Goal: Task Accomplishment & Management: Complete application form

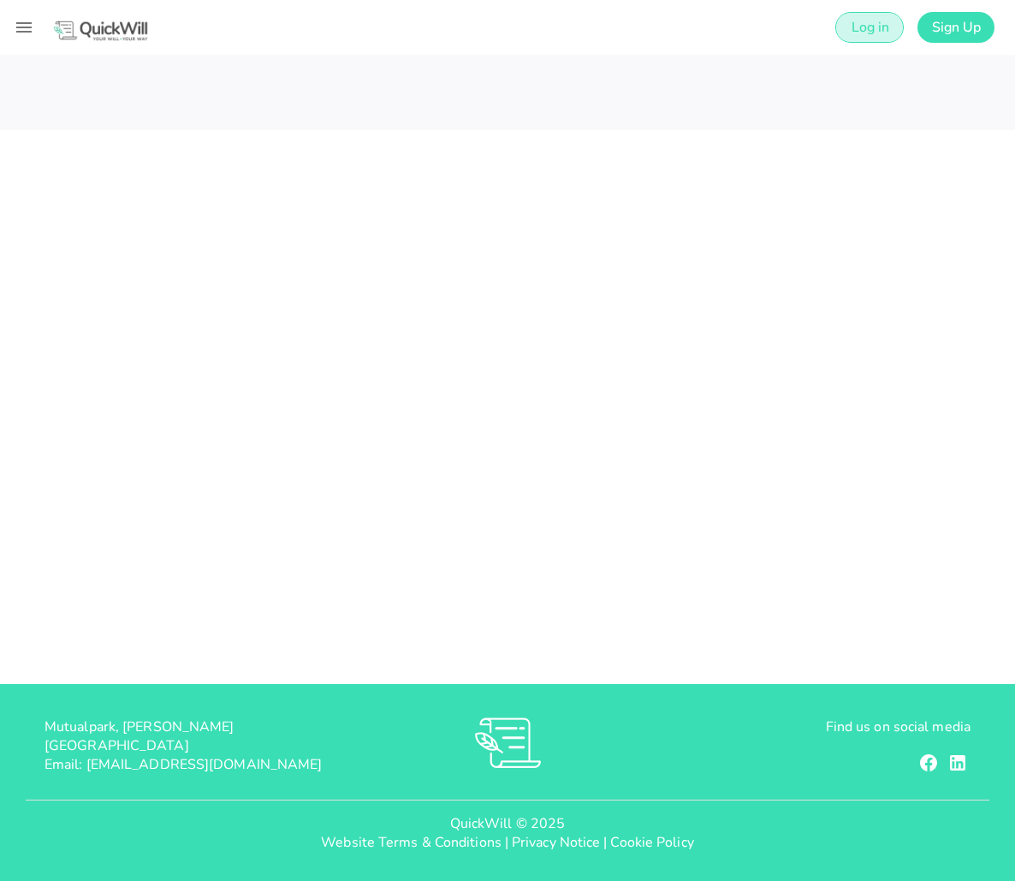
click at [885, 19] on span "Log in" at bounding box center [869, 27] width 39 height 19
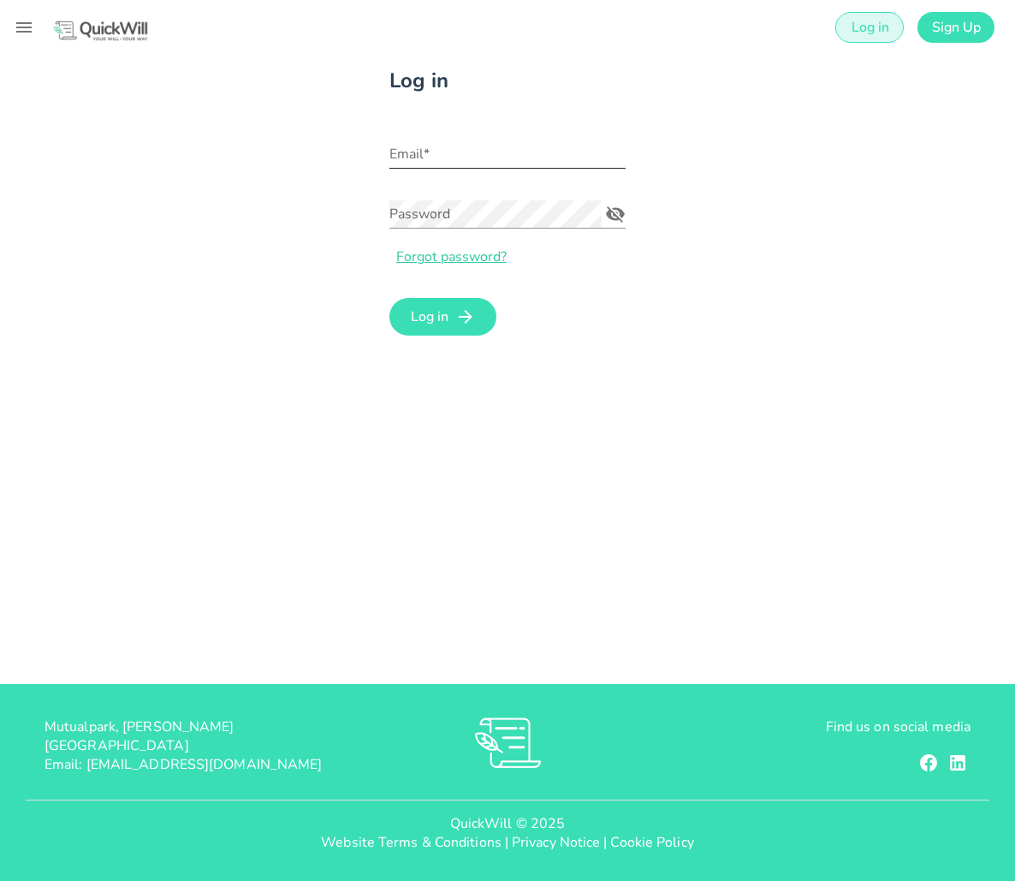
click at [494, 142] on input "Email*" at bounding box center [507, 153] width 236 height 27
type input "[PERSON_NAME][EMAIL_ADDRESS][DOMAIN_NAME]"
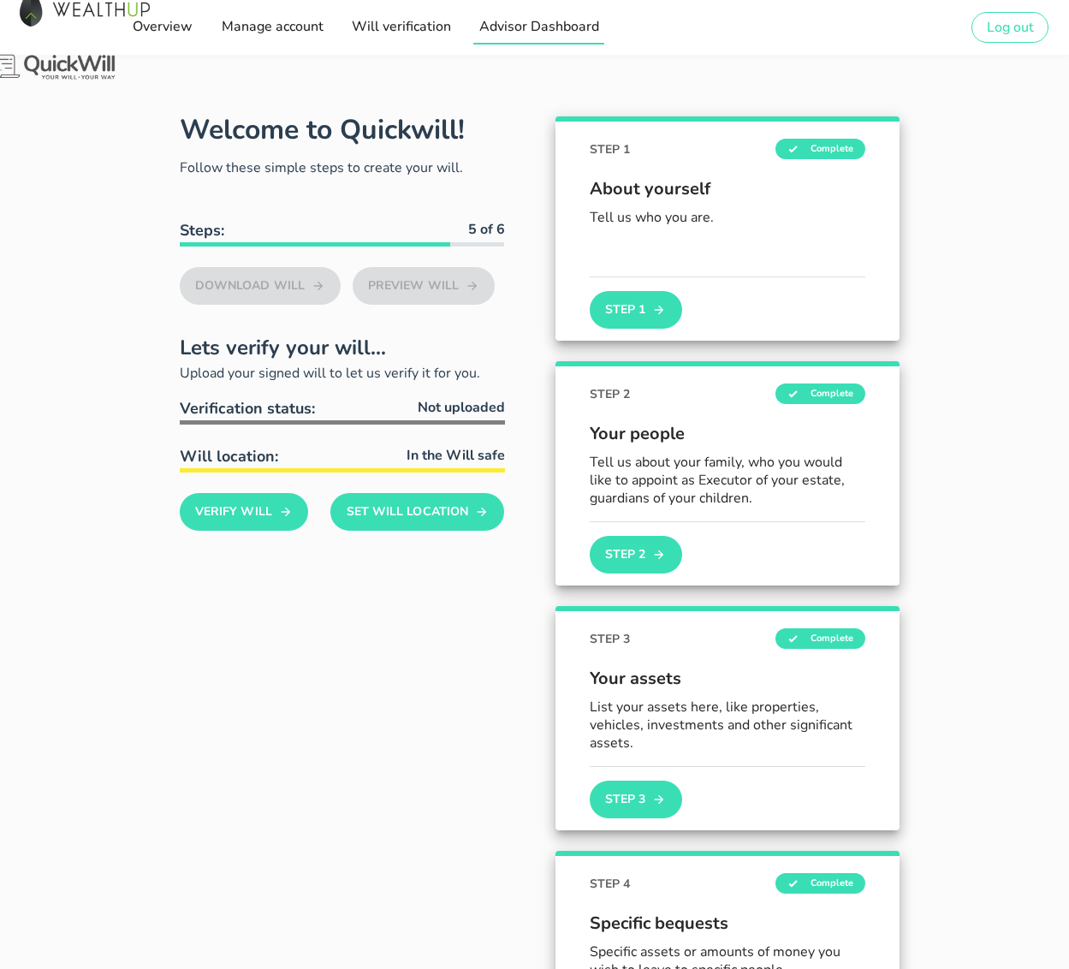
click at [501, 27] on span "Advisor Dashboard" at bounding box center [539, 26] width 121 height 19
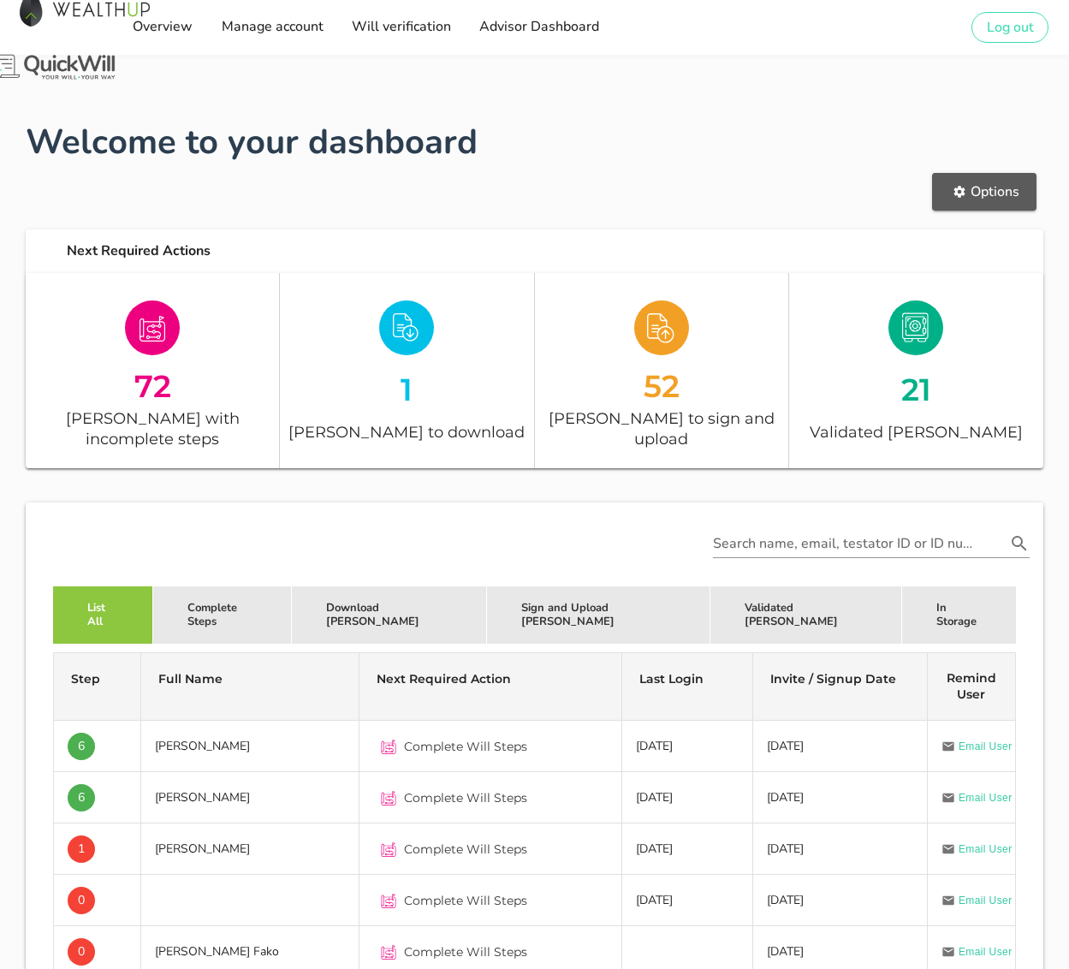
click at [981, 201] on button "Options" at bounding box center [984, 192] width 104 height 38
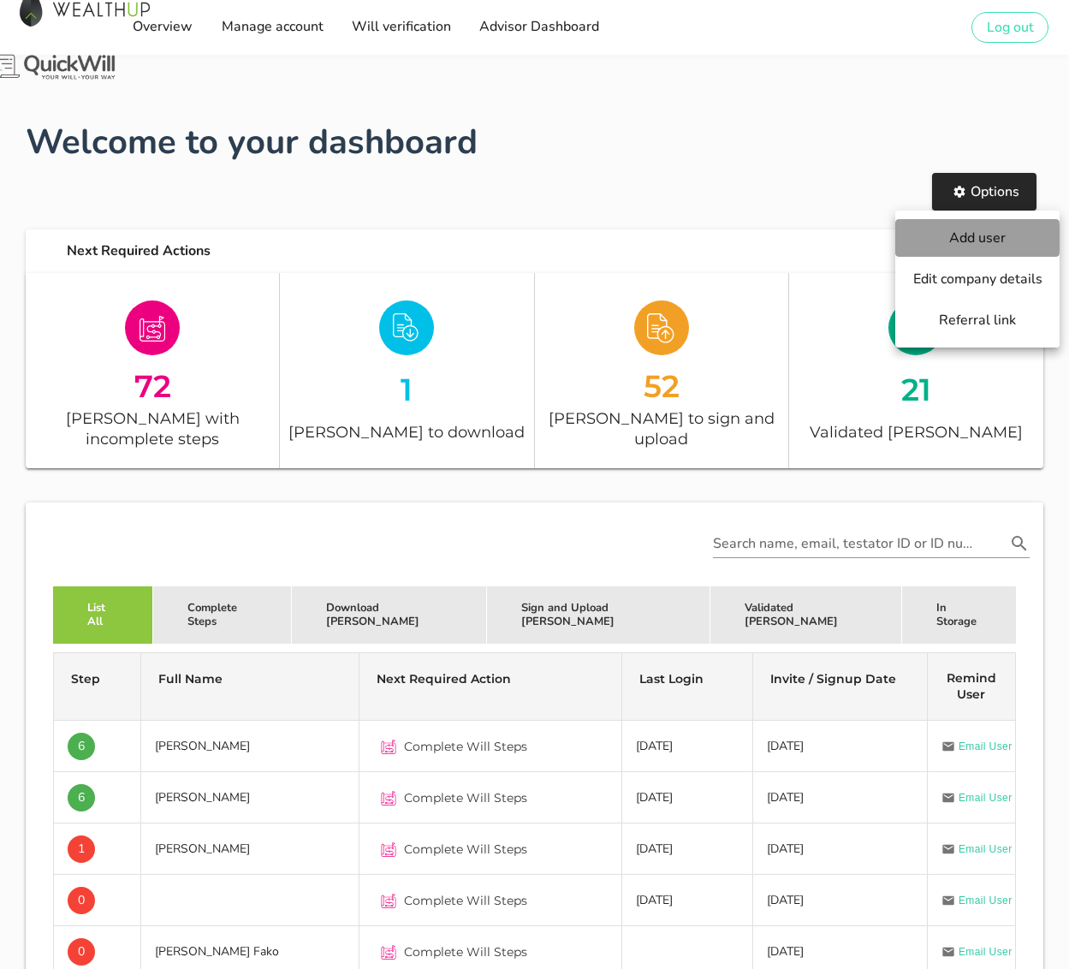
click at [984, 242] on span "Add user" at bounding box center [978, 238] width 130 height 19
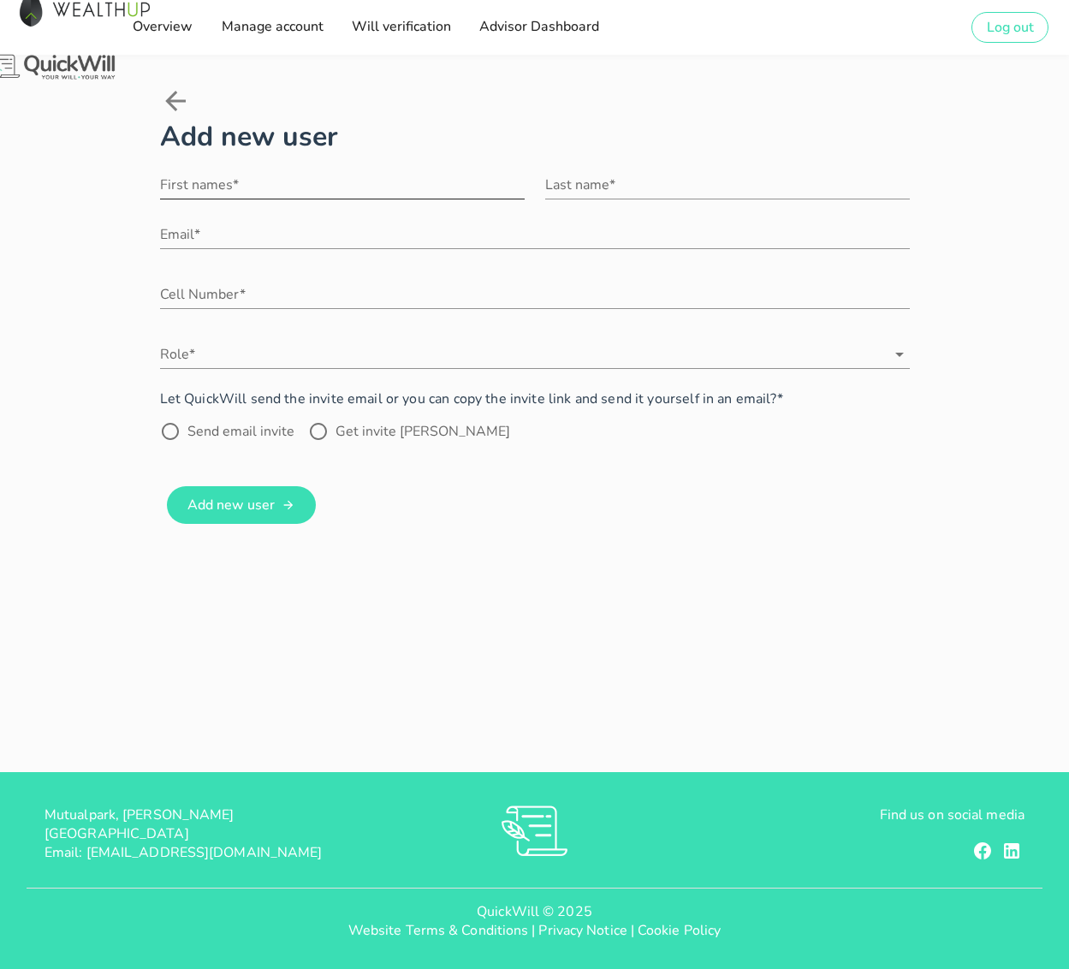
click at [342, 171] on div "First names*" at bounding box center [342, 184] width 365 height 27
type input "Thokozani"
type input "Mdluli"
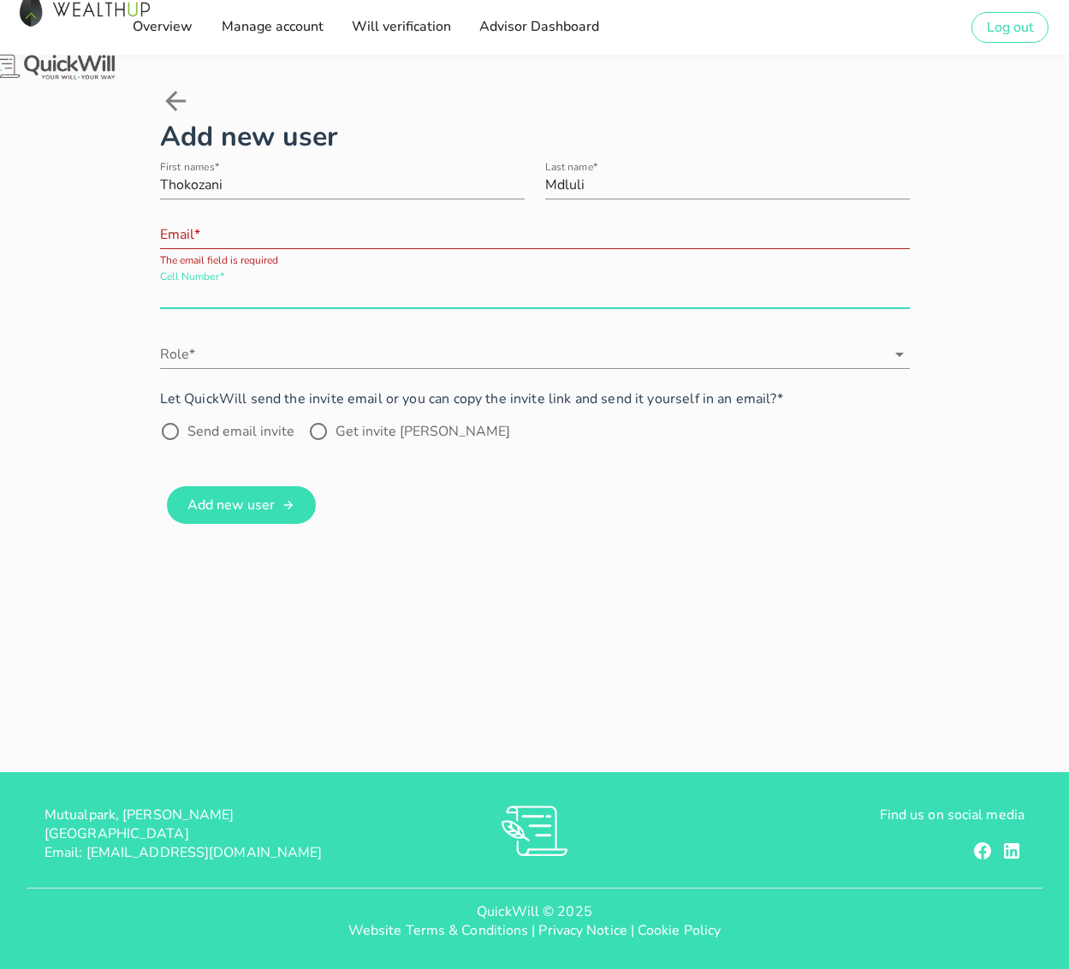
click at [415, 221] on input "Email*" at bounding box center [535, 234] width 750 height 27
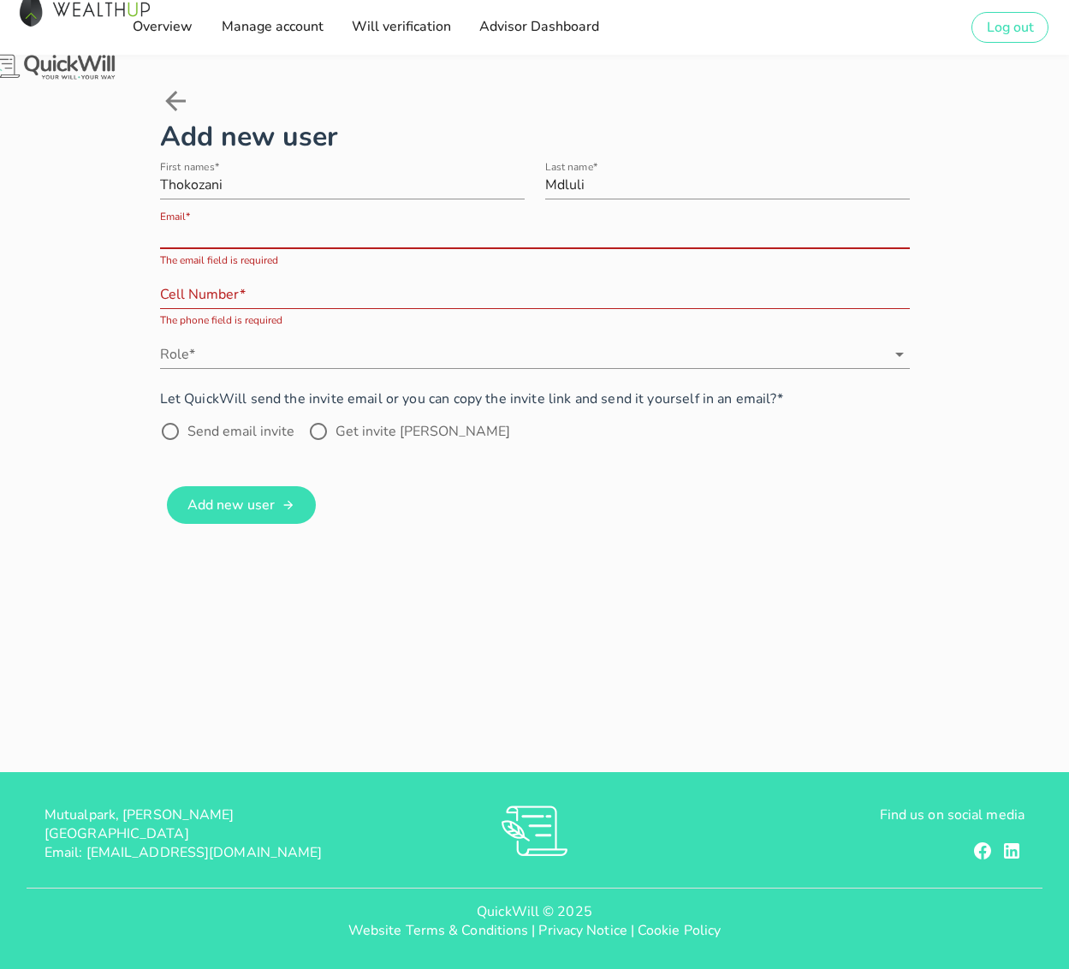
click at [830, 483] on div "Add new user First names* [PERSON_NAME] Last name* Mdluli Email* The email fiel…" at bounding box center [535, 322] width 750 height 413
click at [577, 221] on input "Email*" at bounding box center [535, 234] width 750 height 27
type input "[EMAIL_ADDRESS][DOMAIN_NAME]"
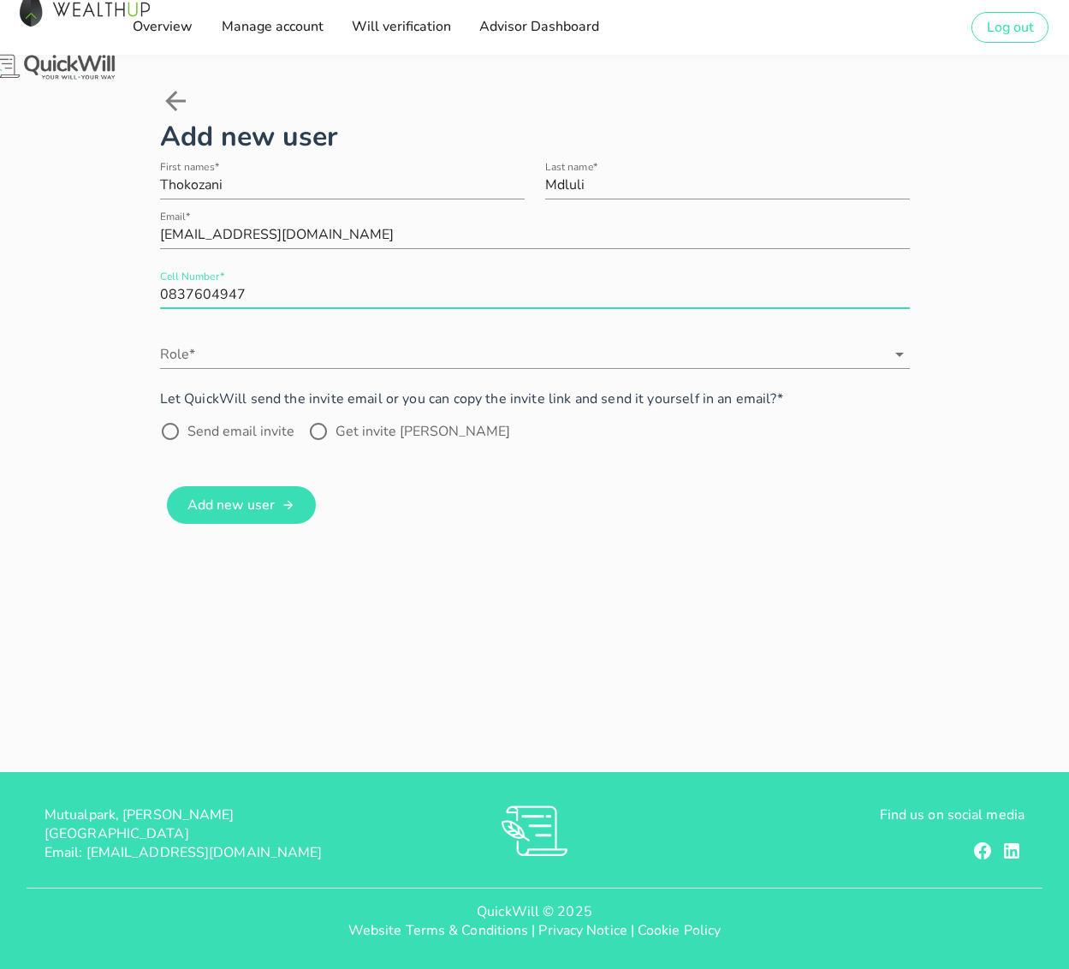
type input "0837604947"
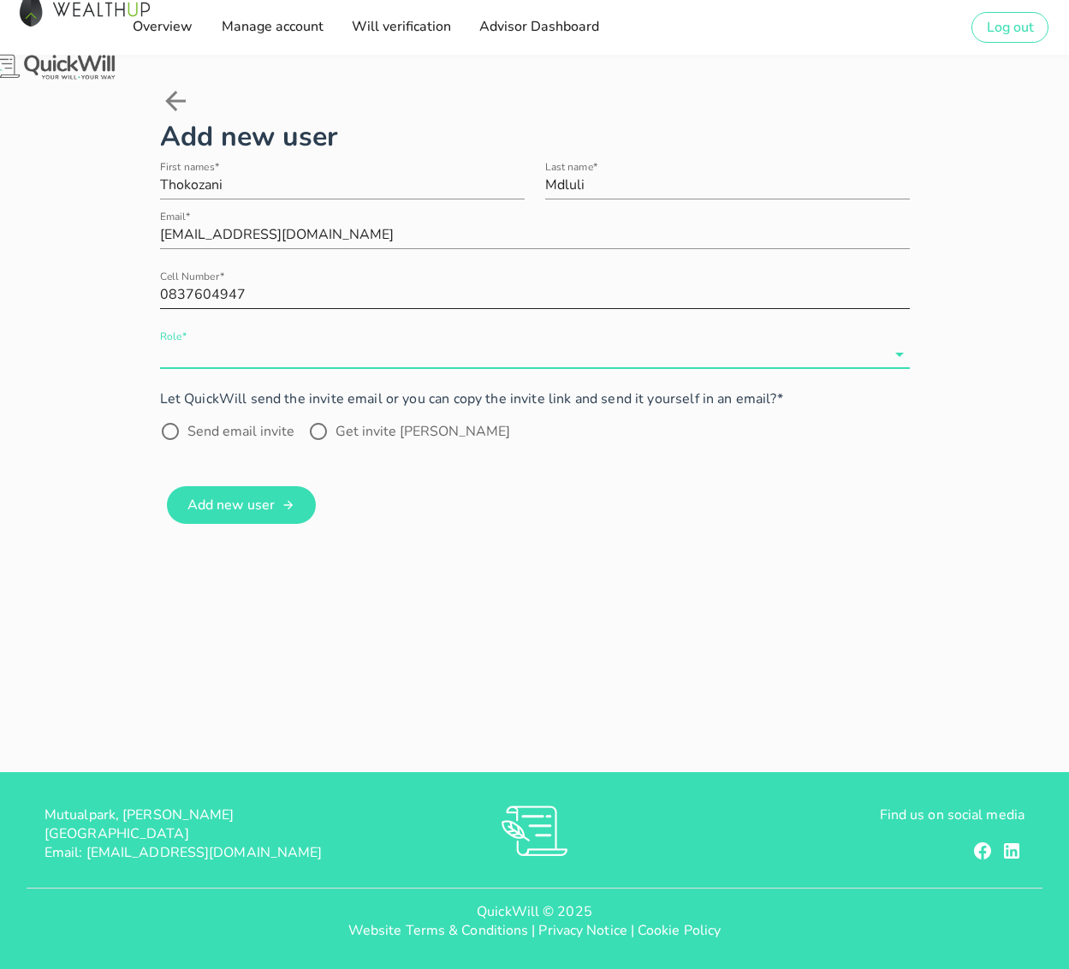
click at [717, 315] on div at bounding box center [535, 321] width 750 height 12
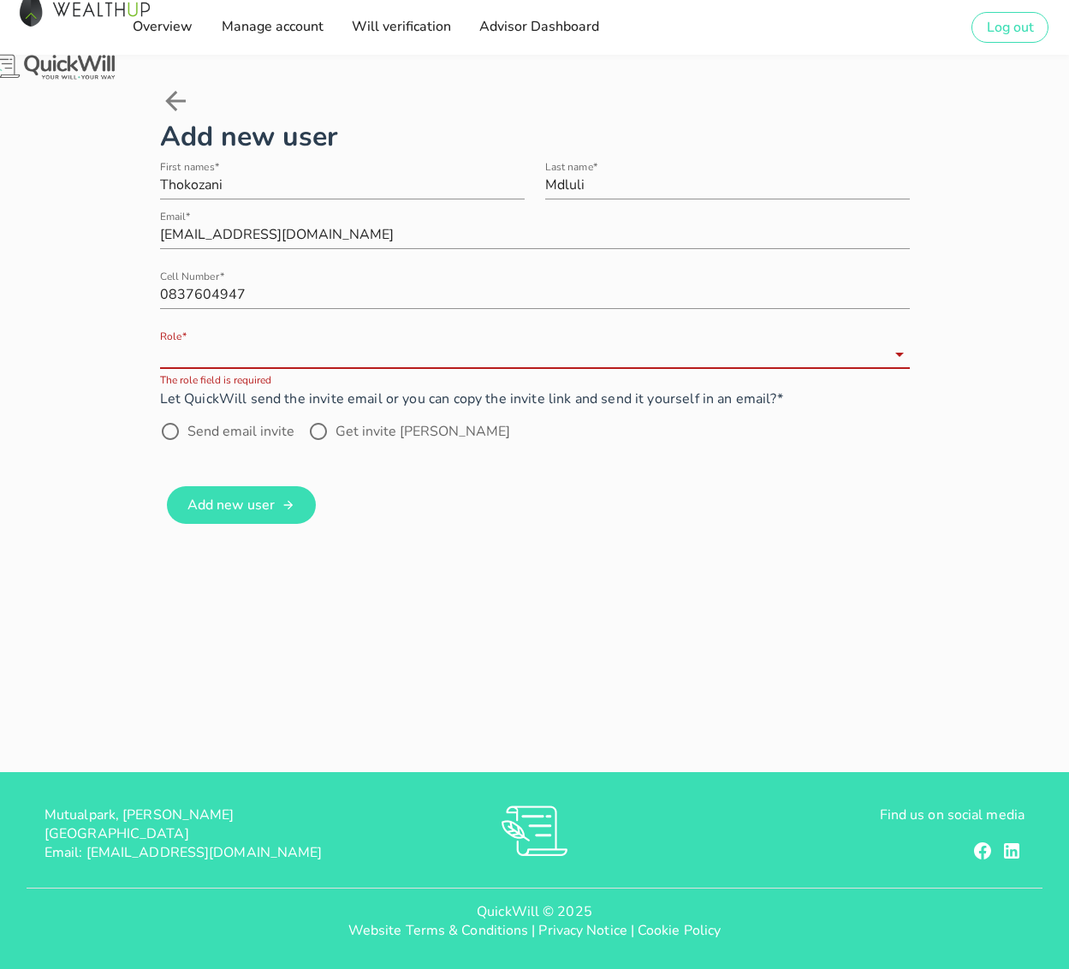
click at [697, 341] on input "Role*" at bounding box center [523, 354] width 726 height 27
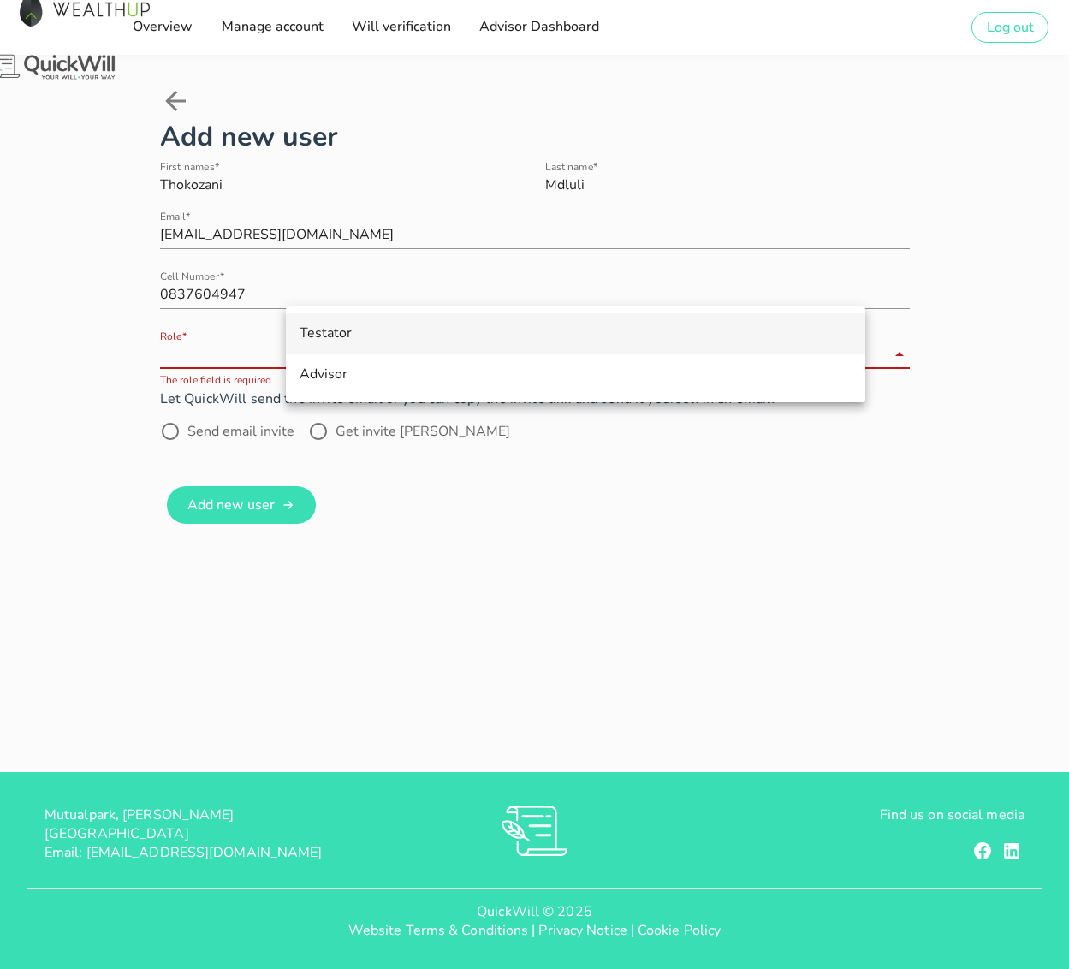
click at [378, 324] on div "Testator" at bounding box center [576, 333] width 552 height 37
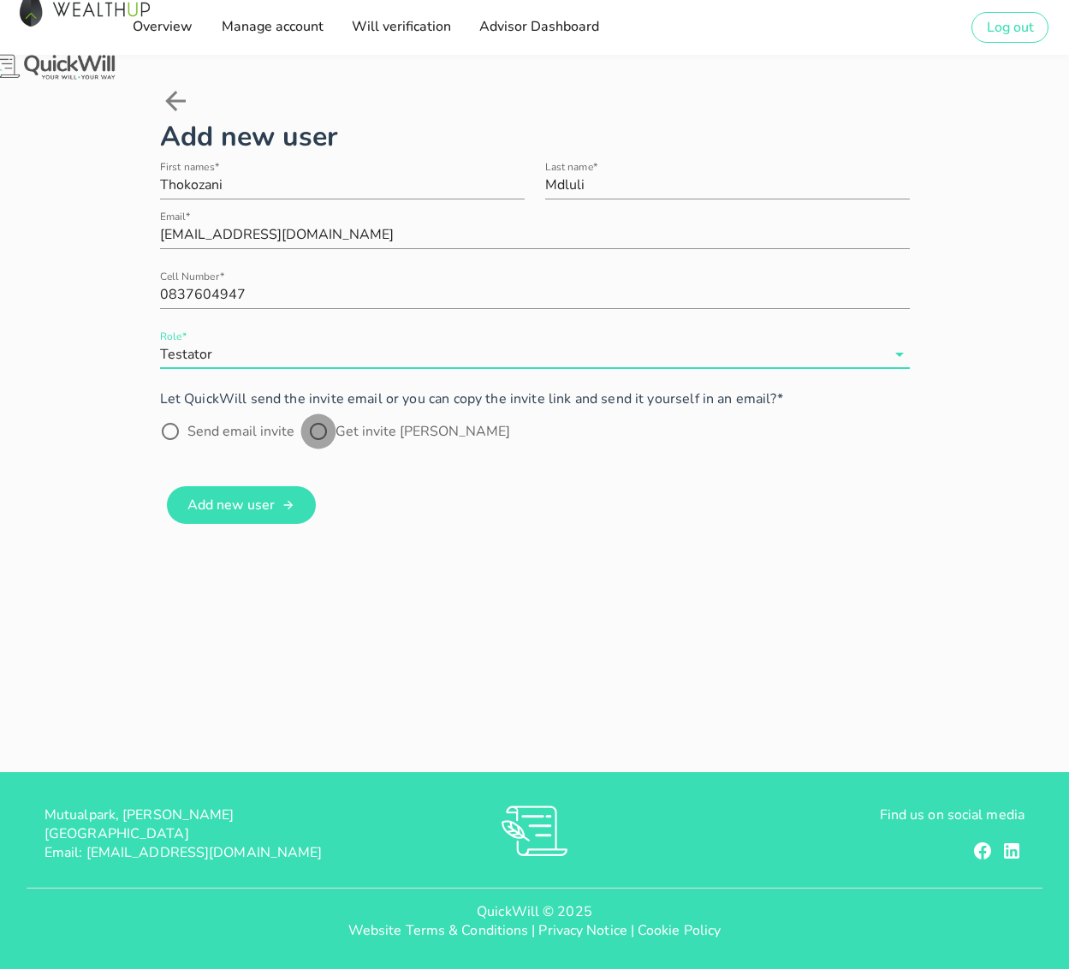
click at [333, 421] on div at bounding box center [318, 431] width 29 height 29
radio input "true"
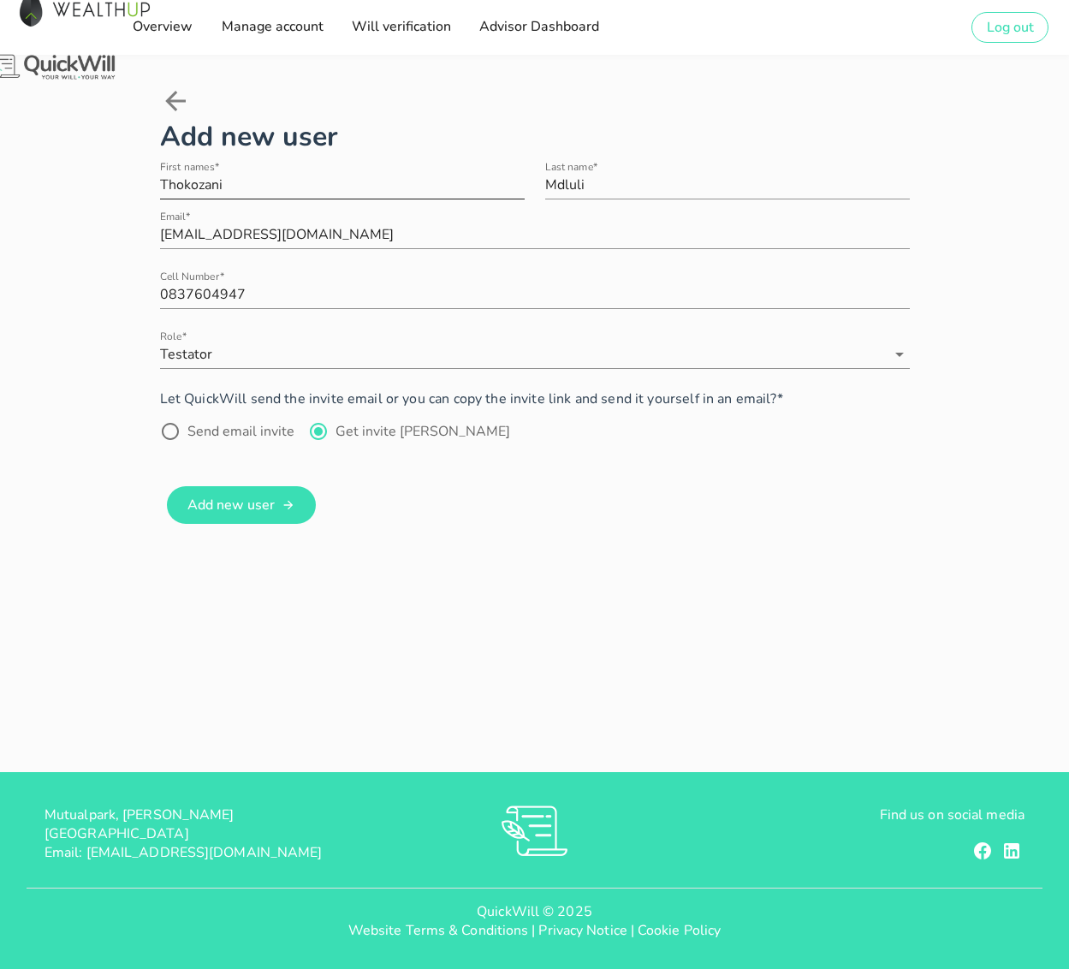
click at [378, 171] on input "Thokozani" at bounding box center [342, 184] width 365 height 27
click at [379, 171] on input "Thokozani" at bounding box center [342, 184] width 365 height 27
type input "[PERSON_NAME]"
click at [699, 625] on div "Add new user First names* [PERSON_NAME] Last name* [PERSON_NAME] Email* [EMAIL_…" at bounding box center [534, 413] width 1069 height 717
click at [317, 508] on button "Add new user" at bounding box center [242, 505] width 150 height 38
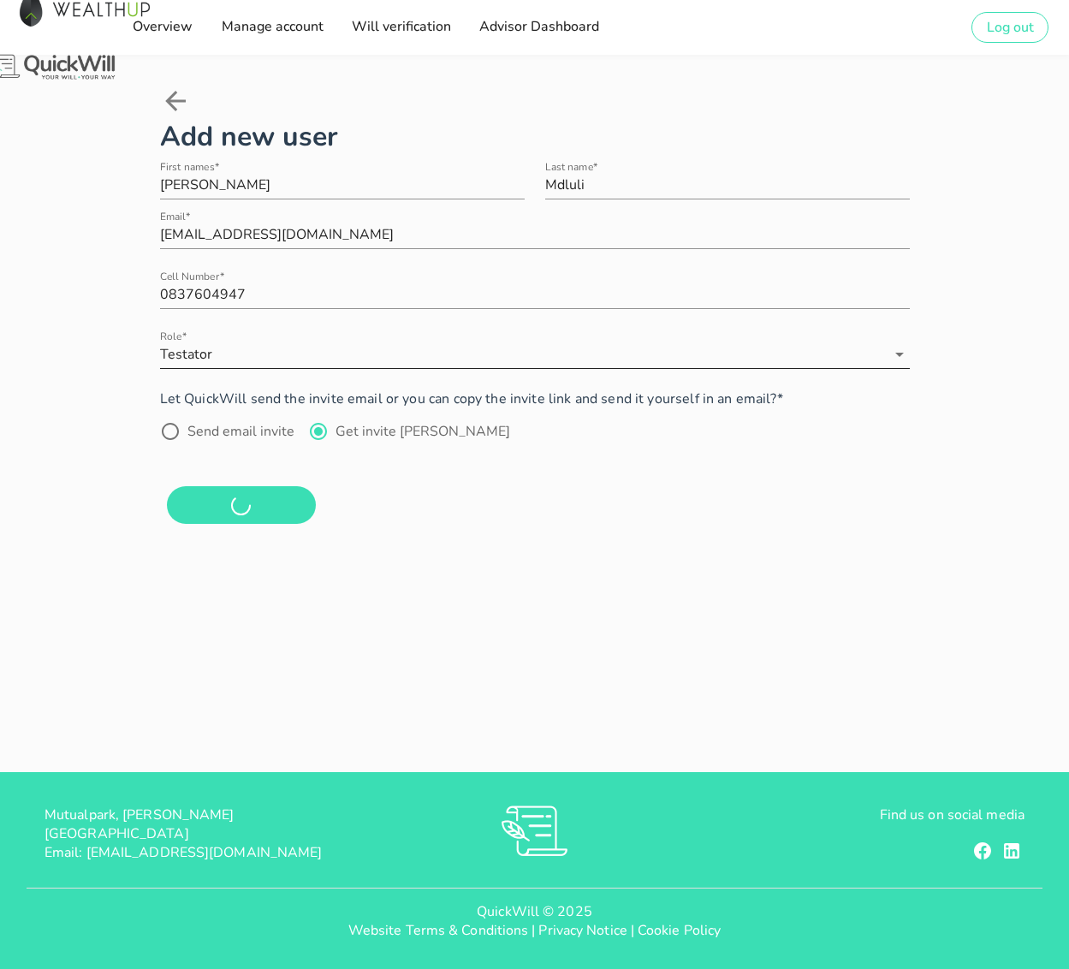
radio input "false"
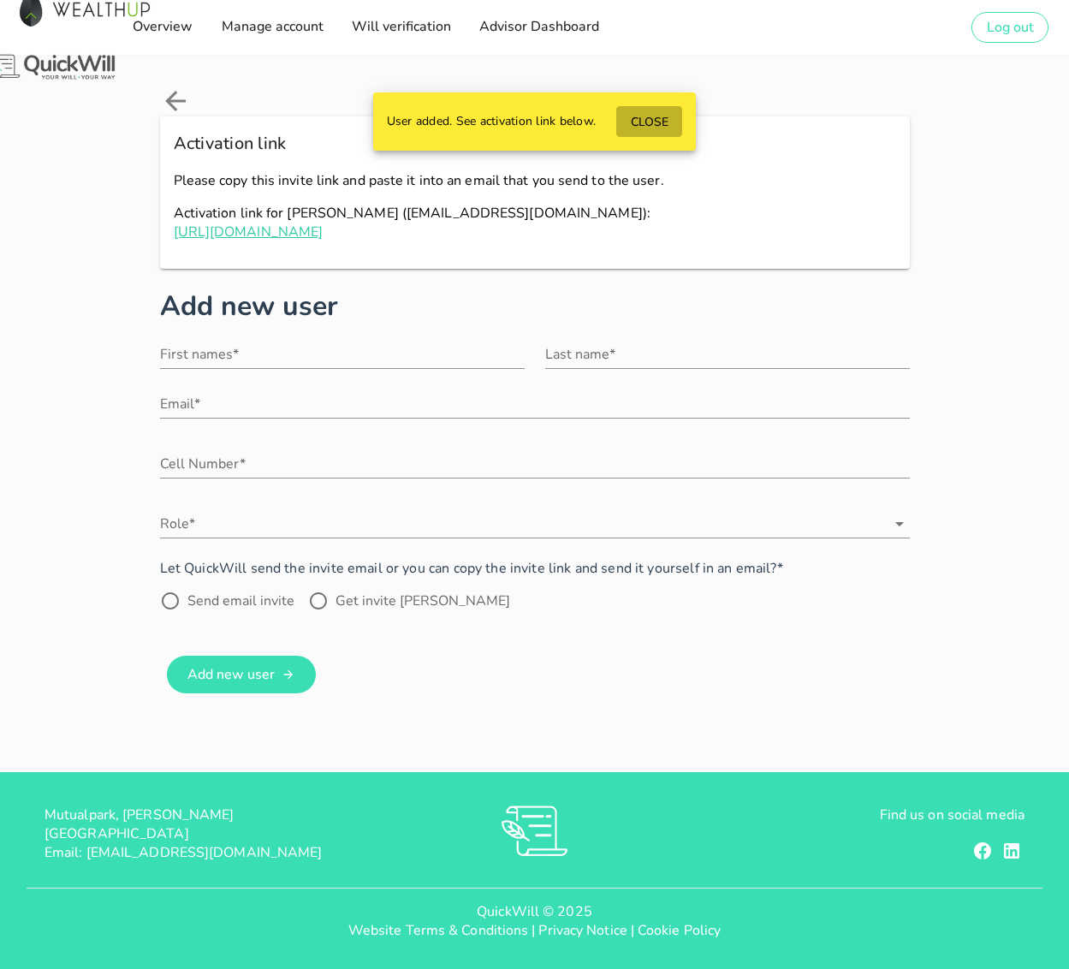
click at [651, 126] on span "CLOSE" at bounding box center [649, 122] width 39 height 16
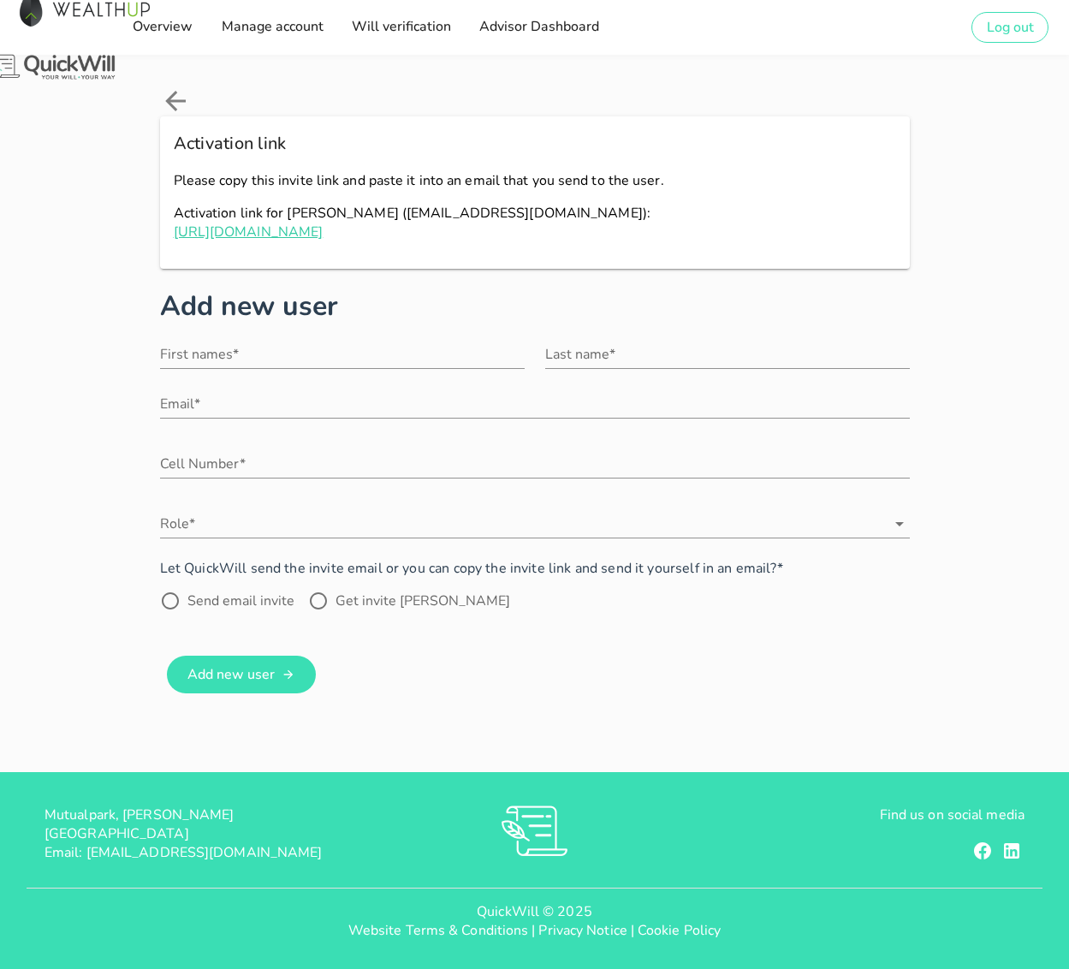
click at [160, 95] on icon at bounding box center [175, 101] width 31 height 31
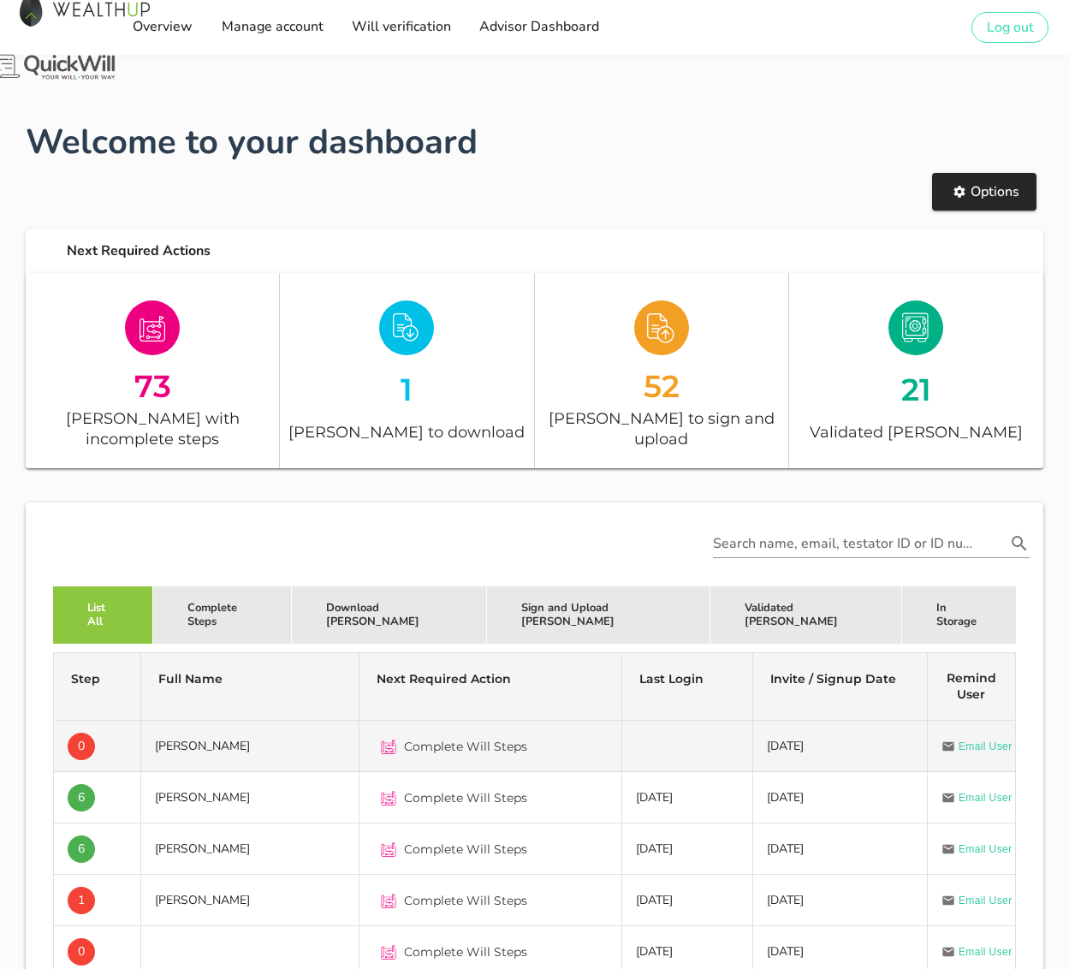
click at [220, 726] on td "[PERSON_NAME]" at bounding box center [250, 746] width 218 height 51
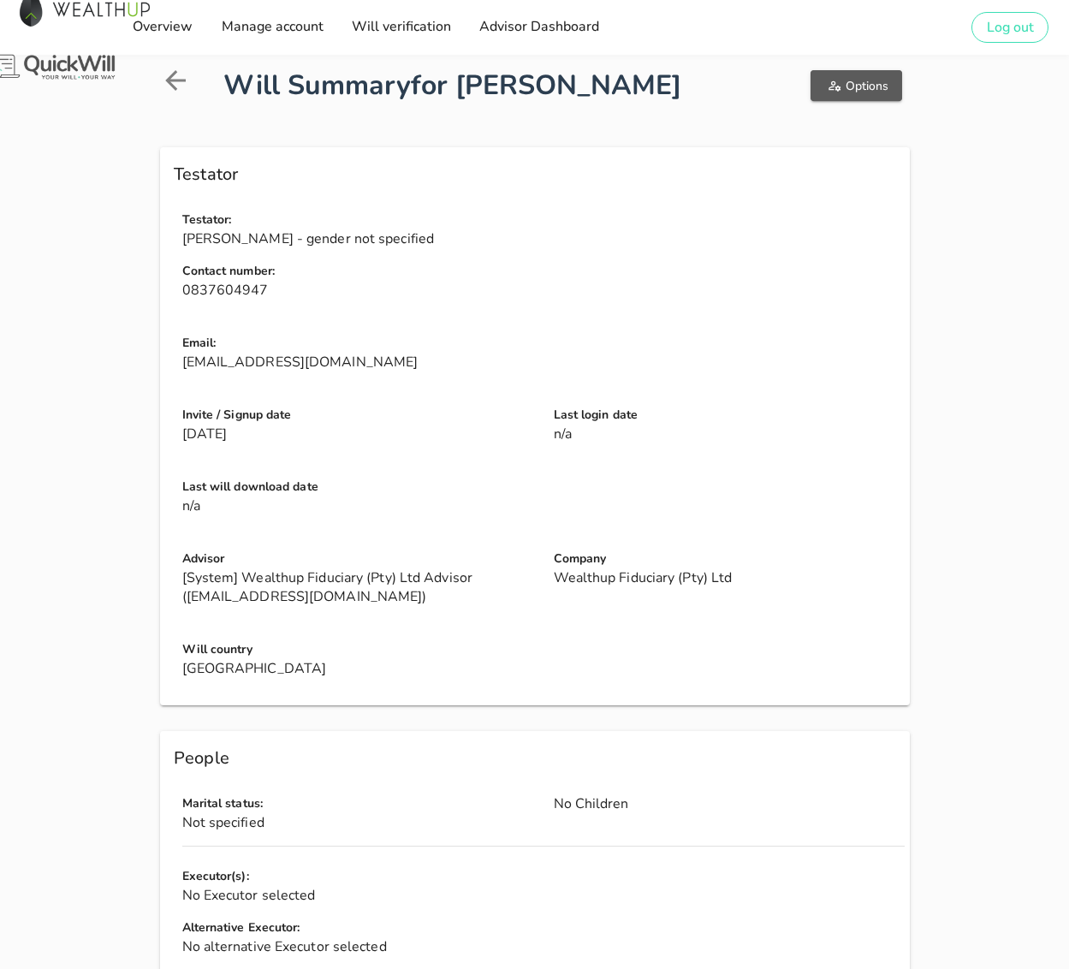
click at [841, 80] on icon "button" at bounding box center [835, 86] width 14 height 14
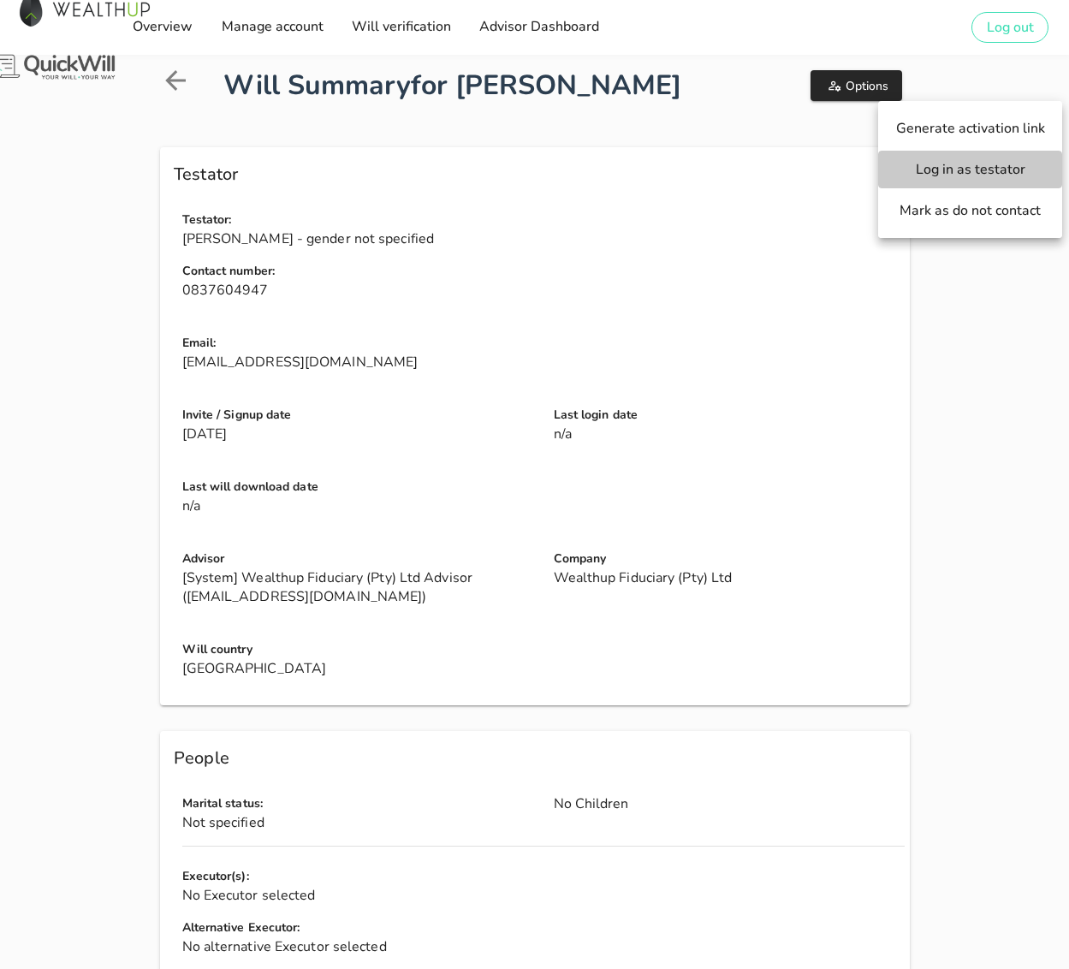
click at [958, 170] on span "Log in as testator" at bounding box center [970, 169] width 150 height 19
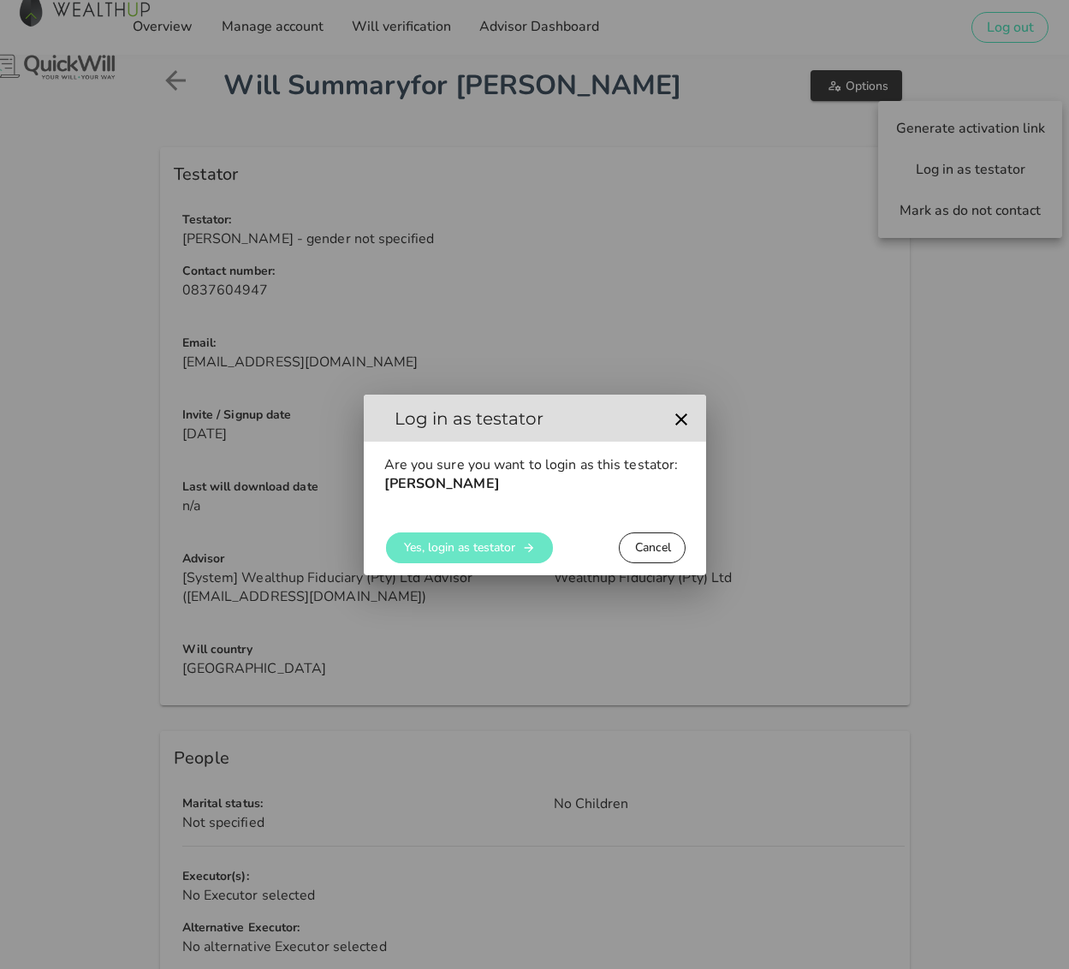
click at [419, 554] on span "Yes, login as testator" at bounding box center [459, 547] width 112 height 16
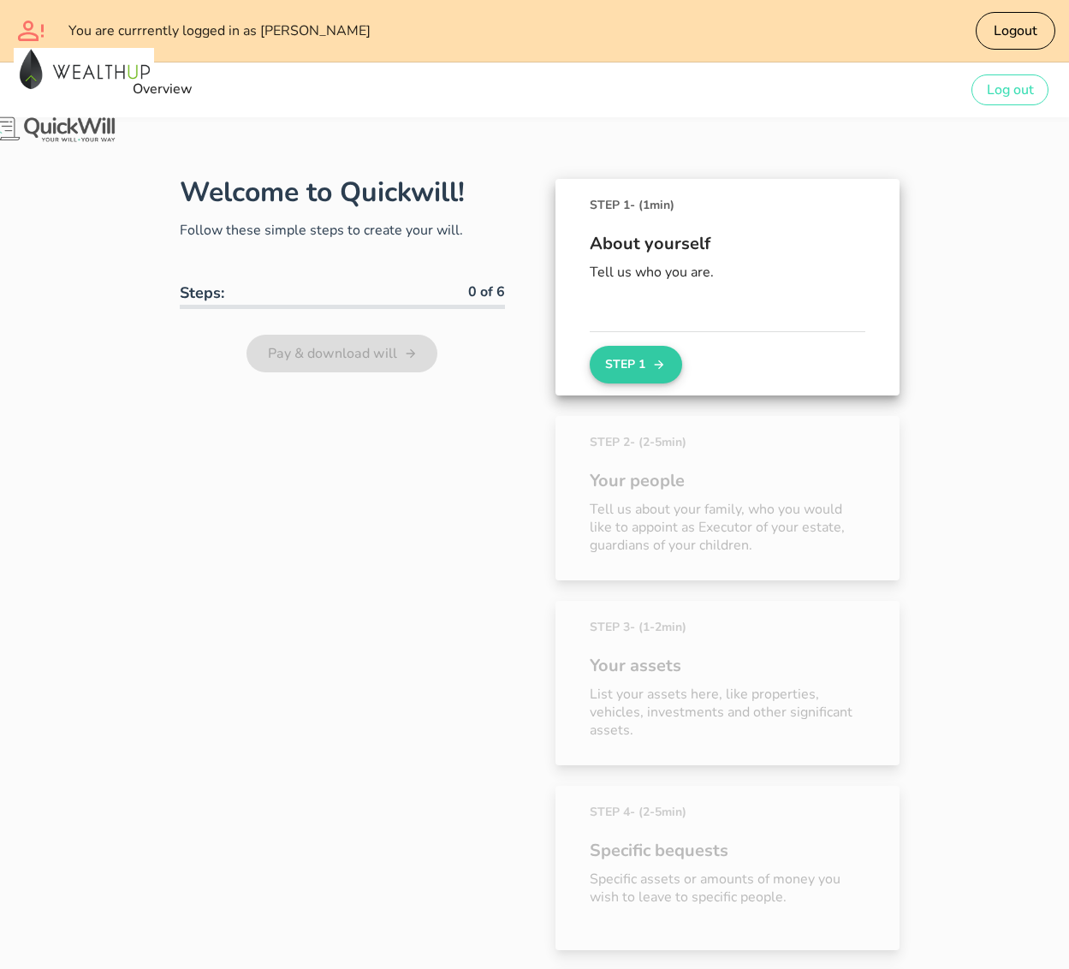
click at [613, 375] on button "Step 1" at bounding box center [636, 365] width 92 height 38
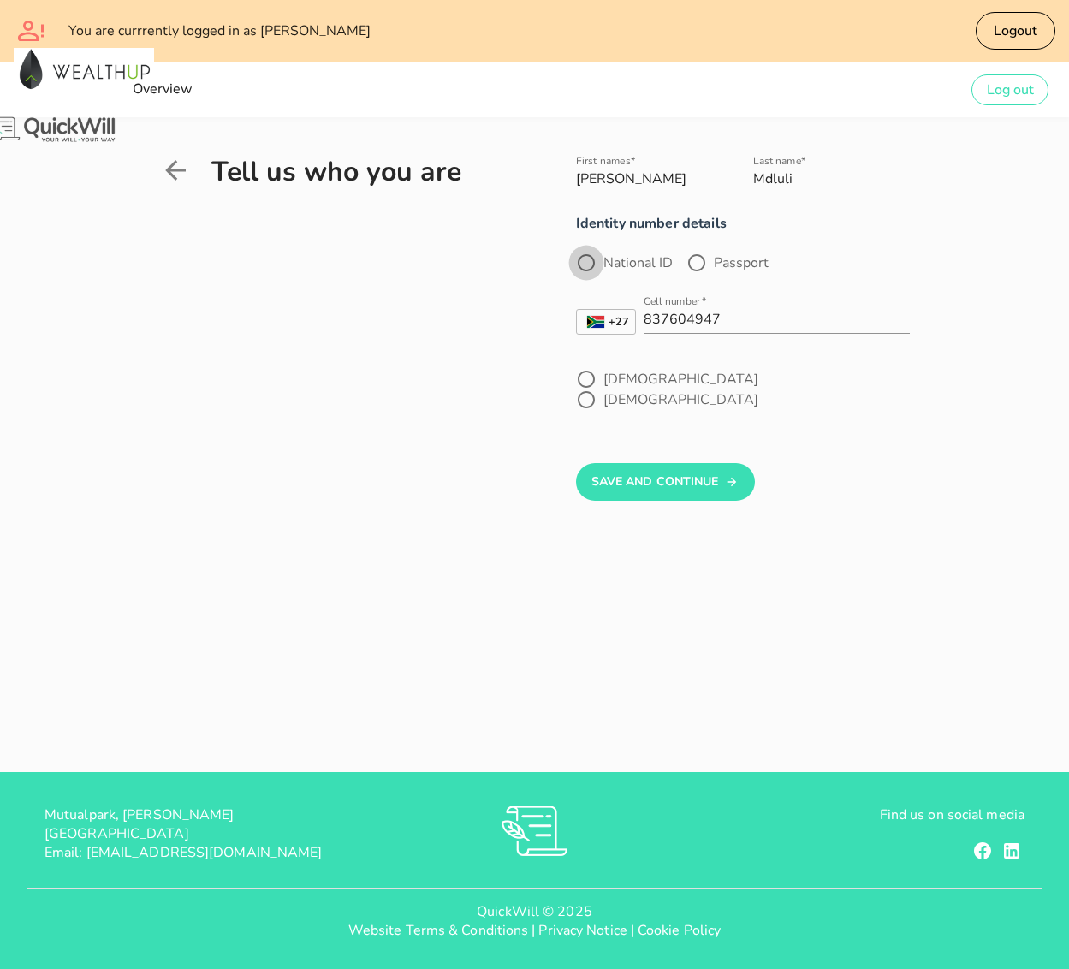
click at [572, 259] on div at bounding box center [586, 262] width 29 height 29
radio input "true"
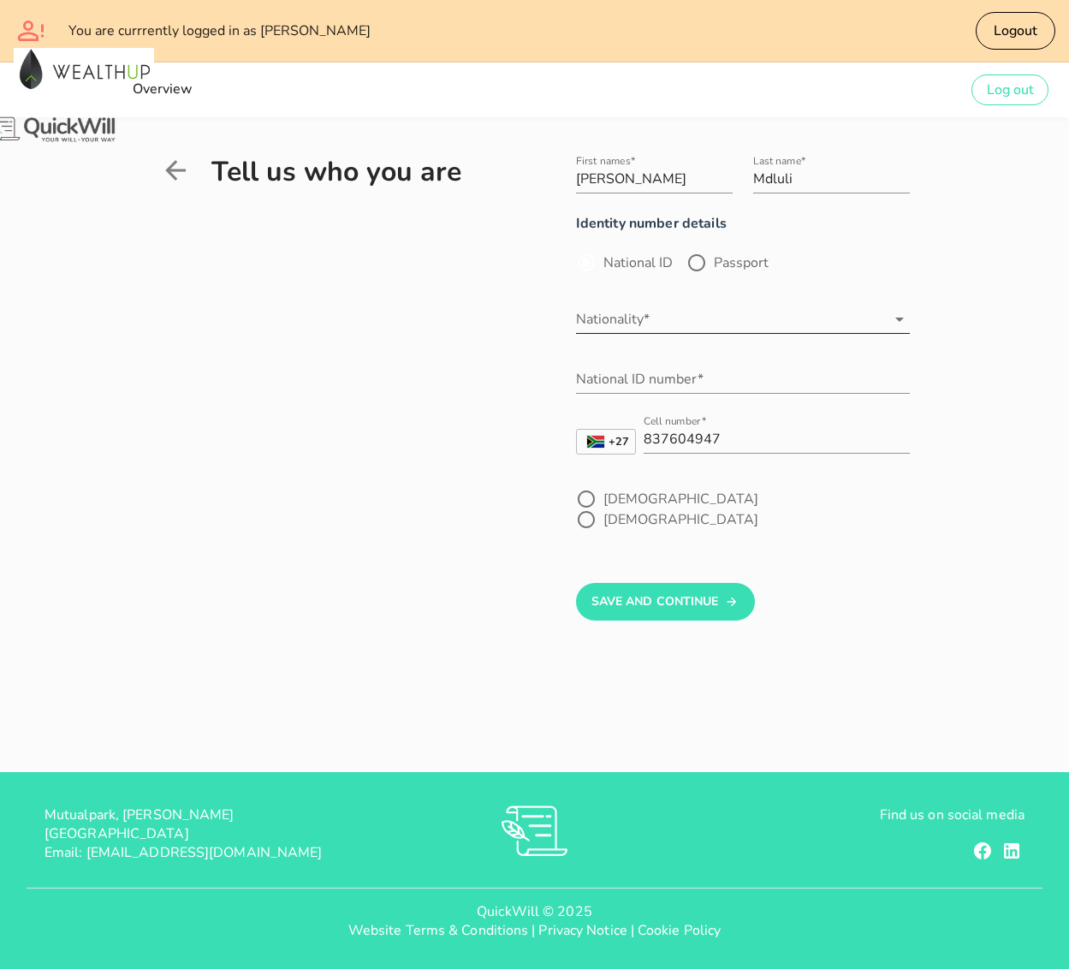
click at [665, 331] on input "Nationality*" at bounding box center [731, 319] width 310 height 27
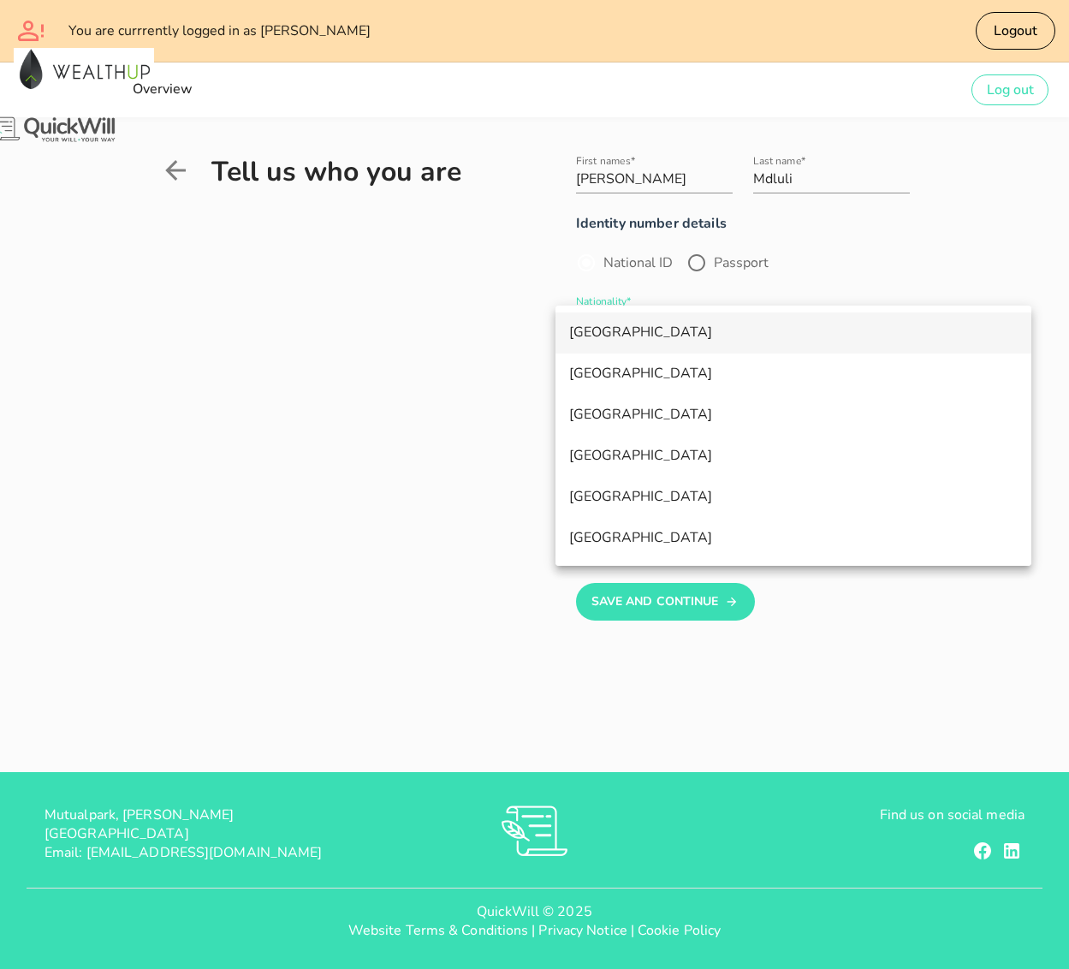
click at [621, 341] on div "[GEOGRAPHIC_DATA]" at bounding box center [793, 332] width 449 height 37
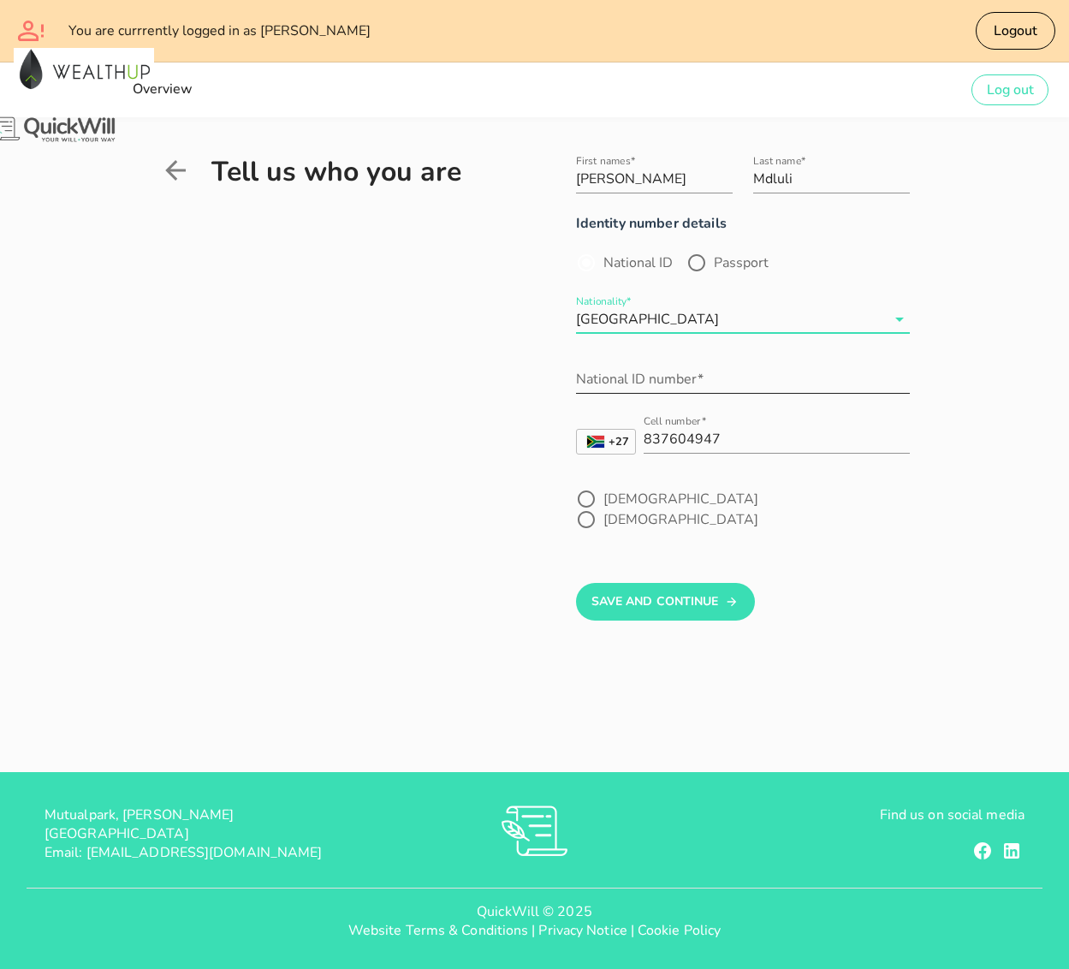
click at [656, 356] on div "National ID number*" at bounding box center [743, 383] width 334 height 56
click at [659, 364] on div "National ID number*" at bounding box center [743, 383] width 334 height 56
click at [661, 371] on div "National ID number*" at bounding box center [743, 379] width 334 height 27
paste input "7110075381087"
type input "7110075381087"
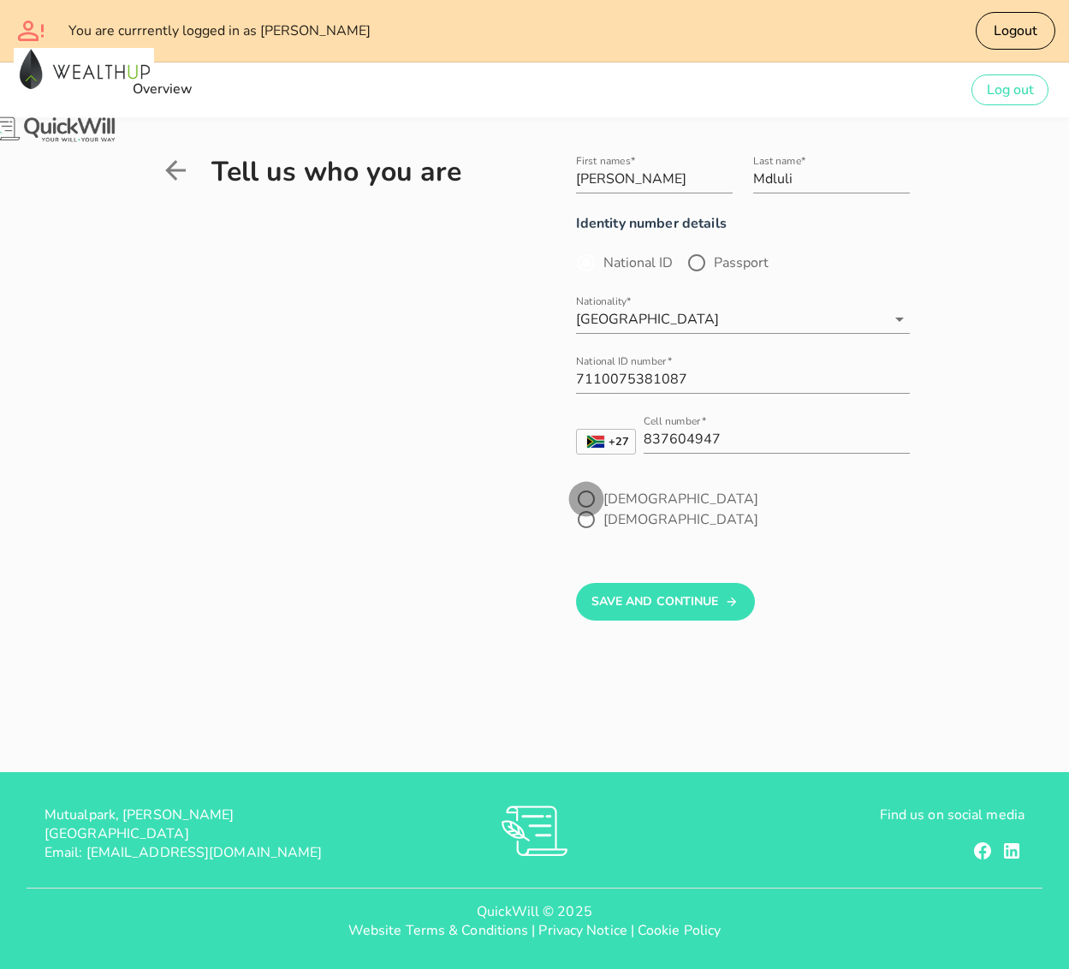
click at [572, 494] on div at bounding box center [586, 499] width 29 height 29
radio input "true"
click at [647, 583] on button "Save And Continue" at bounding box center [665, 602] width 179 height 38
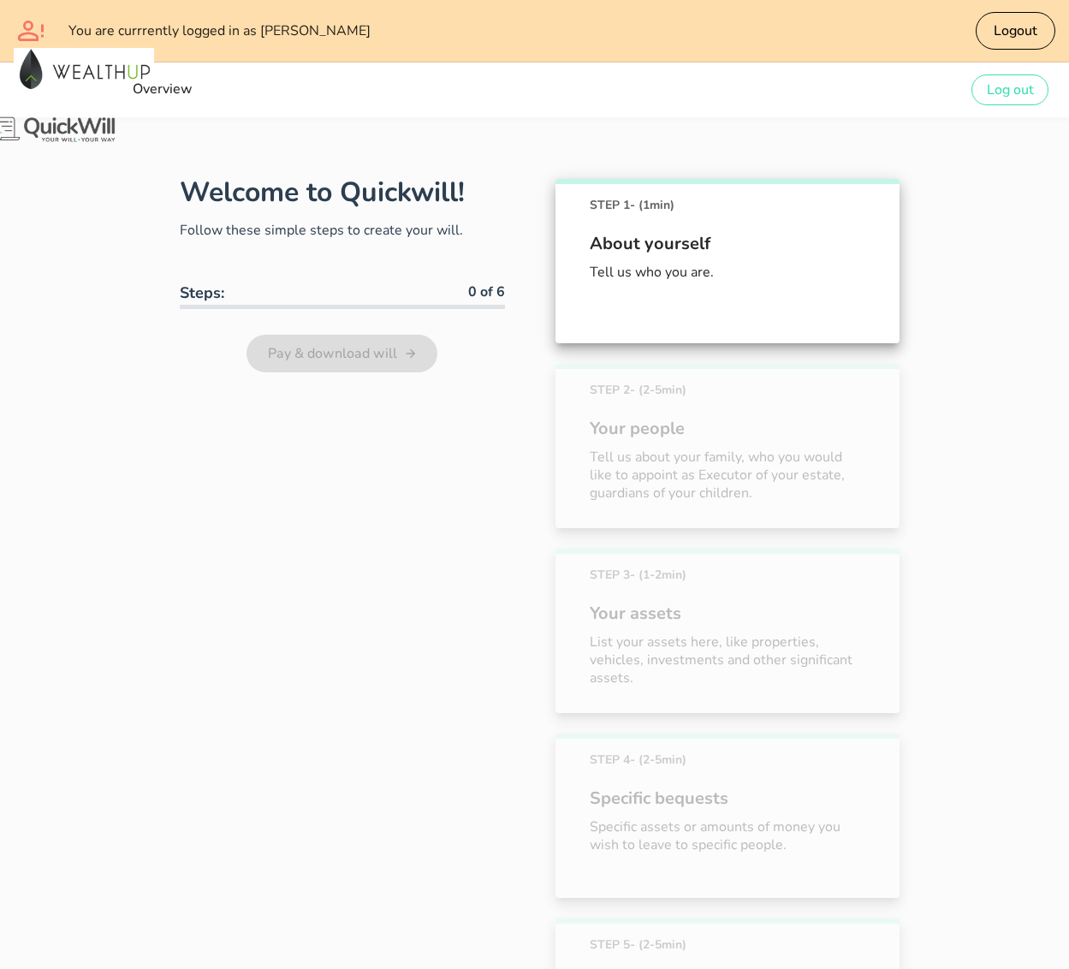
scroll to position [158, 0]
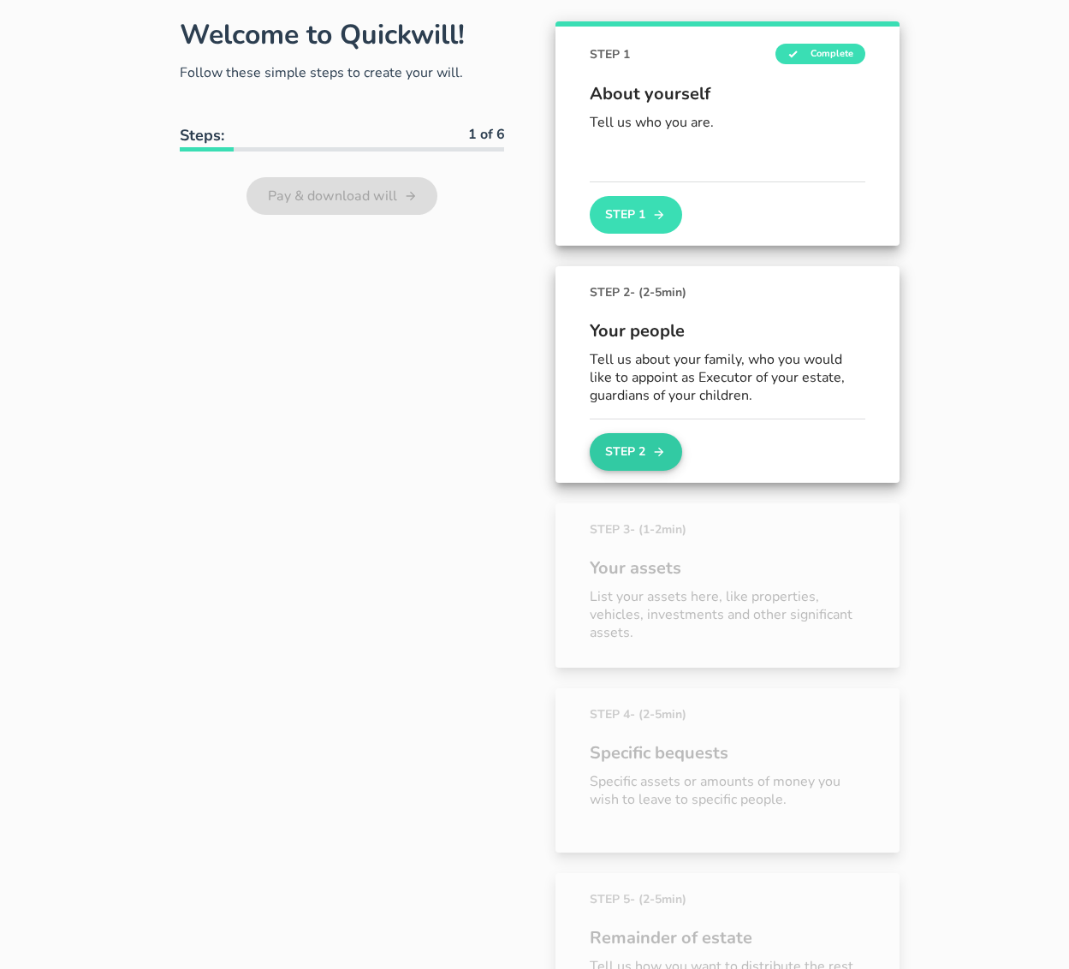
click at [605, 444] on button "Step 2" at bounding box center [636, 452] width 92 height 38
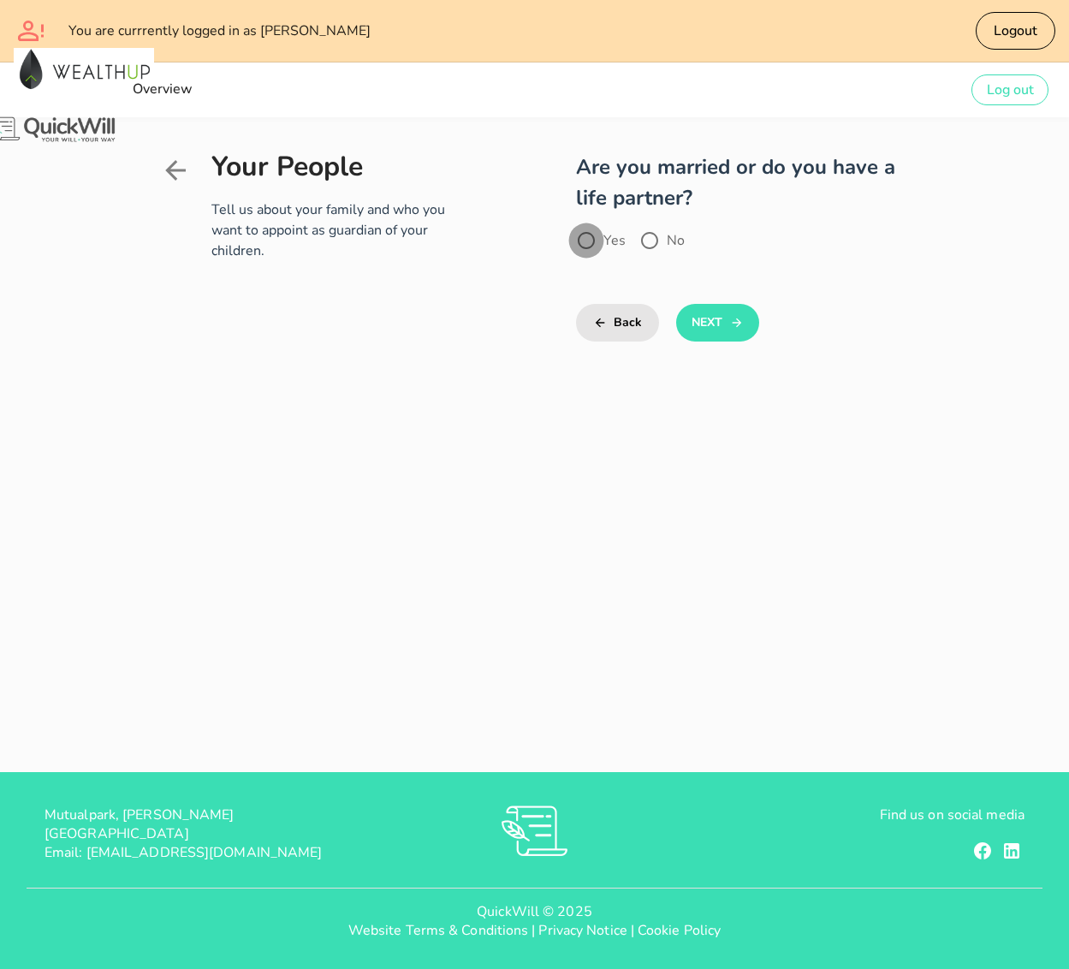
click at [572, 226] on div at bounding box center [586, 240] width 29 height 29
radio input "true"
click at [701, 304] on button "Next" at bounding box center [717, 323] width 83 height 38
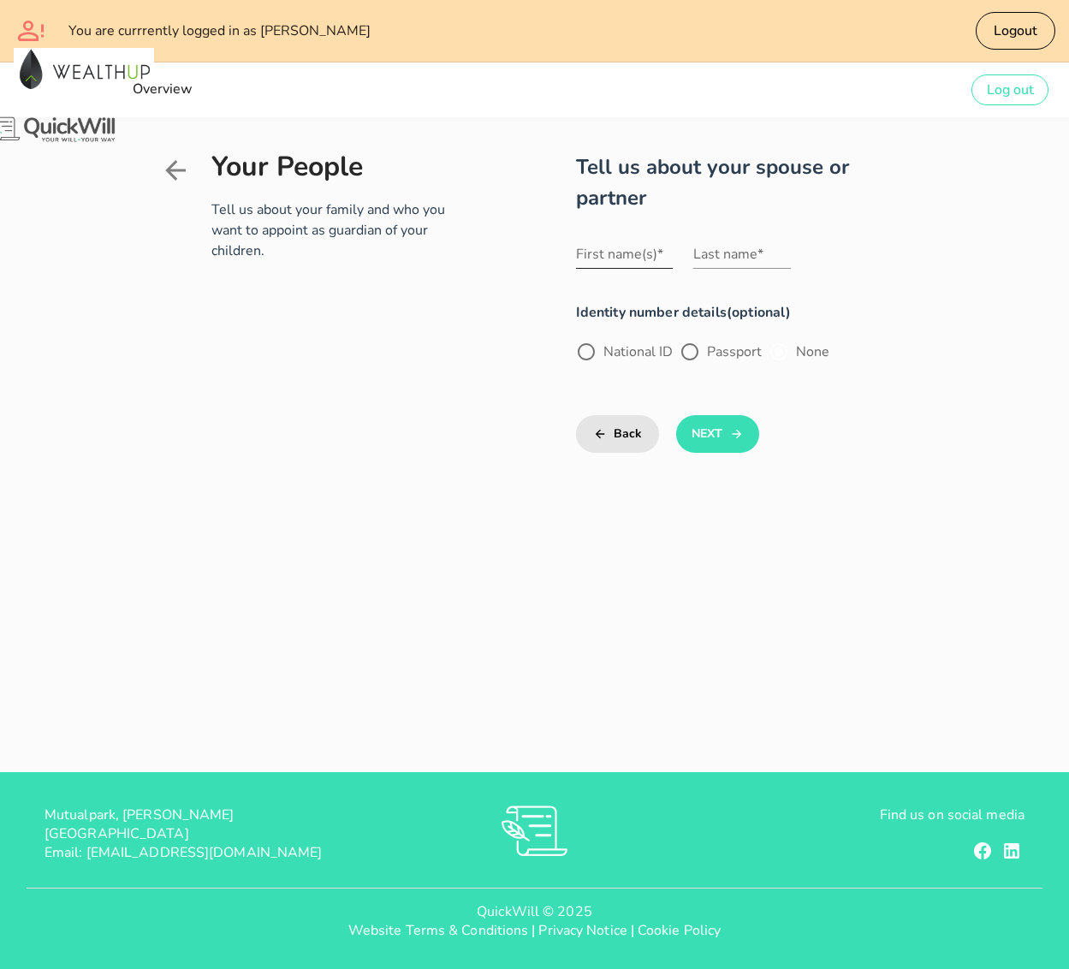
click at [605, 241] on div "First name(s)*" at bounding box center [625, 254] width 98 height 27
type input "Rejoice Lulama"
type input "Mzili"
click at [573, 337] on div at bounding box center [586, 351] width 29 height 29
radio input "true"
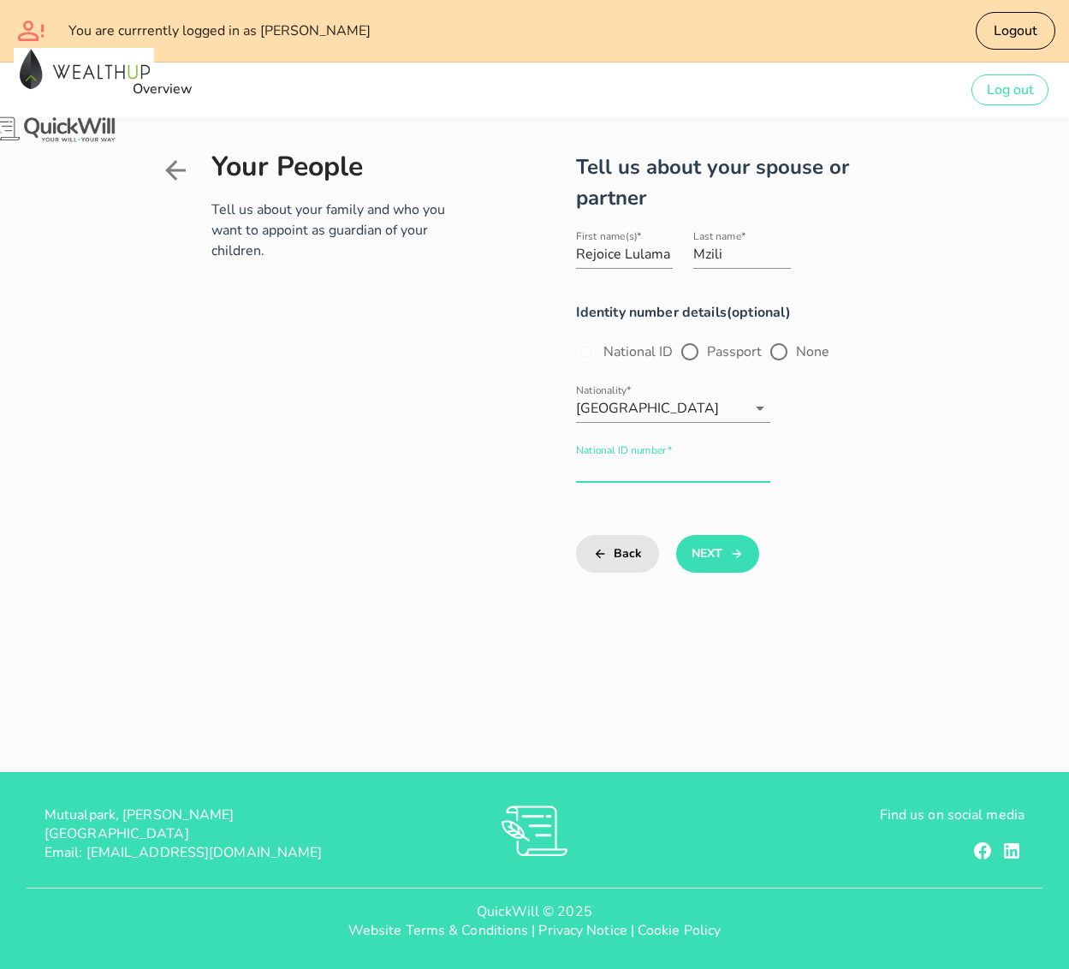
click at [630, 455] on input "National ID number*" at bounding box center [673, 468] width 195 height 27
type input "7505100317081"
click at [687, 535] on button "Next" at bounding box center [717, 554] width 83 height 38
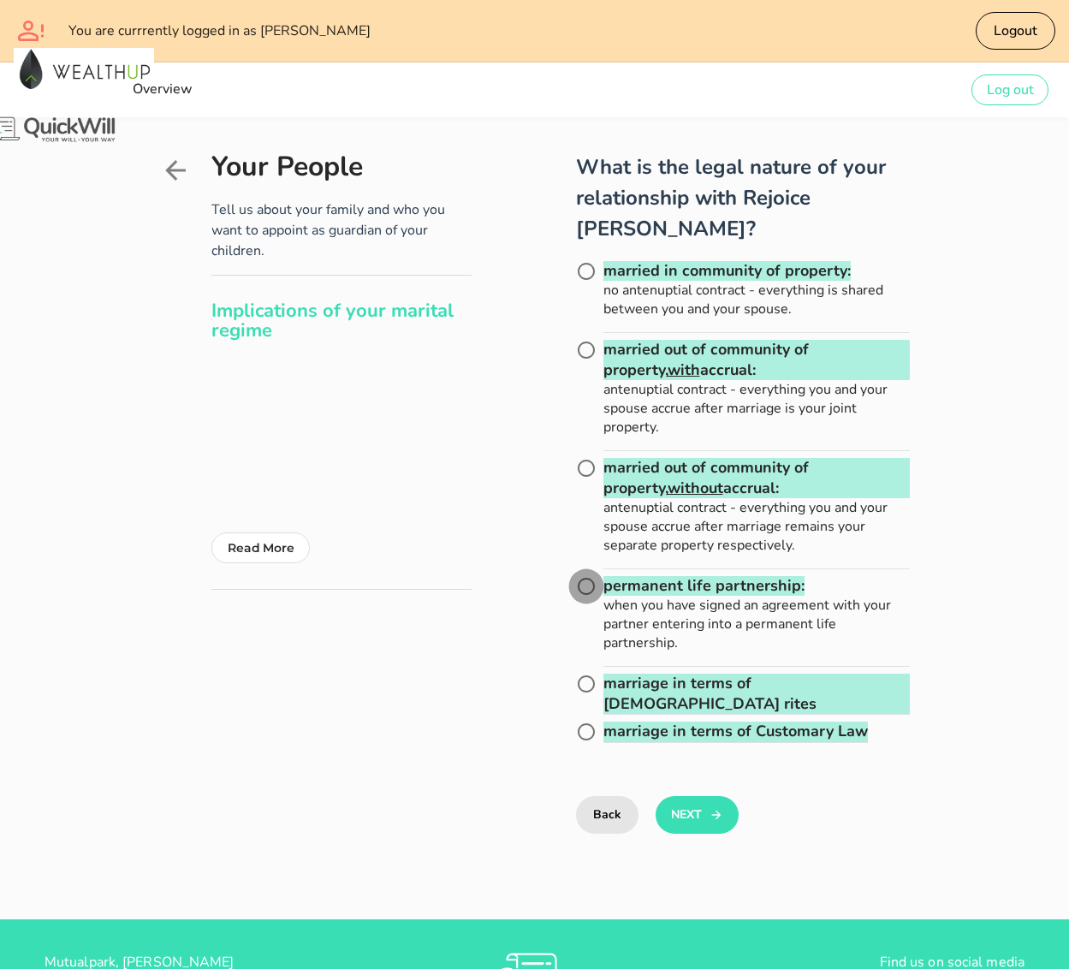
click at [572, 572] on div at bounding box center [586, 586] width 29 height 29
radio input "true"
click at [665, 796] on button "Next" at bounding box center [697, 815] width 83 height 38
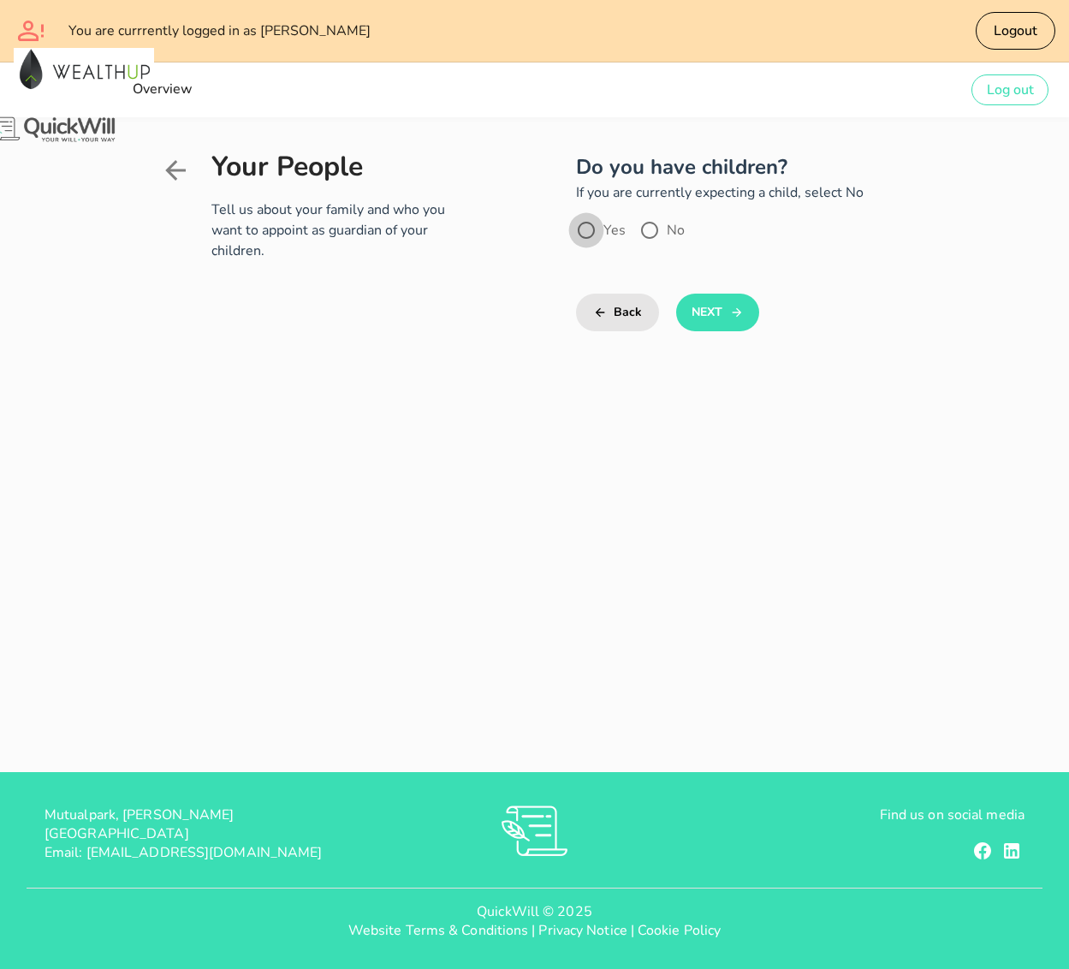
click at [572, 229] on div at bounding box center [586, 230] width 29 height 29
radio input "true"
click at [689, 314] on button "Next" at bounding box center [717, 313] width 83 height 38
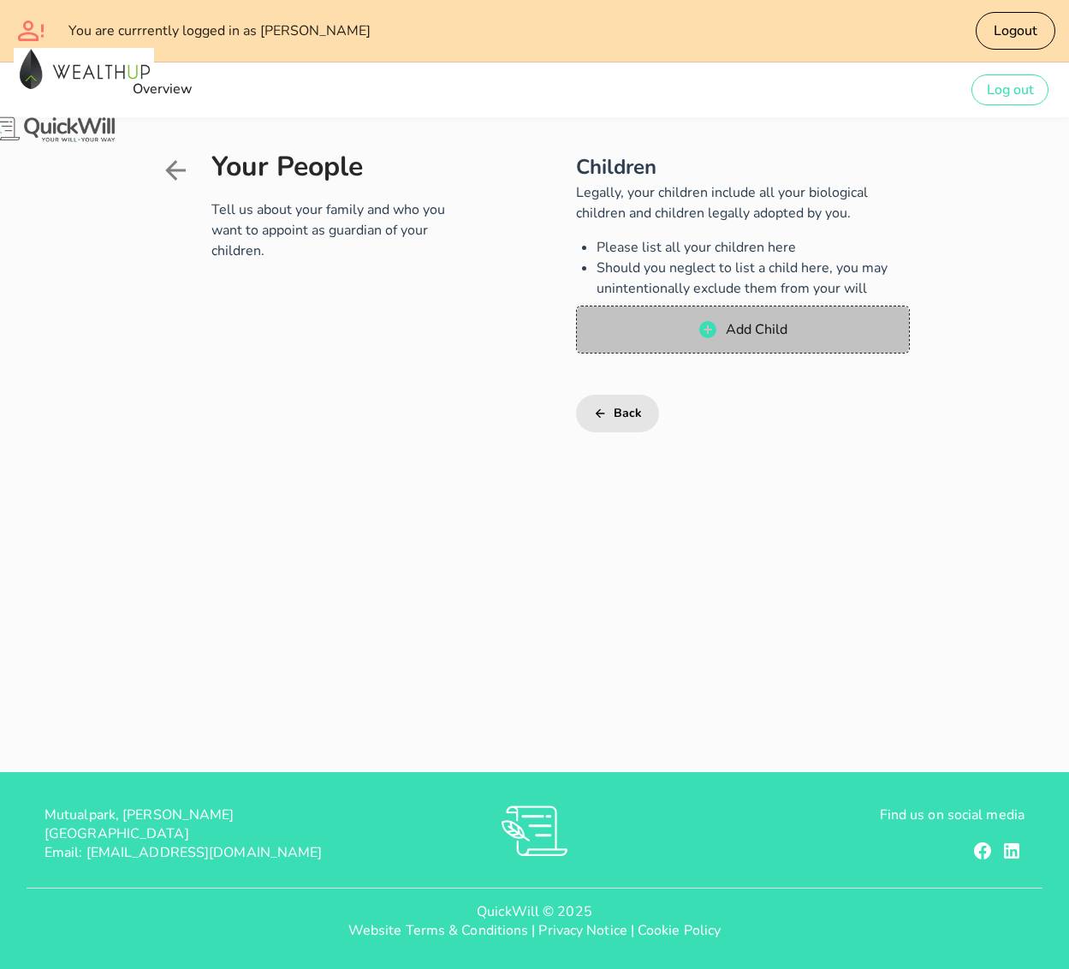
click at [693, 326] on span "Add Child" at bounding box center [742, 329] width 299 height 21
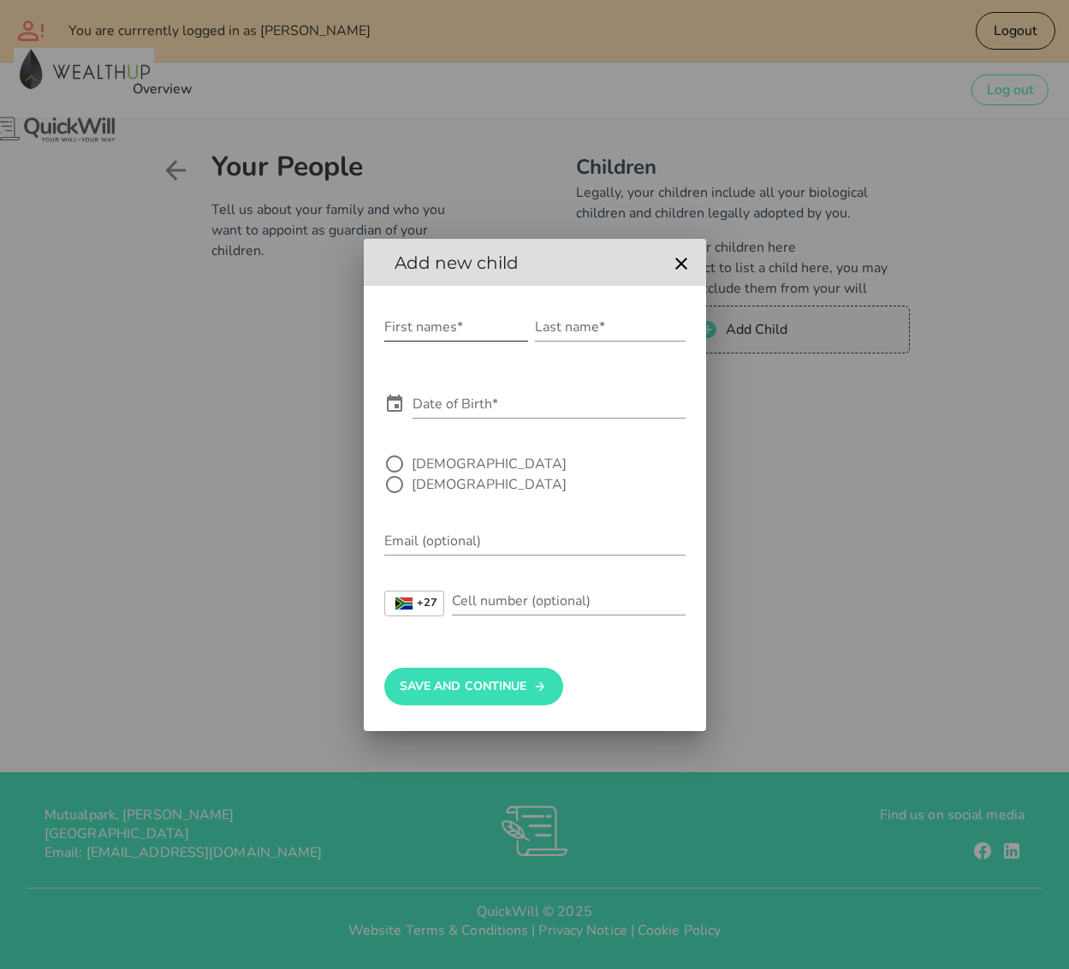
click at [442, 341] on div "First names*" at bounding box center [456, 326] width 144 height 27
type input "[PERSON_NAME]"
type input "M"
type input "[PERSON_NAME]"
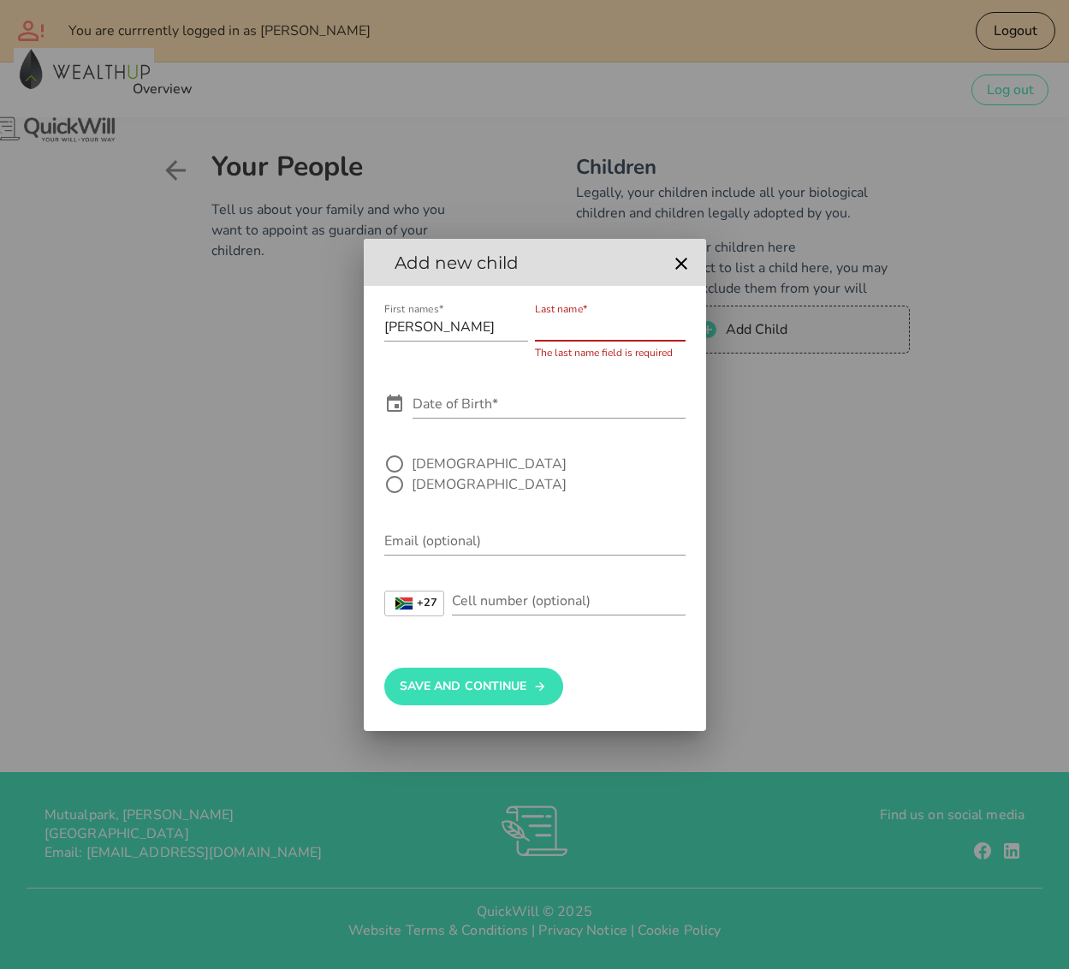
scroll to position [0, 0]
type input "Mdluli"
click at [544, 413] on input "[DATE]" at bounding box center [549, 403] width 273 height 27
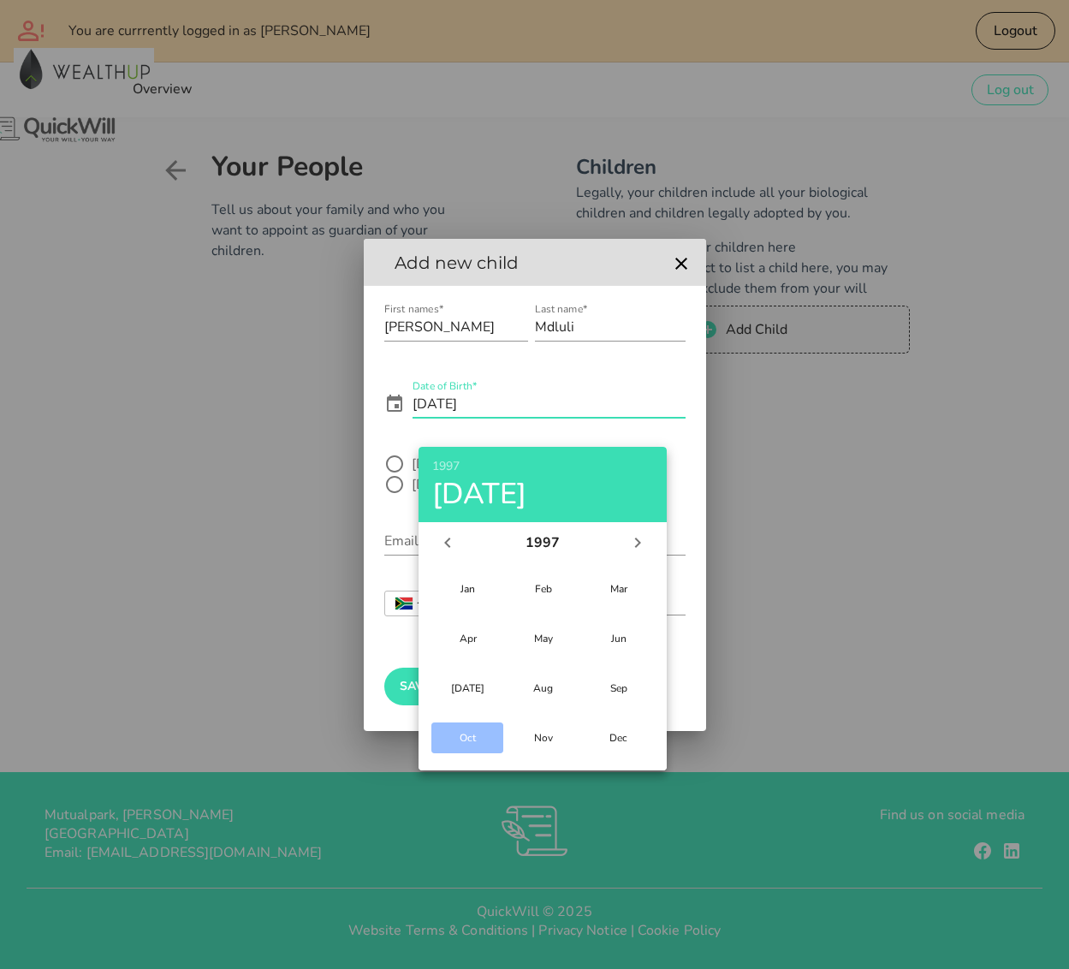
type input "[DATE]"
click at [593, 380] on form "First names* [PERSON_NAME] Last name* Mdluli Date of Birth* [DEMOGRAPHIC_DATA] …" at bounding box center [534, 467] width 301 height 334
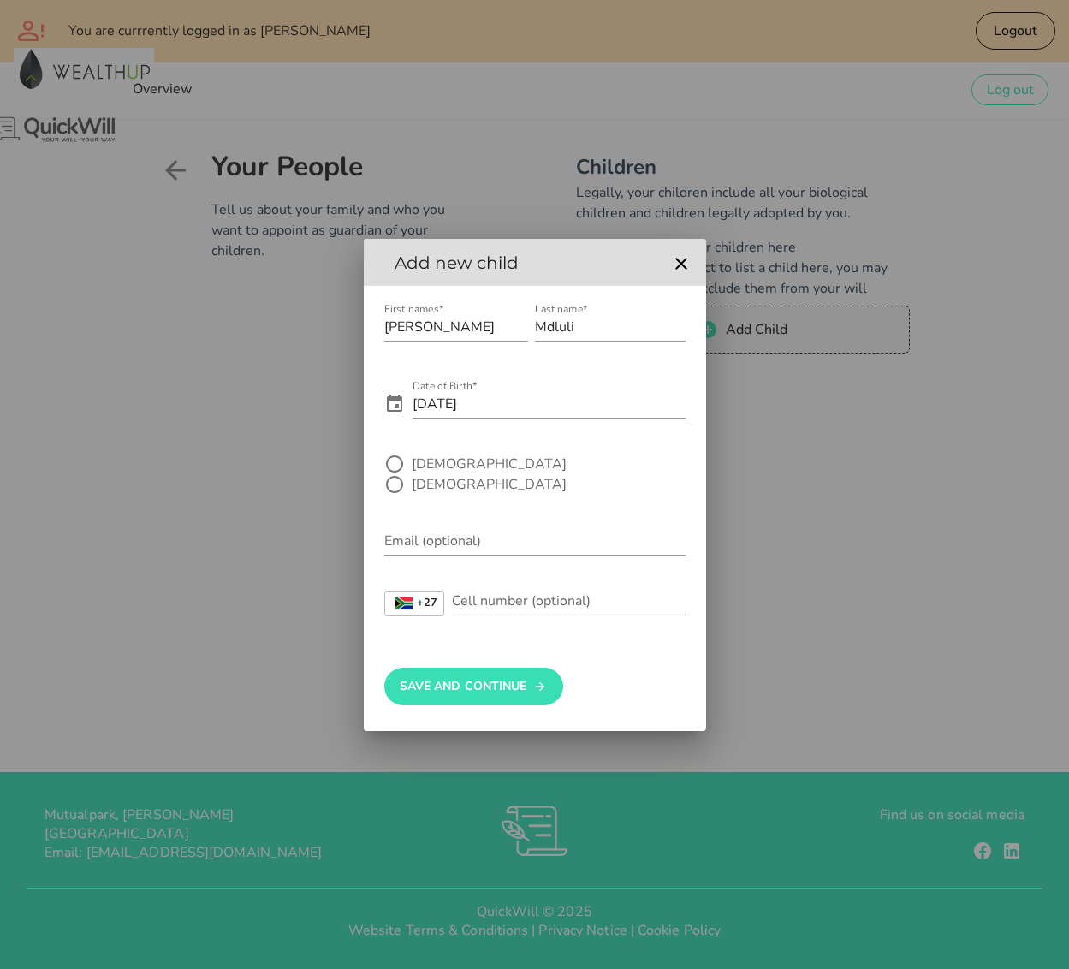
click at [413, 473] on label "[DEMOGRAPHIC_DATA]" at bounding box center [489, 463] width 155 height 17
radio input "true"
click at [508, 675] on button "Save And Continue" at bounding box center [473, 687] width 179 height 38
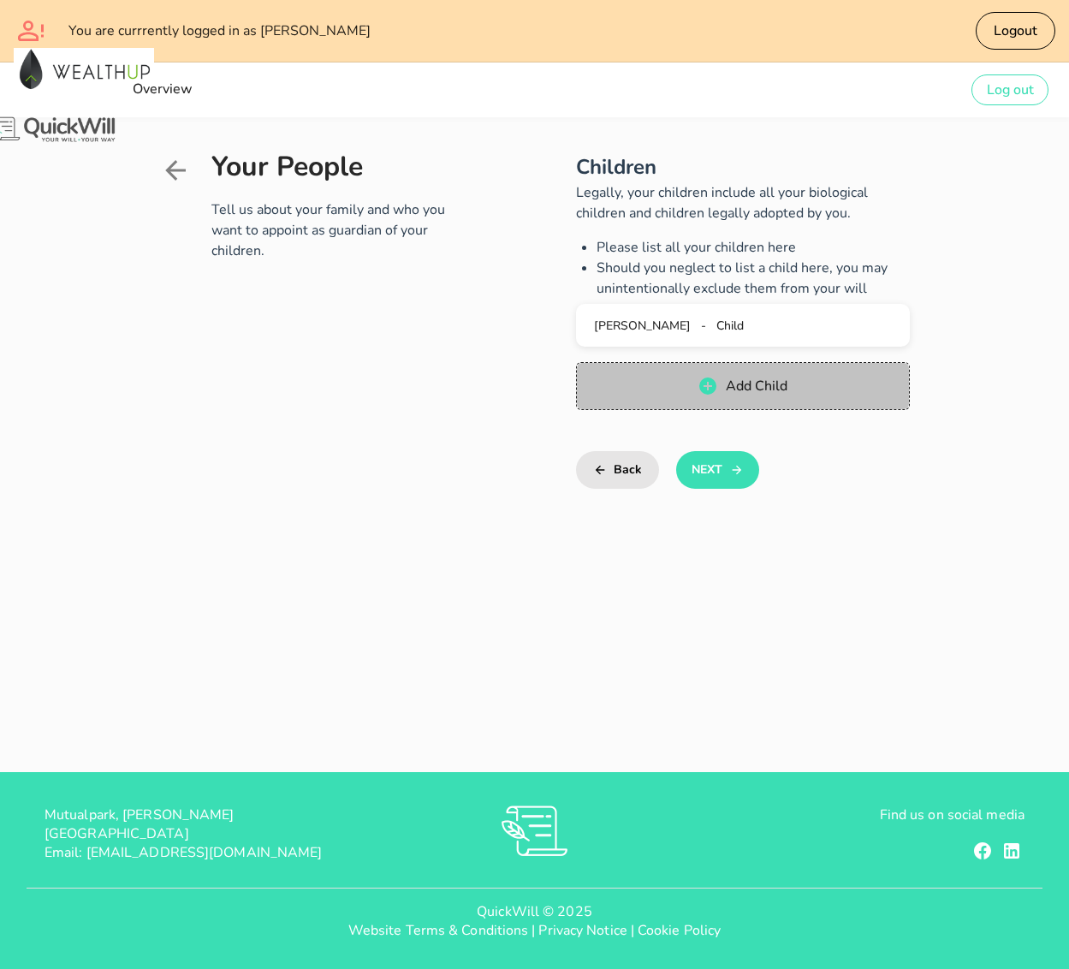
click at [685, 401] on button "Add Child" at bounding box center [743, 386] width 334 height 48
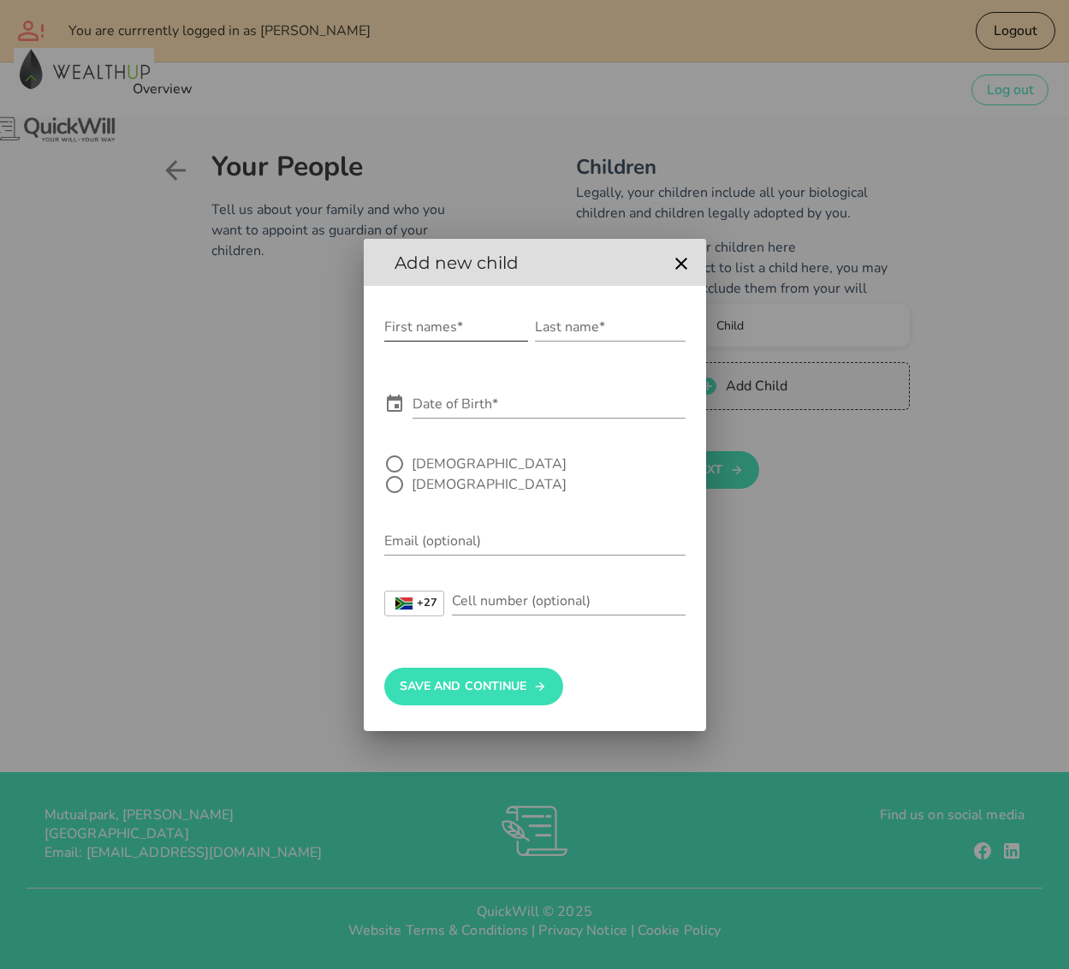
click at [449, 341] on input "First names*" at bounding box center [456, 326] width 144 height 27
type input "[PERSON_NAME]"
type input "Mdluli"
type input "[DATE]"
click at [406, 471] on div at bounding box center [394, 463] width 29 height 29
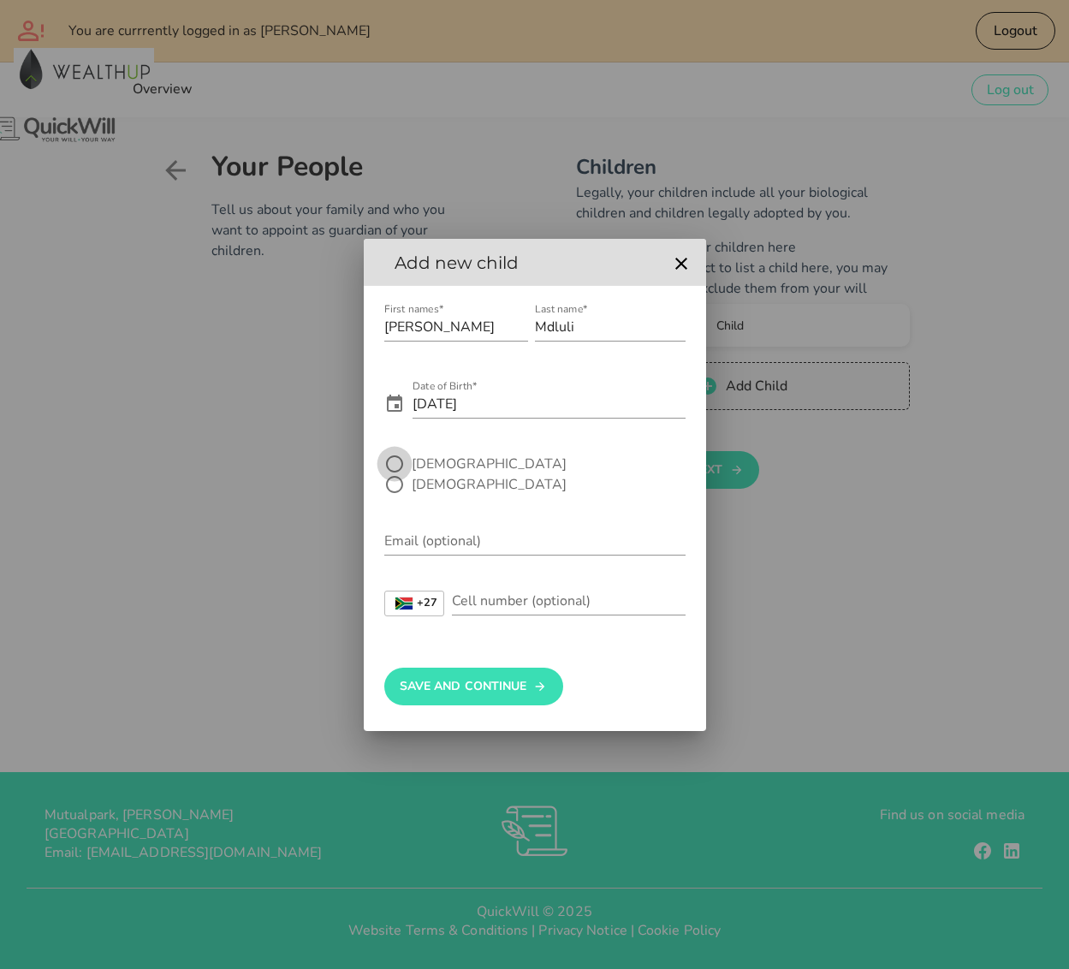
radio input "true"
click at [495, 693] on button "Save And Continue" at bounding box center [473, 687] width 179 height 38
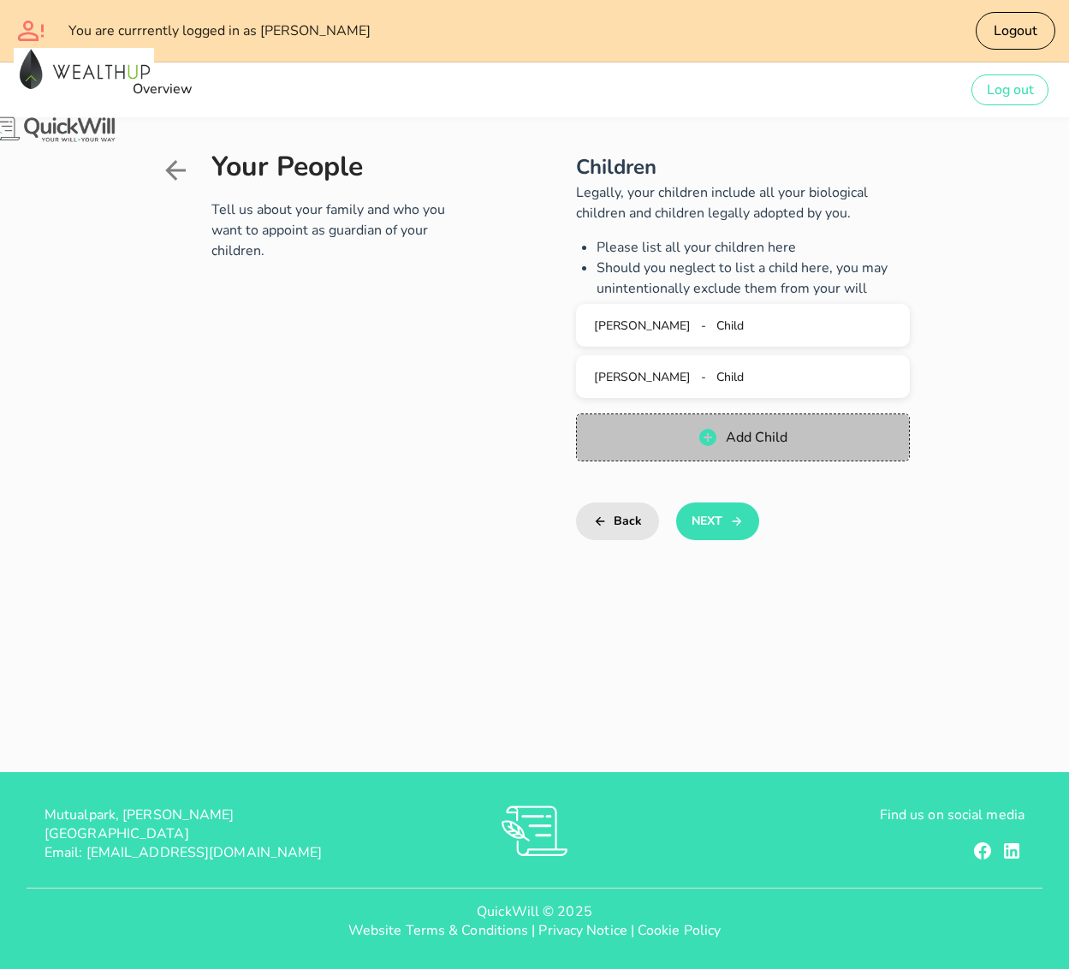
click at [726, 438] on span "Add Child" at bounding box center [742, 437] width 299 height 21
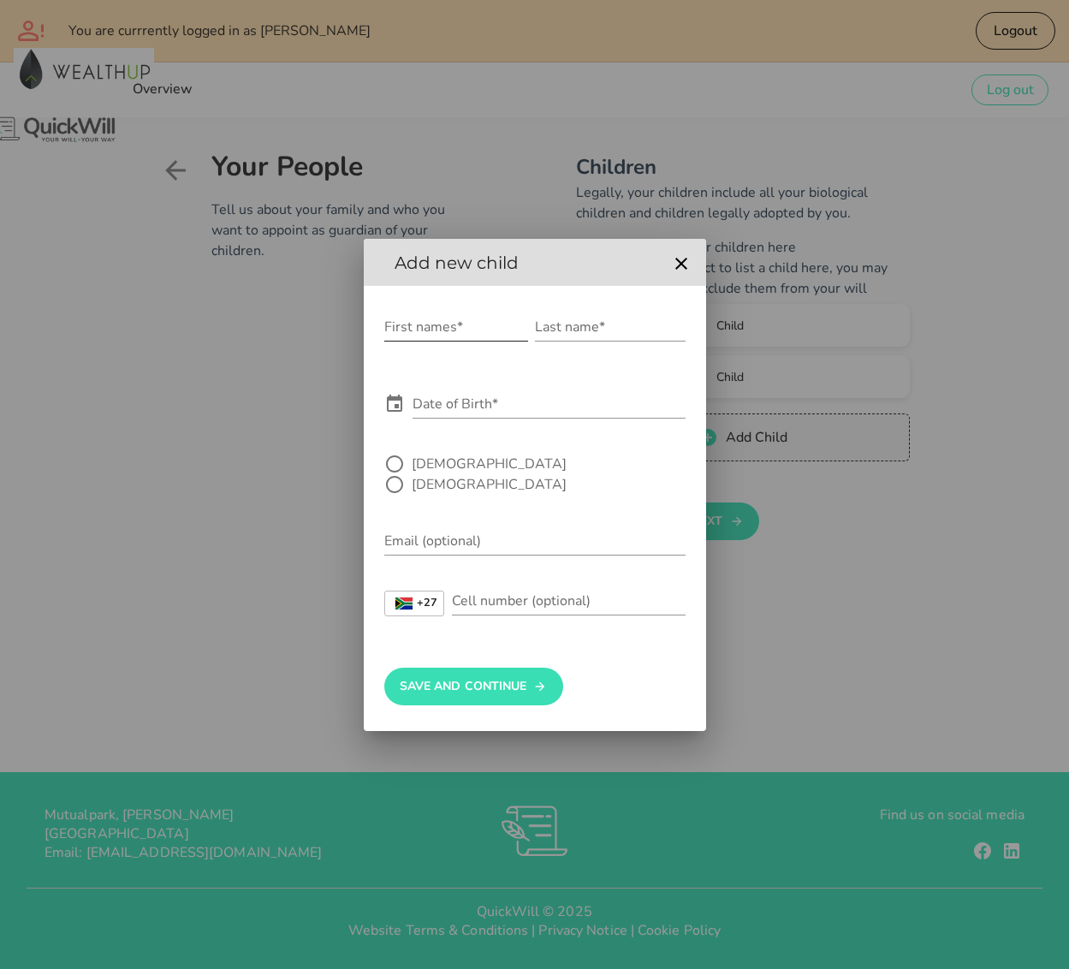
click at [452, 337] on div "First names*" at bounding box center [456, 326] width 144 height 27
type input "Aphiwe Ayaphila Thandiswa"
type input "Mdluli"
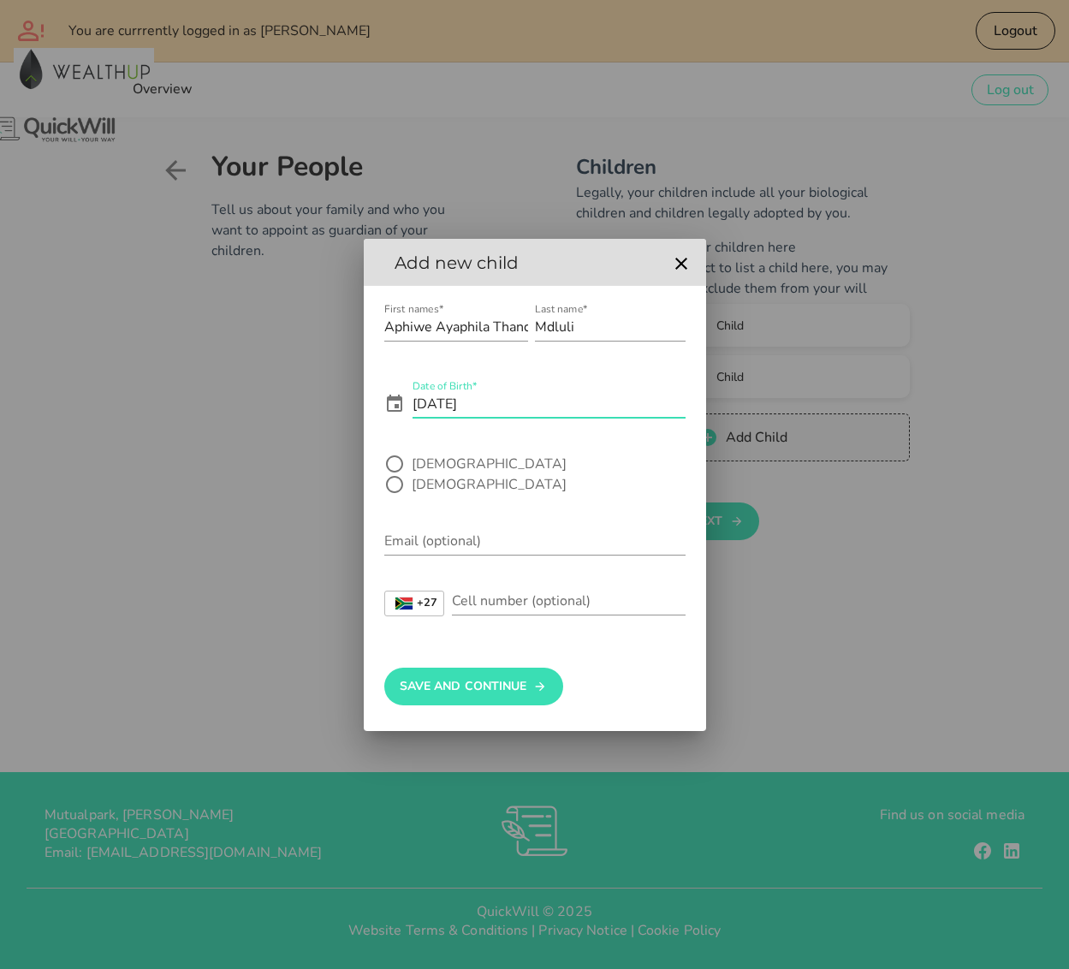
type input "[DATE]"
click at [478, 485] on div "[DEMOGRAPHIC_DATA] [DEMOGRAPHIC_DATA]" at bounding box center [534, 484] width 301 height 60
click at [409, 470] on div at bounding box center [394, 484] width 29 height 29
radio input "true"
click at [497, 681] on button "Save And Continue" at bounding box center [473, 687] width 179 height 38
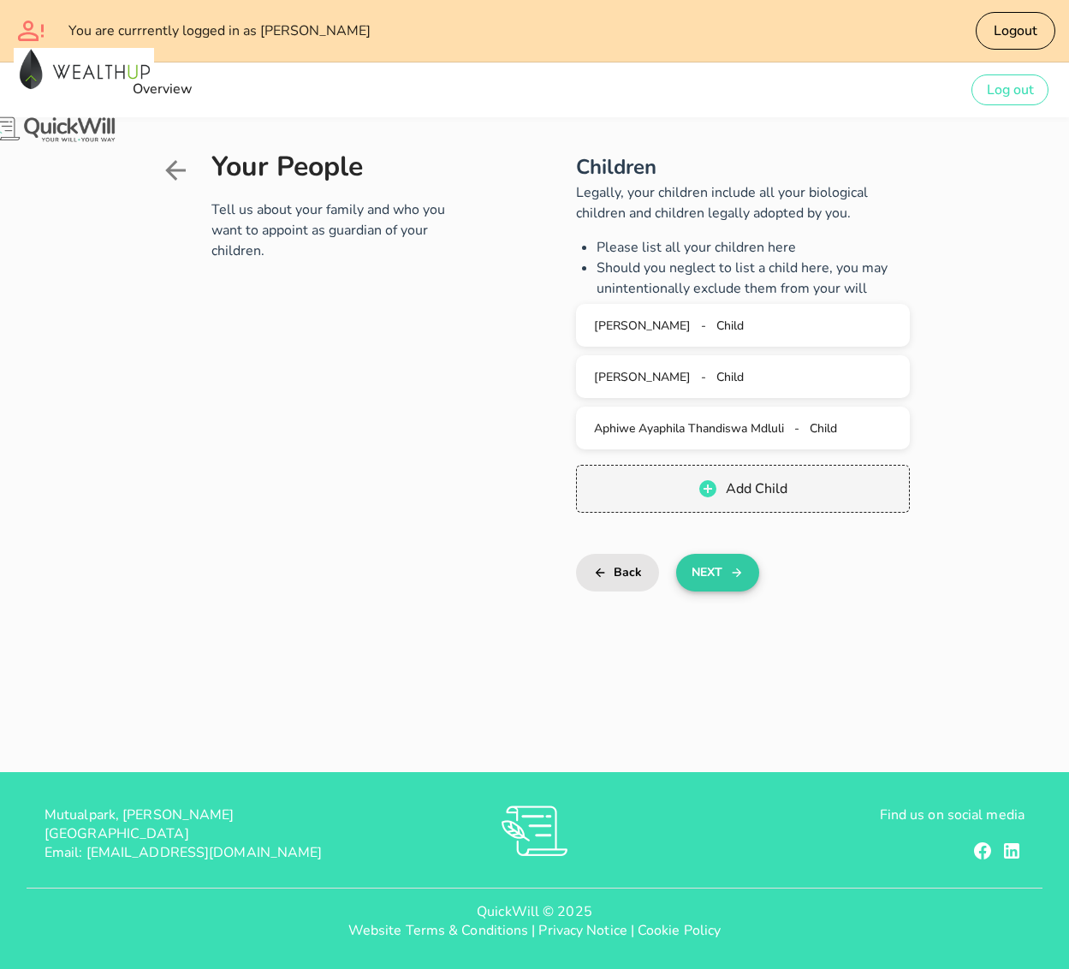
click at [676, 568] on button "Next" at bounding box center [717, 573] width 83 height 38
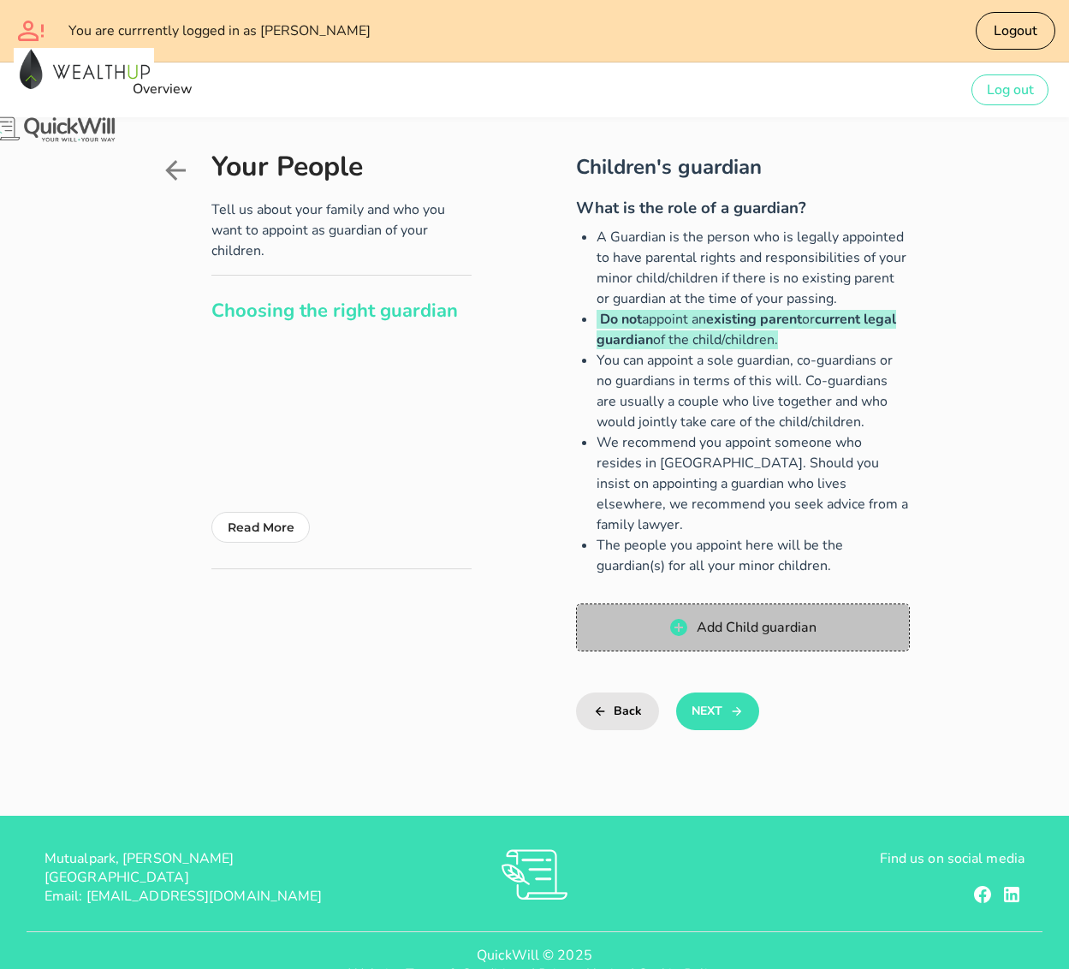
click at [740, 617] on span "Add Child guardian" at bounding box center [742, 627] width 299 height 21
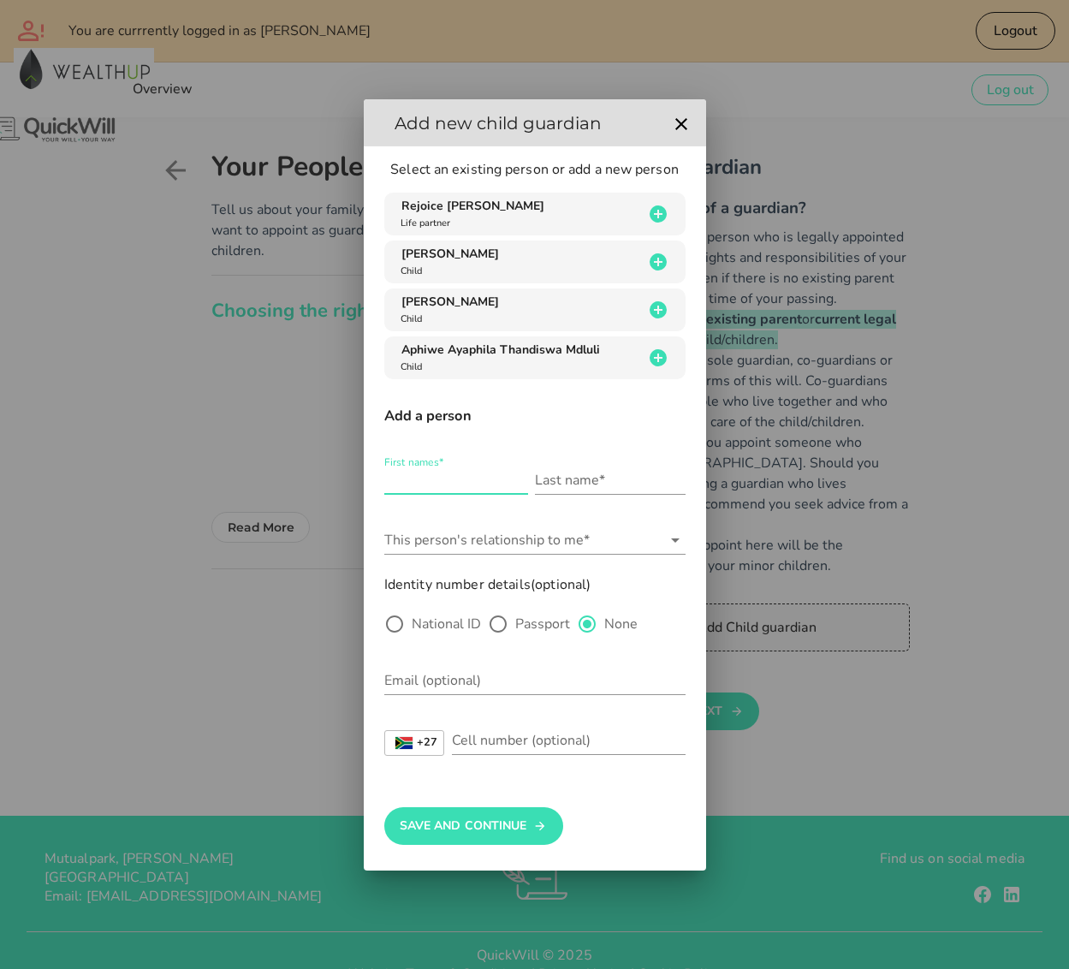
click at [438, 481] on input "First names*" at bounding box center [456, 480] width 144 height 27
type input "Prudence"
type input "Mdluli"
click at [602, 549] on input "This person's relationship to me*" at bounding box center [522, 539] width 277 height 27
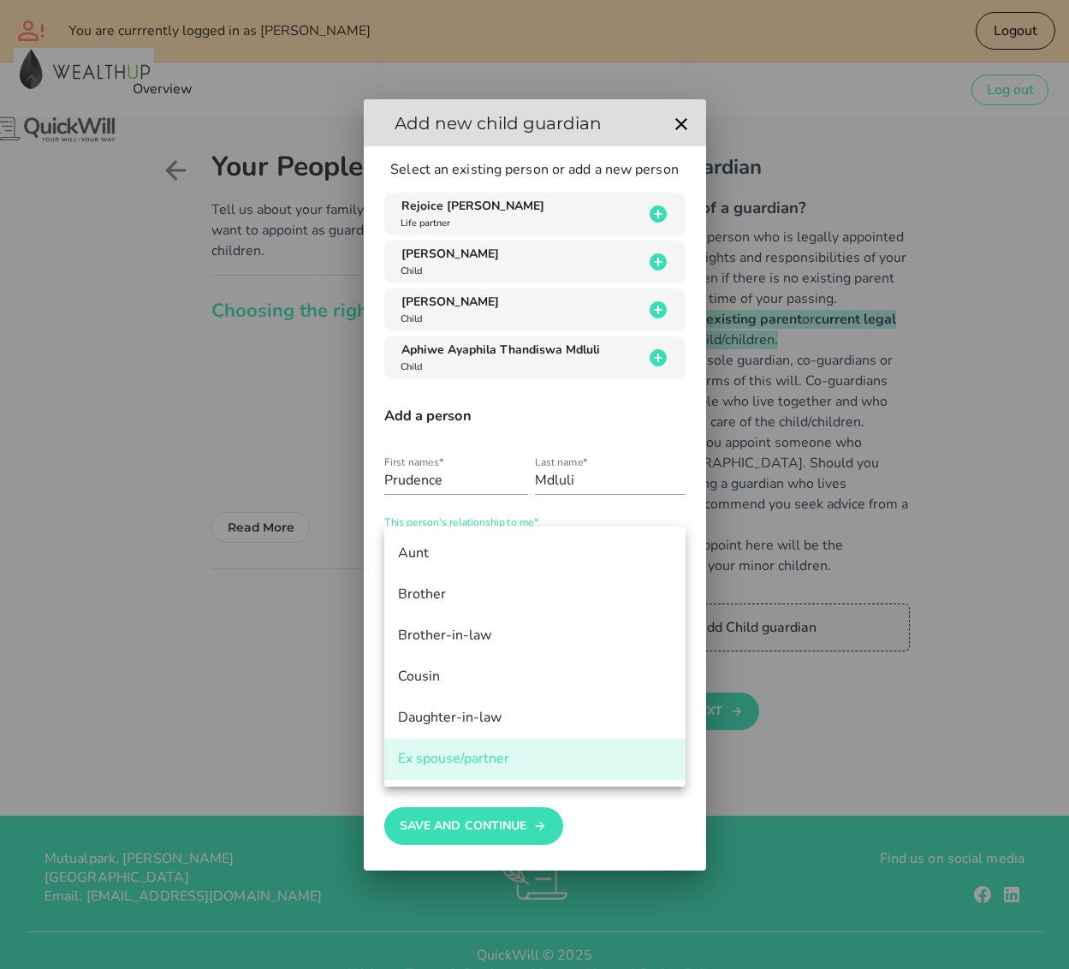
click at [486, 758] on div "Ex spouse/partner" at bounding box center [535, 759] width 274 height 16
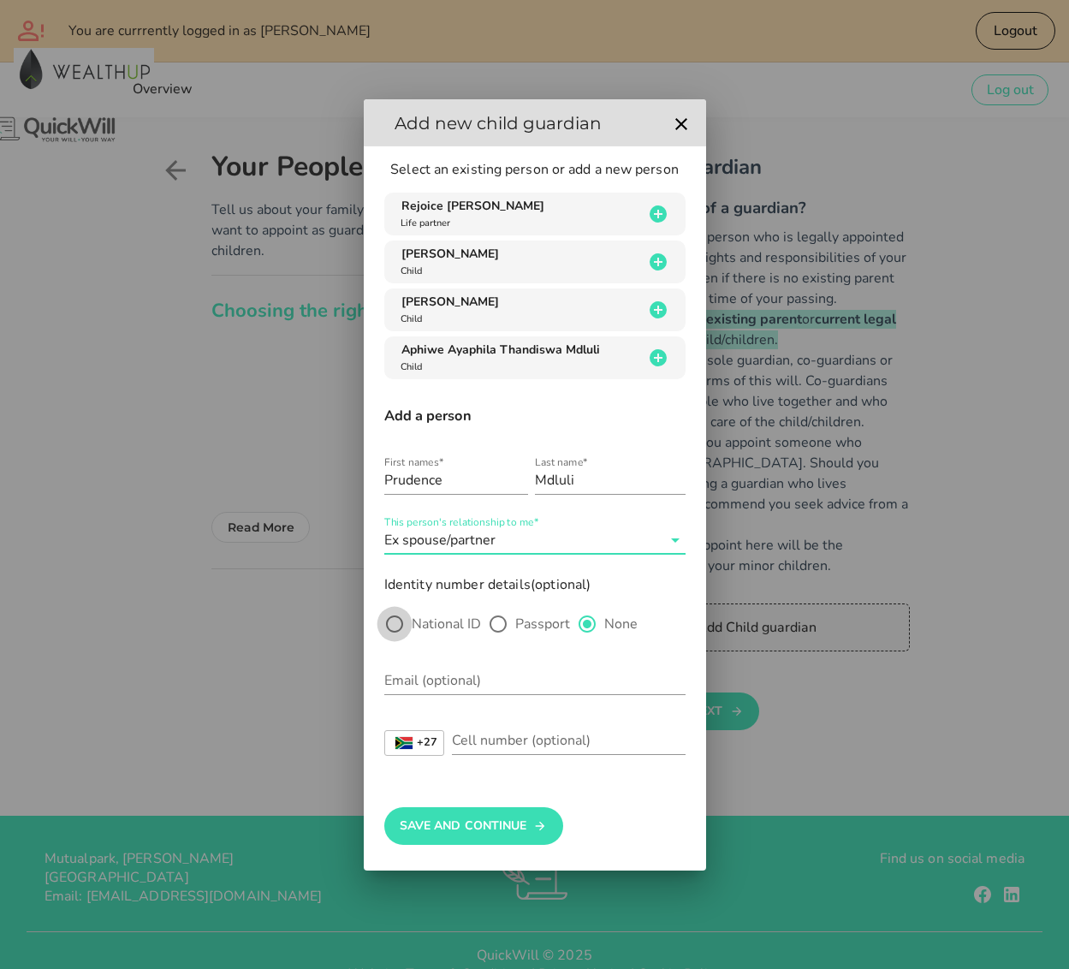
click at [389, 627] on div at bounding box center [394, 623] width 29 height 29
radio input "true"
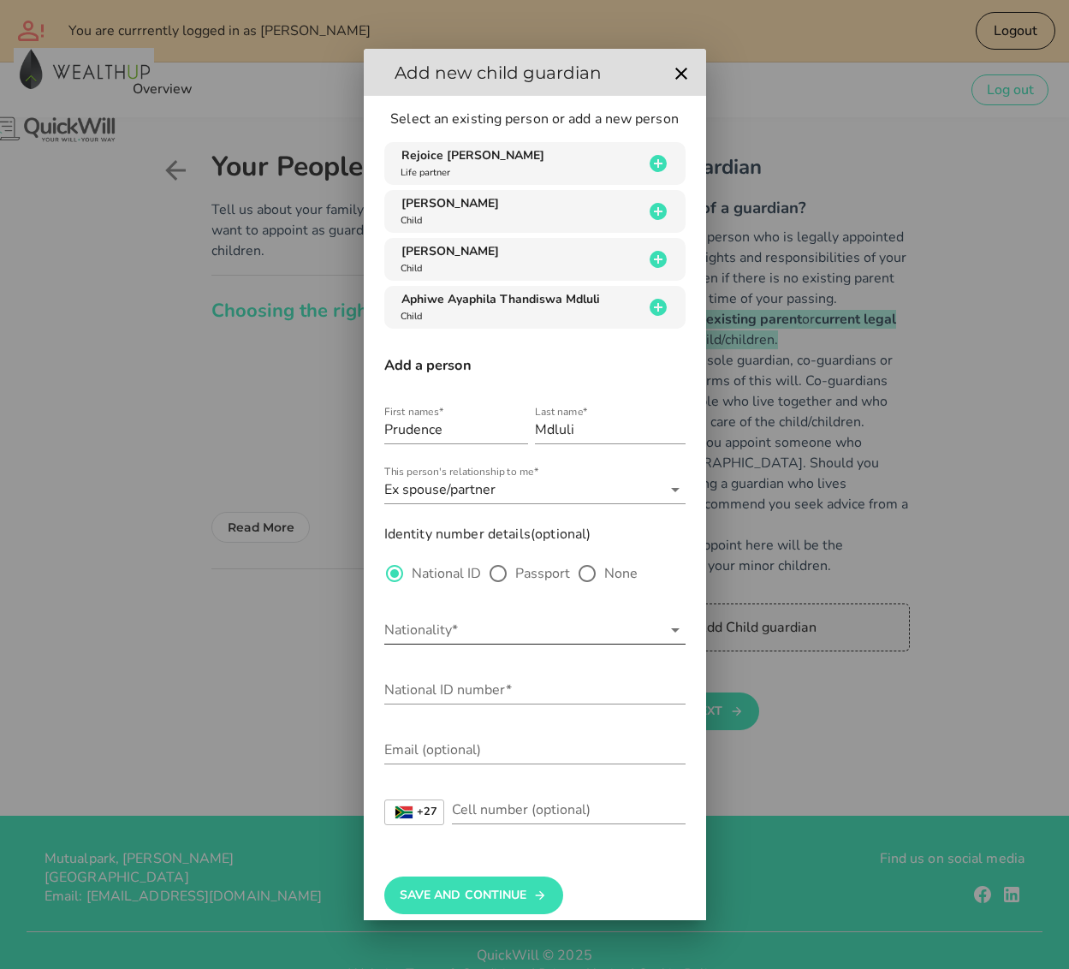
click at [513, 638] on input "Nationality*" at bounding box center [522, 629] width 277 height 27
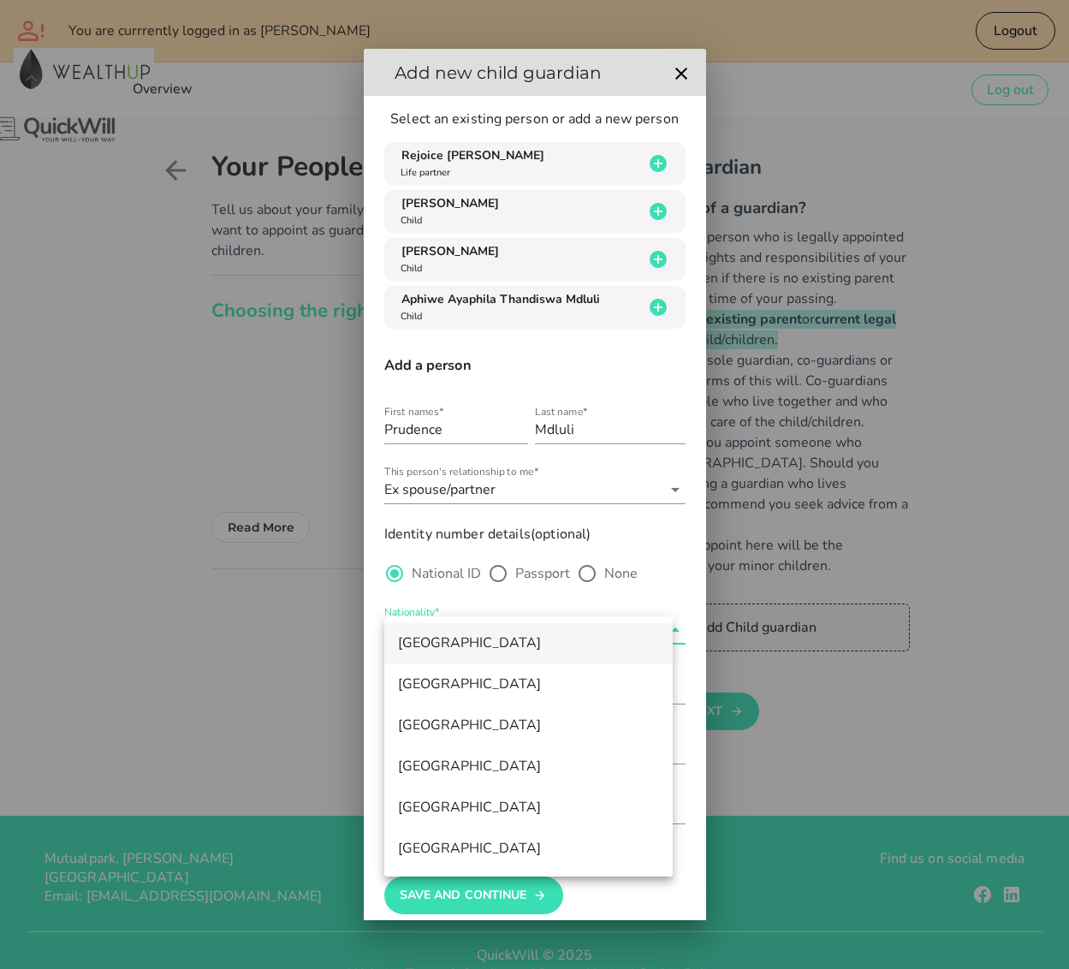
click at [459, 646] on div "[GEOGRAPHIC_DATA]" at bounding box center [528, 643] width 261 height 16
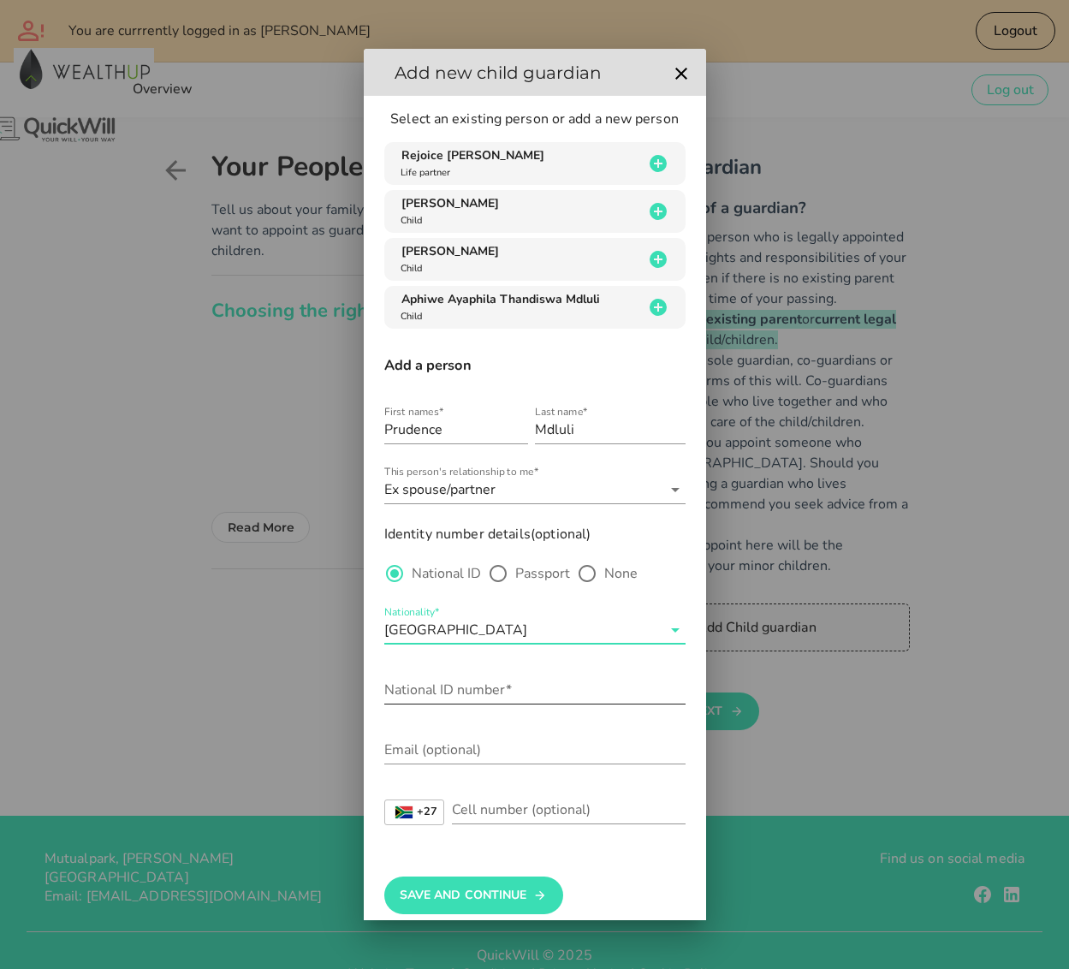
click at [475, 693] on input "National ID number*" at bounding box center [534, 689] width 301 height 27
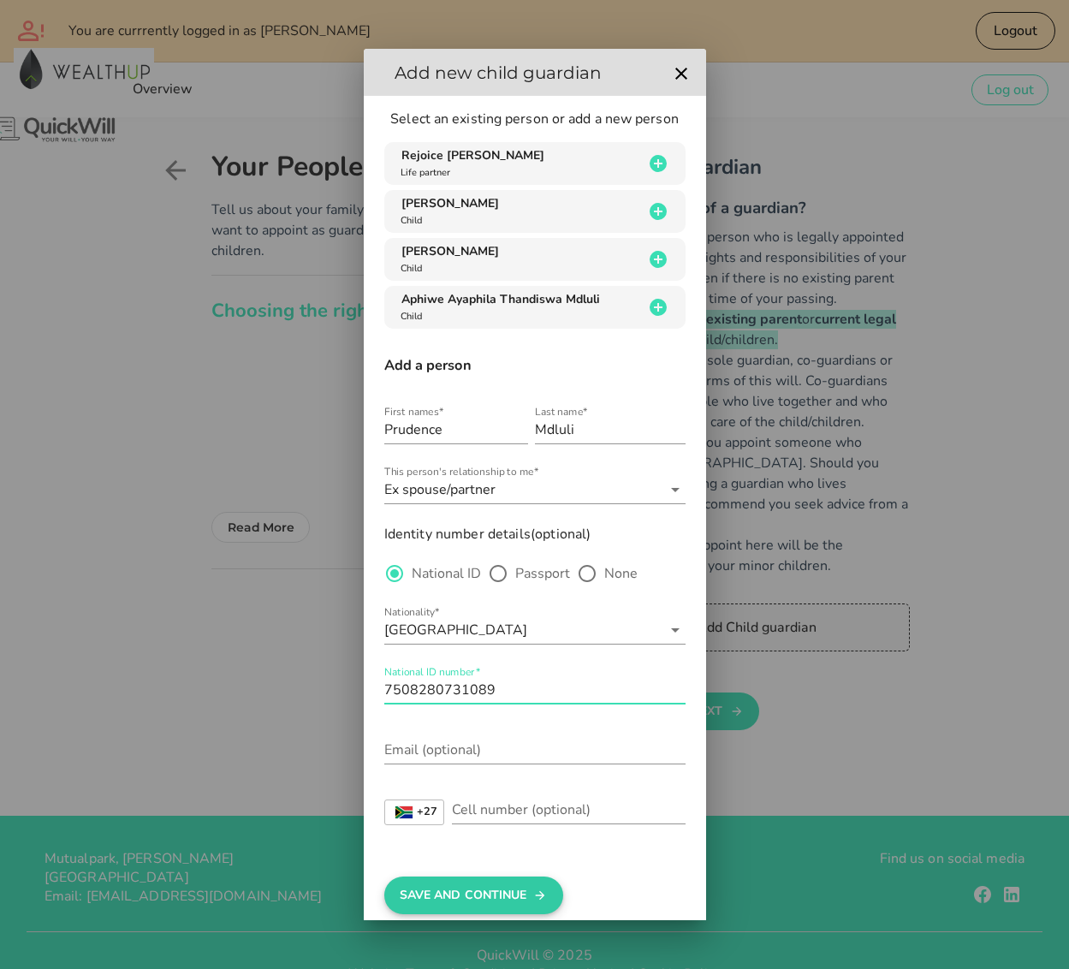
type input "7508280731089"
click at [484, 880] on button "Save And Continue" at bounding box center [473, 896] width 179 height 38
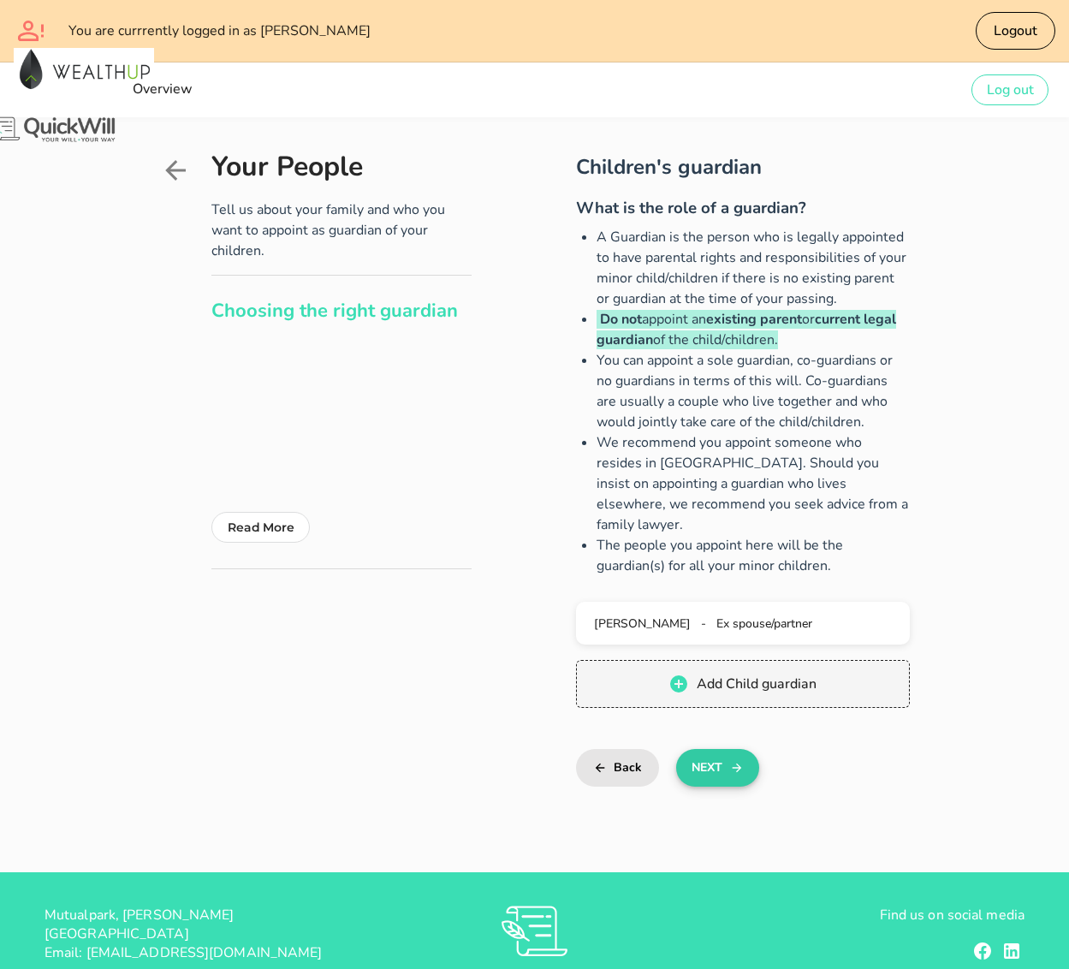
click at [698, 749] on button "Next" at bounding box center [717, 768] width 83 height 38
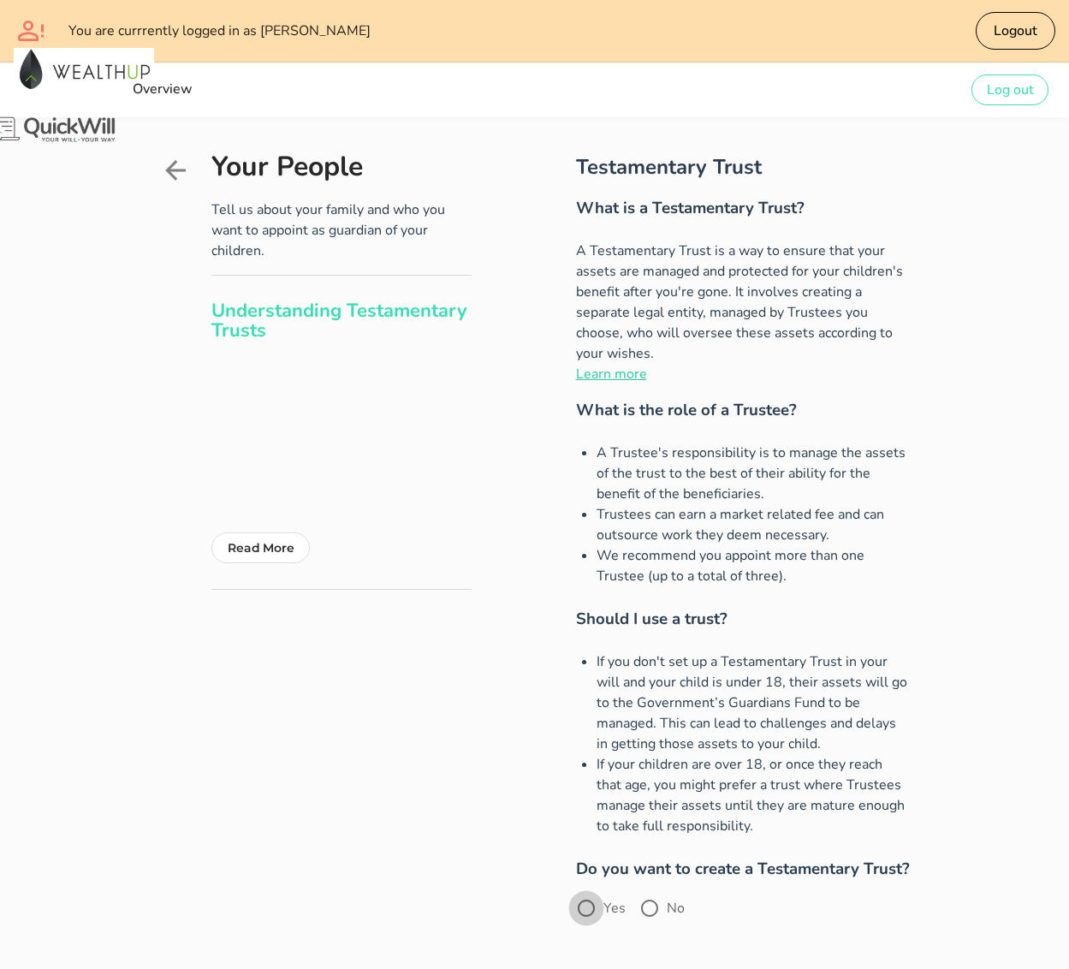
click at [572, 880] on div at bounding box center [586, 908] width 29 height 29
radio input "true"
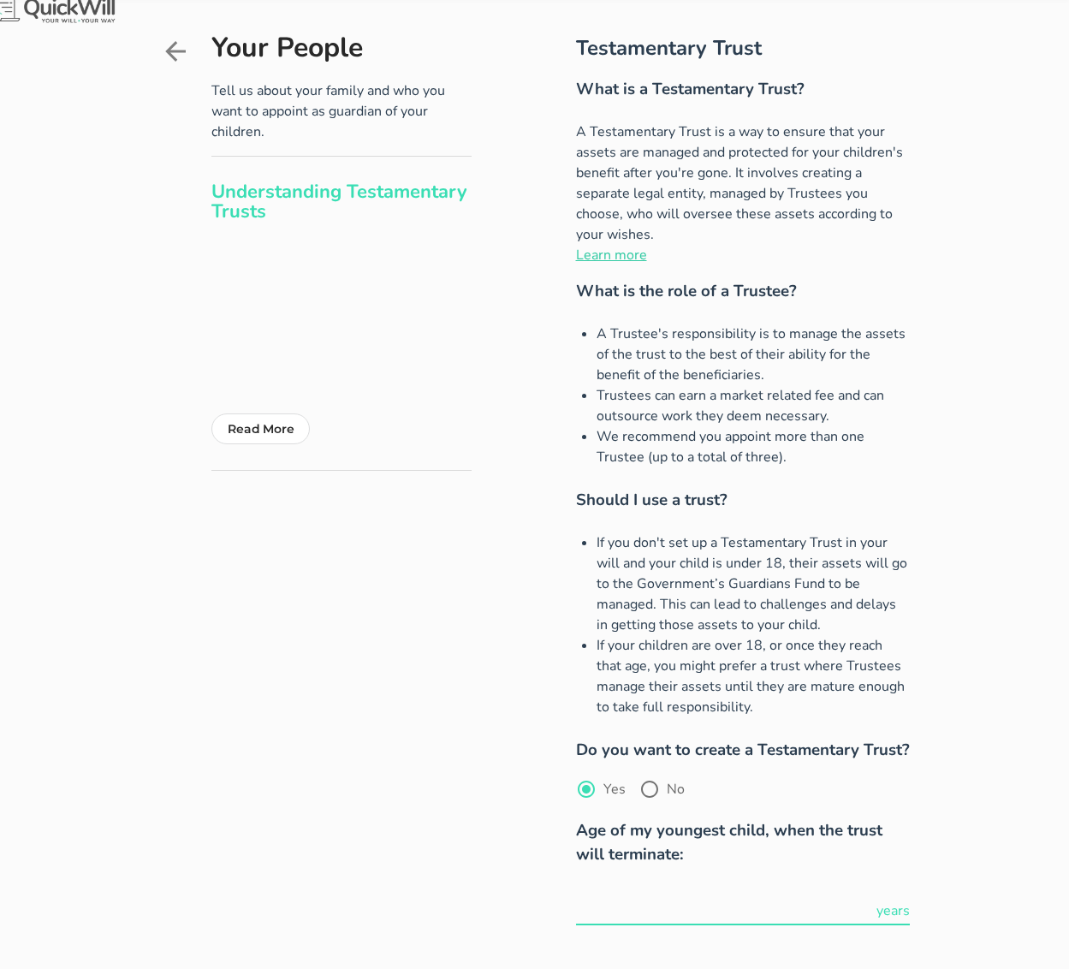
click at [852, 880] on input "text" at bounding box center [724, 910] width 297 height 27
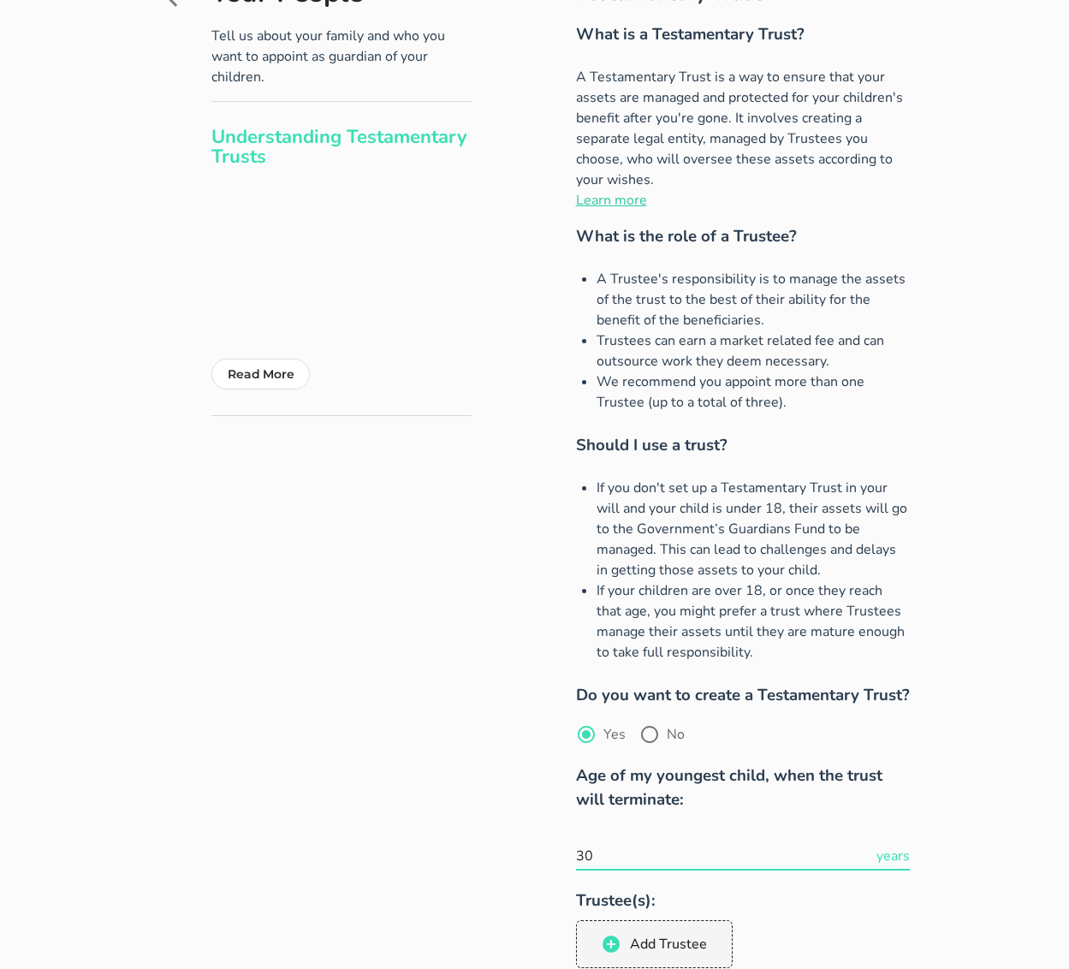
scroll to position [190, 0]
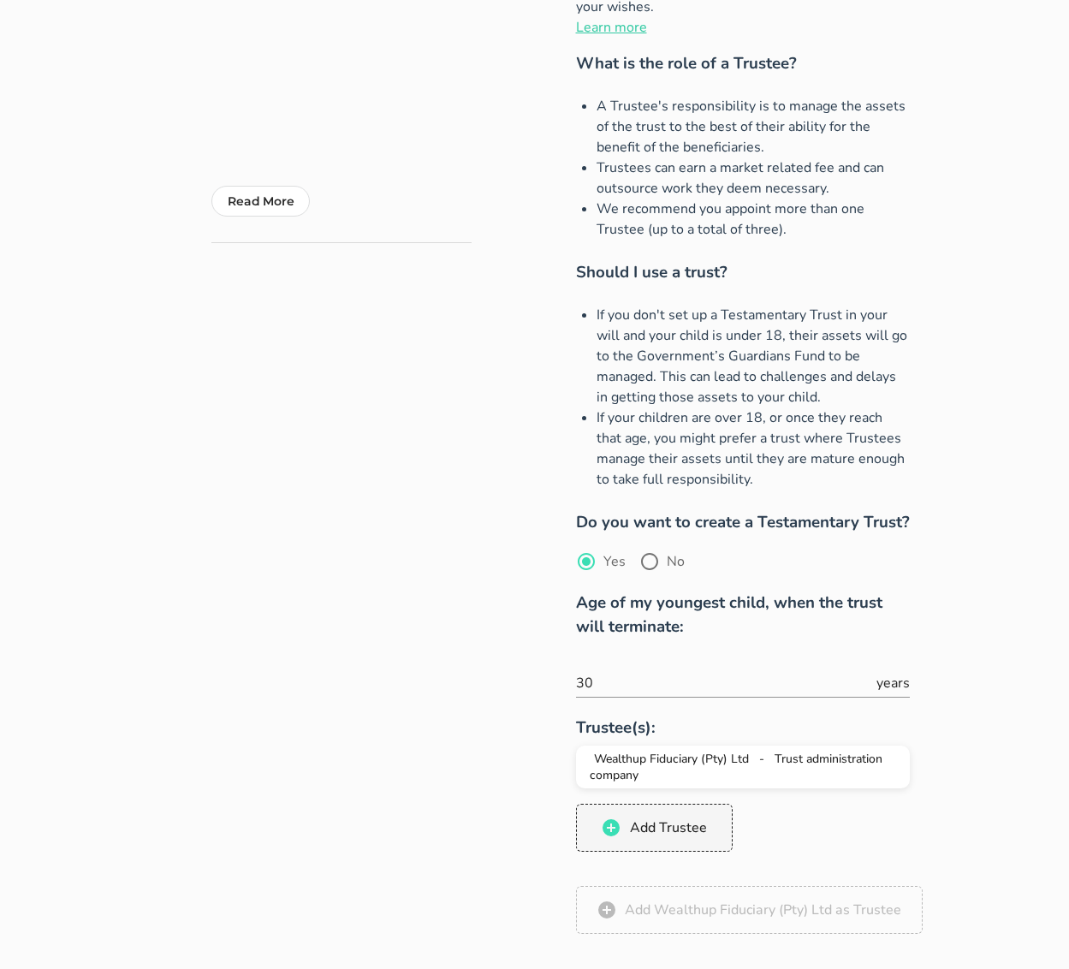
scroll to position [522, 0]
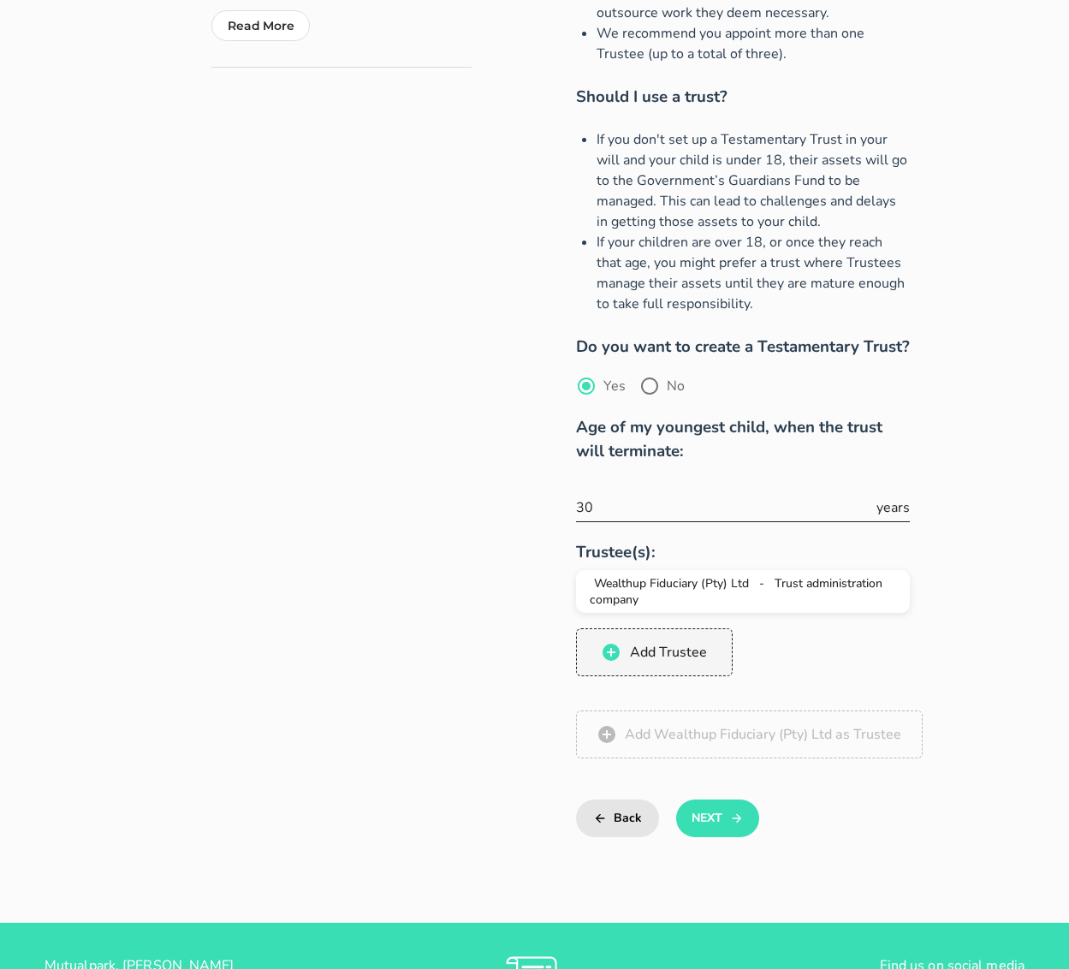
click at [606, 494] on input "30" at bounding box center [724, 507] width 297 height 27
click at [683, 494] on input "21" at bounding box center [724, 507] width 297 height 27
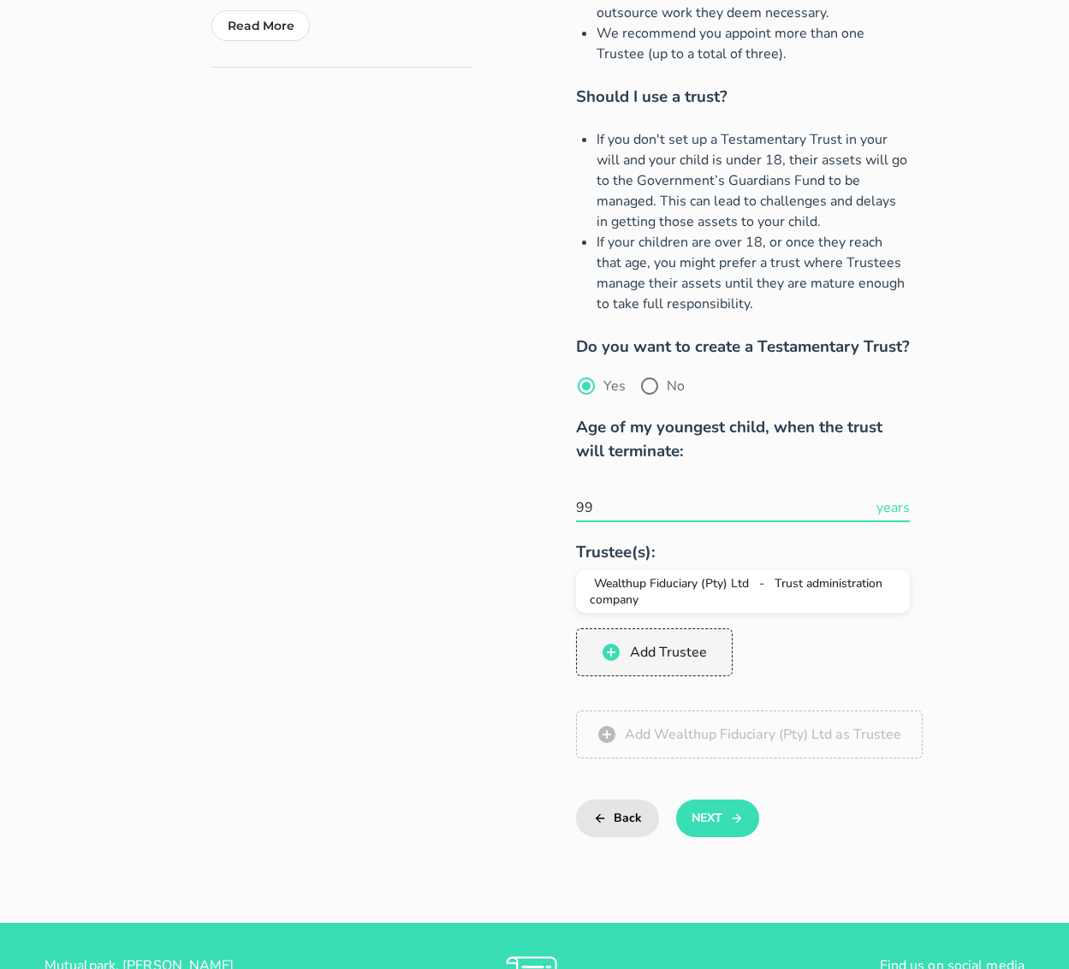
type input "99"
click at [423, 561] on div "Your People Tell us about your family and who you want to appoint as guardian o…" at bounding box center [316, 250] width 312 height 1242
click at [691, 800] on button "Next" at bounding box center [717, 819] width 83 height 38
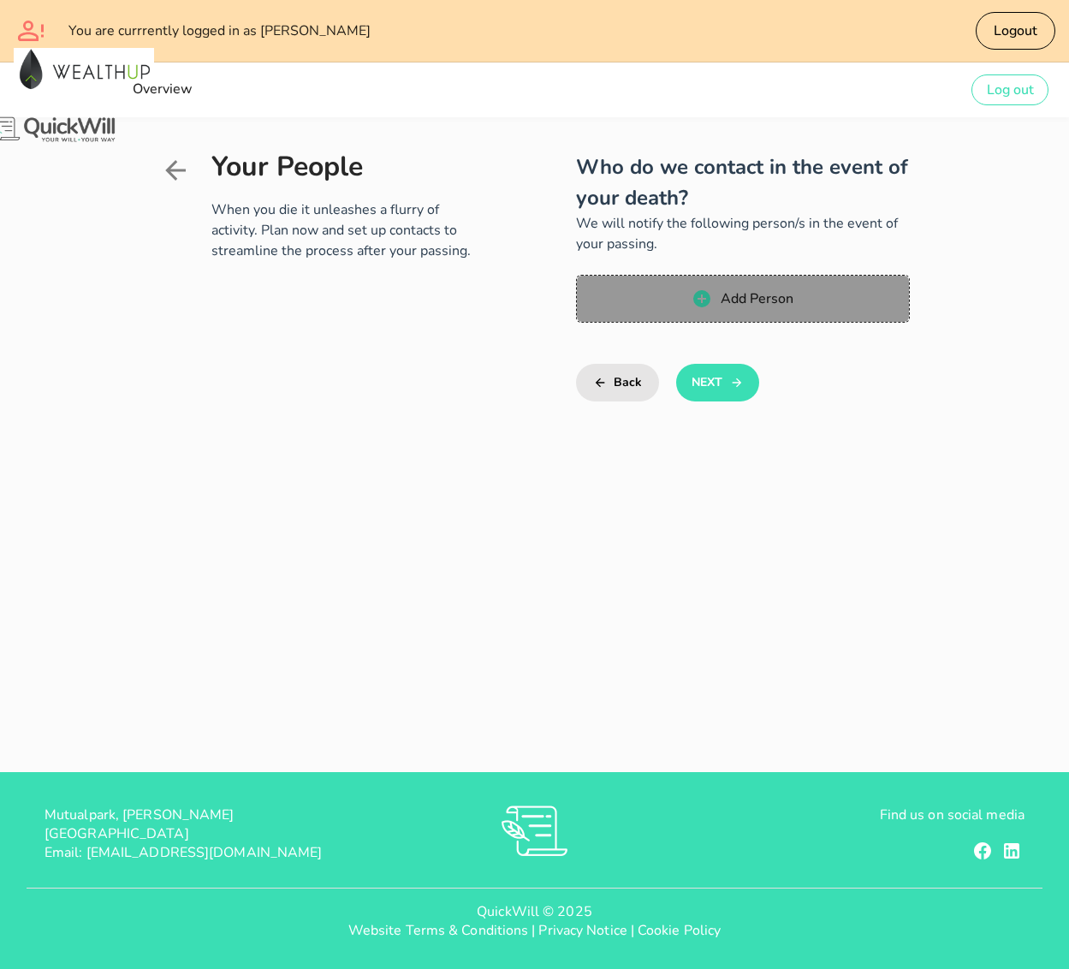
click at [706, 288] on span "Add Person" at bounding box center [742, 298] width 299 height 21
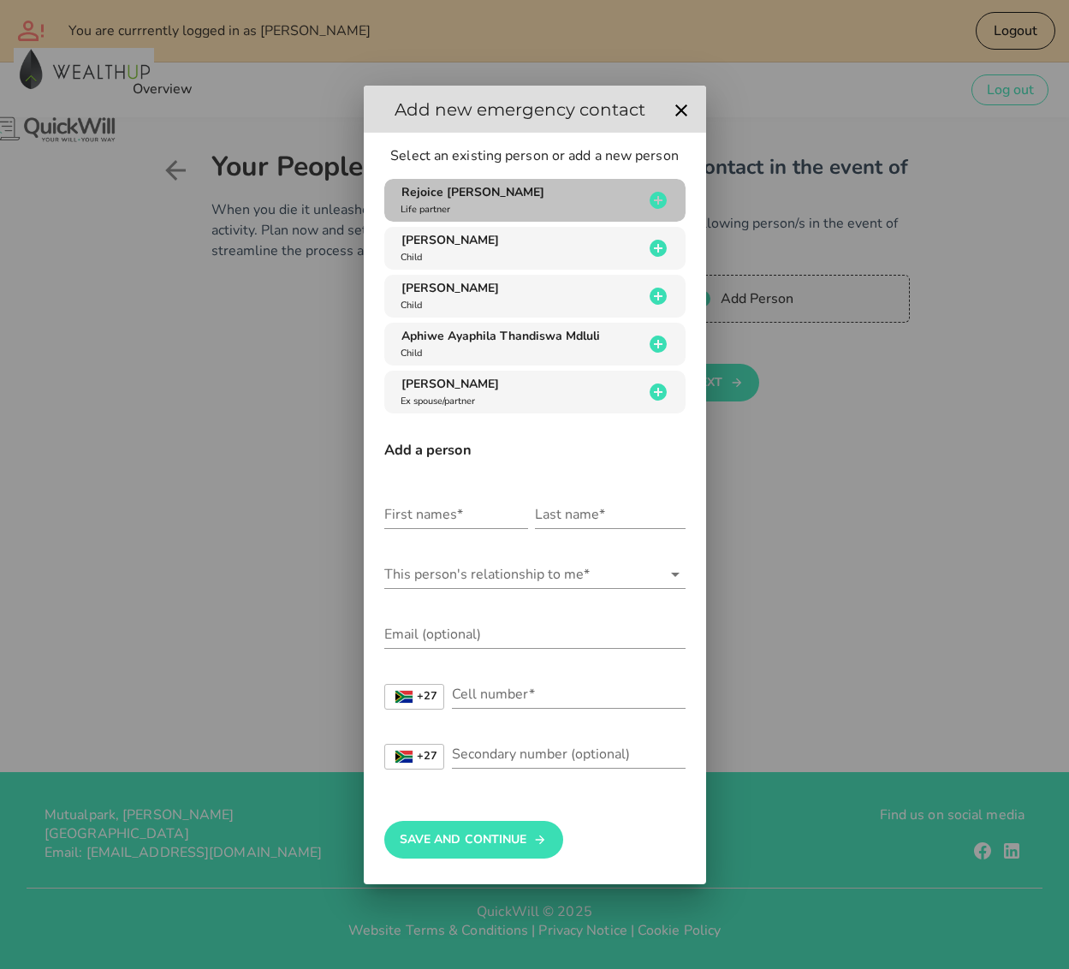
click at [539, 199] on div "Rejoice Lulama Mzili Life partner" at bounding box center [520, 200] width 247 height 33
type input "Rejoice Lulama"
type input "Mzili"
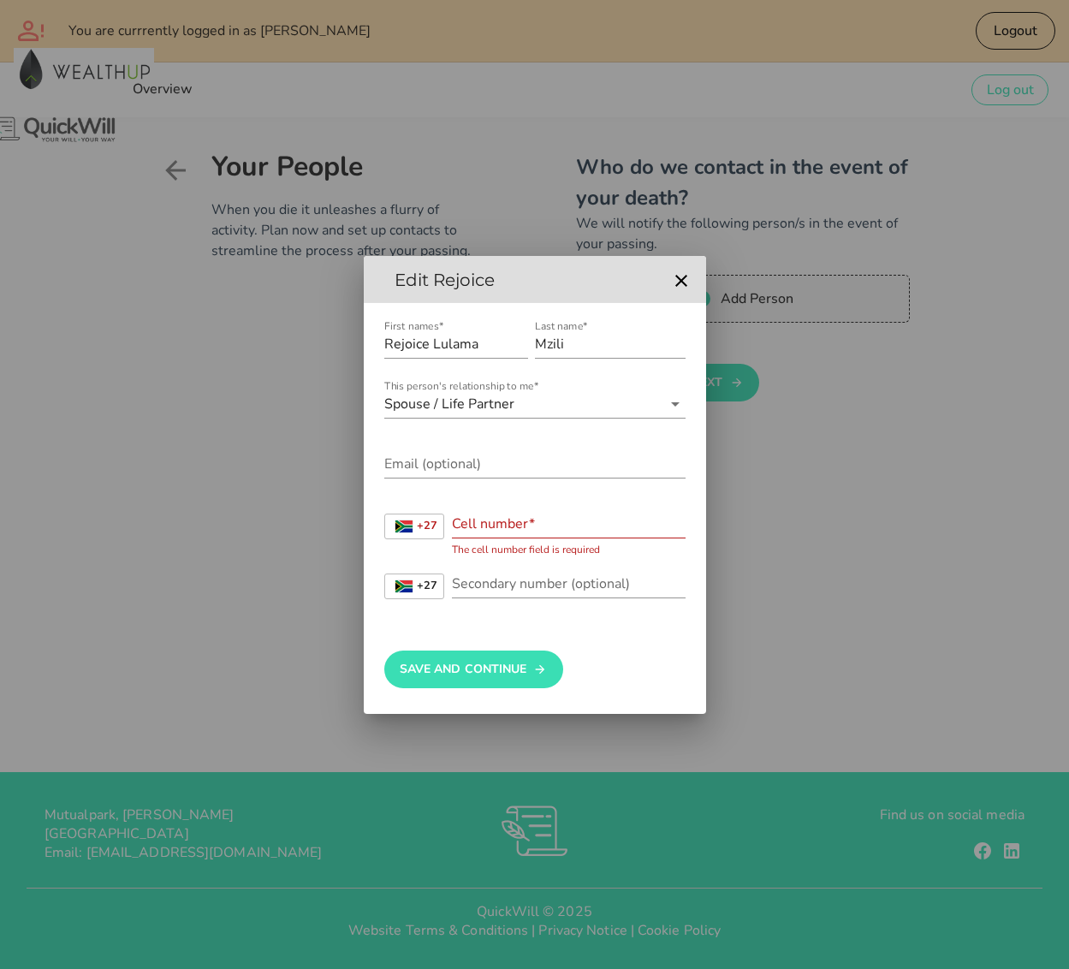
click at [502, 524] on div "Cell number*" at bounding box center [569, 523] width 234 height 27
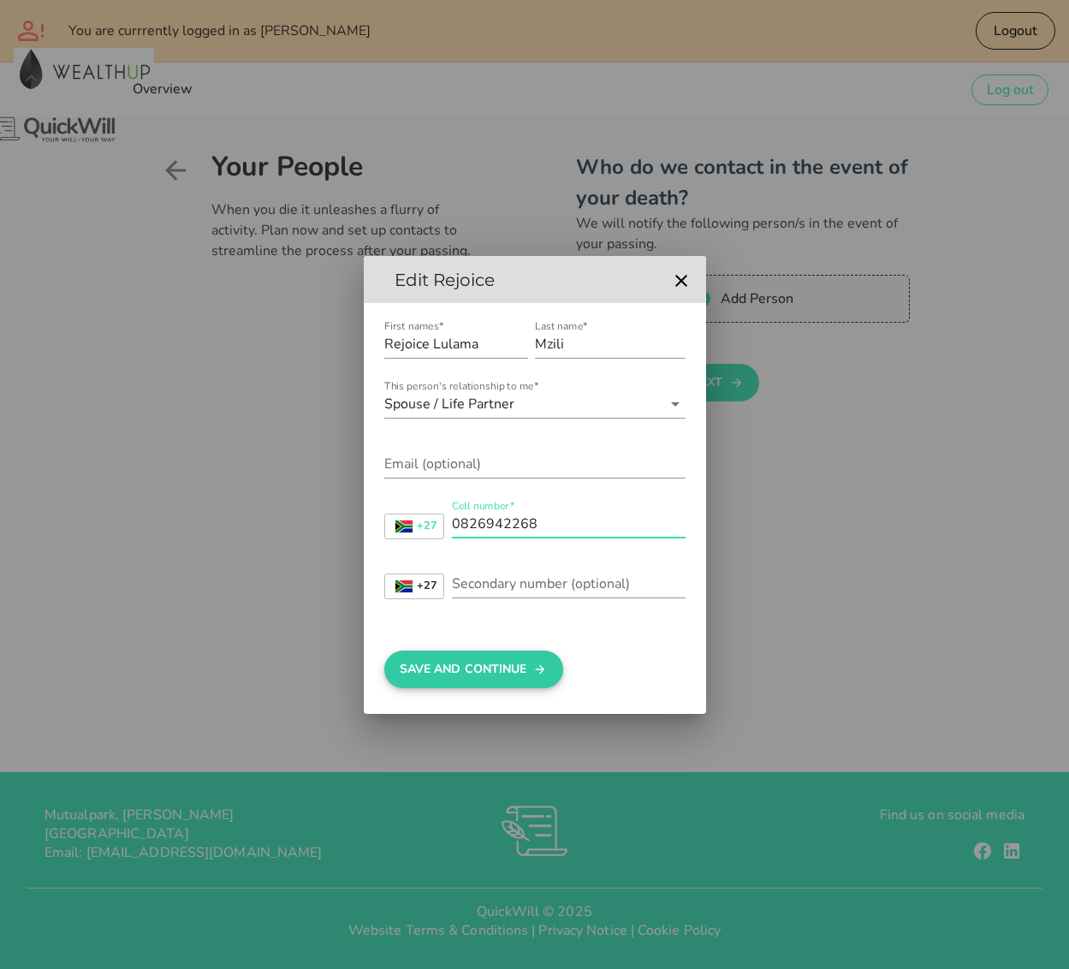
type input "0826942268"
click at [485, 682] on button "Save And Continue" at bounding box center [473, 670] width 179 height 38
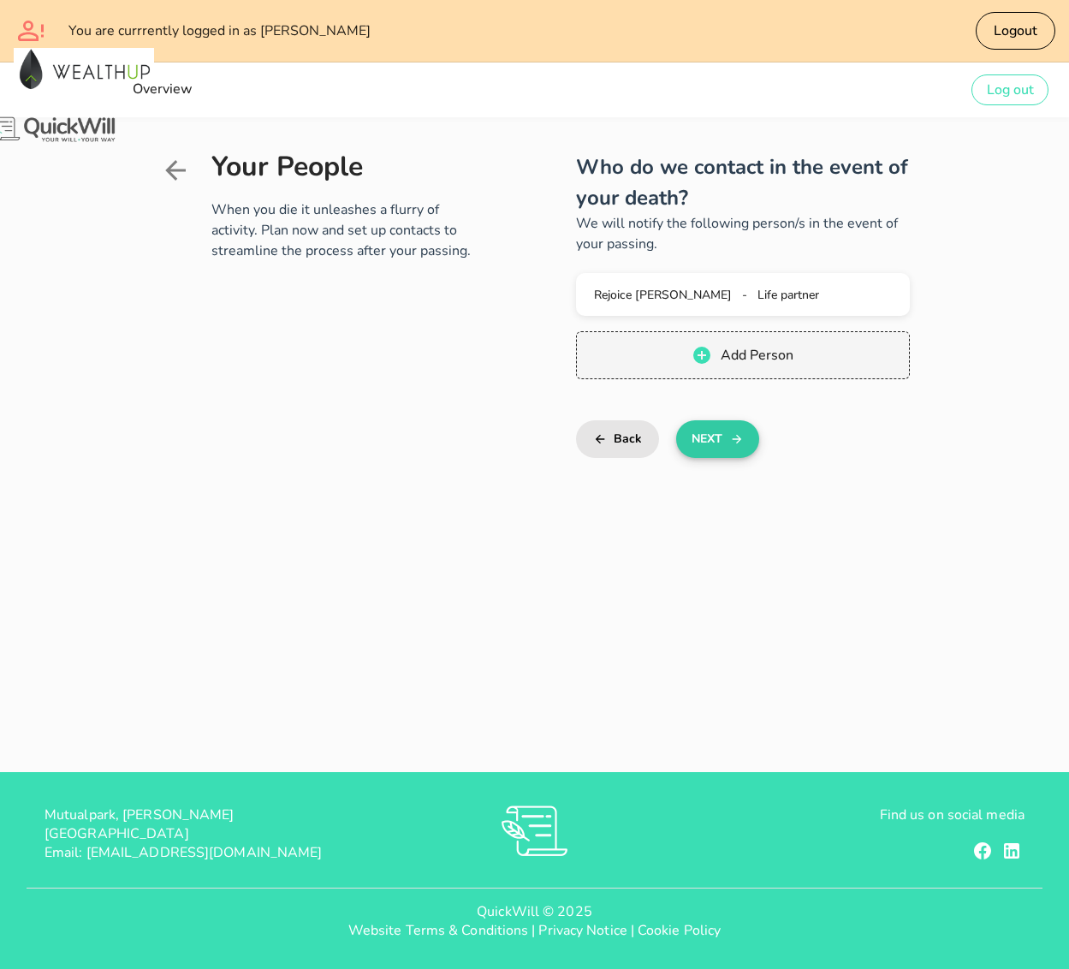
click at [692, 420] on button "Next" at bounding box center [717, 439] width 83 height 38
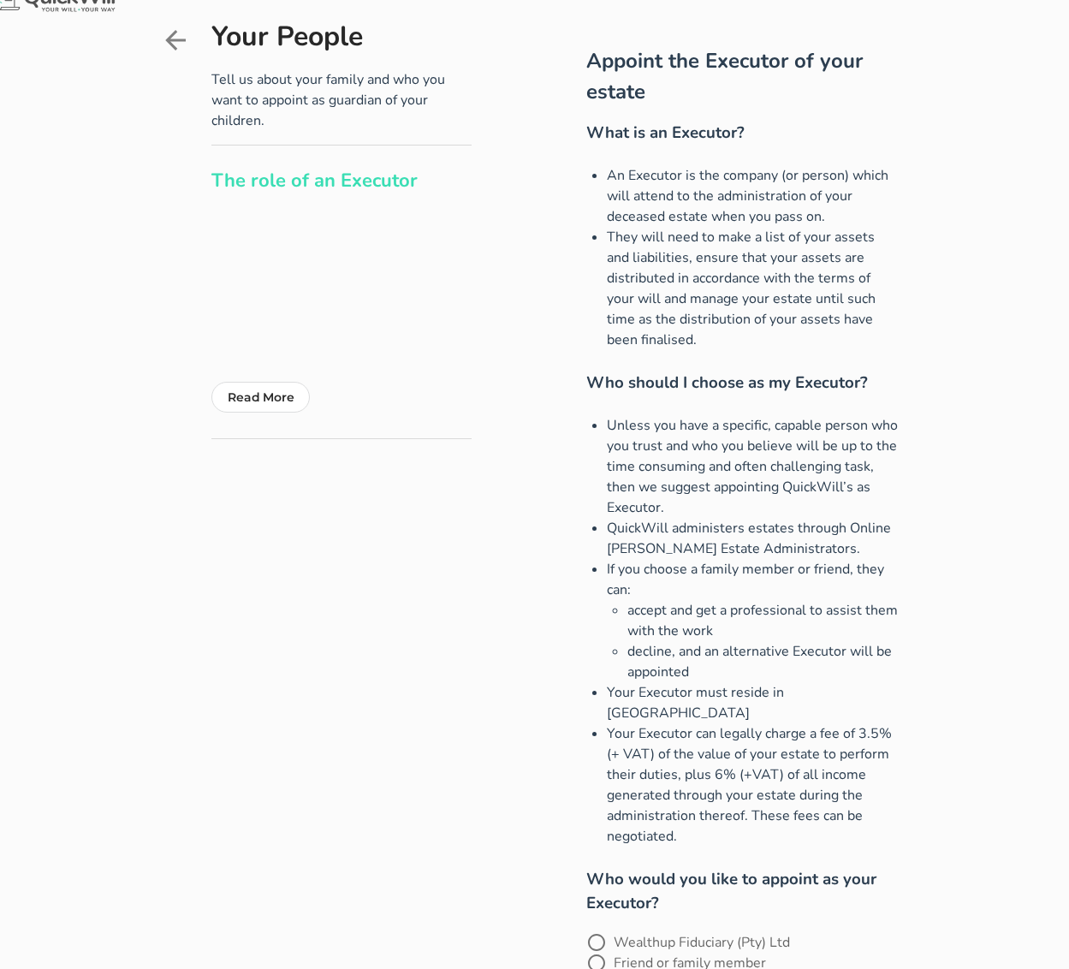
scroll to position [215, 0]
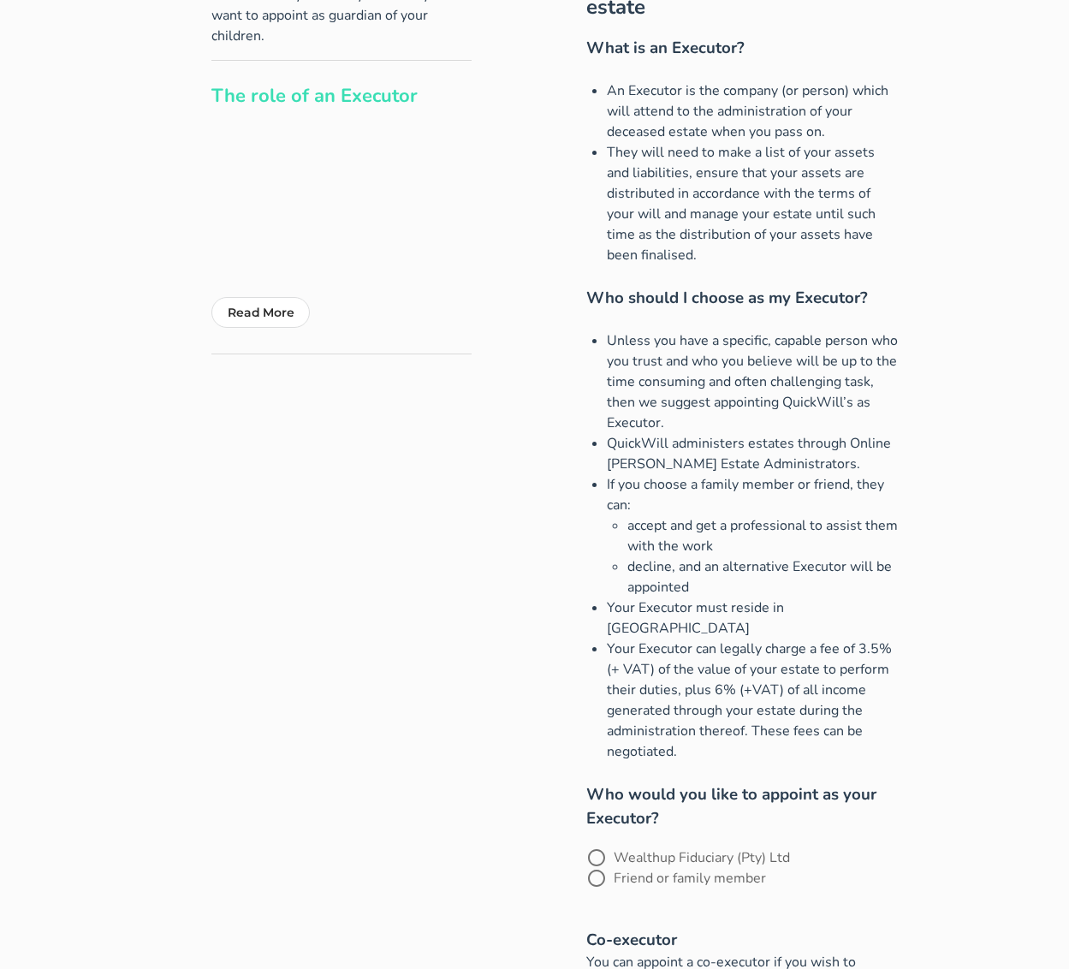
click at [633, 849] on label "Wealthup Fiduciary (Pty) Ltd" at bounding box center [702, 857] width 176 height 17
radio input "true"
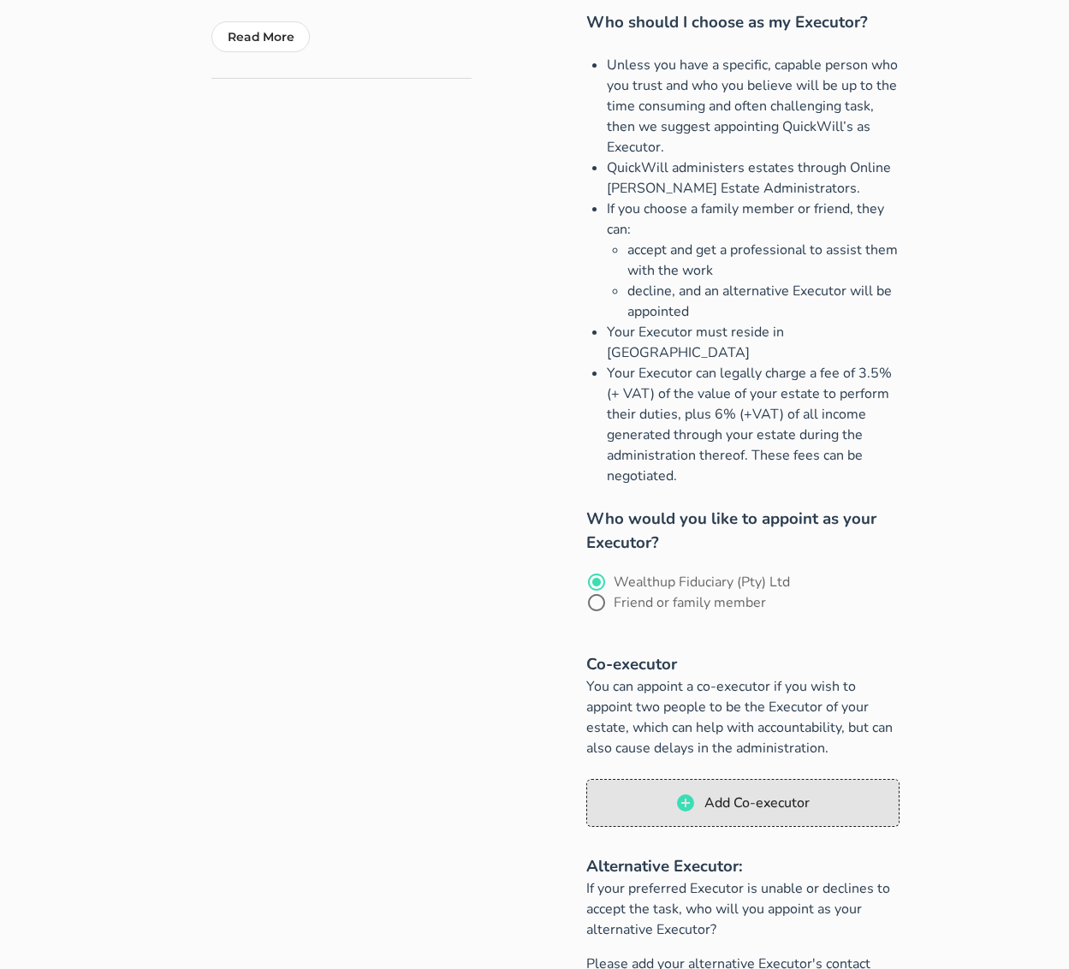
scroll to position [579, 0]
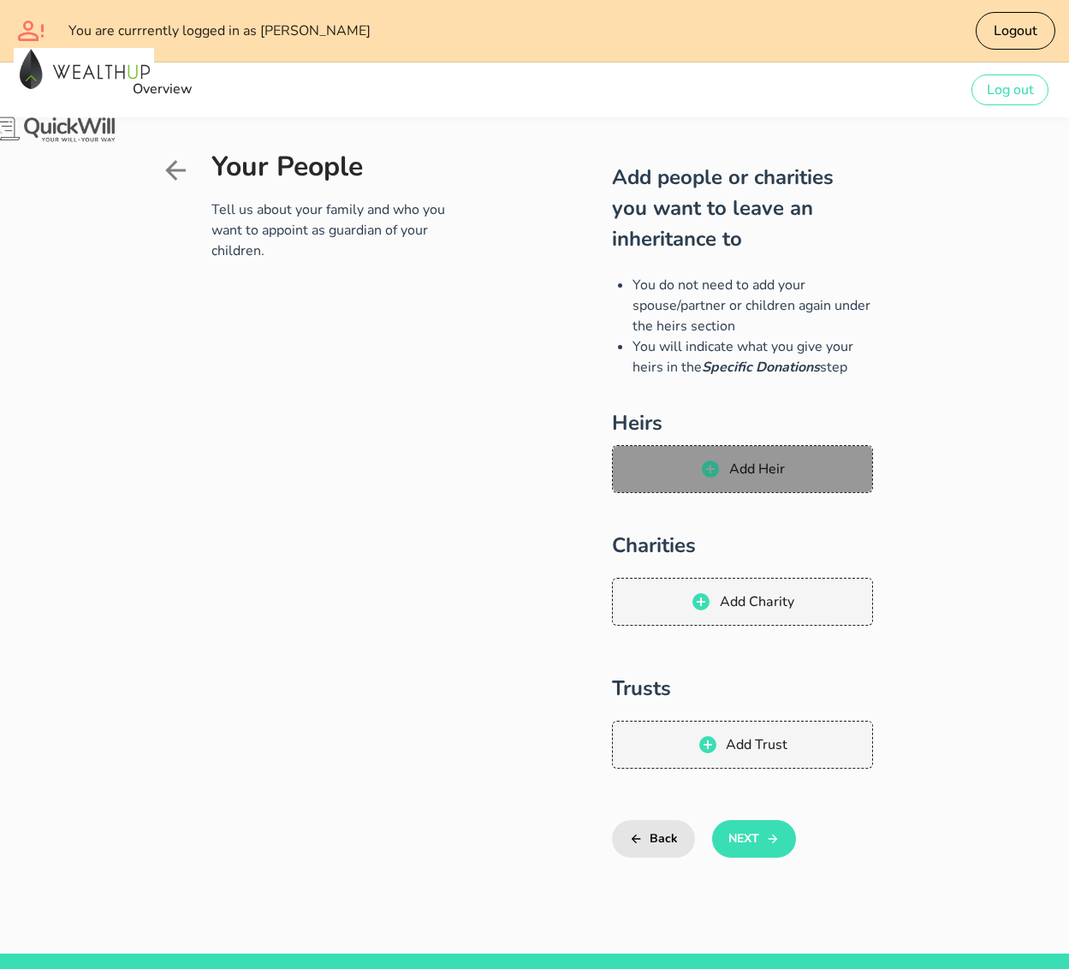
click at [784, 460] on span "Add Heir" at bounding box center [756, 469] width 56 height 19
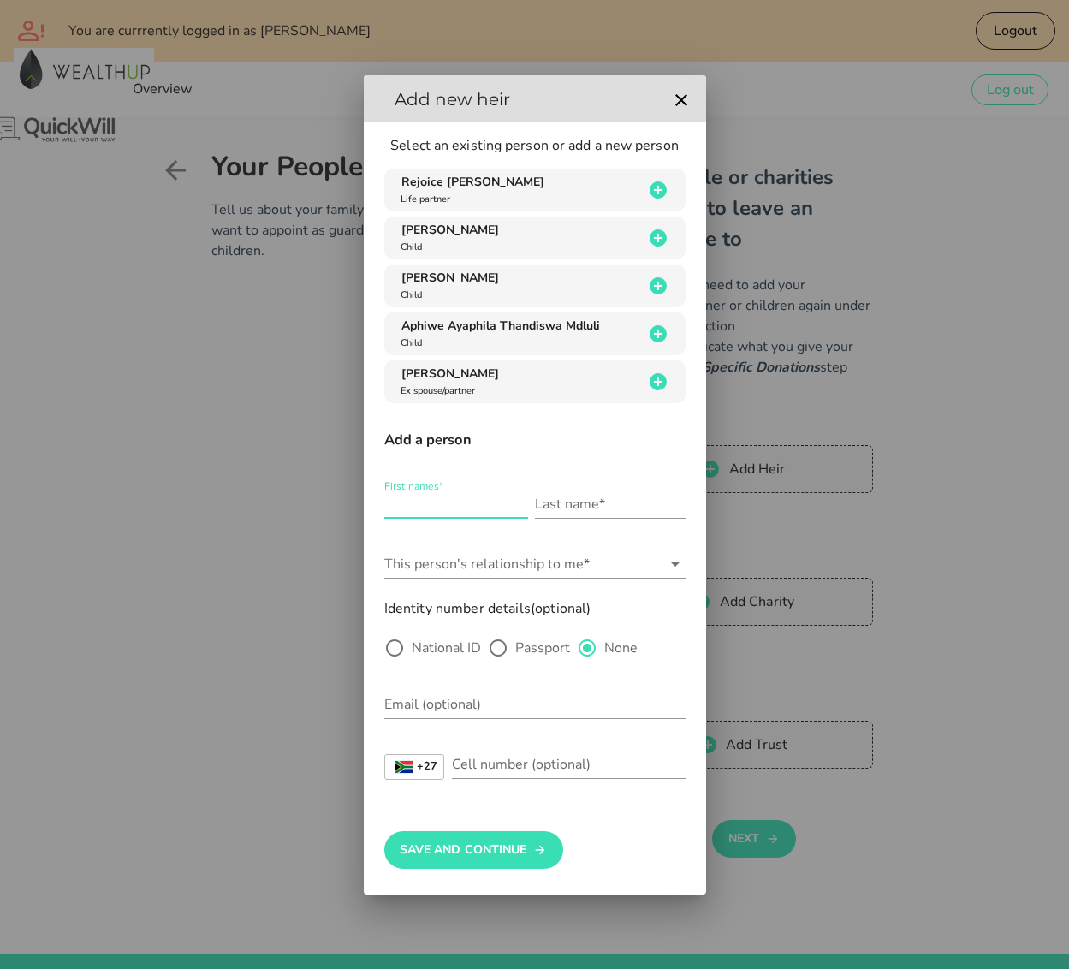
click at [444, 504] on input "First names*" at bounding box center [456, 504] width 144 height 27
type input "[PERSON_NAME]"
type input "Mdluli"
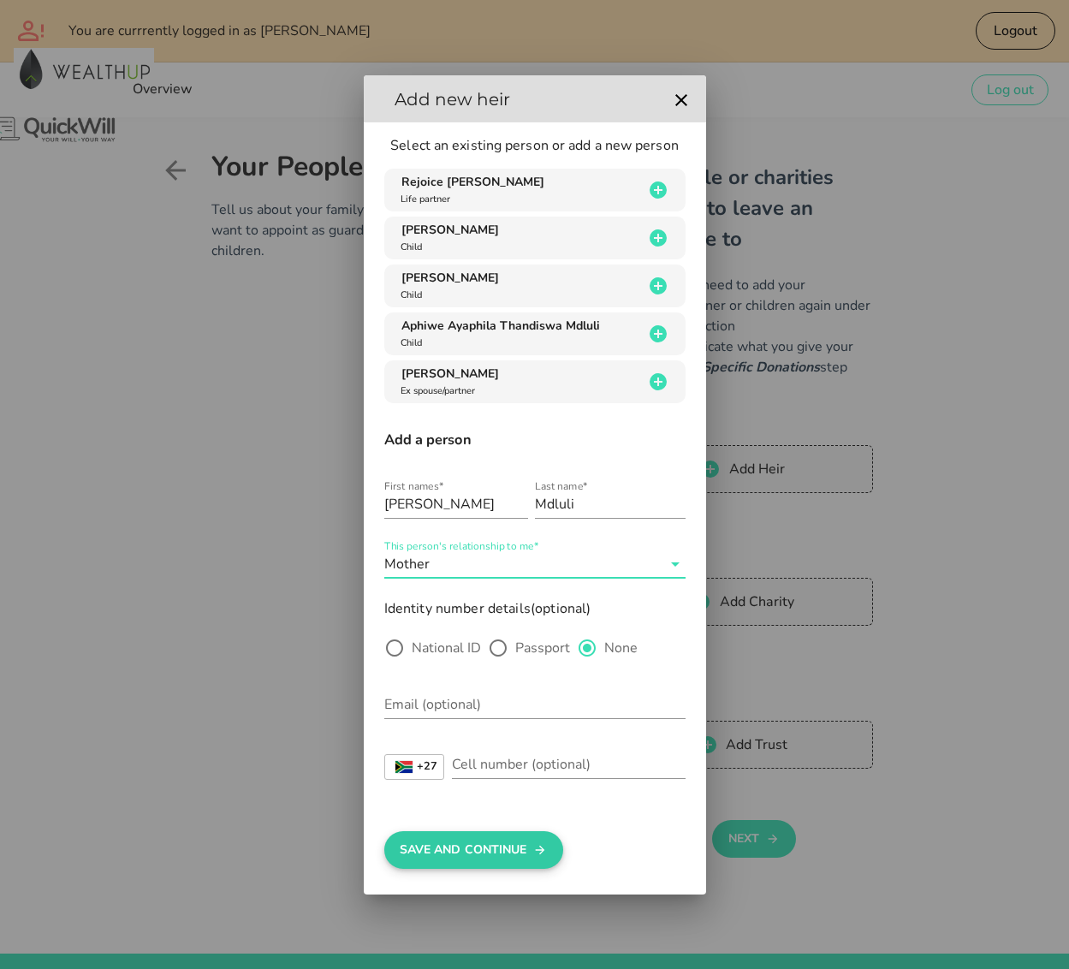
click at [480, 853] on button "Save And Continue" at bounding box center [473, 850] width 179 height 38
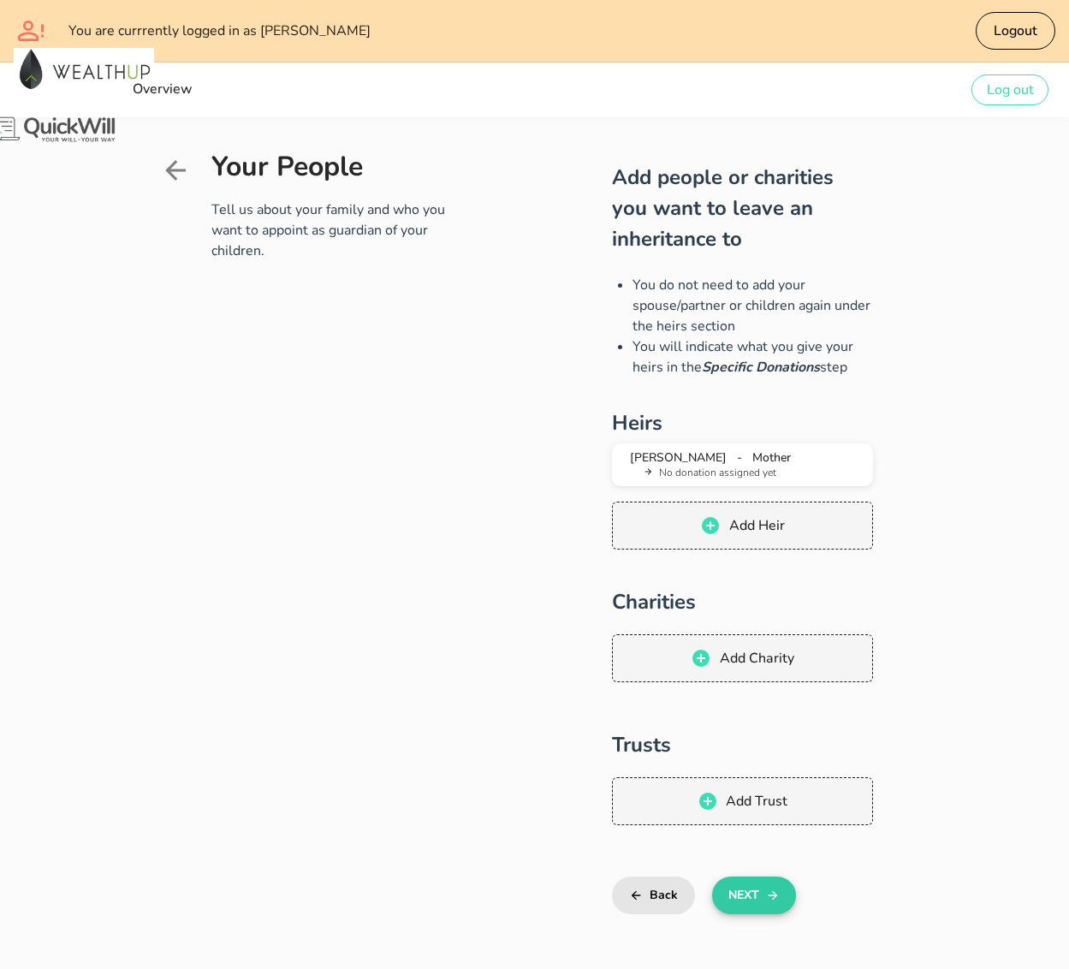
click at [732, 877] on button "Next" at bounding box center [753, 896] width 83 height 38
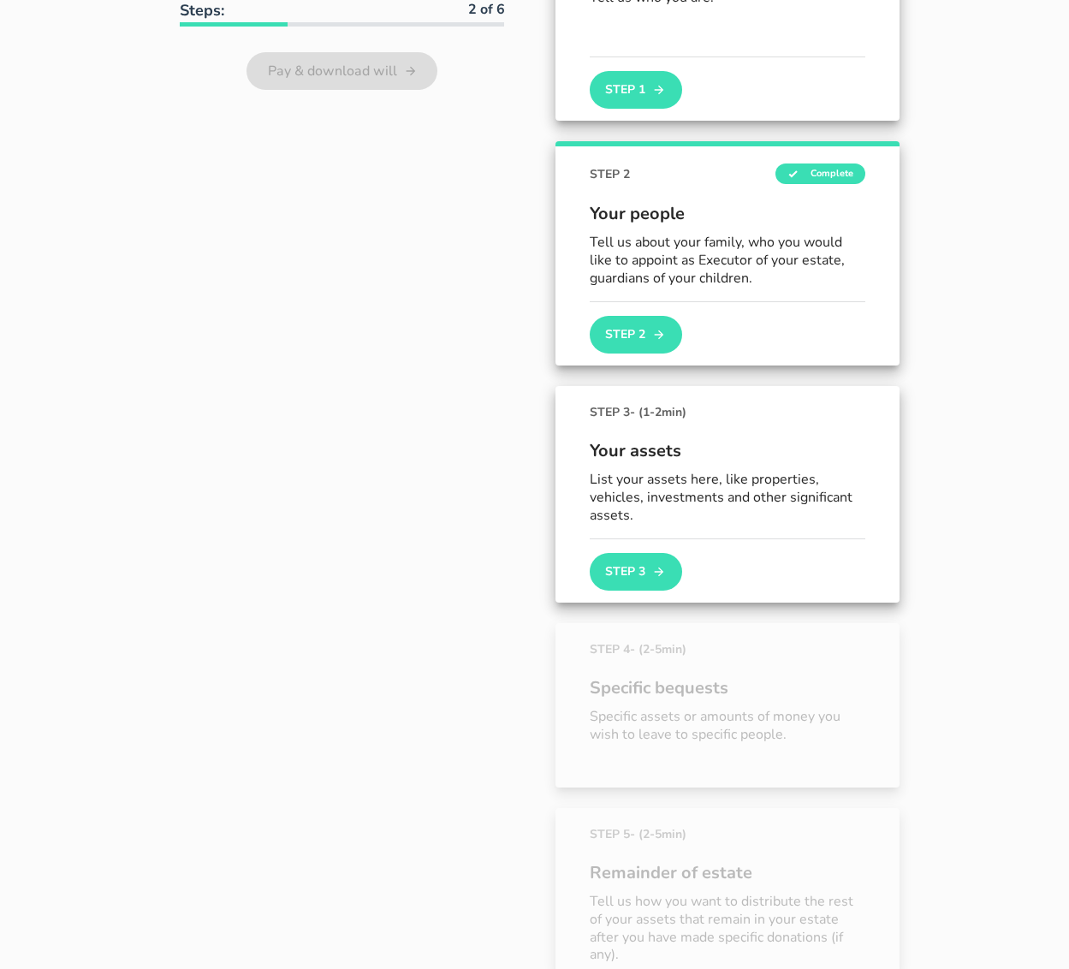
scroll to position [115, 0]
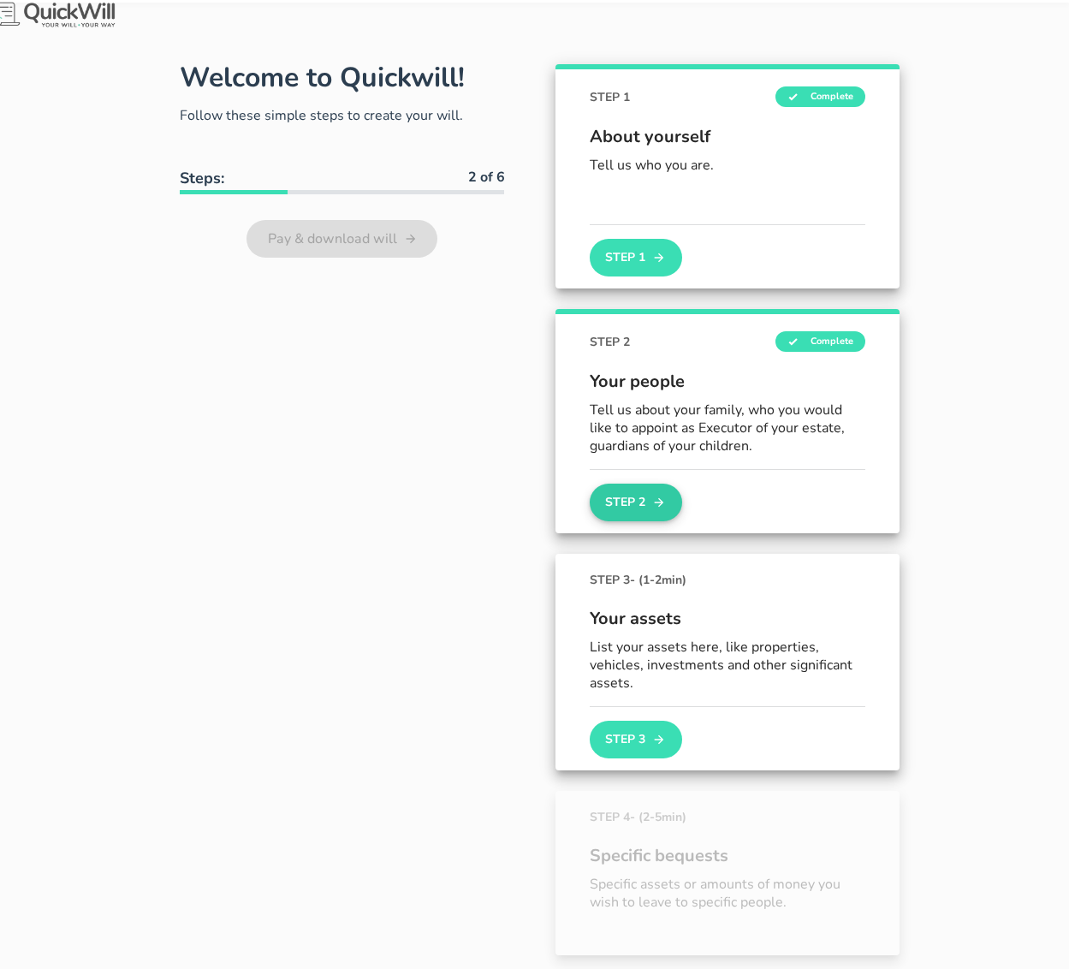
click at [625, 493] on button "Step 2" at bounding box center [636, 503] width 92 height 38
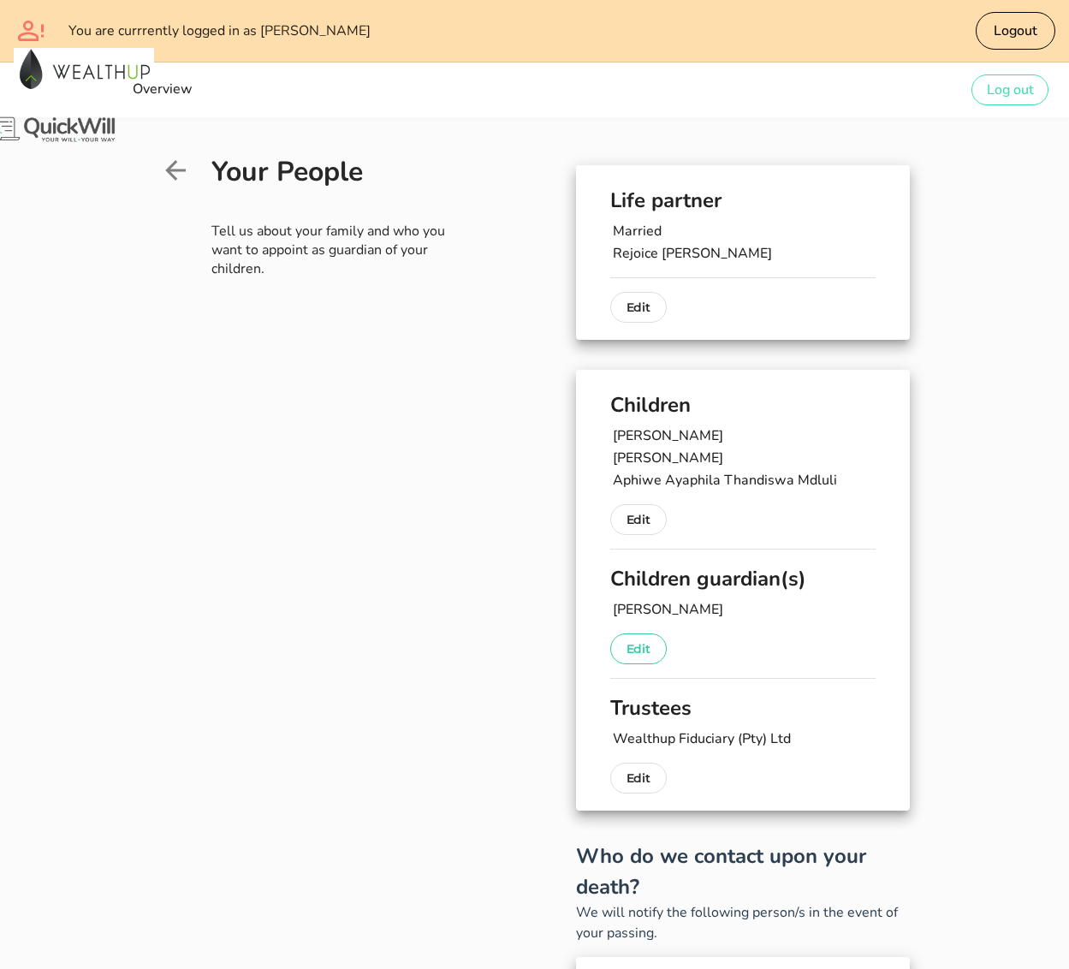
click at [627, 648] on p "Edit" at bounding box center [639, 649] width 24 height 21
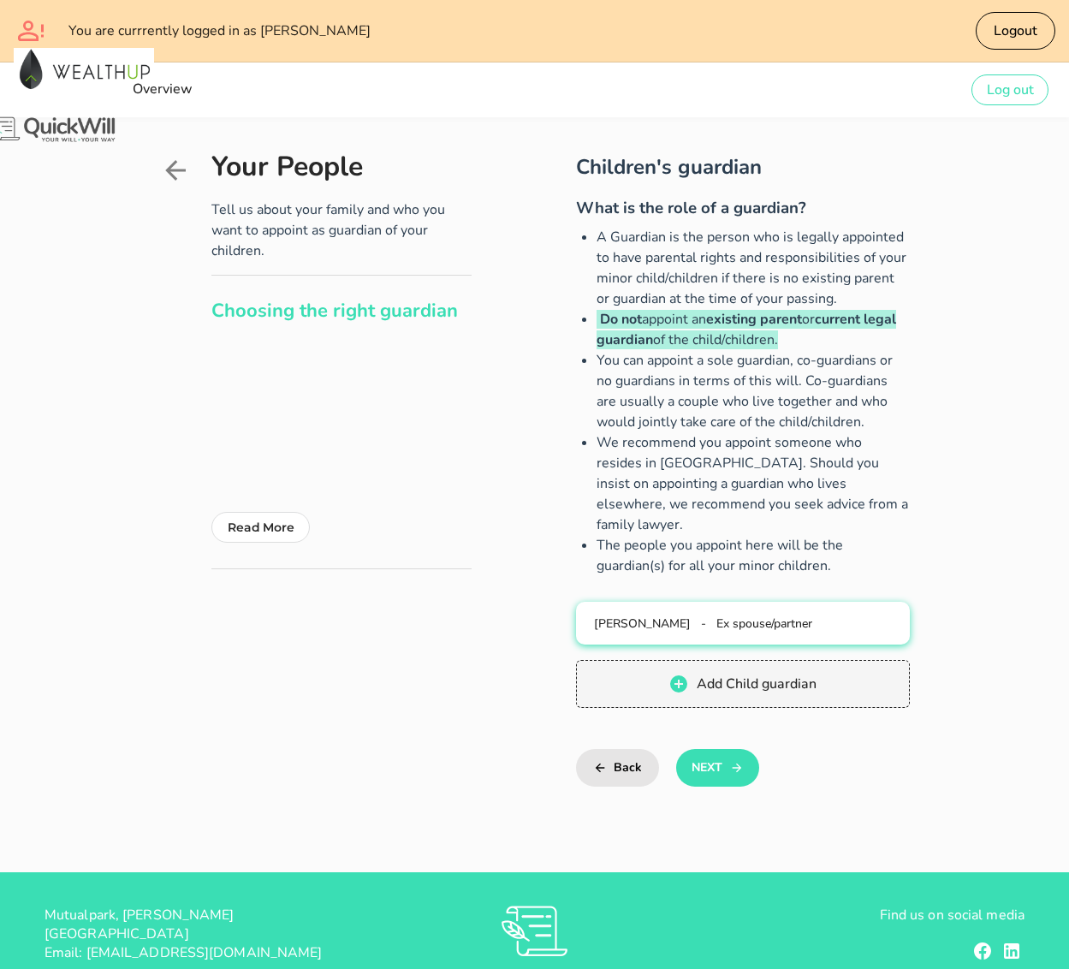
click at [726, 615] on span "Ex spouse/partner" at bounding box center [765, 623] width 96 height 16
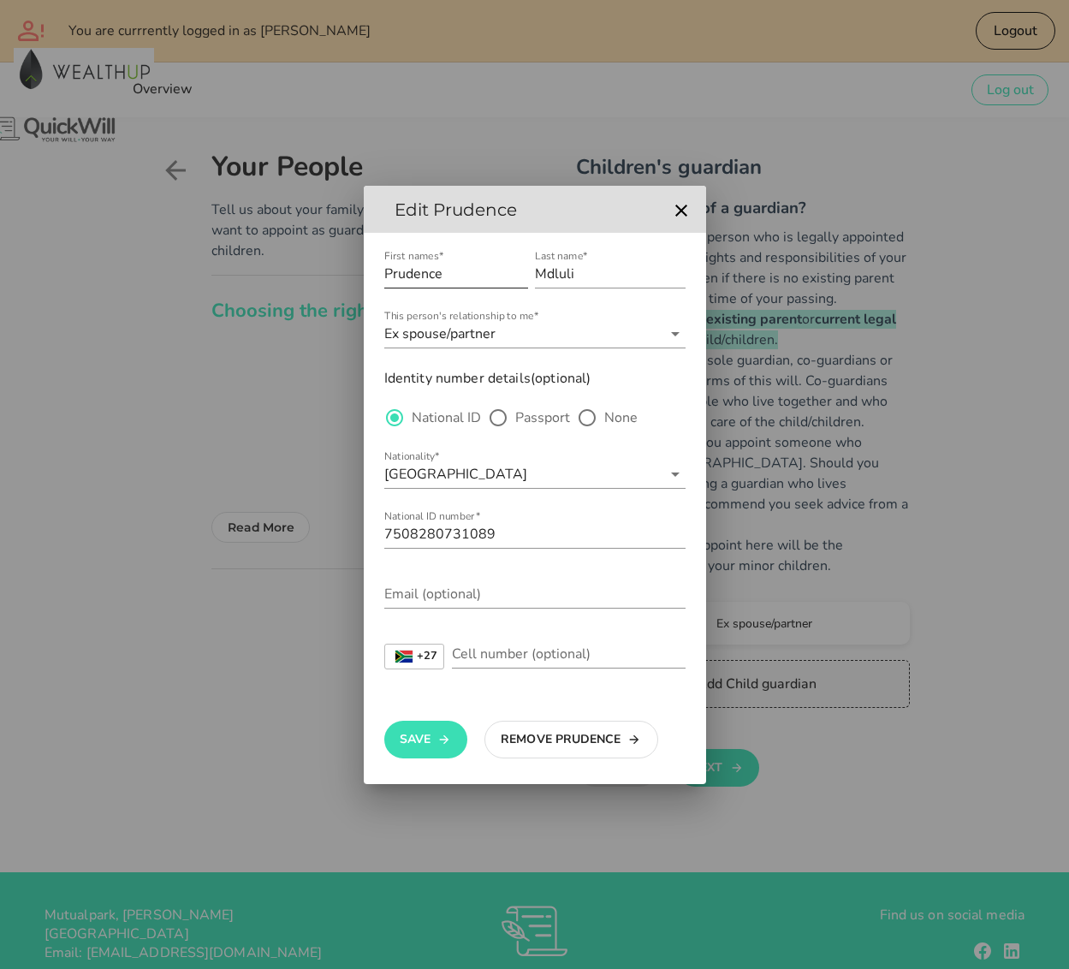
click at [422, 280] on input "Prudence" at bounding box center [456, 273] width 144 height 27
click at [384, 273] on input "Prudence" at bounding box center [456, 273] width 144 height 27
type input "Sthembiso Prudence"
click at [424, 737] on button "Save" at bounding box center [425, 740] width 83 height 38
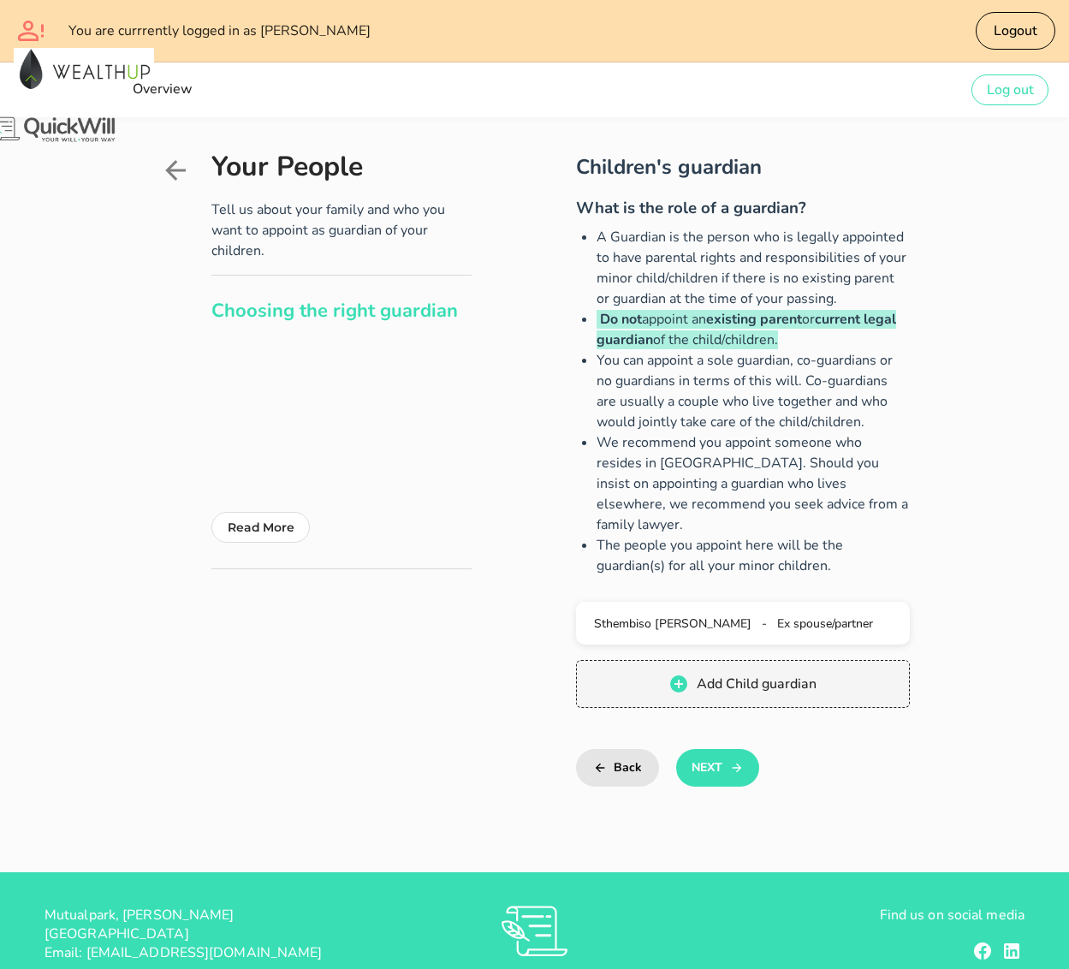
click at [160, 174] on icon at bounding box center [175, 170] width 31 height 31
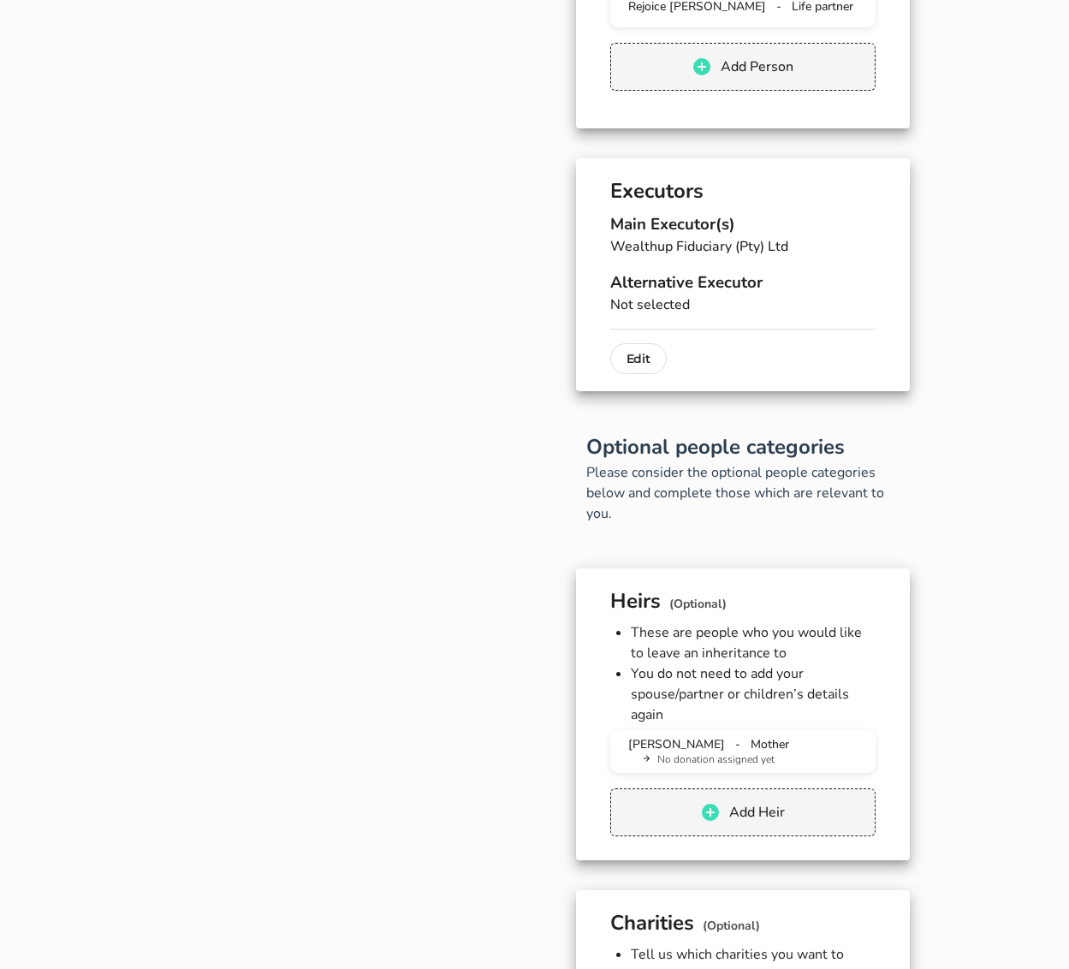
scroll to position [1168, 0]
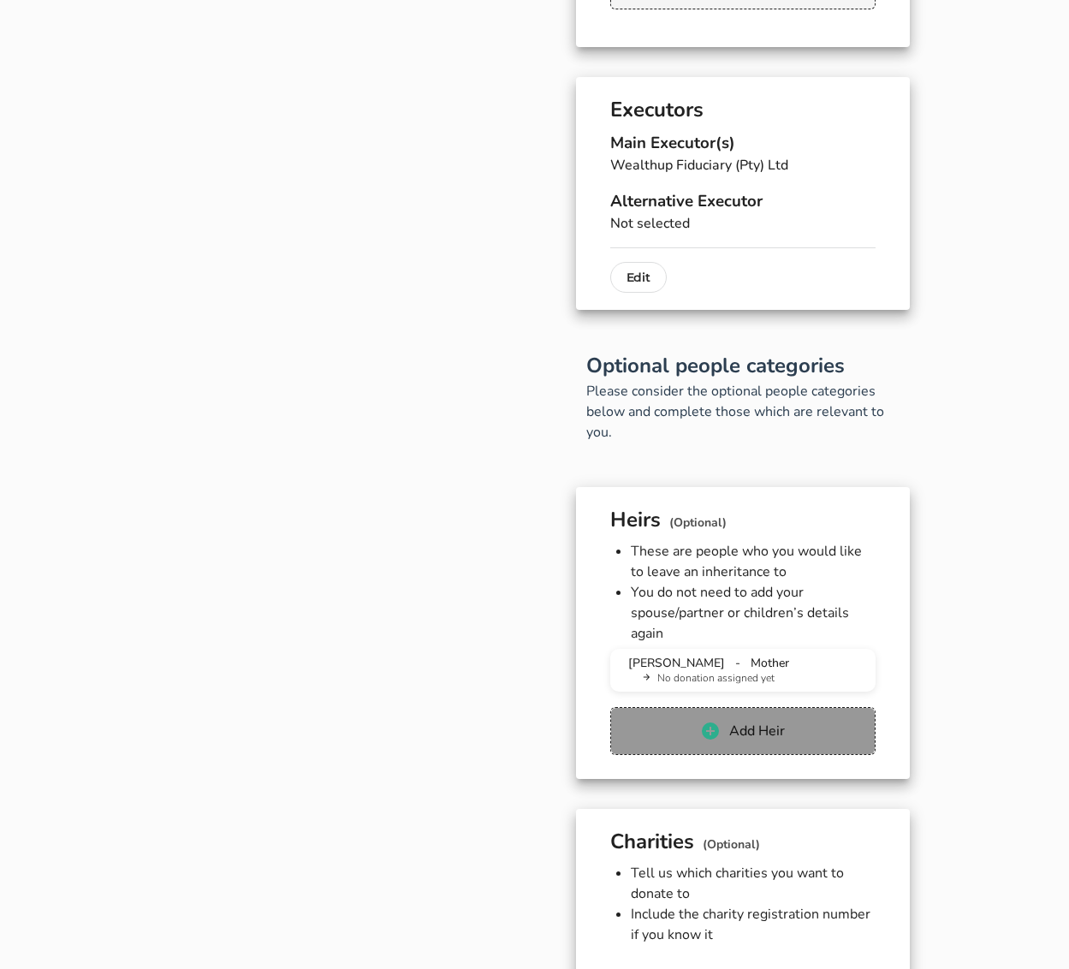
click at [686, 721] on span "Add Heir" at bounding box center [742, 731] width 230 height 21
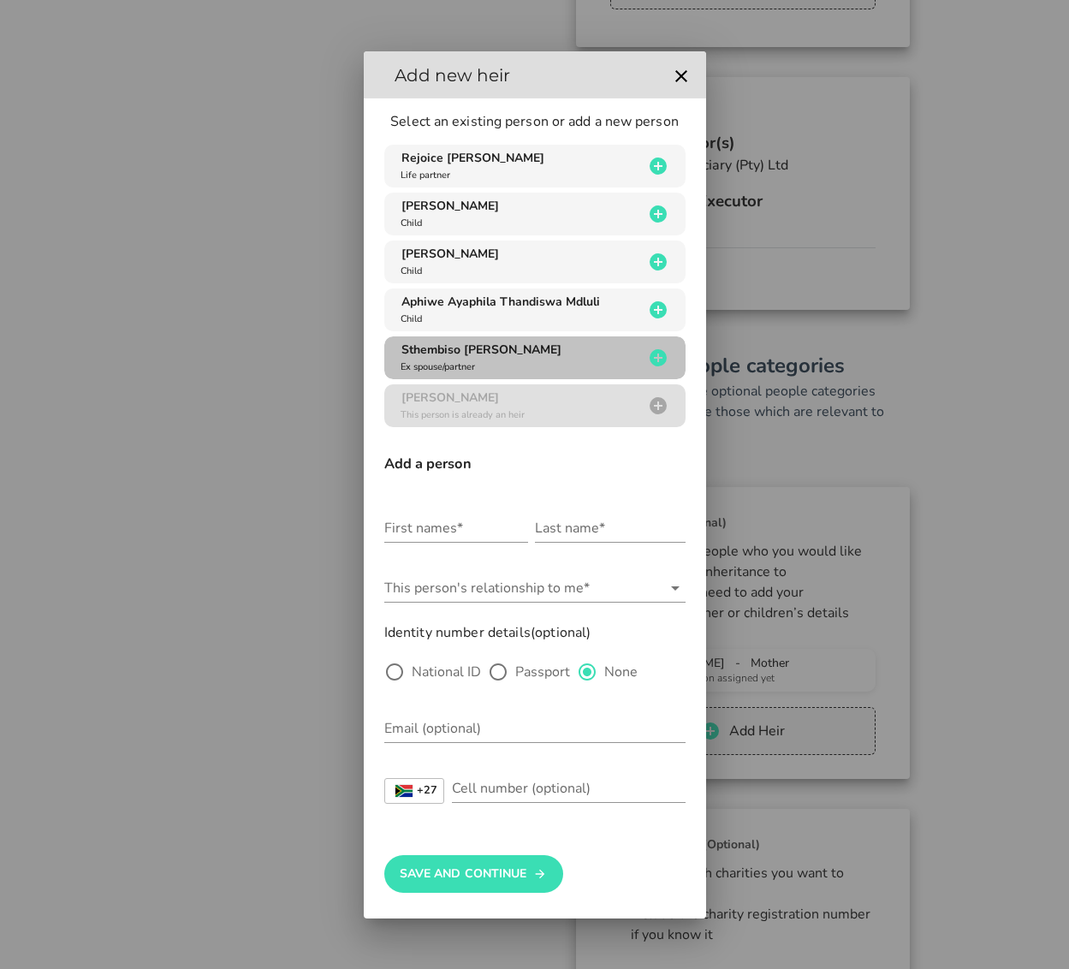
click at [505, 350] on span "Sthembiso [PERSON_NAME]" at bounding box center [481, 350] width 160 height 16
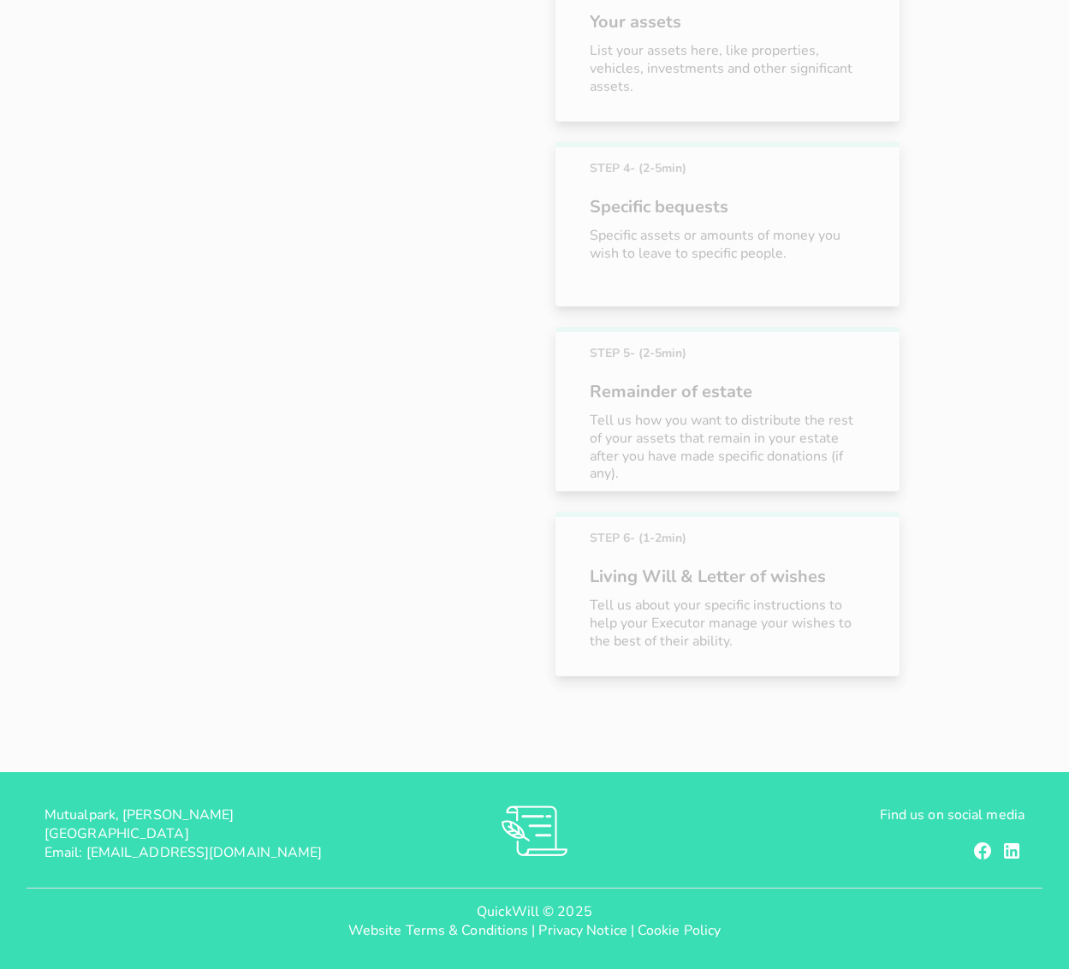
scroll to position [342, 0]
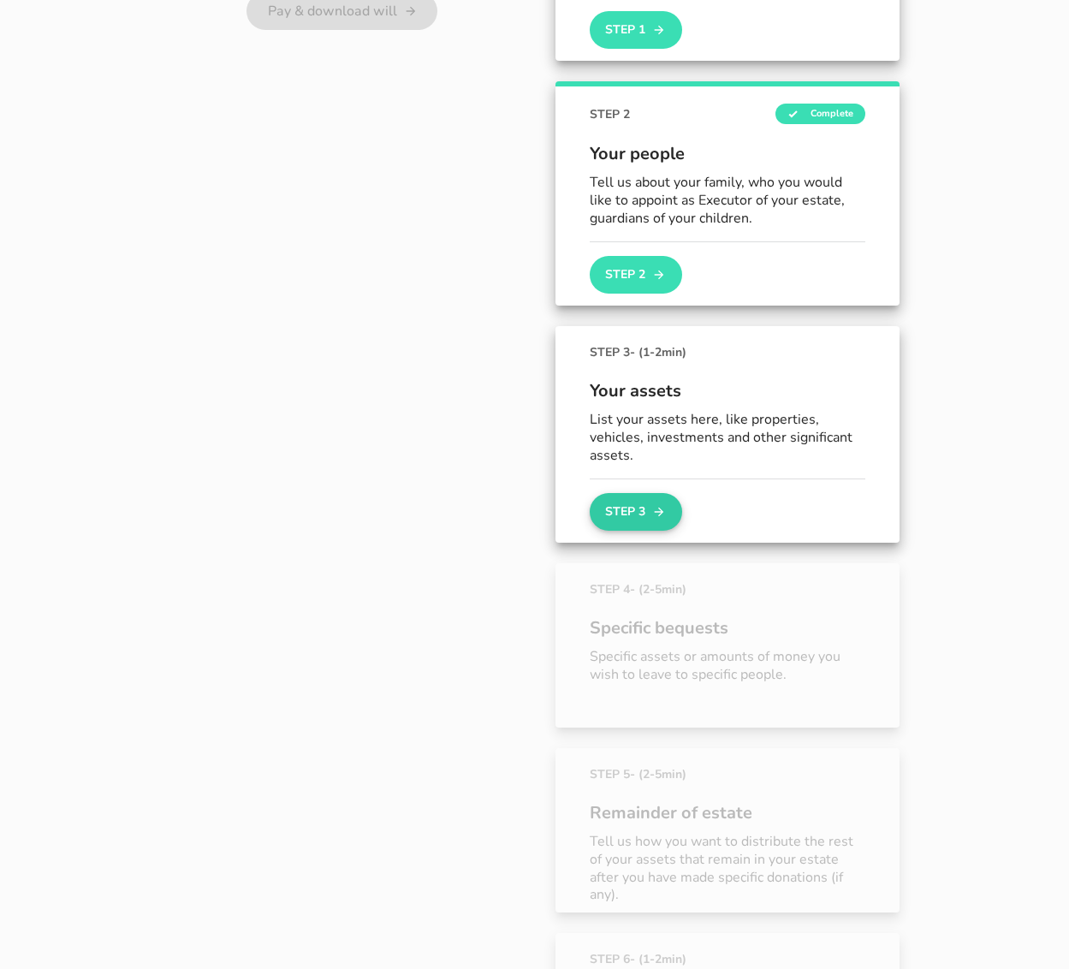
click at [618, 517] on button "Step 3" at bounding box center [636, 512] width 92 height 38
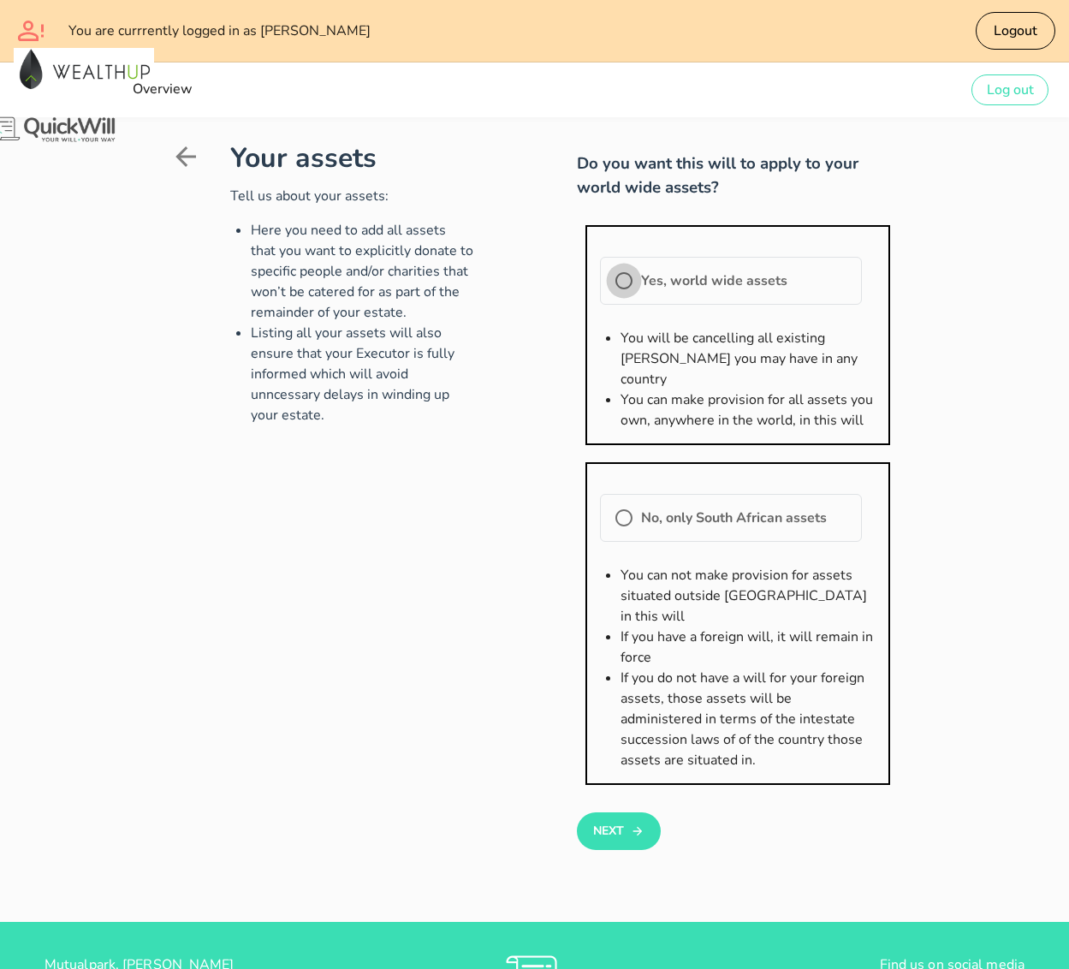
click at [609, 266] on div at bounding box center [623, 280] width 29 height 29
radio input "true"
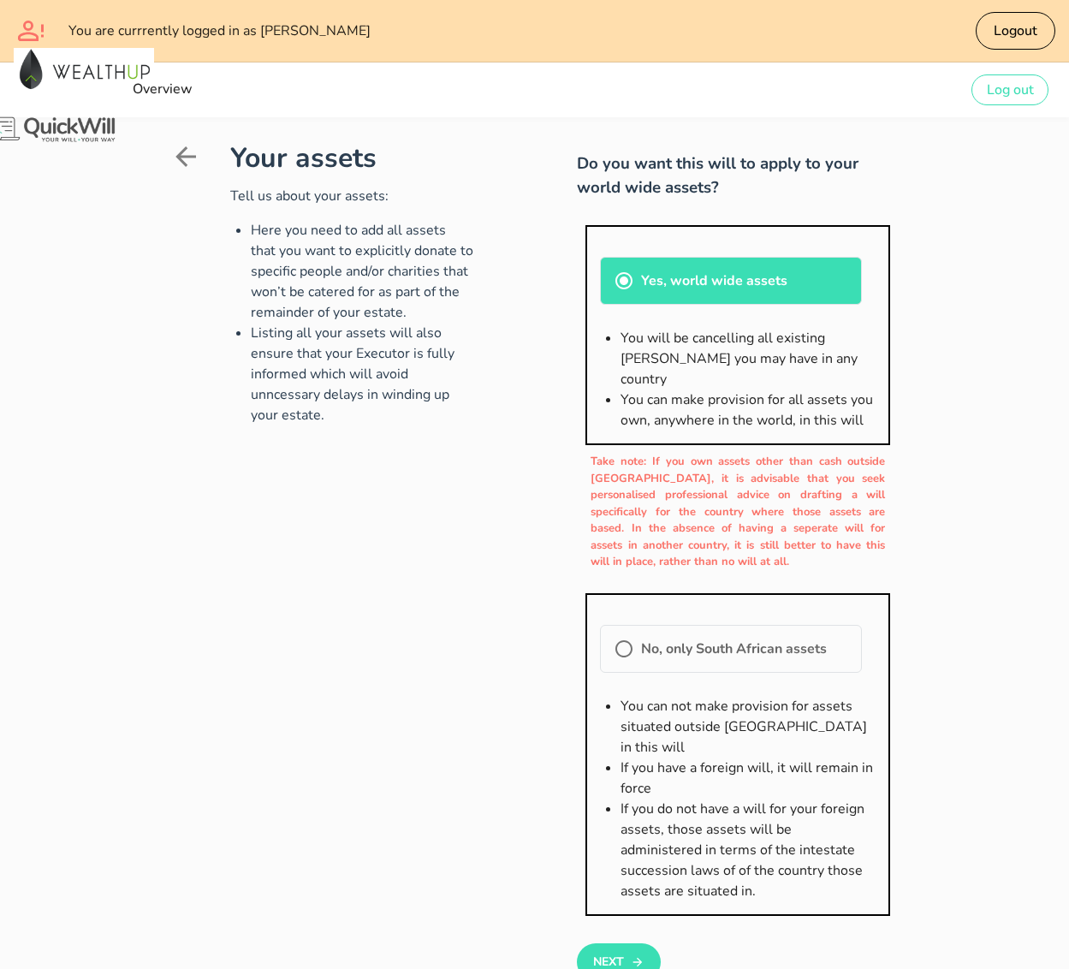
click at [597, 880] on div at bounding box center [738, 937] width 322 height 12
click at [595, 880] on button "Next" at bounding box center [618, 962] width 83 height 38
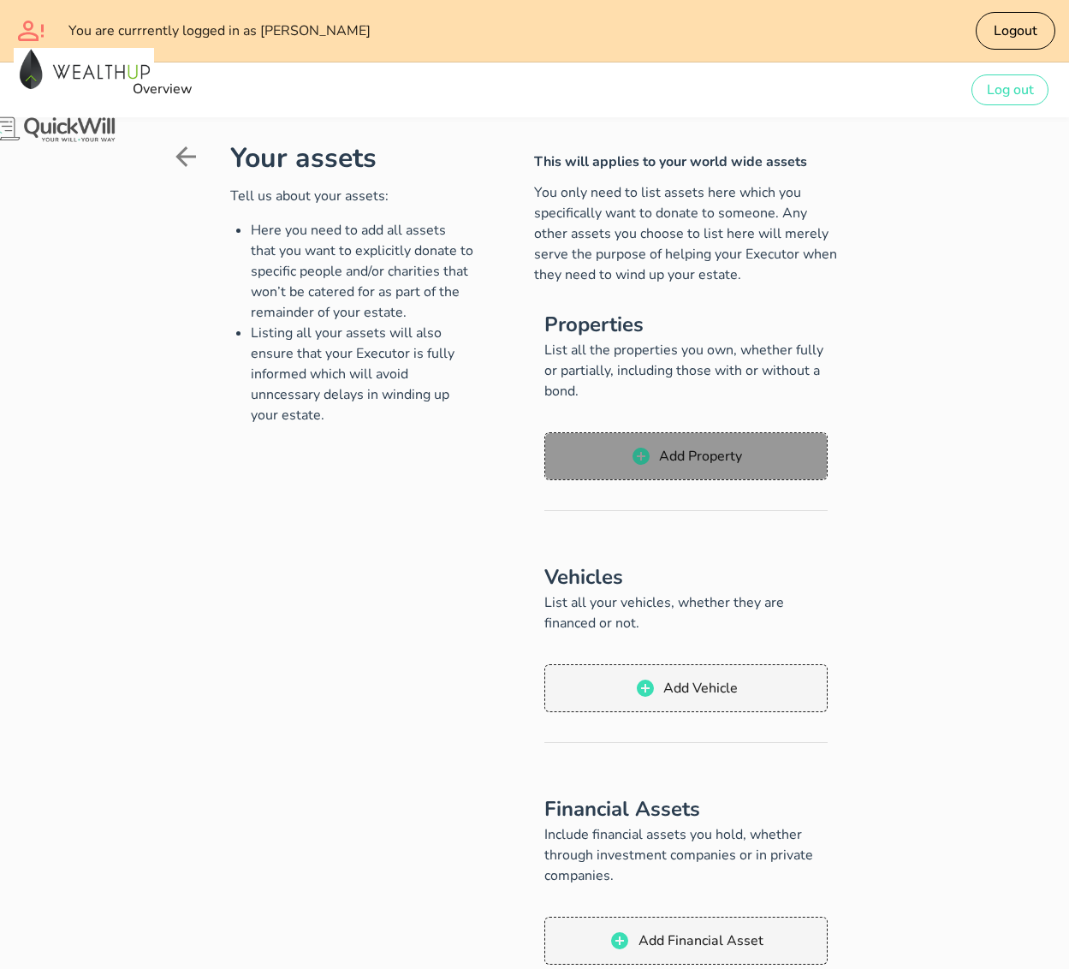
click at [627, 446] on span "Add Property" at bounding box center [686, 456] width 248 height 21
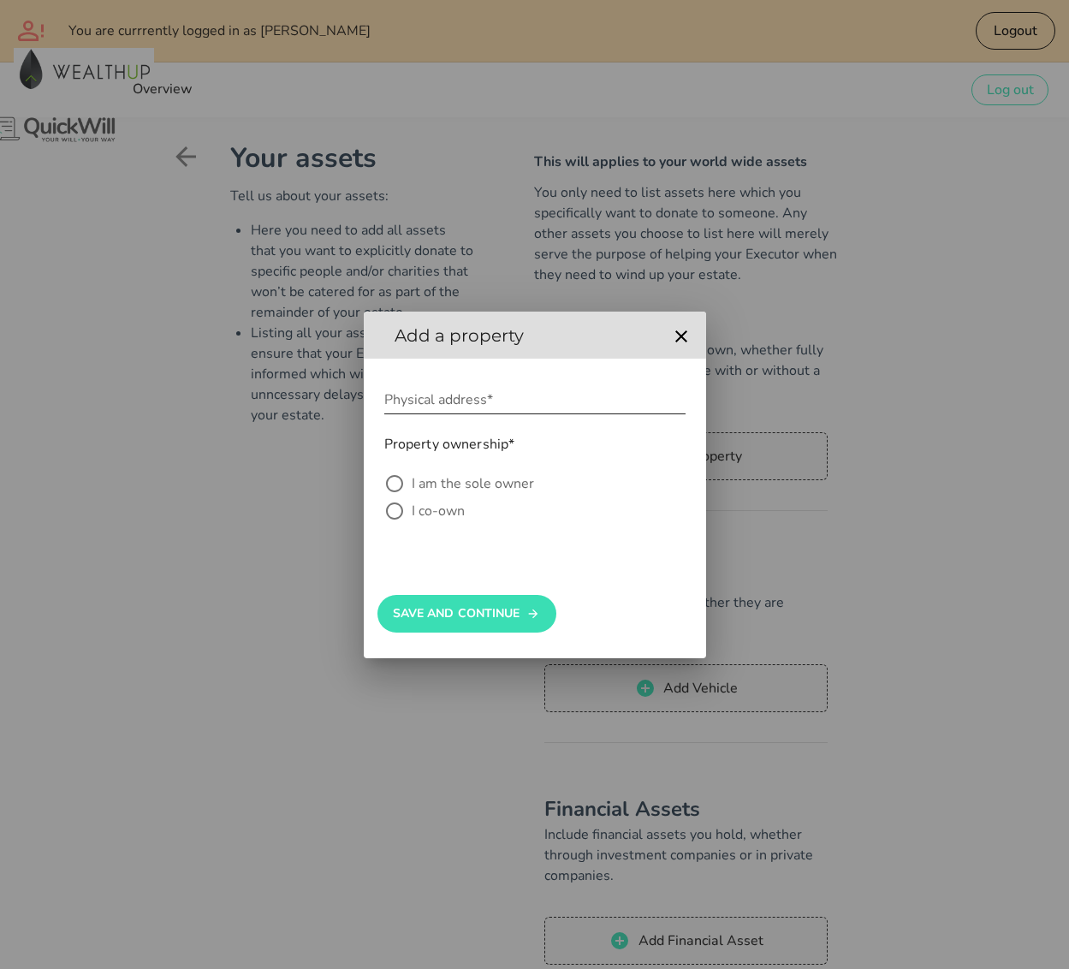
click at [472, 406] on input "Physical address*" at bounding box center [534, 399] width 301 height 27
paste input "[STREET_ADDRESS]"
type input "[STREET_ADDRESS]"
click at [491, 480] on label "I am the sole owner" at bounding box center [549, 483] width 274 height 17
radio input "true"
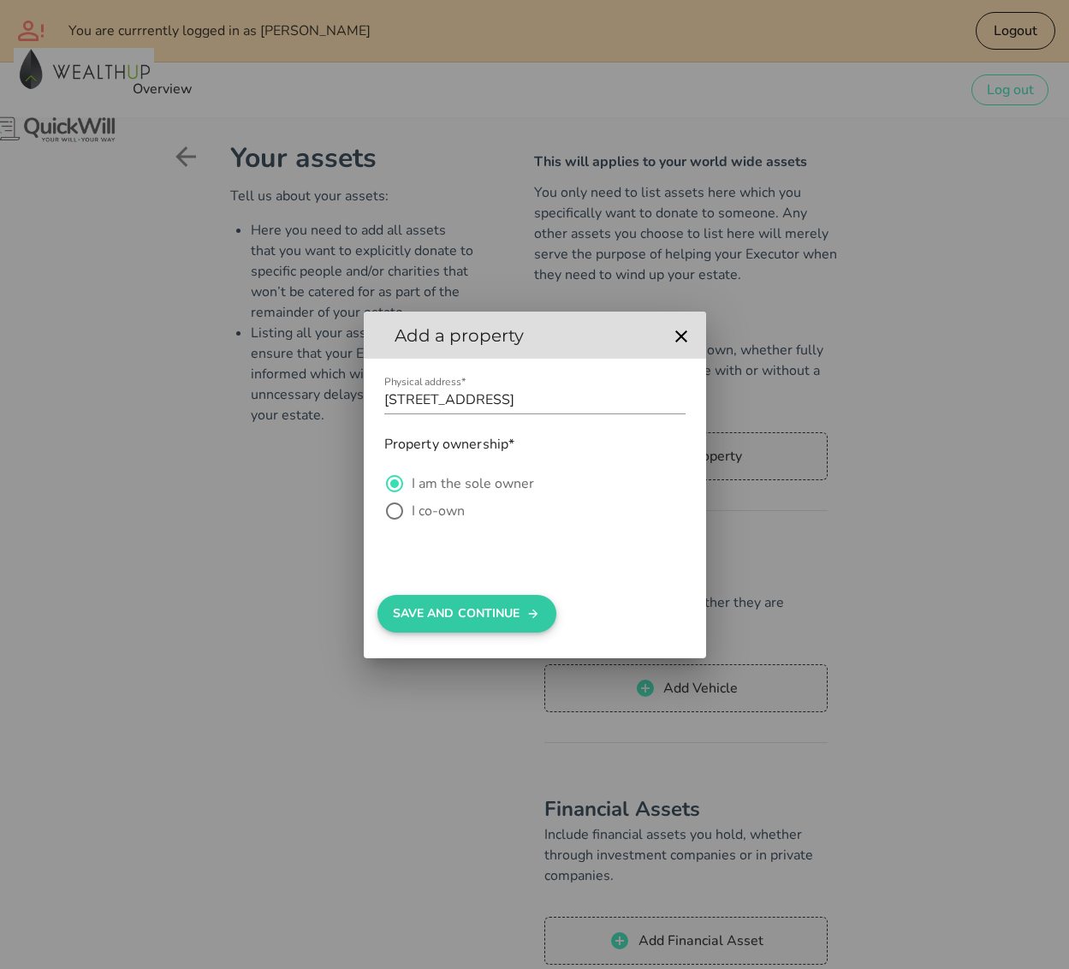
click at [460, 609] on button "Save And Continue" at bounding box center [467, 614] width 179 height 38
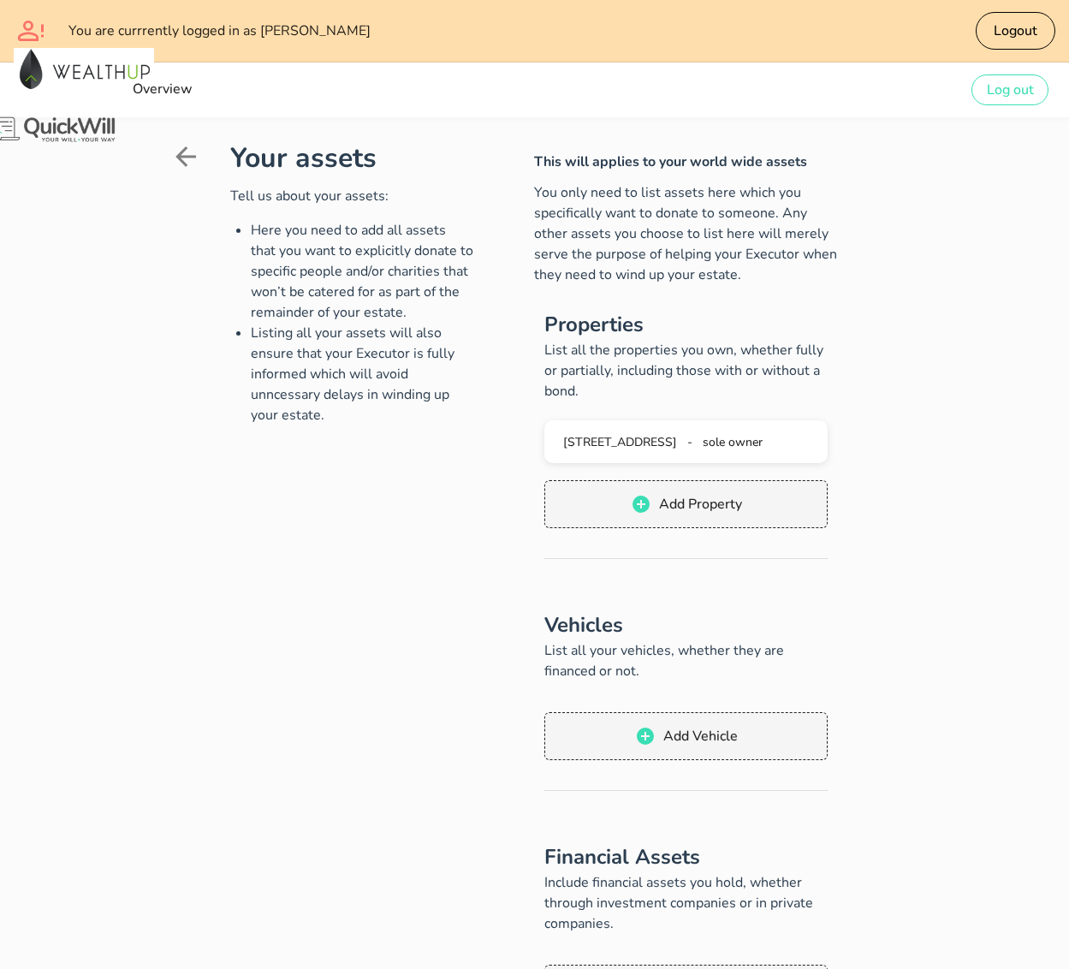
radio input "false"
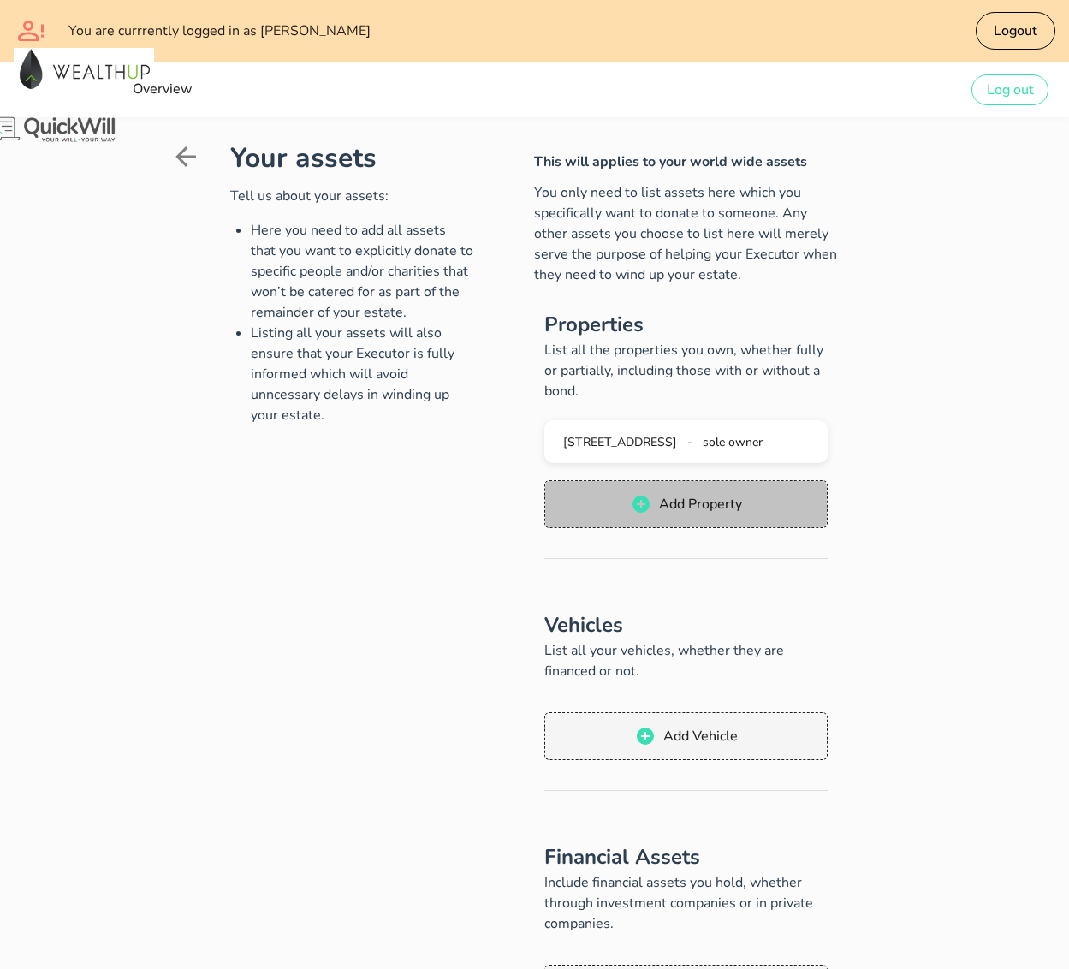
click at [716, 495] on span "Add Property" at bounding box center [700, 504] width 84 height 19
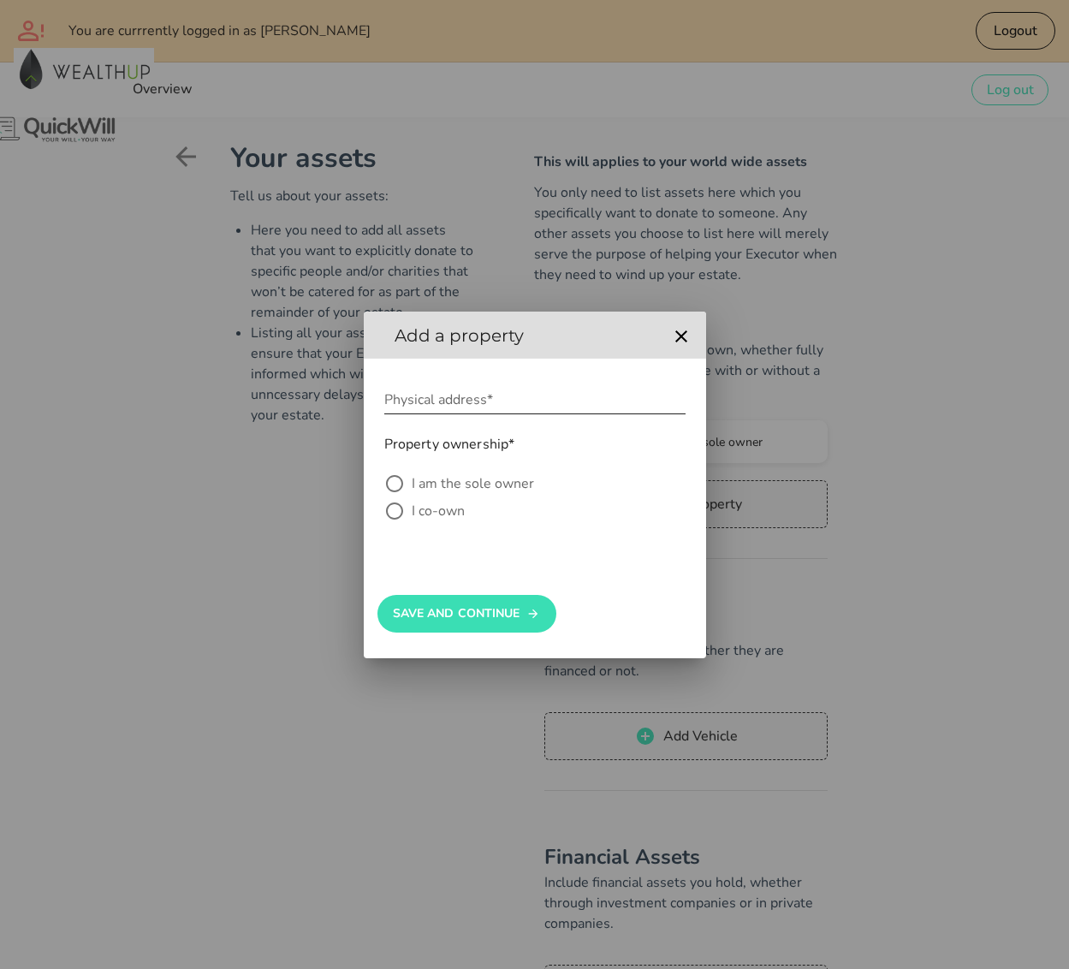
click at [456, 398] on div "Physical address*" at bounding box center [534, 399] width 301 height 27
paste input "[STREET_ADDRESS]"
type input "[STREET_ADDRESS]"
click at [464, 479] on label "I am the sole owner" at bounding box center [549, 483] width 274 height 17
radio input "true"
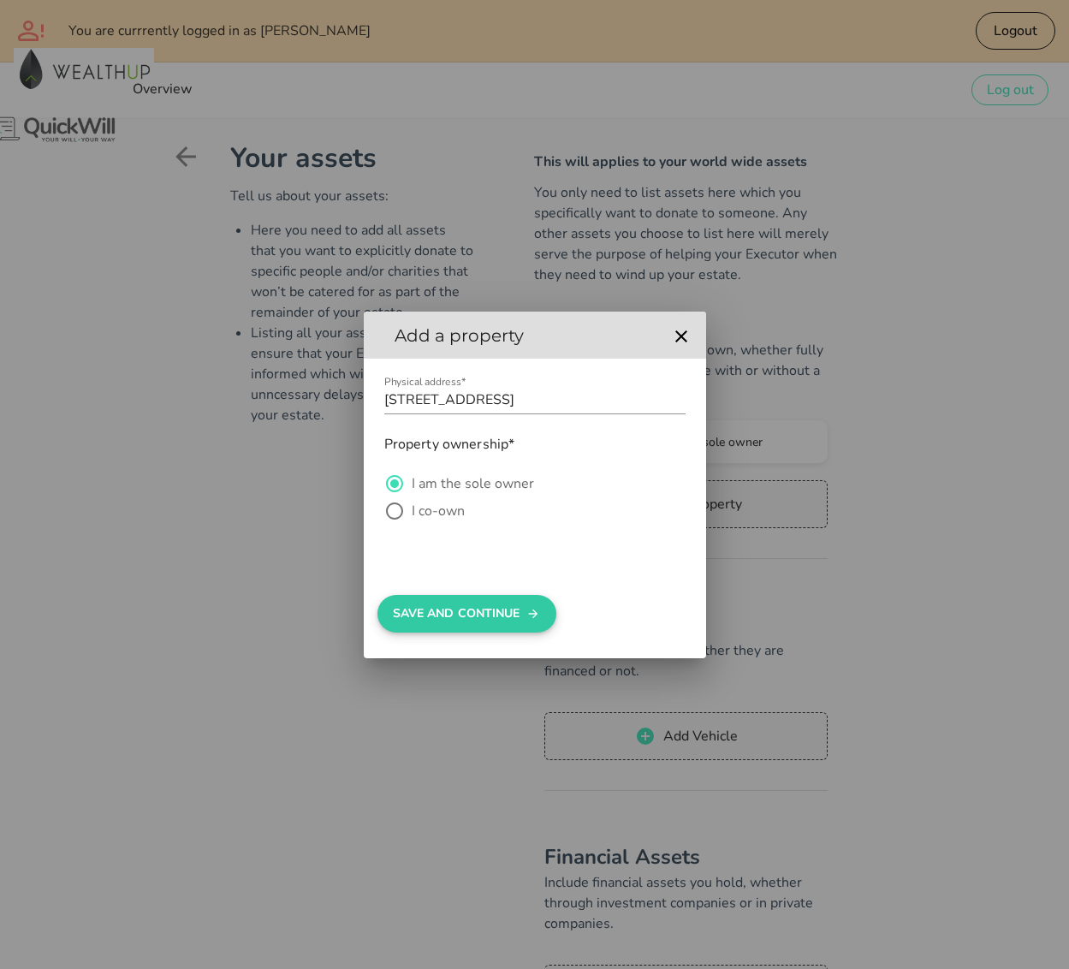
click at [490, 604] on button "Save And Continue" at bounding box center [467, 614] width 179 height 38
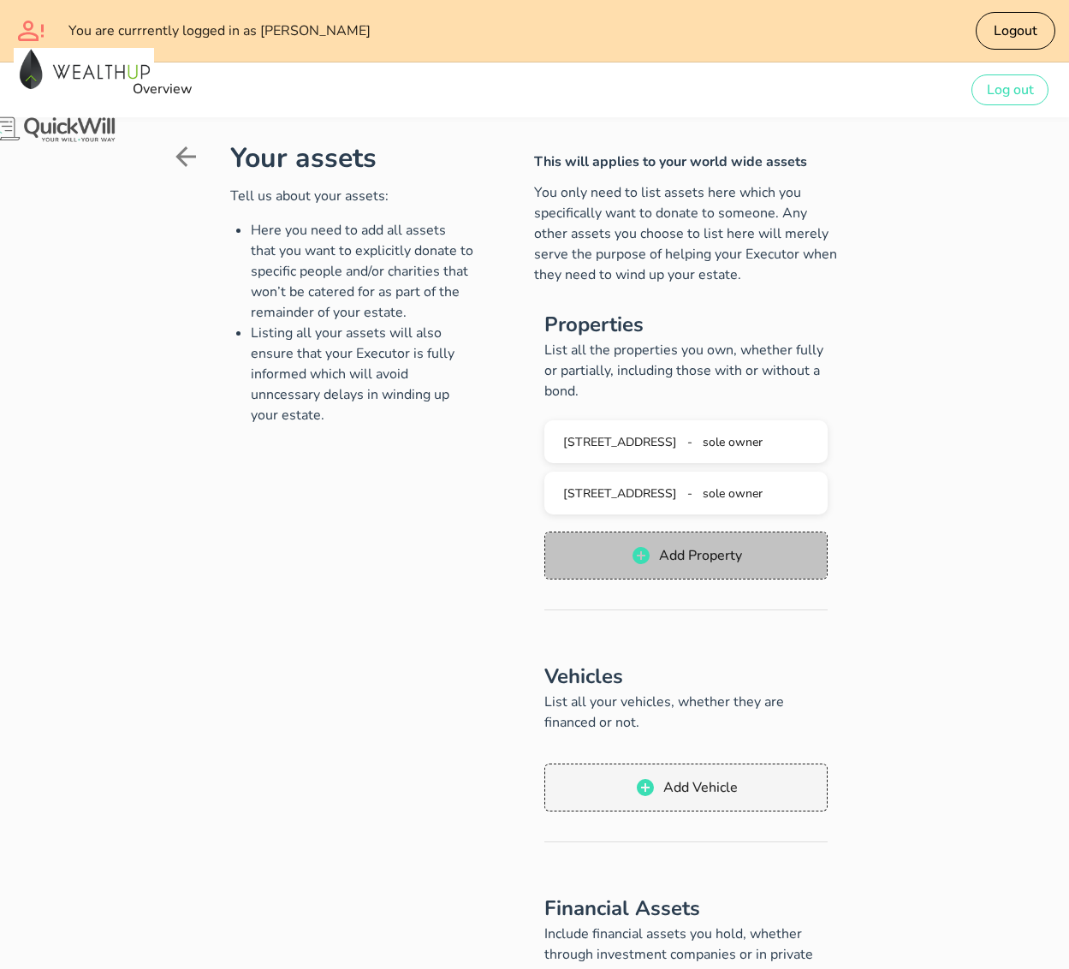
click at [703, 545] on span "Add Property" at bounding box center [686, 555] width 248 height 21
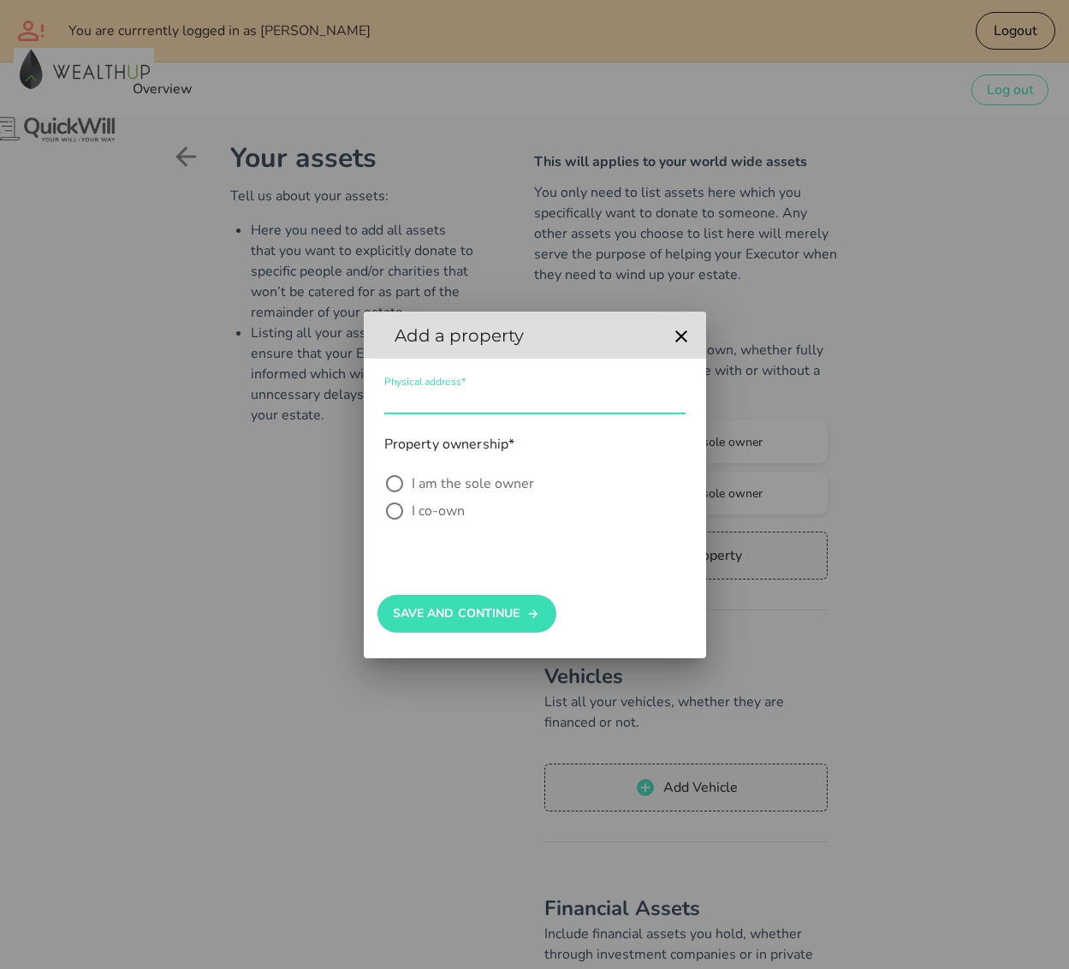
click at [575, 401] on input "Physical address*" at bounding box center [534, 399] width 301 height 27
paste input "Imfule Mission Melmoth, Mthonjaneni"
type input "Imfule Mission Melmoth, Mthonjaneni"
click at [478, 485] on label "I am the sole owner" at bounding box center [549, 483] width 274 height 17
radio input "true"
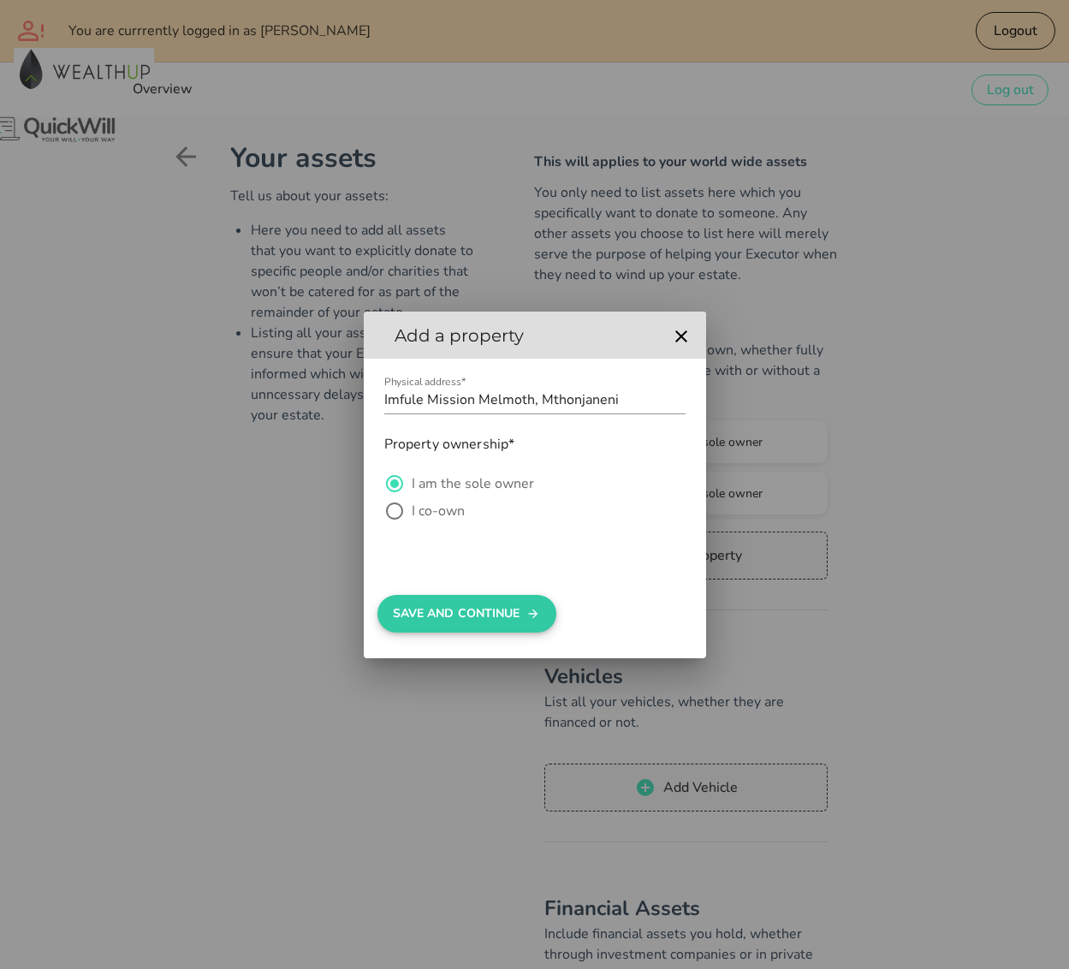
click at [484, 609] on button "Save And Continue" at bounding box center [467, 614] width 179 height 38
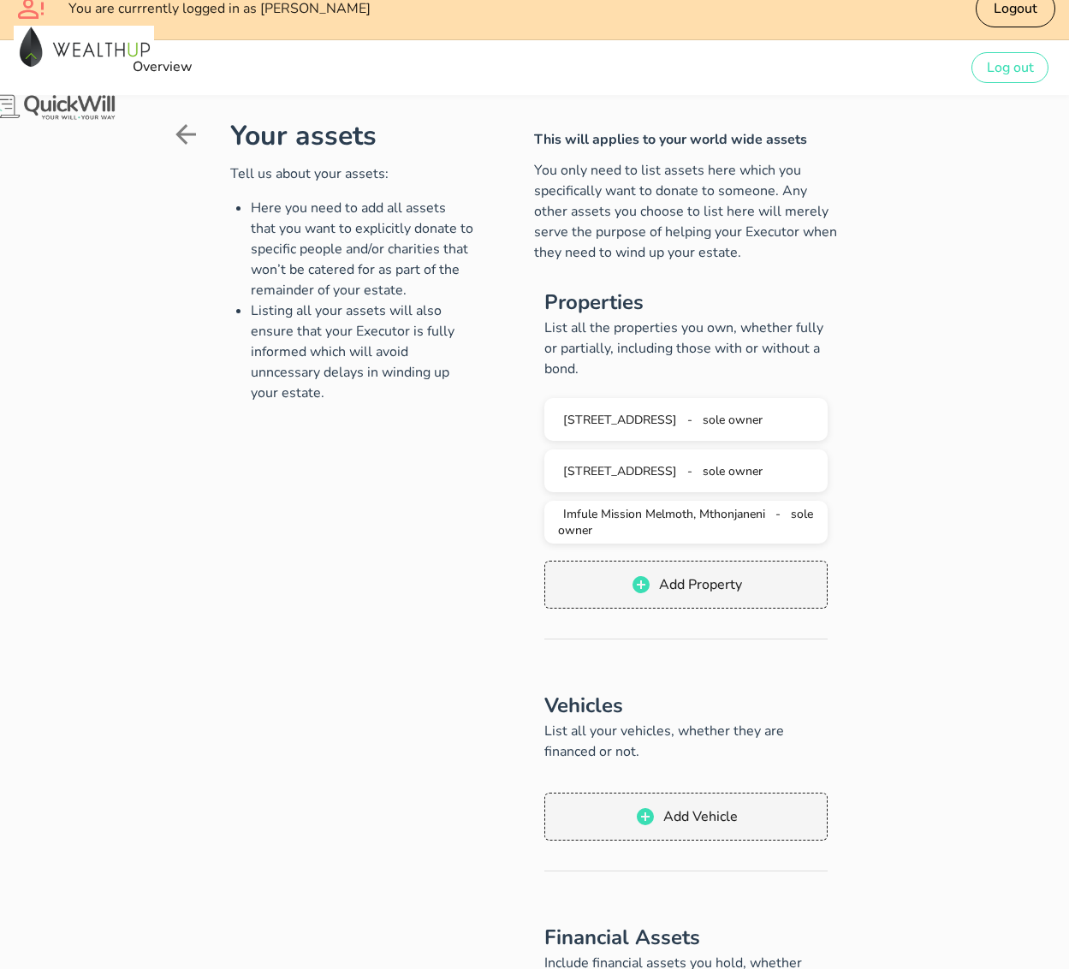
scroll to position [33, 0]
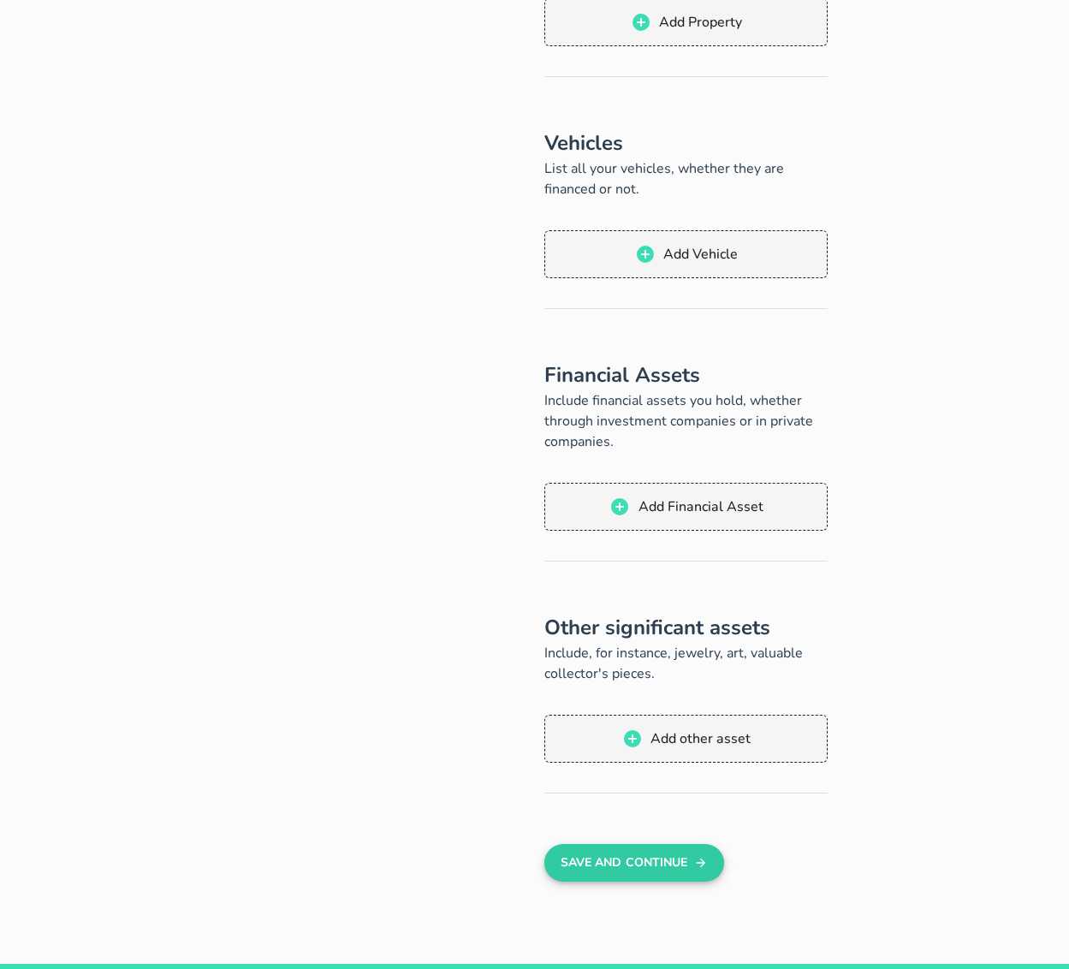
click at [666, 844] on button "Save And Continue" at bounding box center [633, 863] width 179 height 38
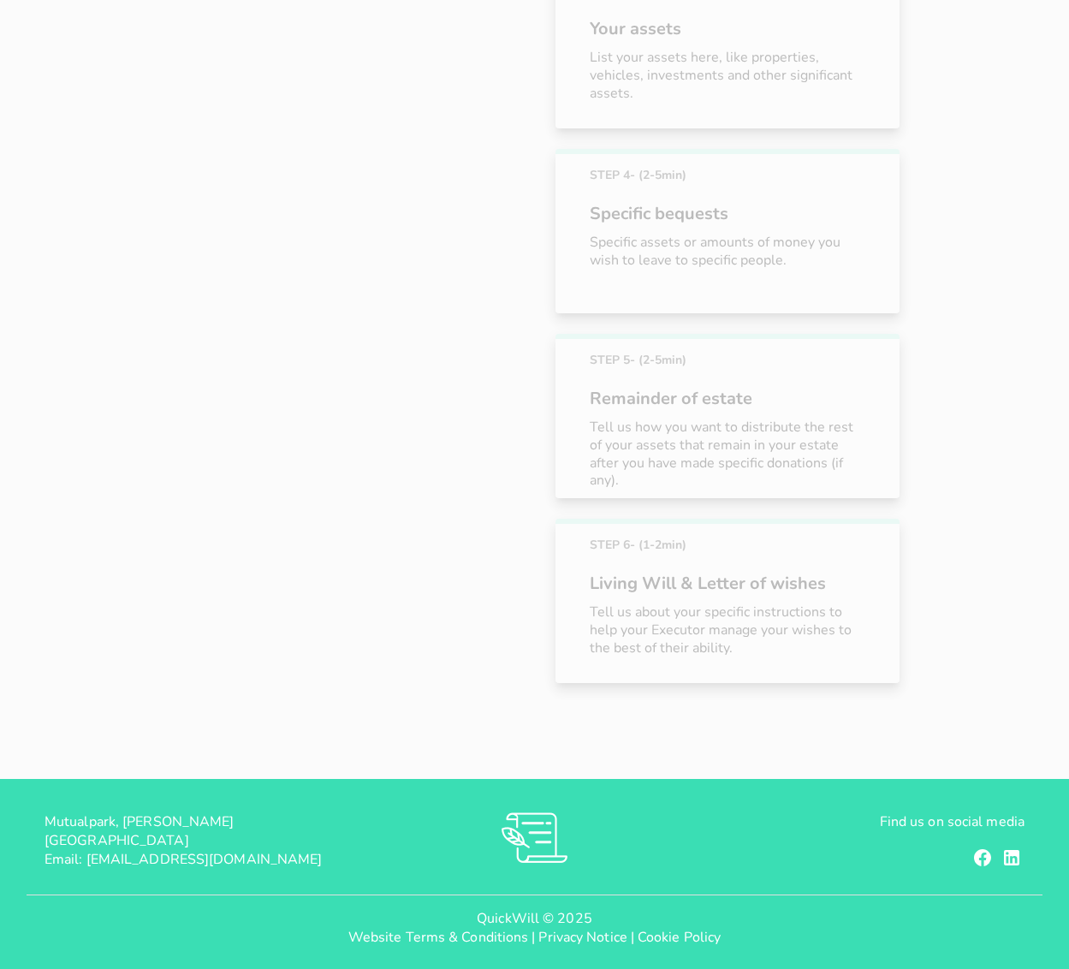
scroll to position [527, 0]
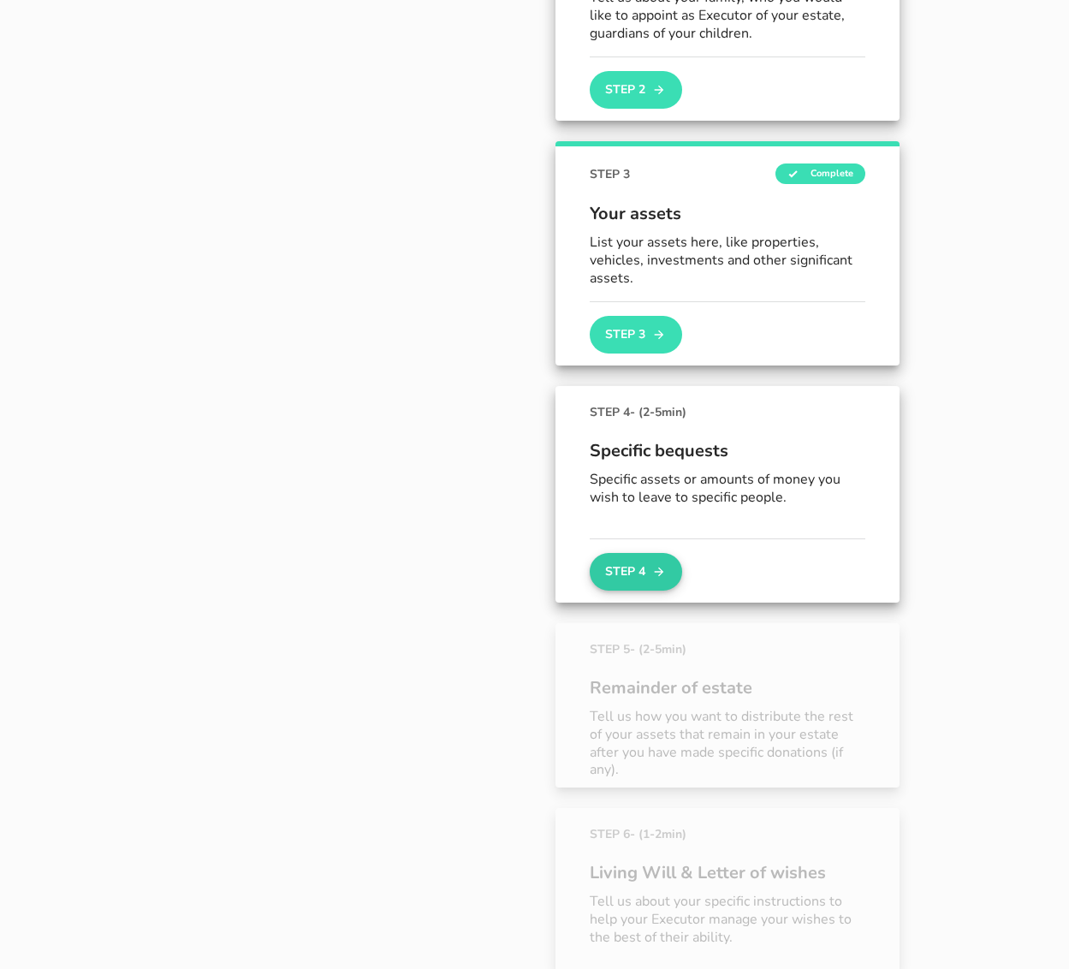
click at [608, 568] on button "Step 4" at bounding box center [636, 572] width 92 height 38
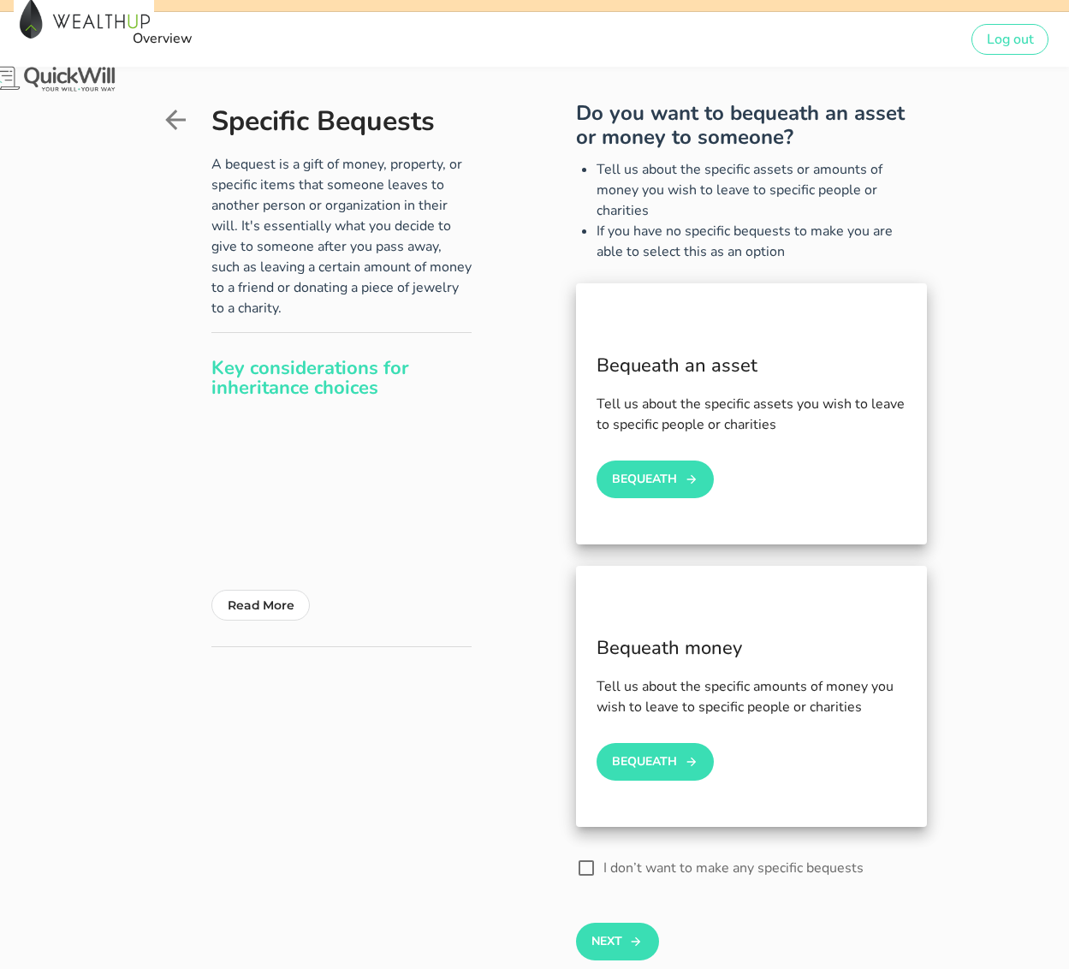
scroll to position [100, 0]
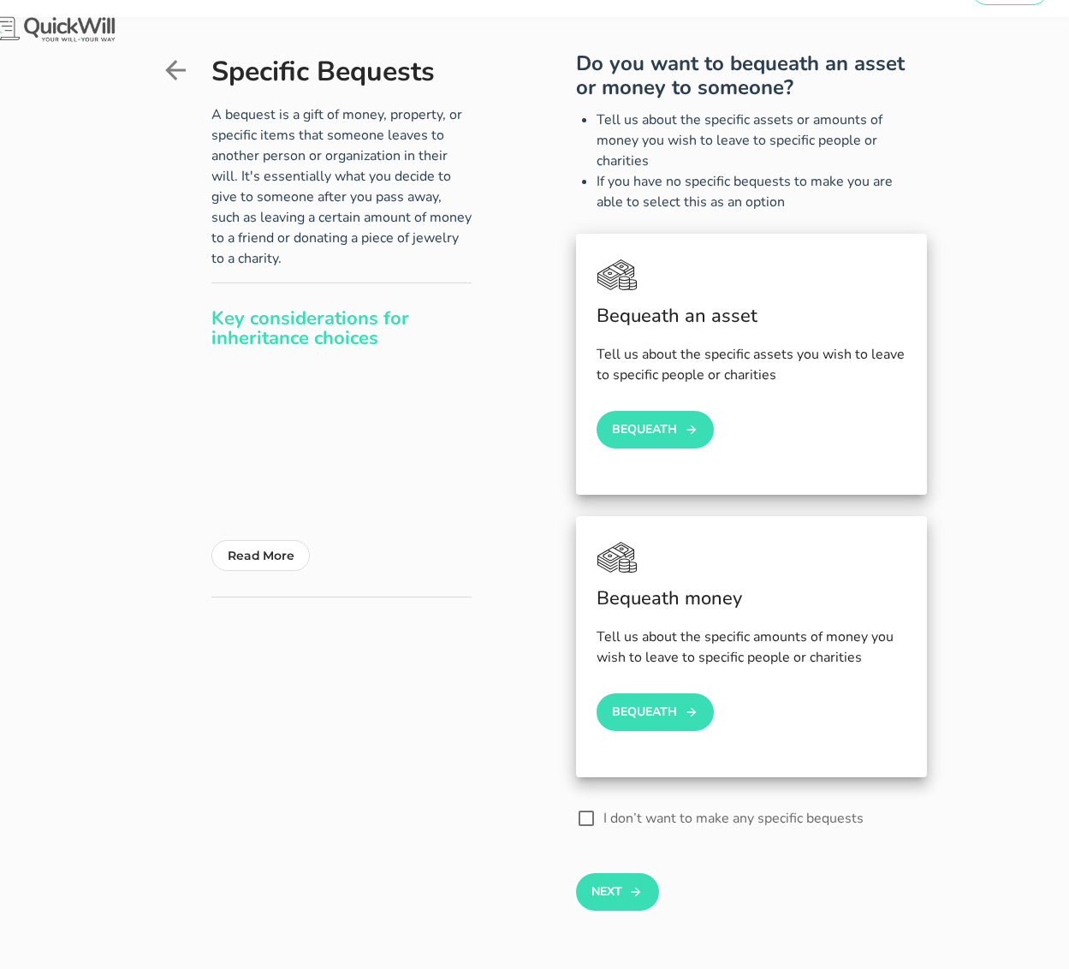
click at [693, 810] on label "I don’t want to make any specific bequests" at bounding box center [757, 818] width 306 height 17
checkbox input "true"
click at [591, 880] on button "Next" at bounding box center [617, 892] width 83 height 38
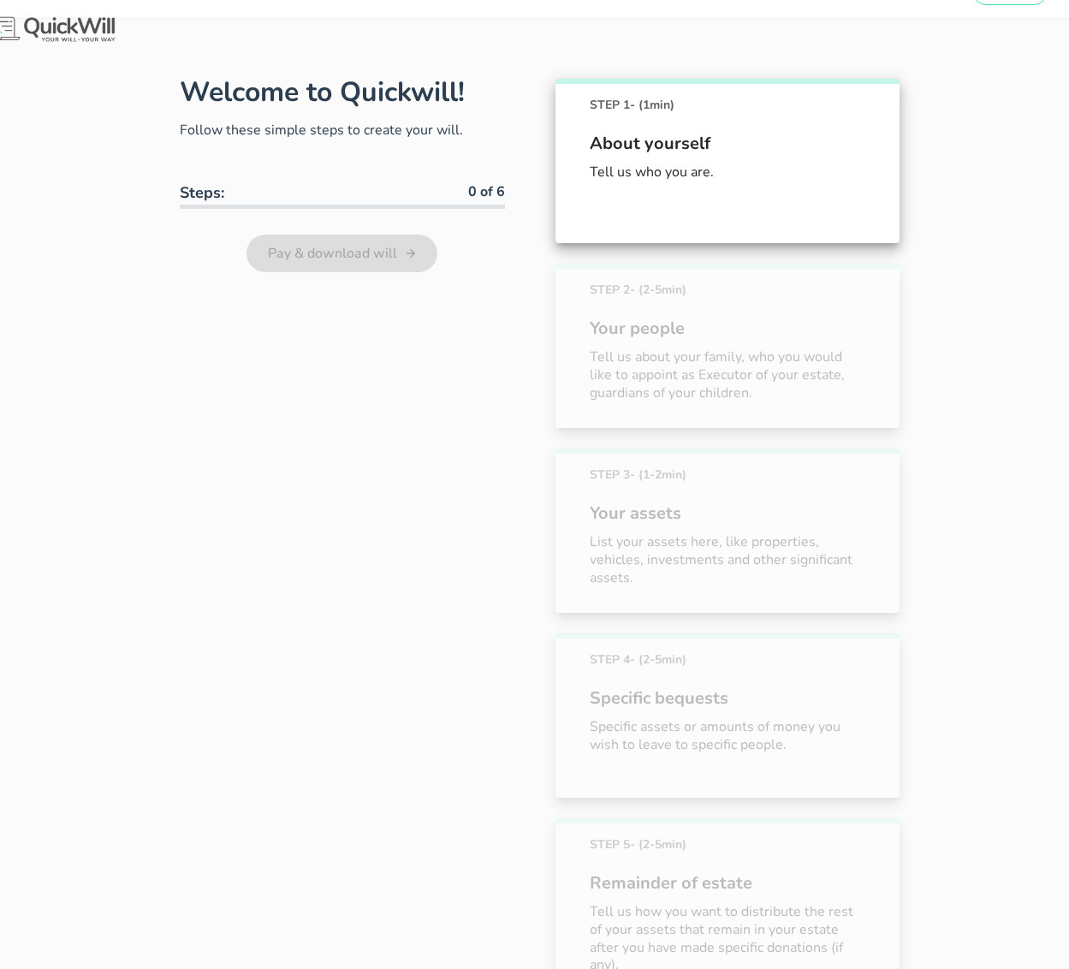
scroll to position [592, 0]
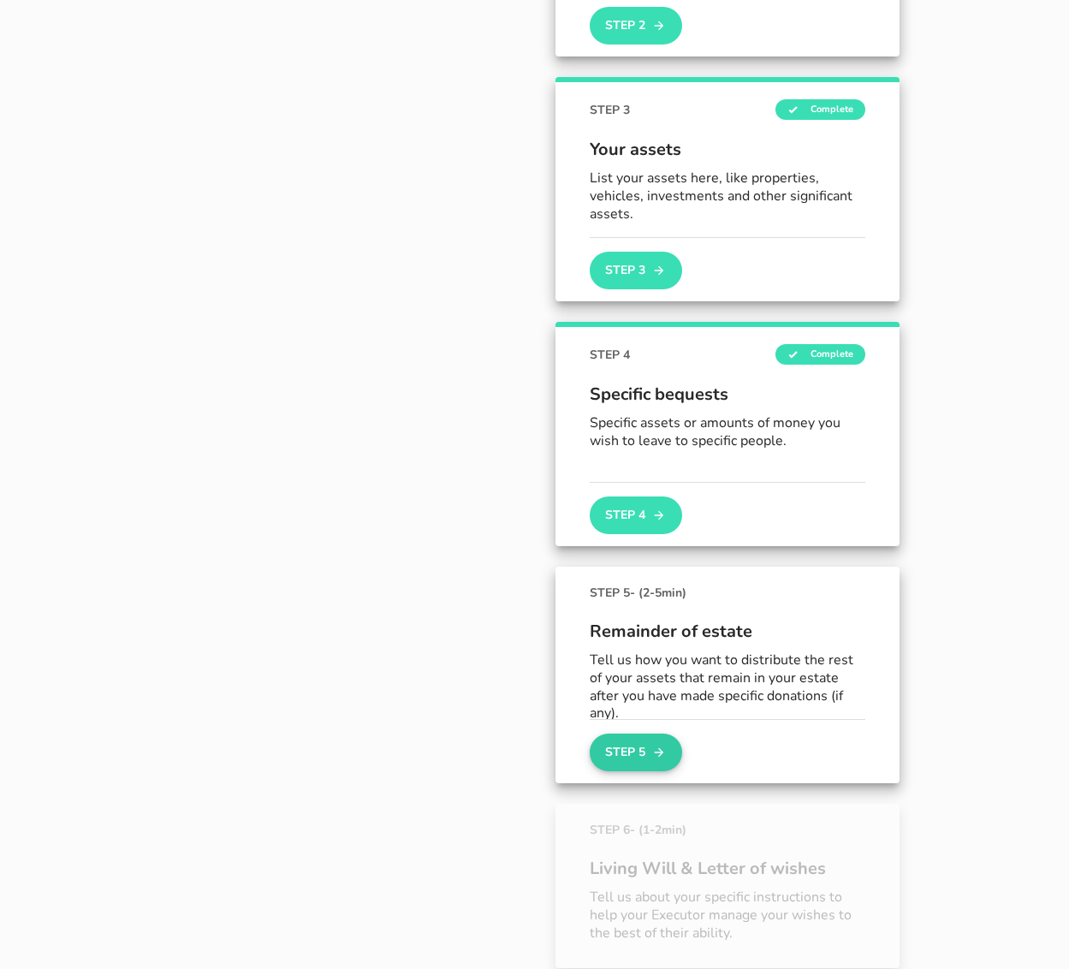
click at [621, 755] on button "Step 5" at bounding box center [636, 753] width 92 height 38
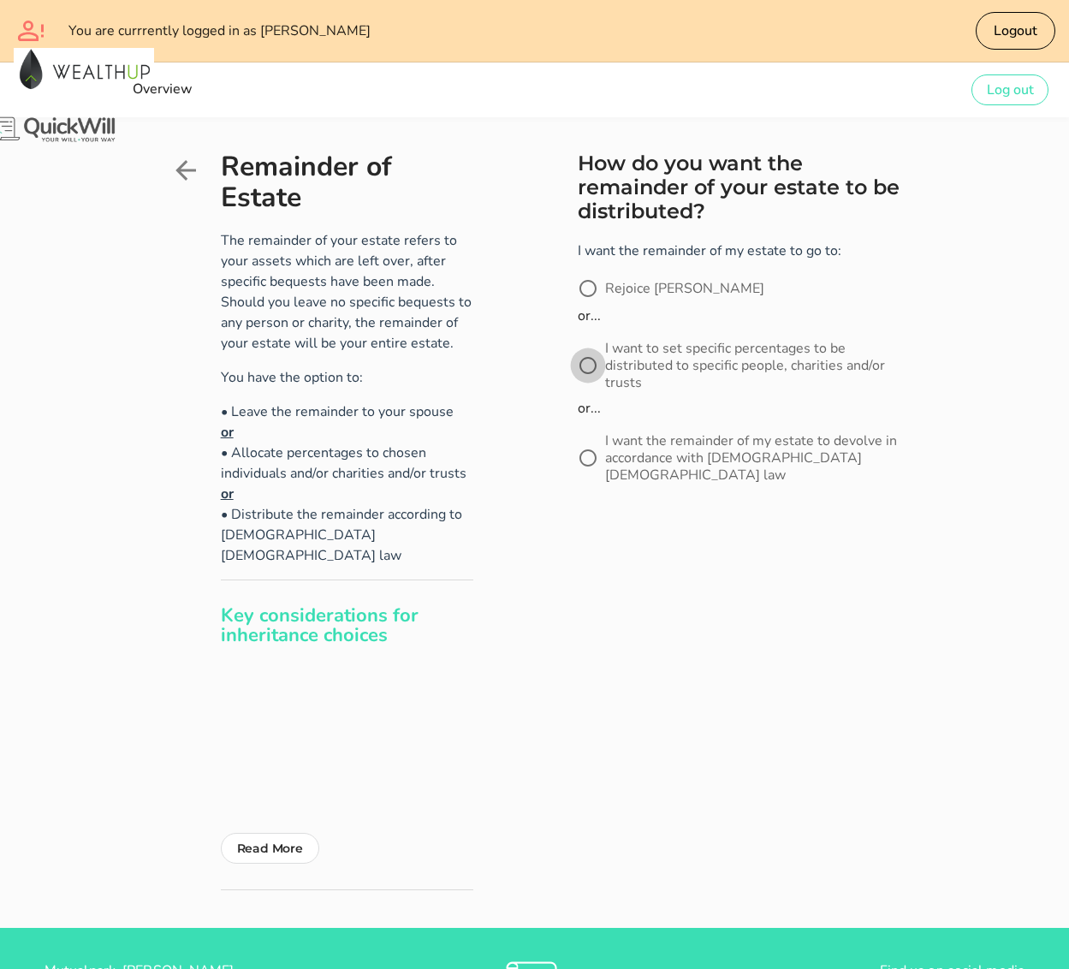
click at [574, 351] on div at bounding box center [588, 365] width 29 height 29
radio input "true"
click at [594, 537] on button "Next" at bounding box center [619, 556] width 83 height 38
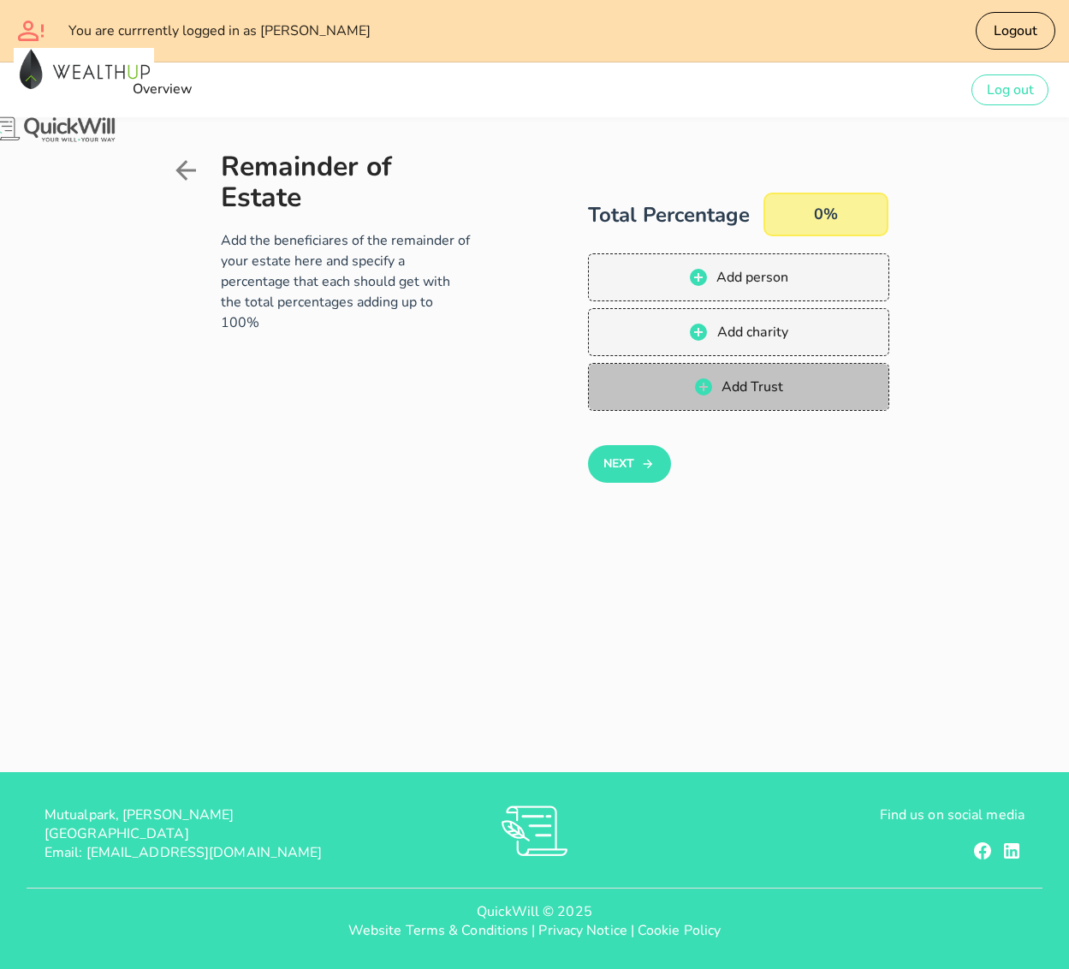
click at [783, 378] on span "Add Trust" at bounding box center [752, 387] width 62 height 19
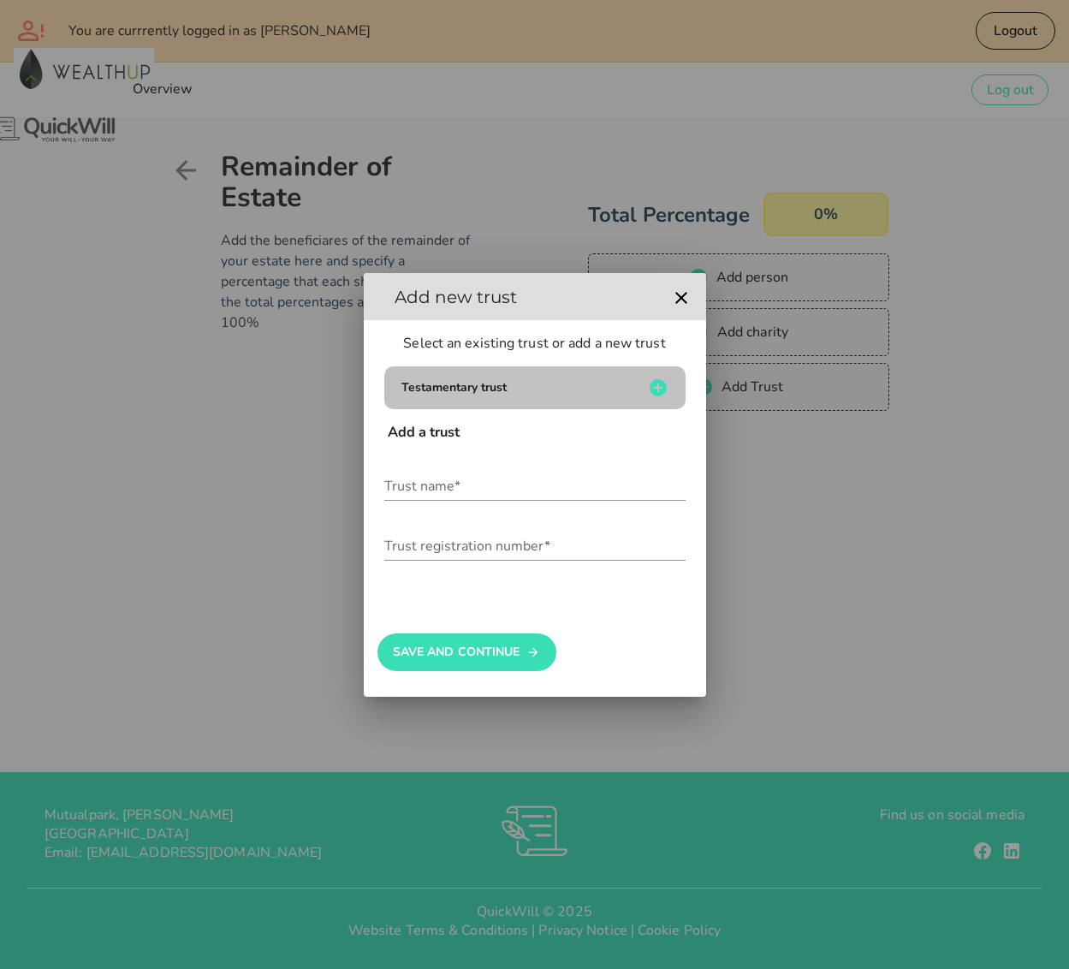
click at [654, 382] on icon "button" at bounding box center [658, 387] width 17 height 17
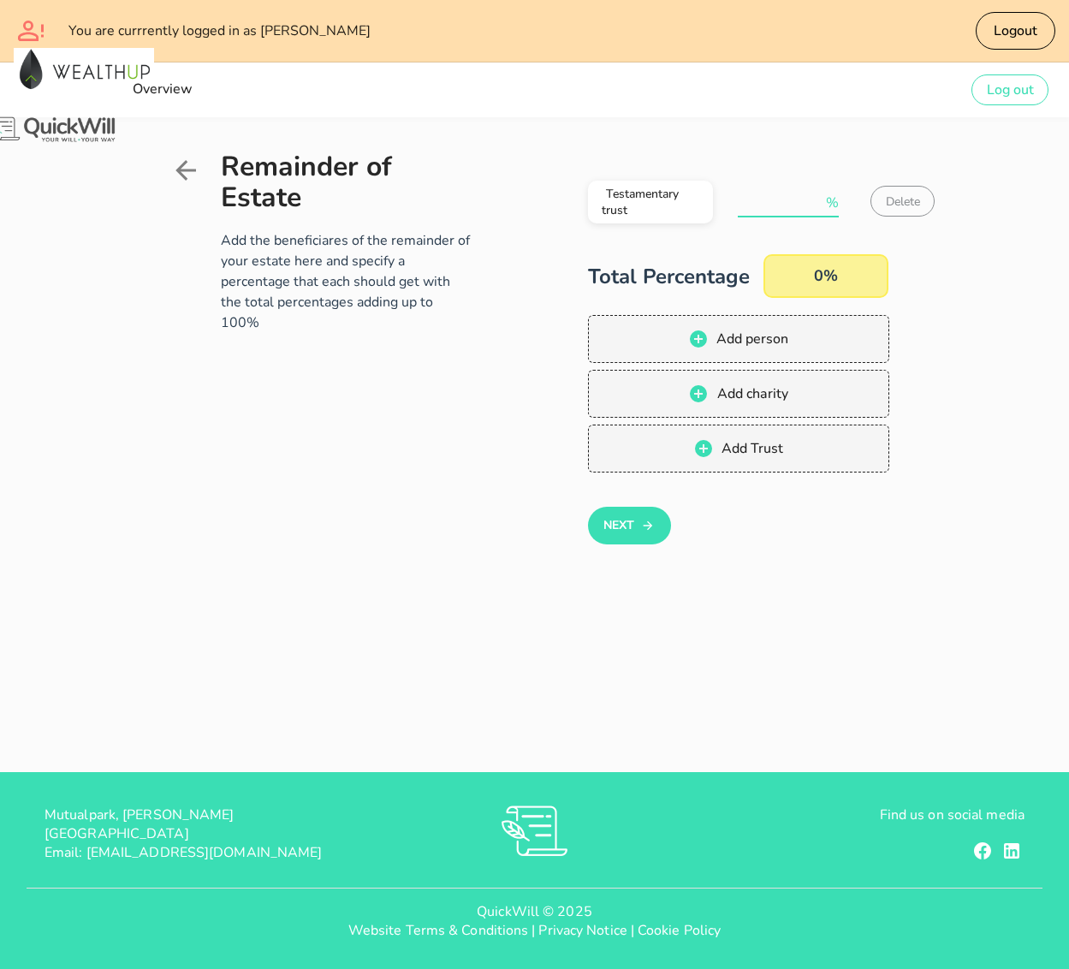
click at [822, 209] on input "number" at bounding box center [780, 202] width 84 height 27
type input "100"
click at [848, 544] on div "Remainder of Estate Add the beneficiares of the remainder of your estate here a…" at bounding box center [534, 444] width 1069 height 655
click at [641, 515] on icon "button" at bounding box center [648, 525] width 14 height 21
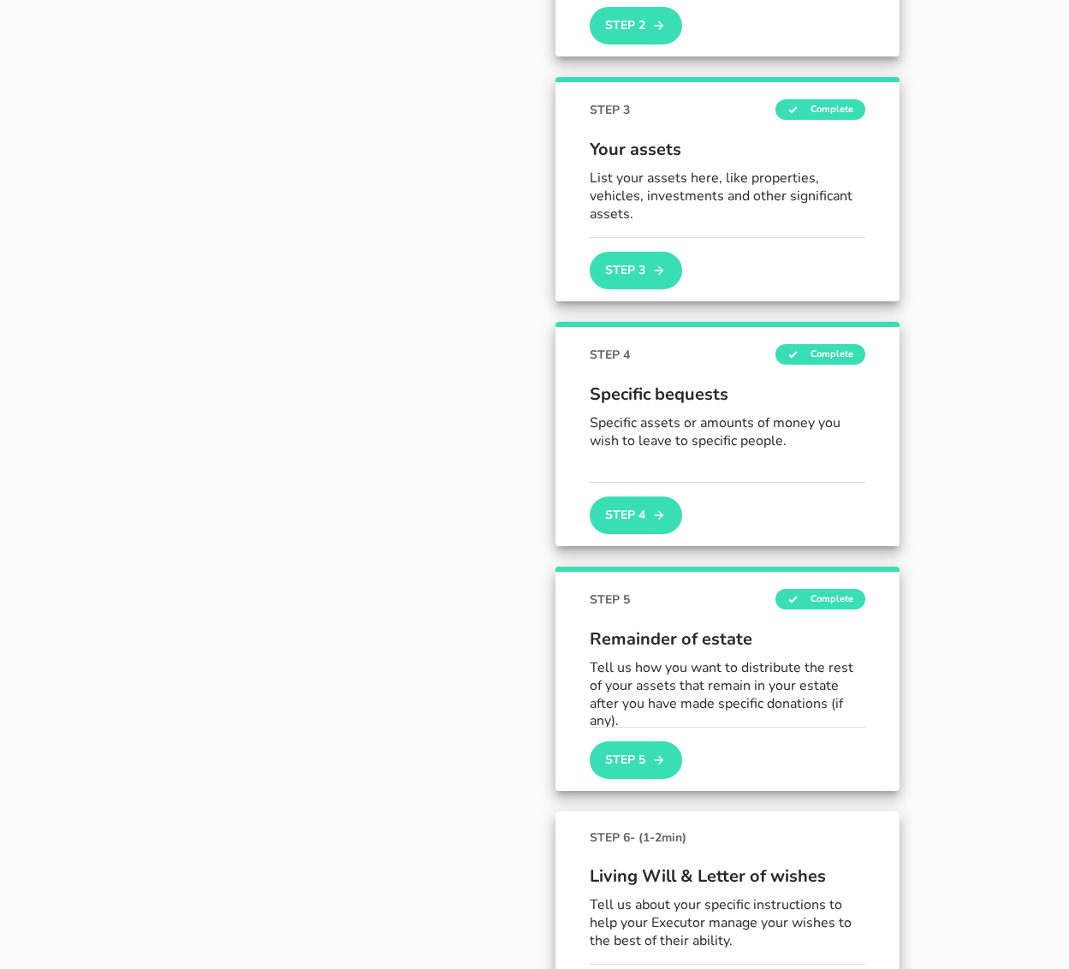
scroll to position [625, 0]
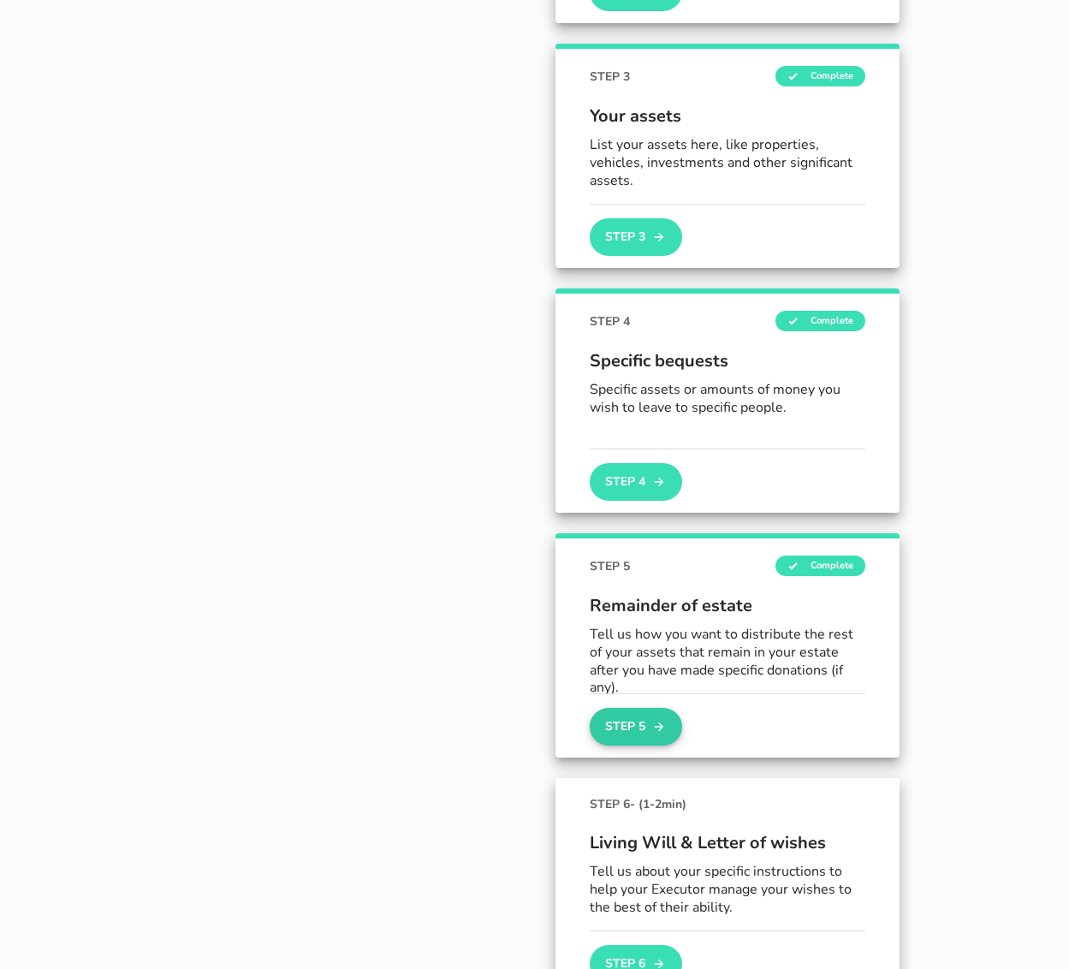
click at [599, 733] on button "Step 5" at bounding box center [636, 727] width 92 height 38
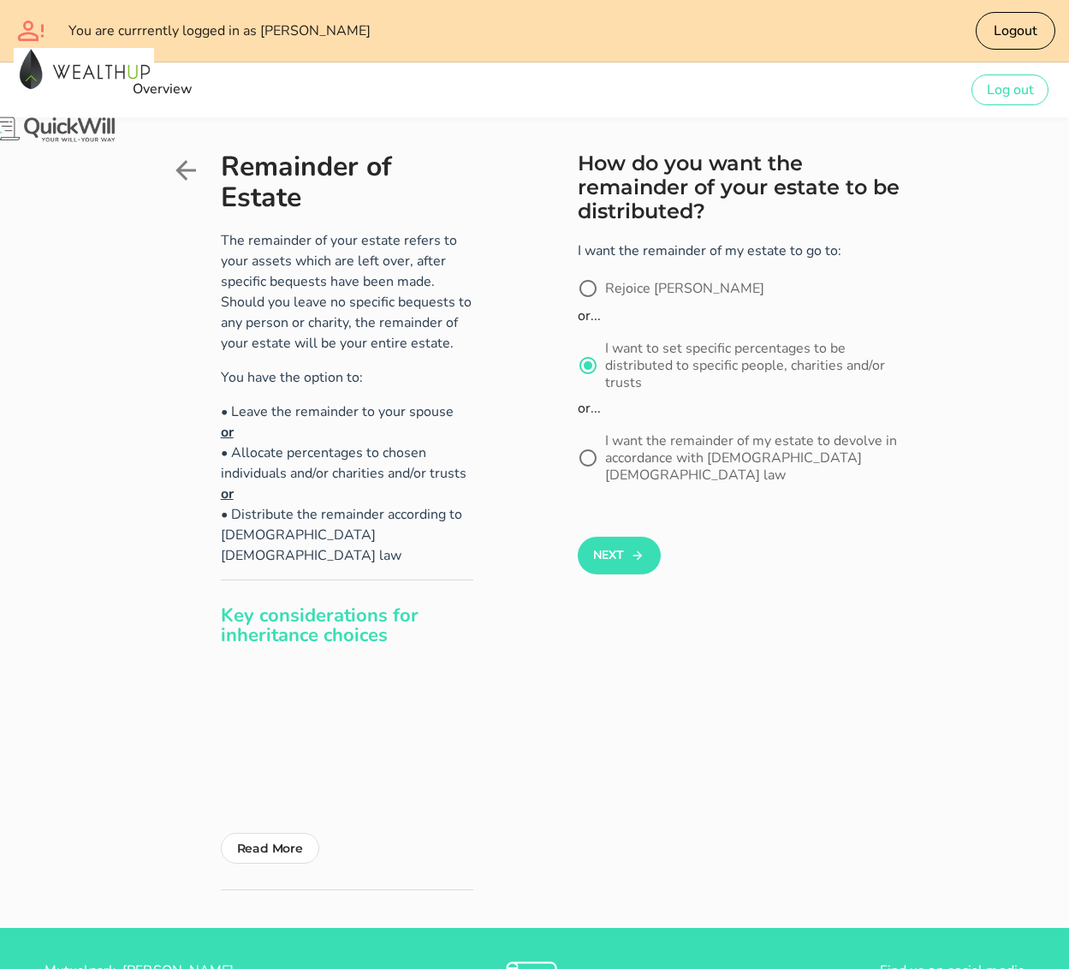
click at [175, 163] on icon at bounding box center [185, 170] width 21 height 21
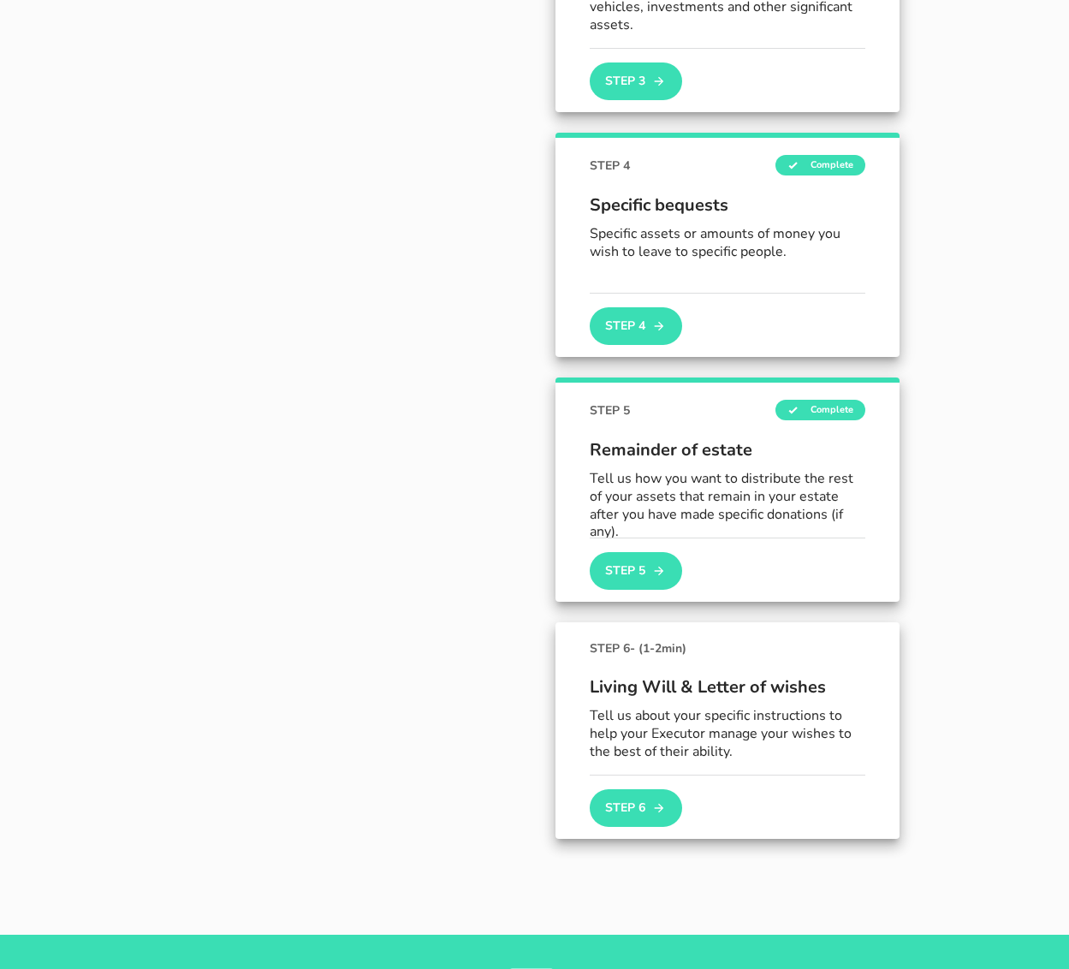
scroll to position [693, 0]
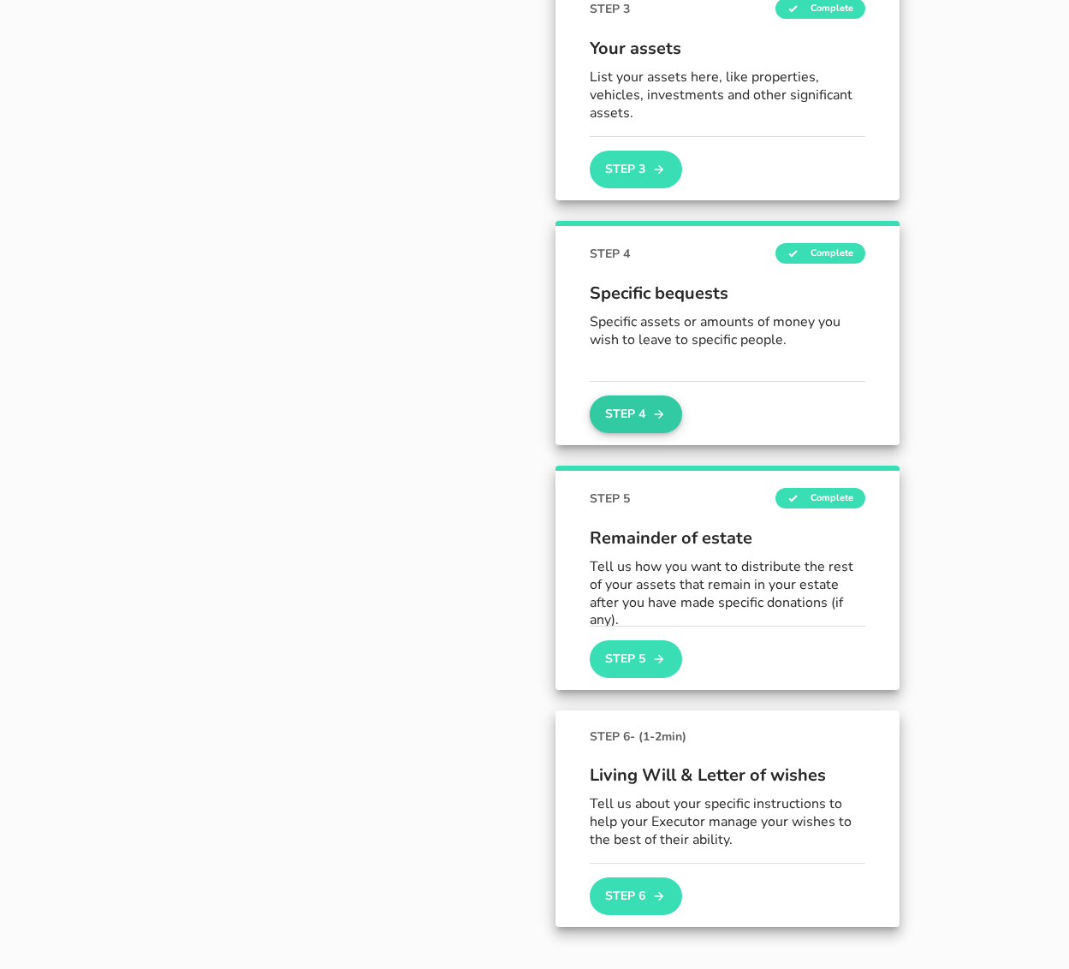
click at [627, 414] on button "Step 4" at bounding box center [636, 414] width 92 height 38
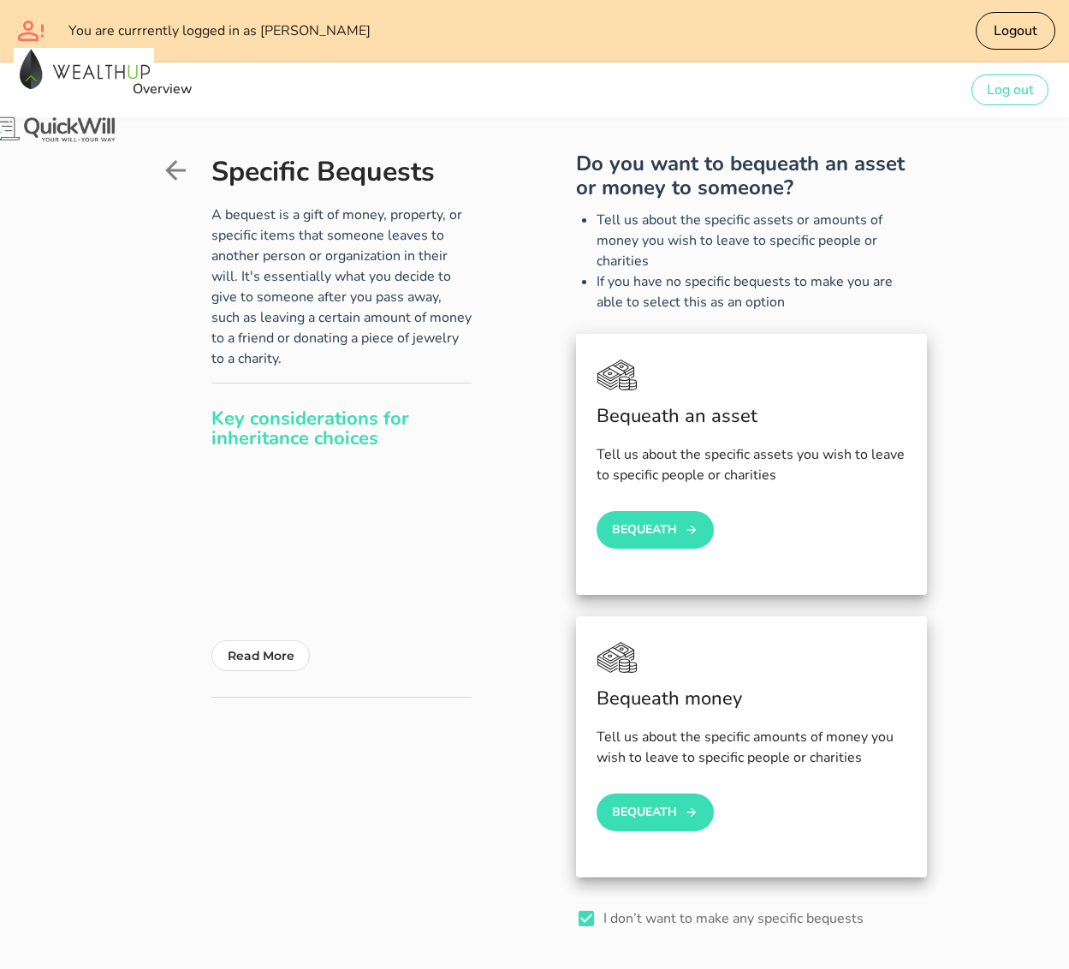
click at [160, 173] on icon at bounding box center [175, 170] width 31 height 31
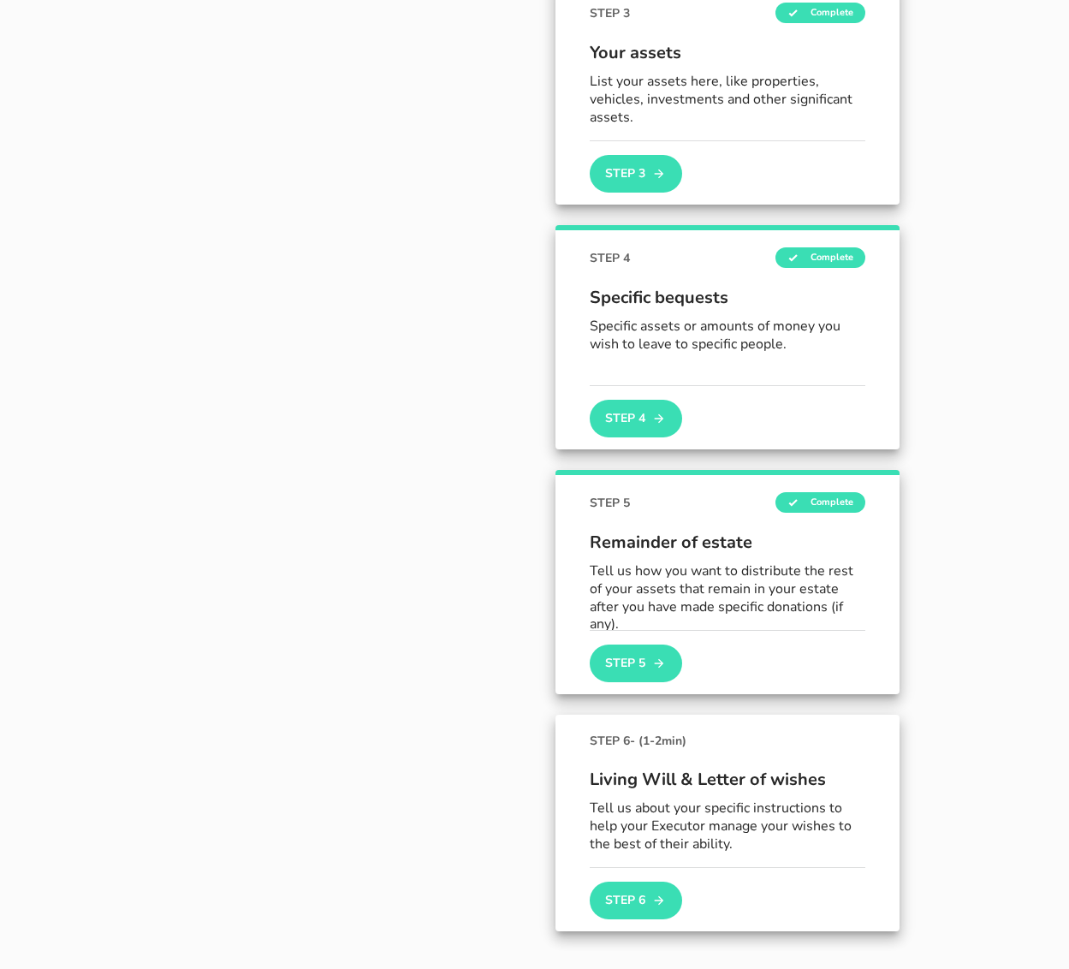
scroll to position [600, 0]
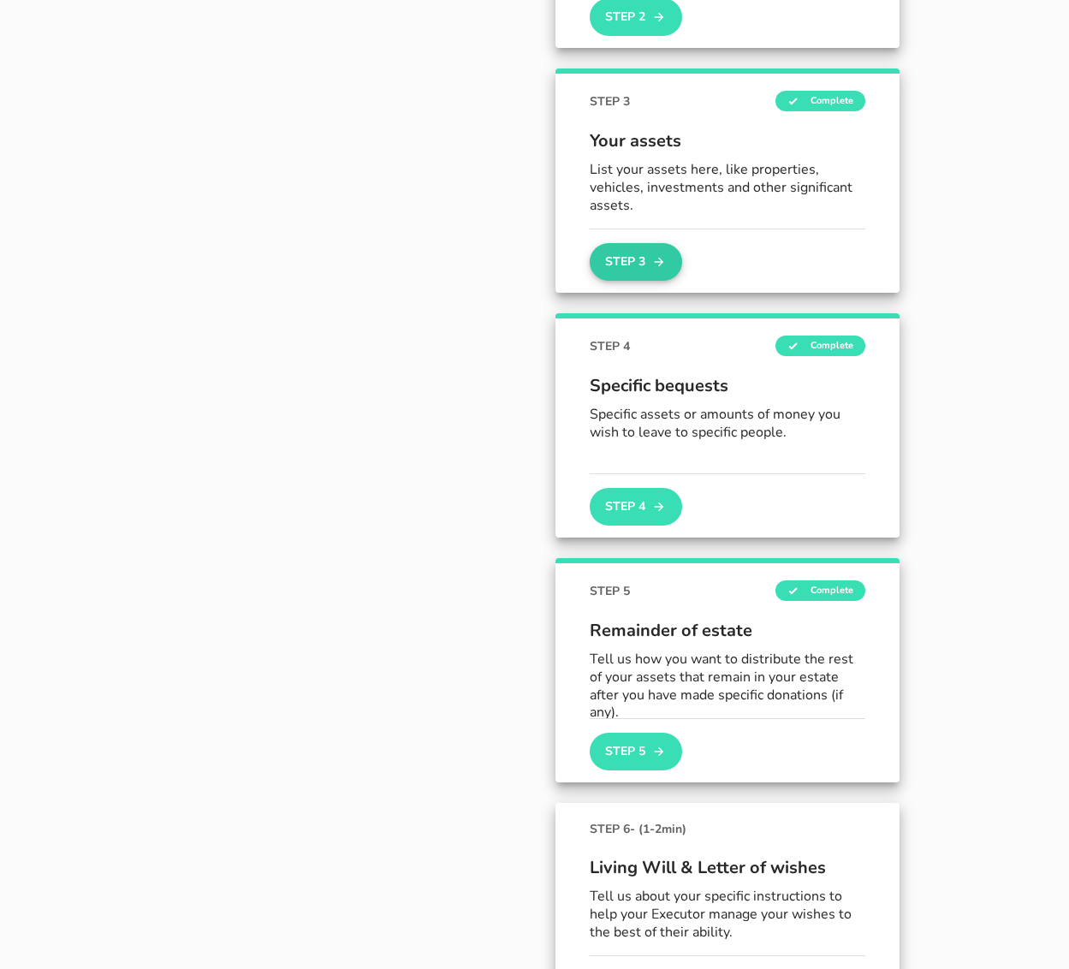
click at [613, 265] on button "Step 3" at bounding box center [636, 262] width 92 height 38
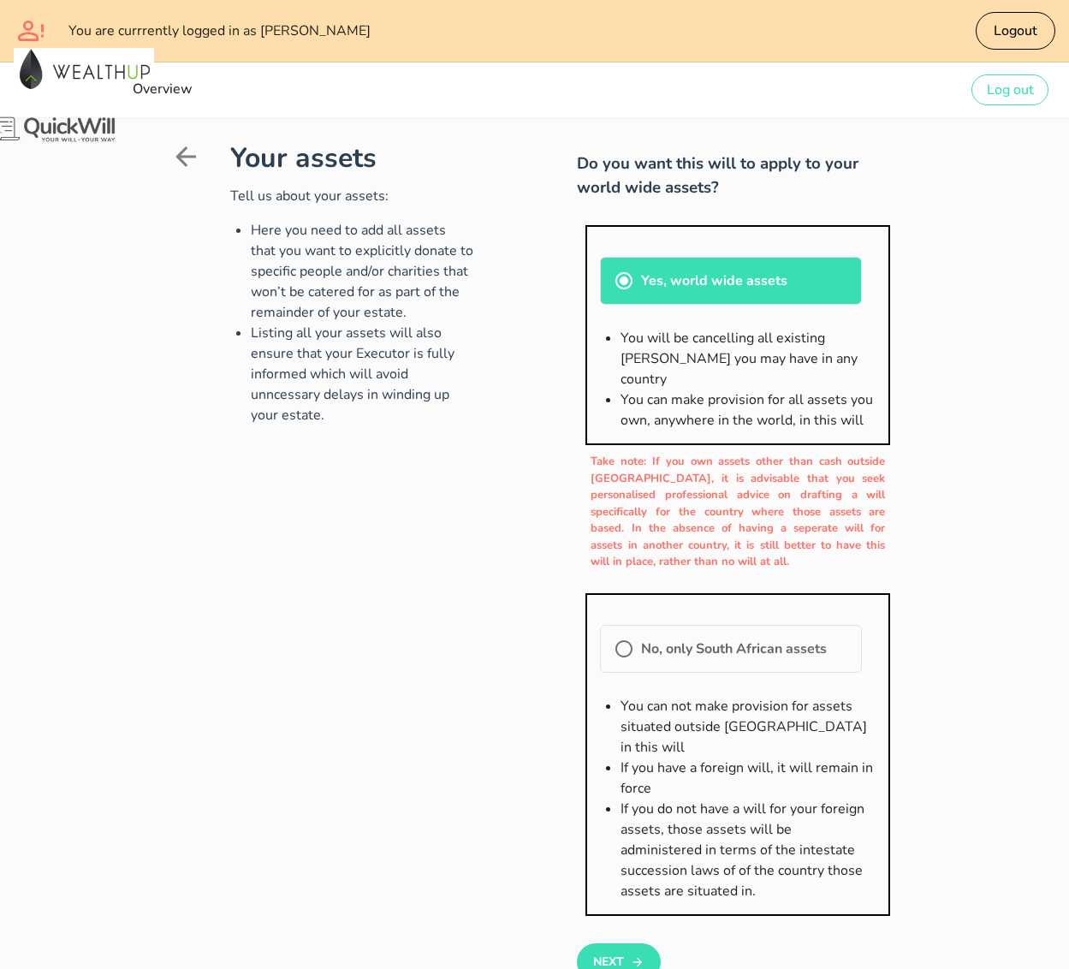
click at [170, 159] on icon at bounding box center [185, 156] width 31 height 31
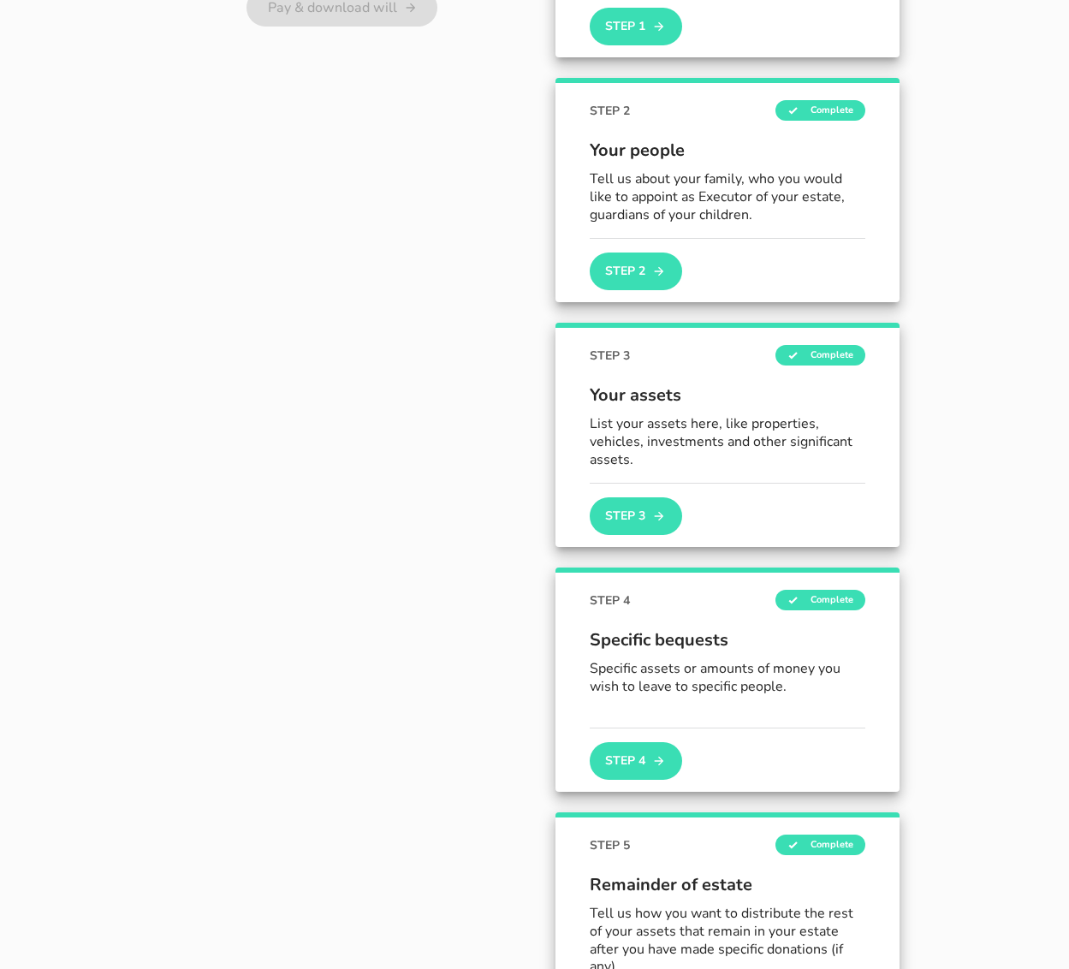
scroll to position [335, 0]
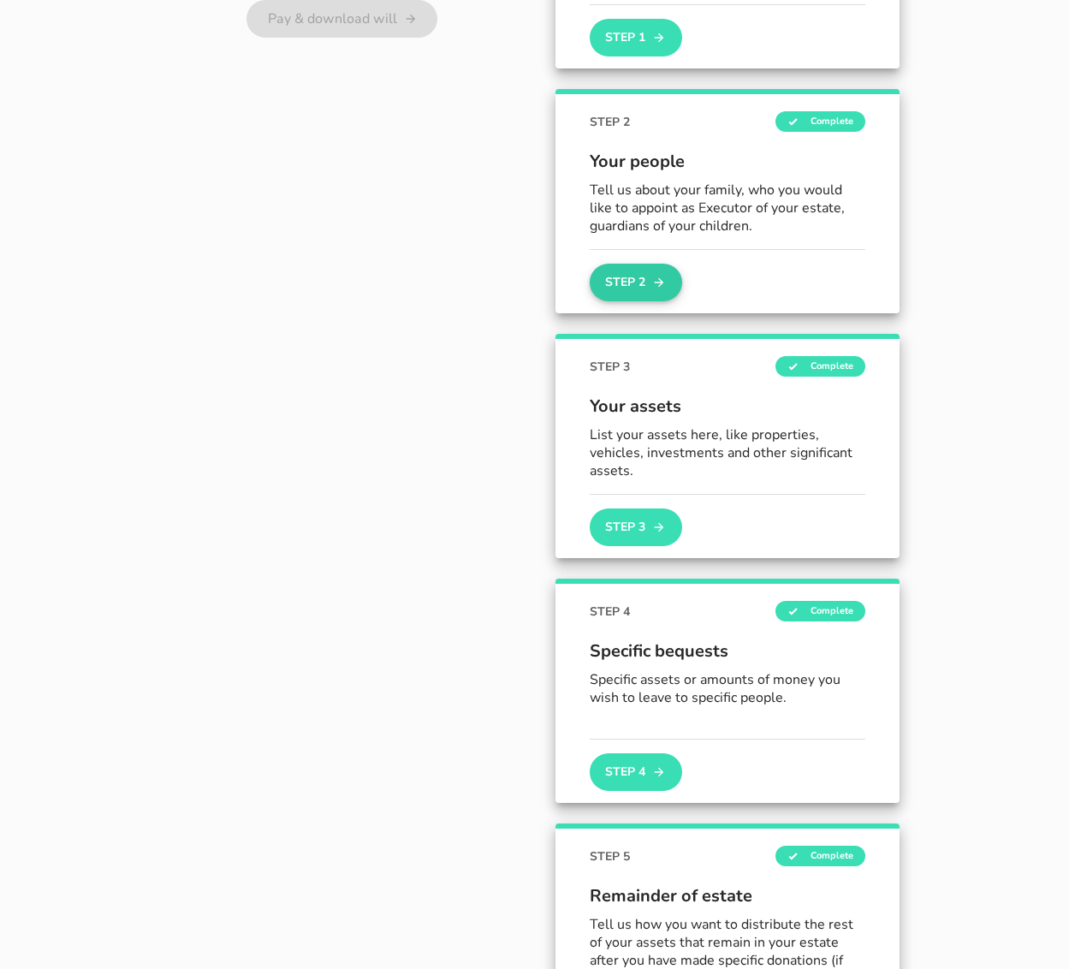
click at [607, 279] on button "Step 2" at bounding box center [636, 283] width 92 height 38
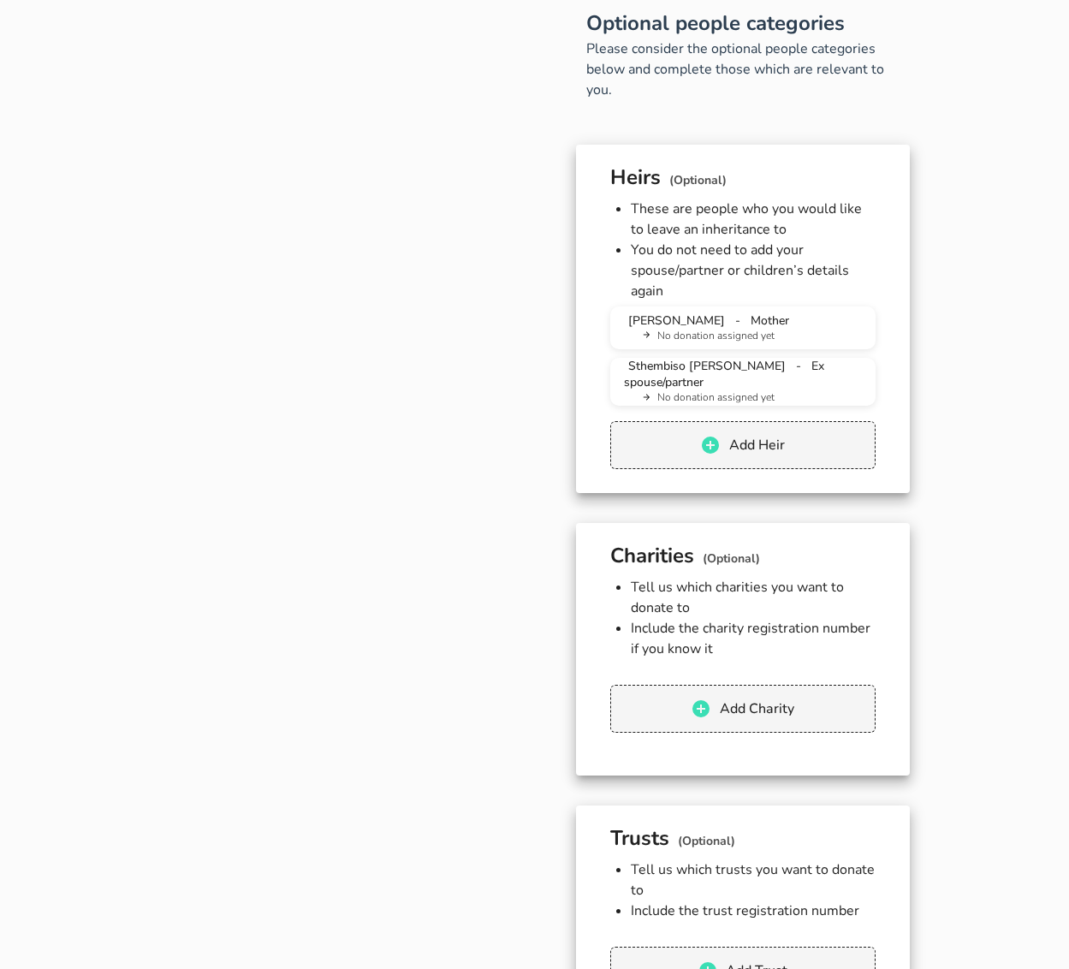
scroll to position [1655, 0]
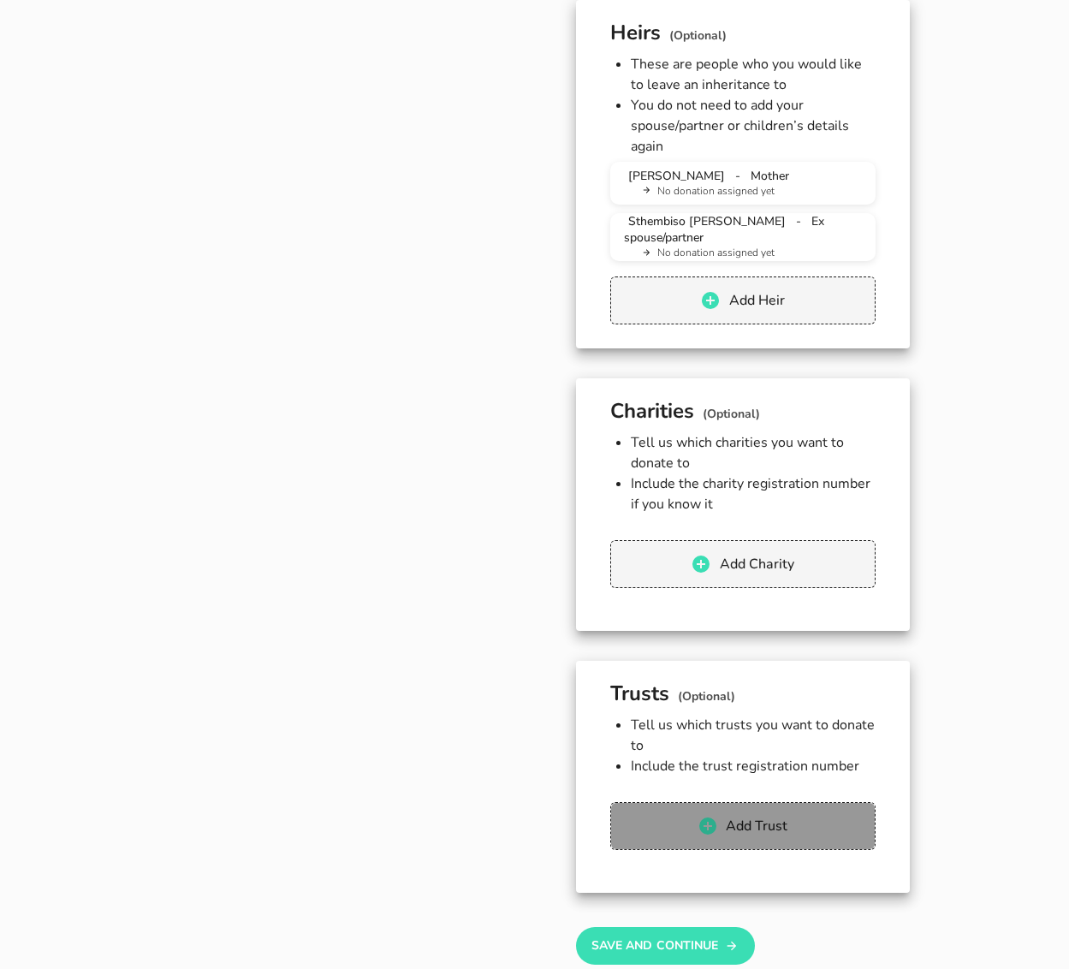
click at [806, 816] on span "Add Trust" at bounding box center [742, 826] width 230 height 21
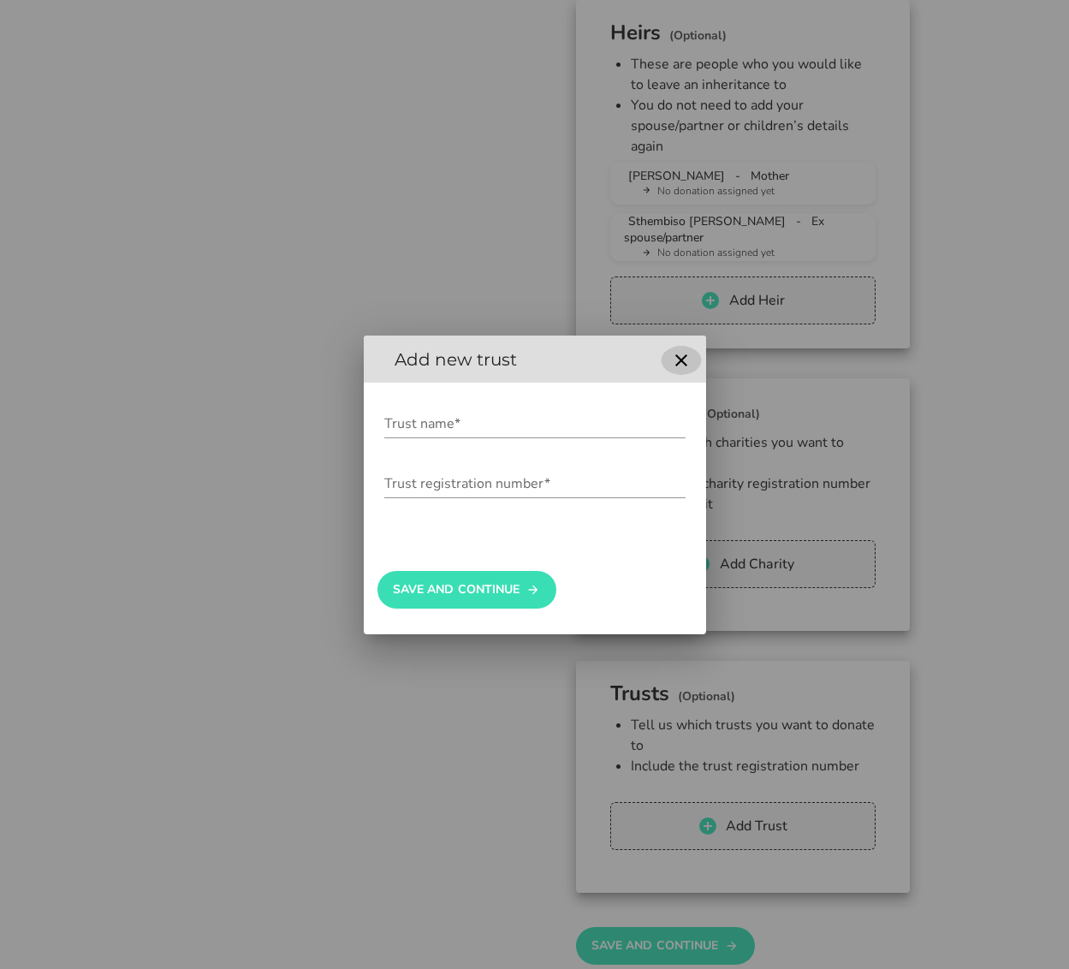
click at [681, 357] on icon "button" at bounding box center [681, 360] width 21 height 21
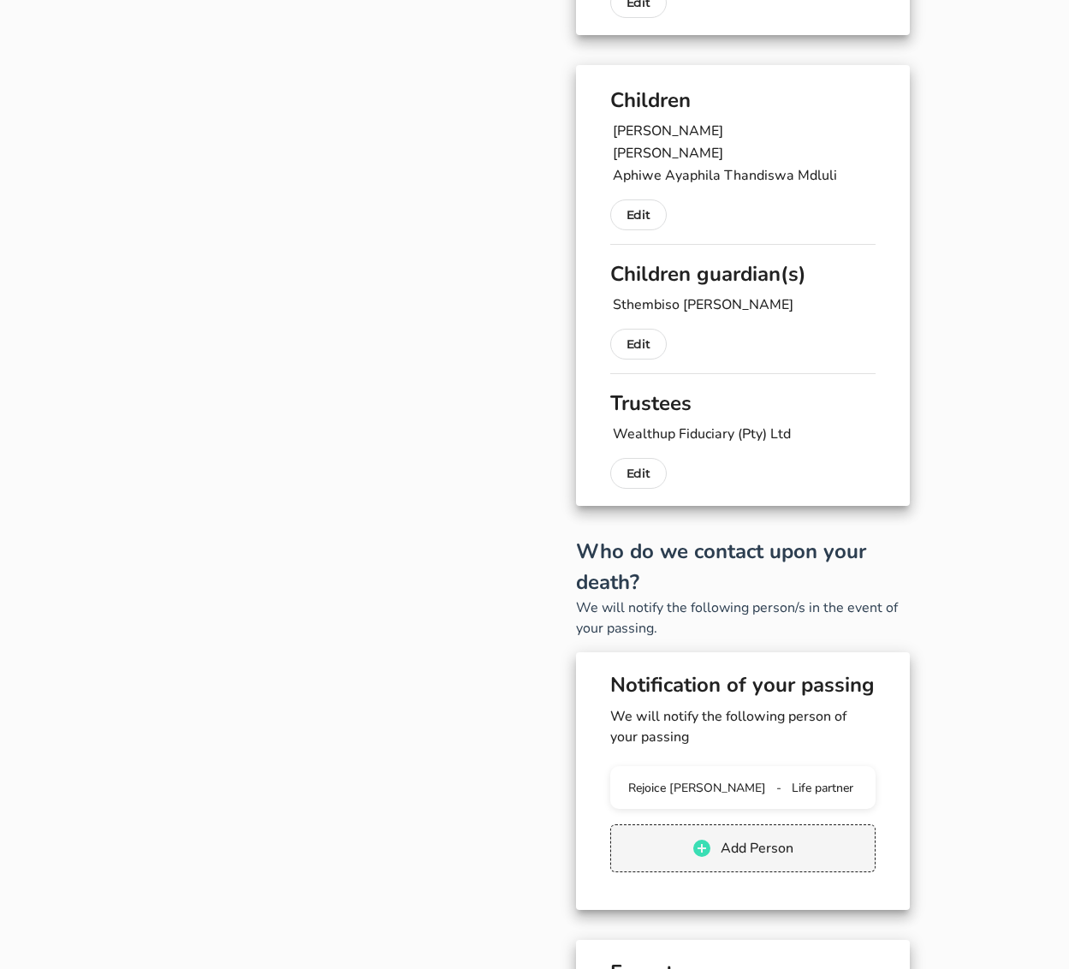
scroll to position [0, 0]
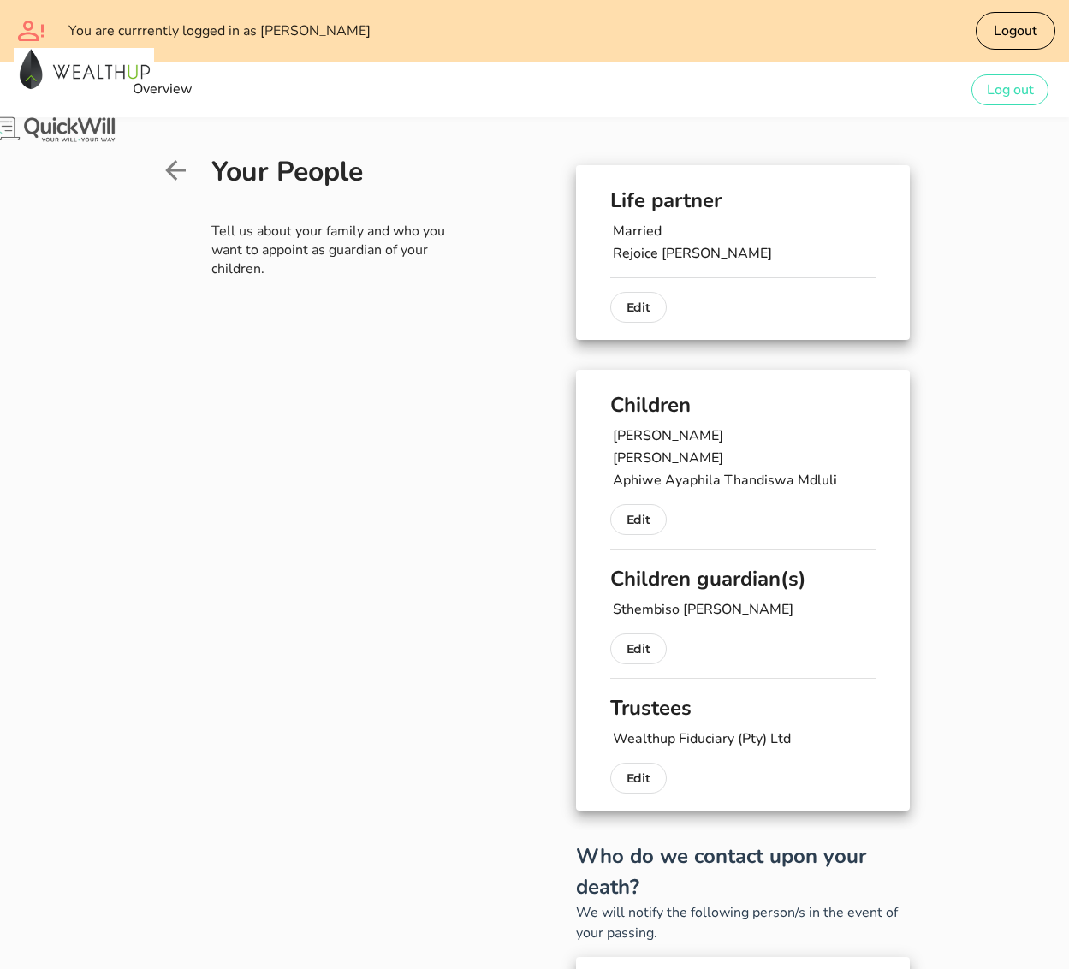
click at [160, 176] on icon at bounding box center [175, 170] width 31 height 31
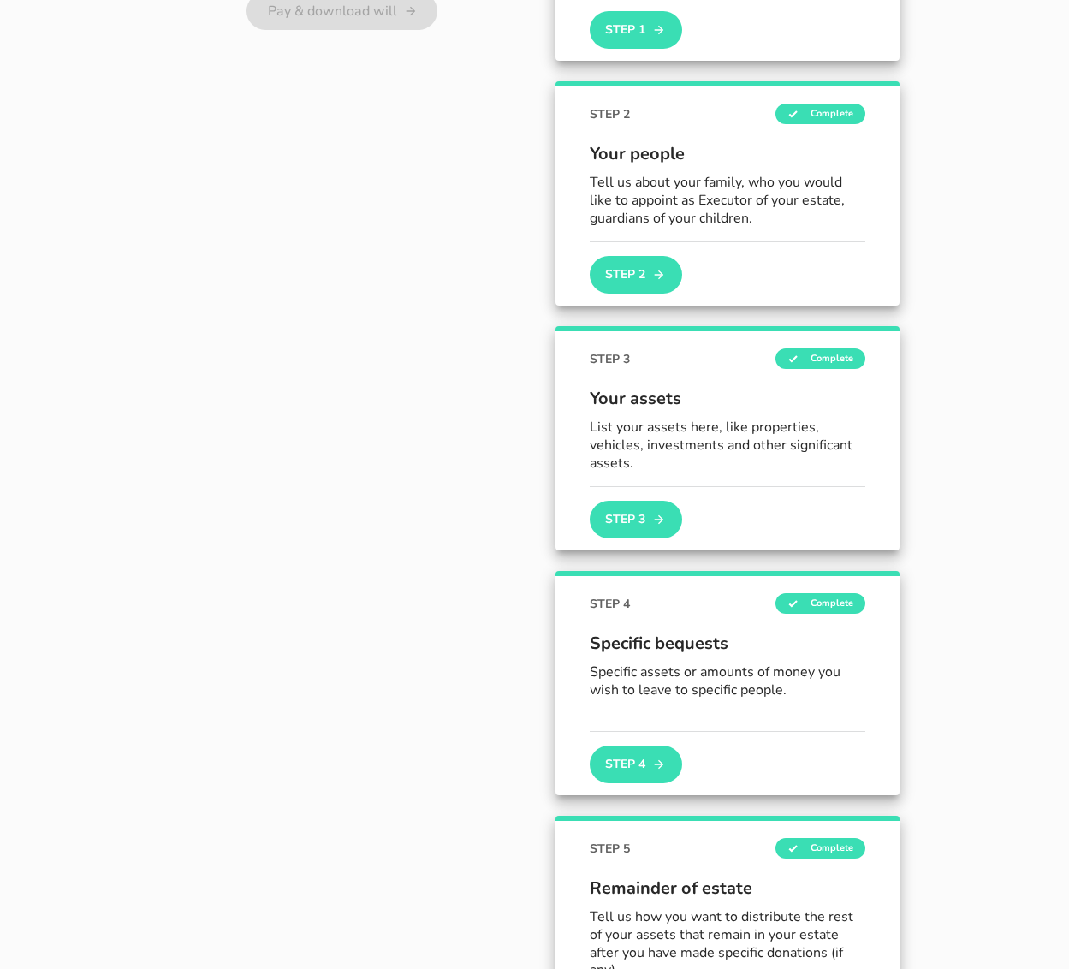
scroll to position [170, 0]
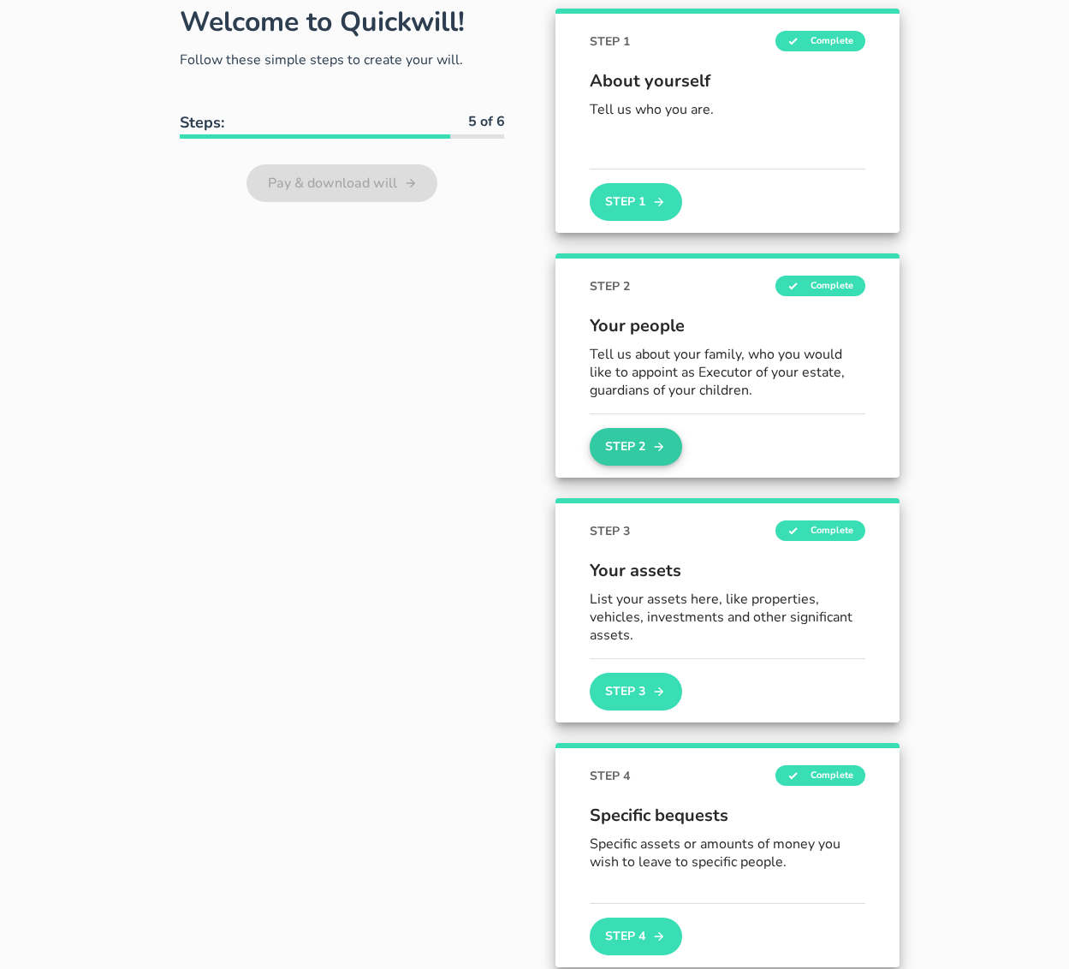
click at [618, 447] on button "Step 2" at bounding box center [636, 447] width 92 height 38
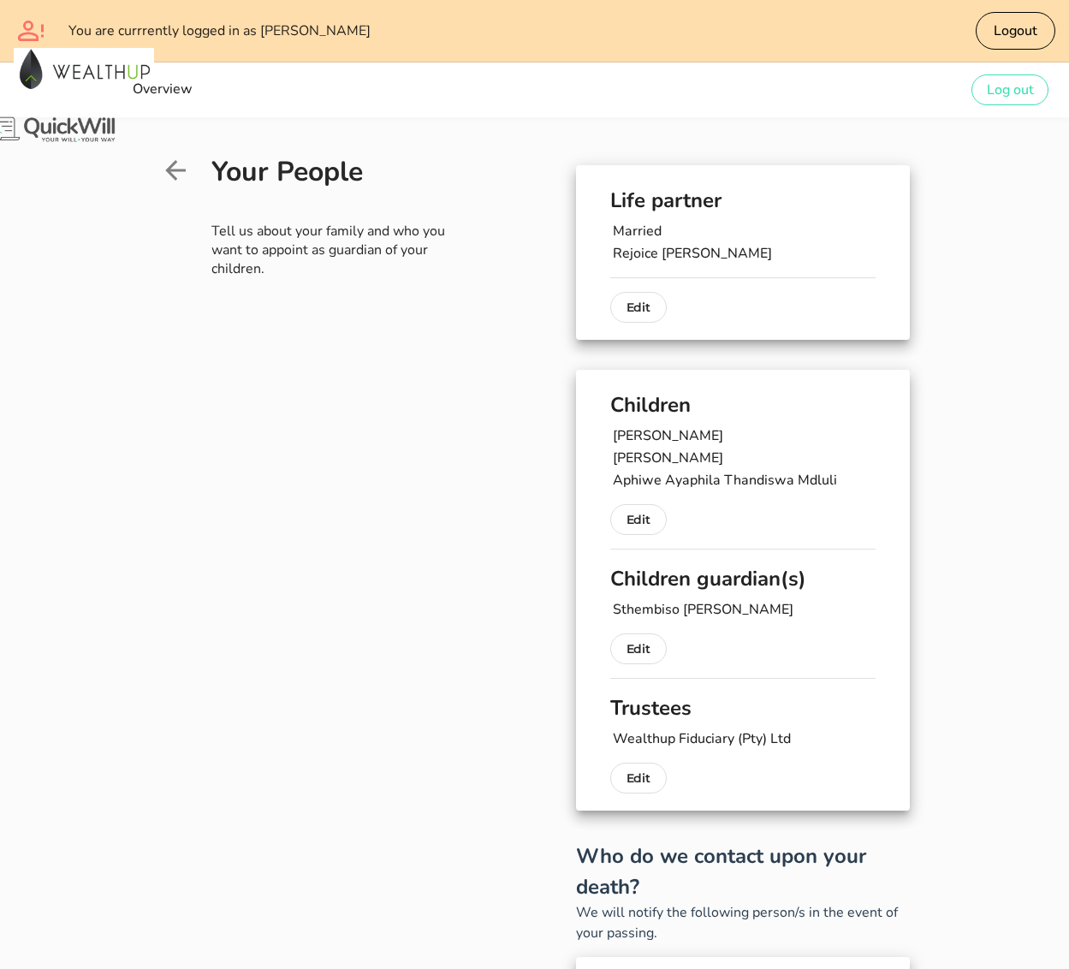
click at [160, 159] on icon at bounding box center [175, 170] width 31 height 31
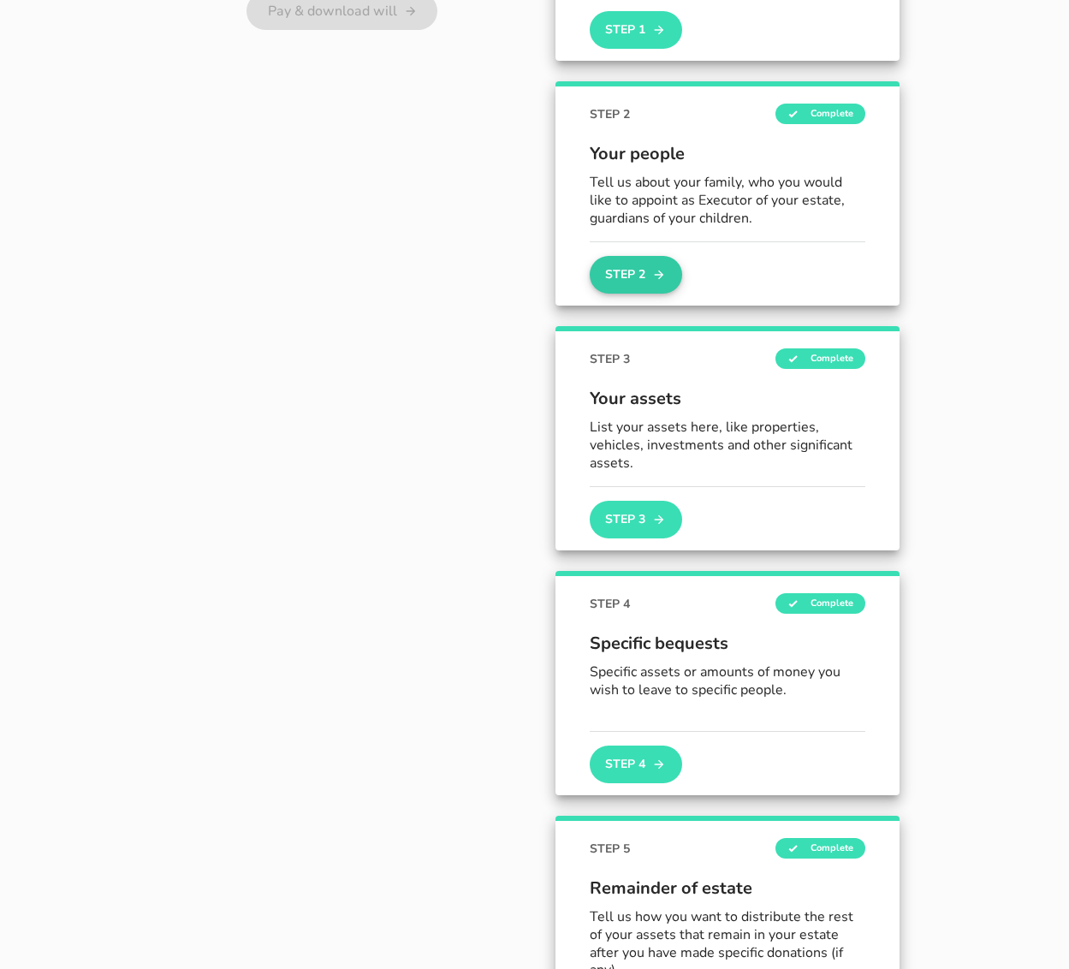
scroll to position [221, 0]
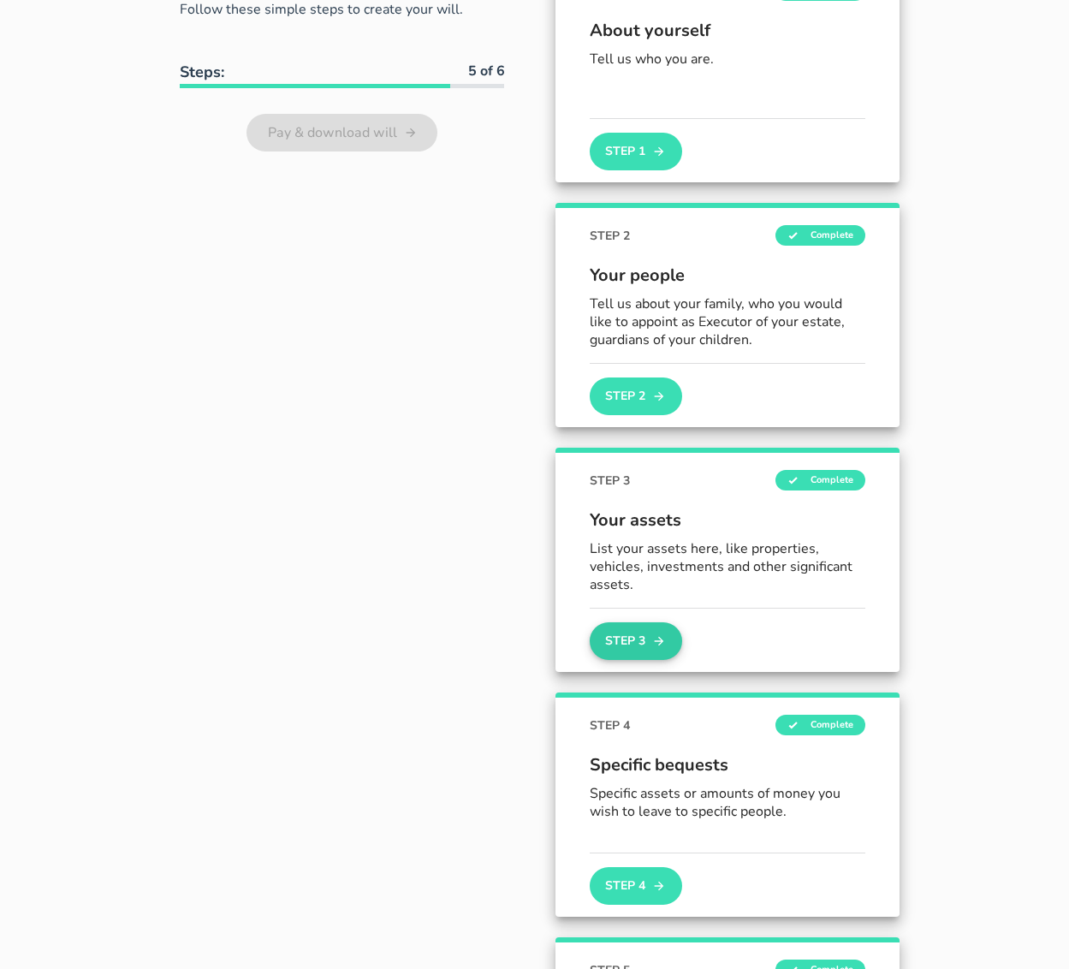
click at [613, 633] on button "Step 3" at bounding box center [636, 641] width 92 height 38
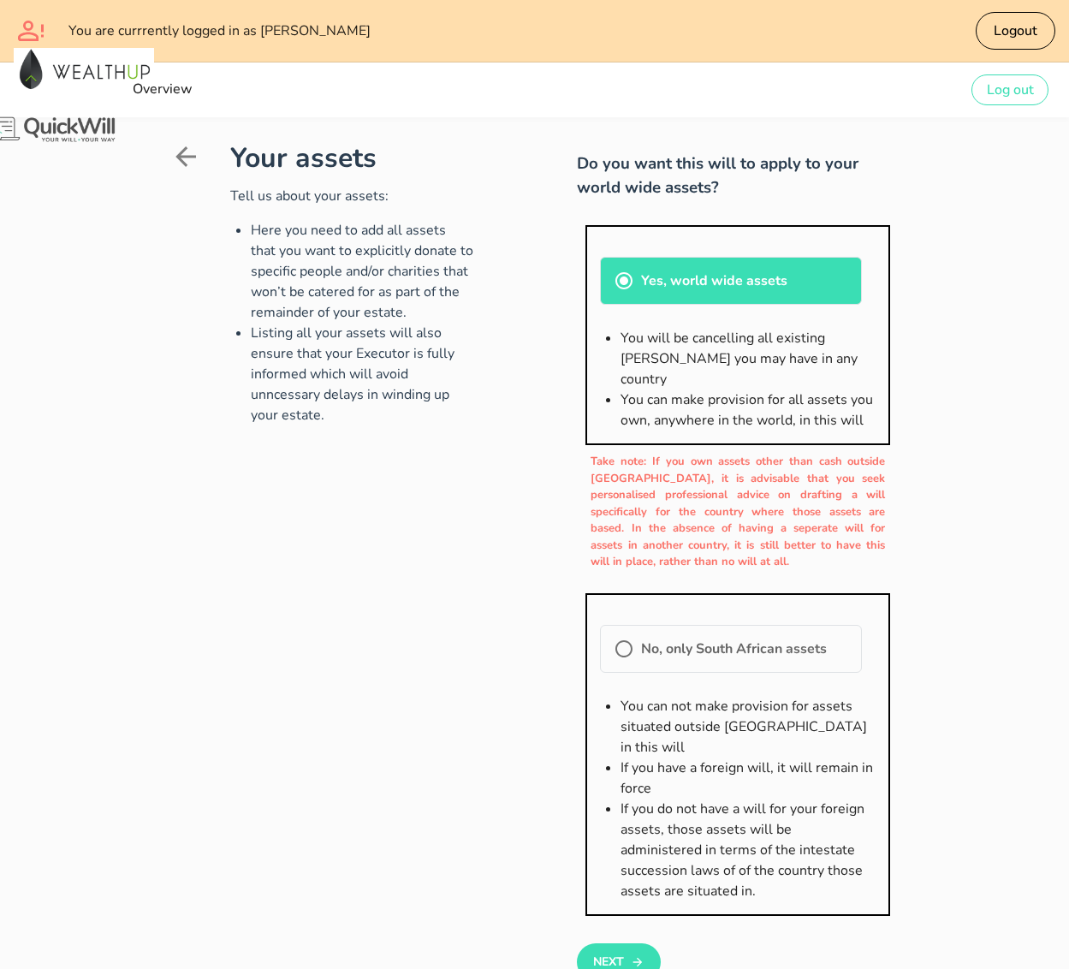
click at [170, 159] on icon at bounding box center [185, 156] width 31 height 31
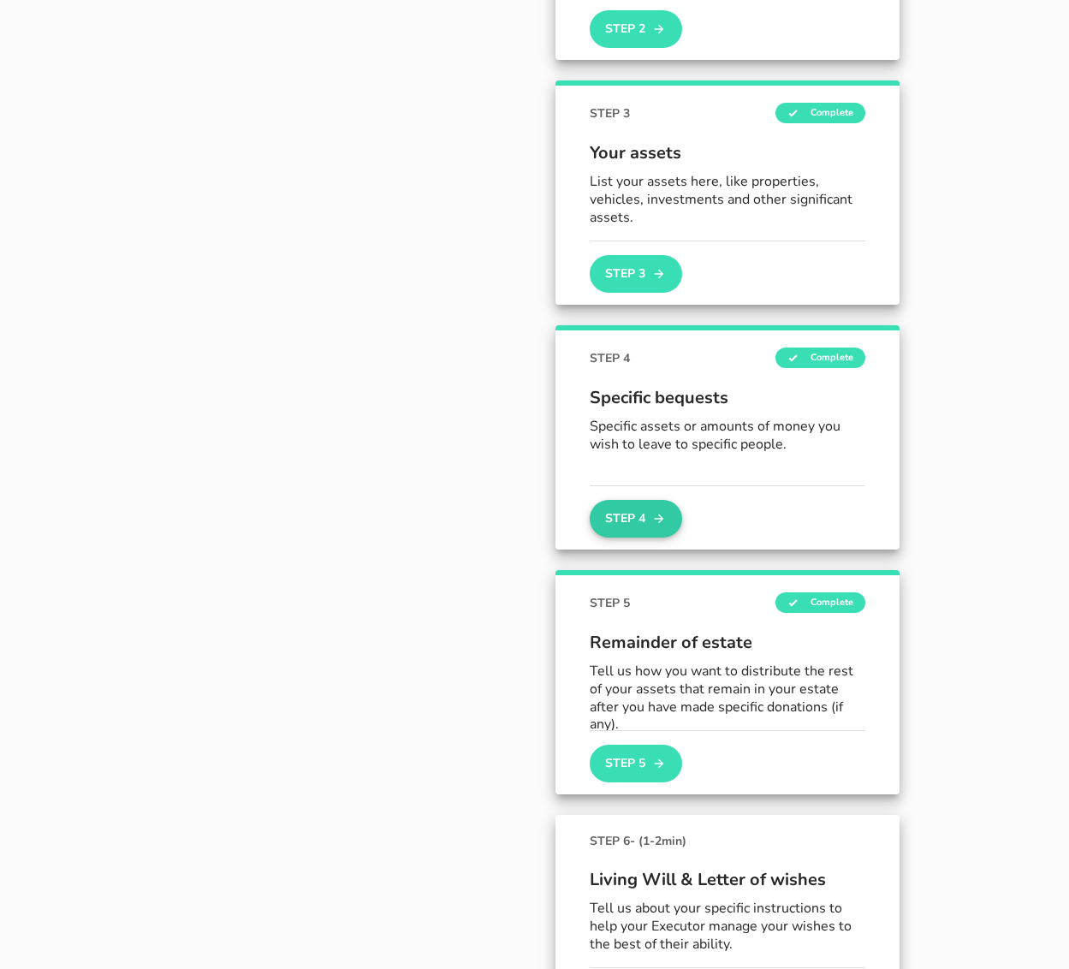
scroll to position [645, 0]
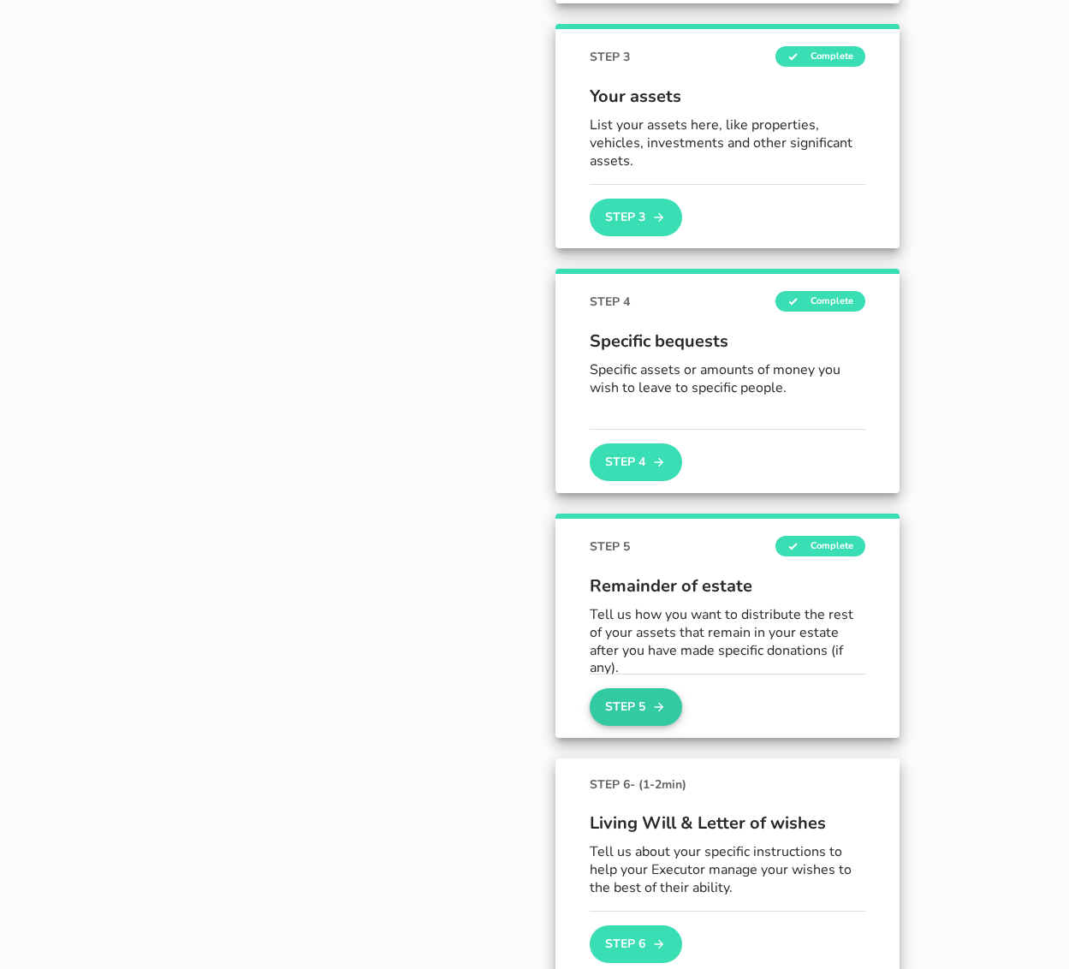
click at [609, 707] on button "Step 5" at bounding box center [636, 707] width 92 height 38
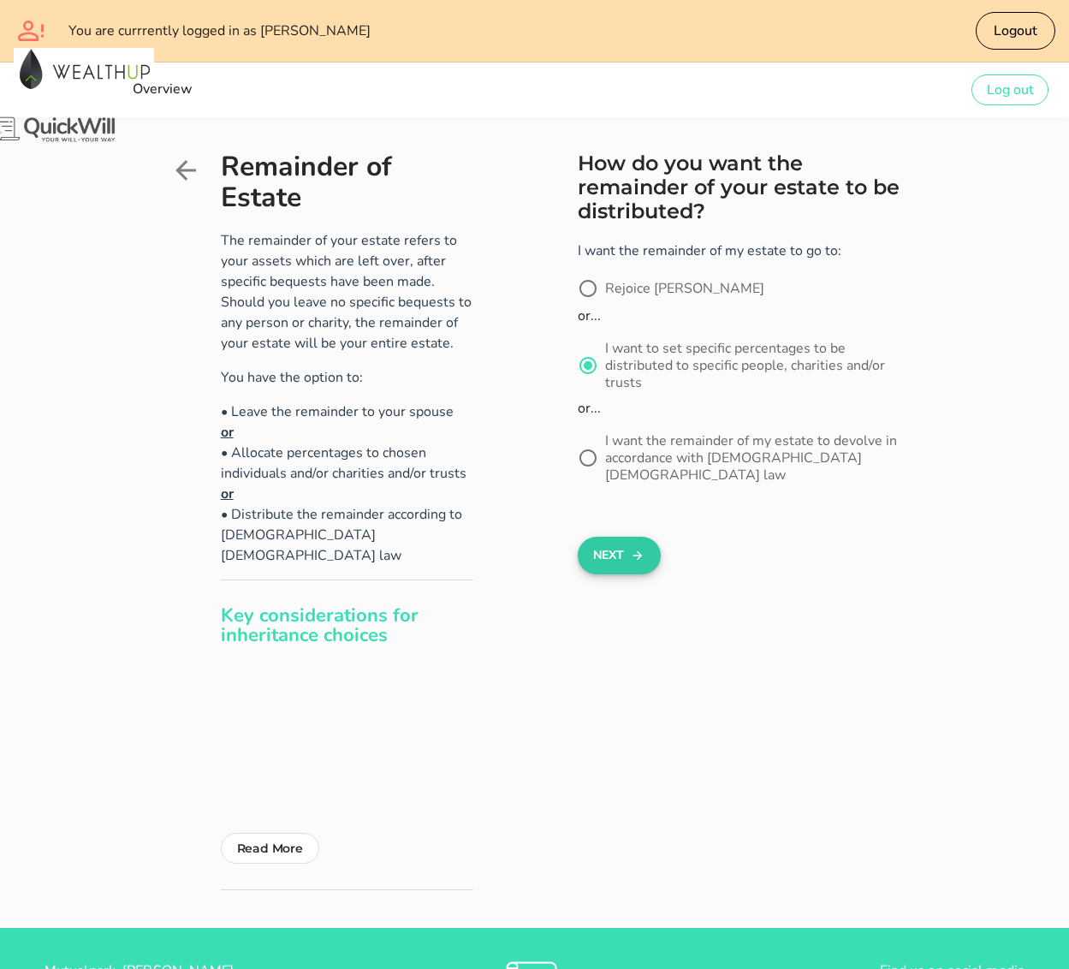
click at [600, 537] on button "Next" at bounding box center [619, 556] width 83 height 38
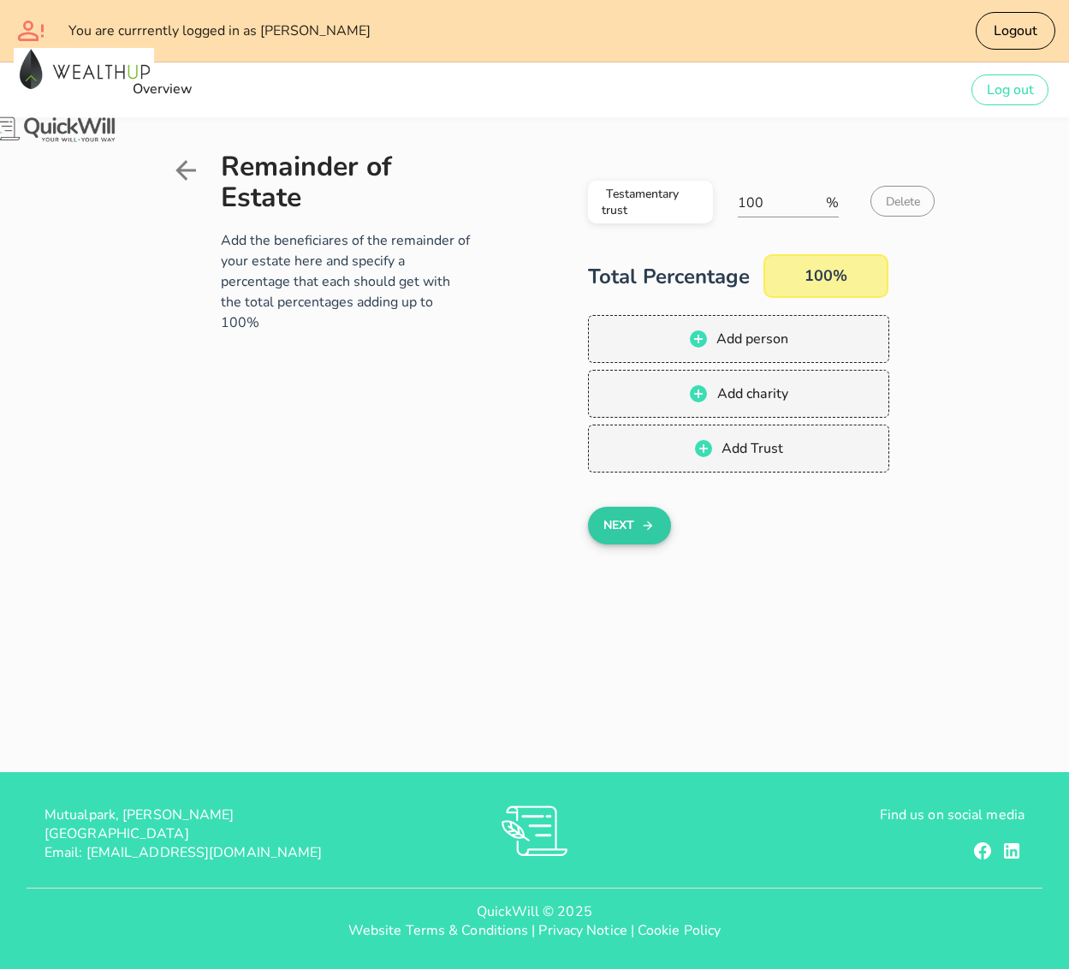
click at [608, 507] on button "Next" at bounding box center [629, 526] width 83 height 38
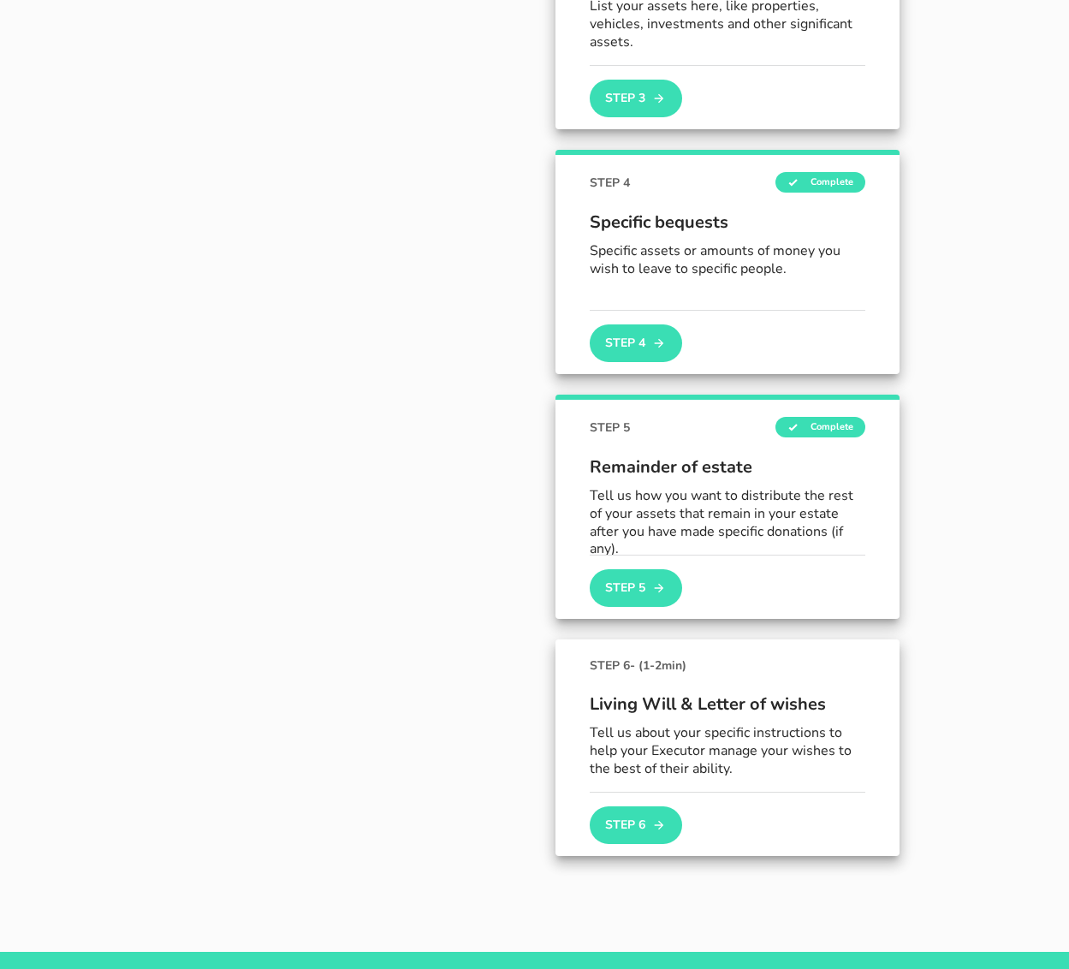
scroll to position [943, 0]
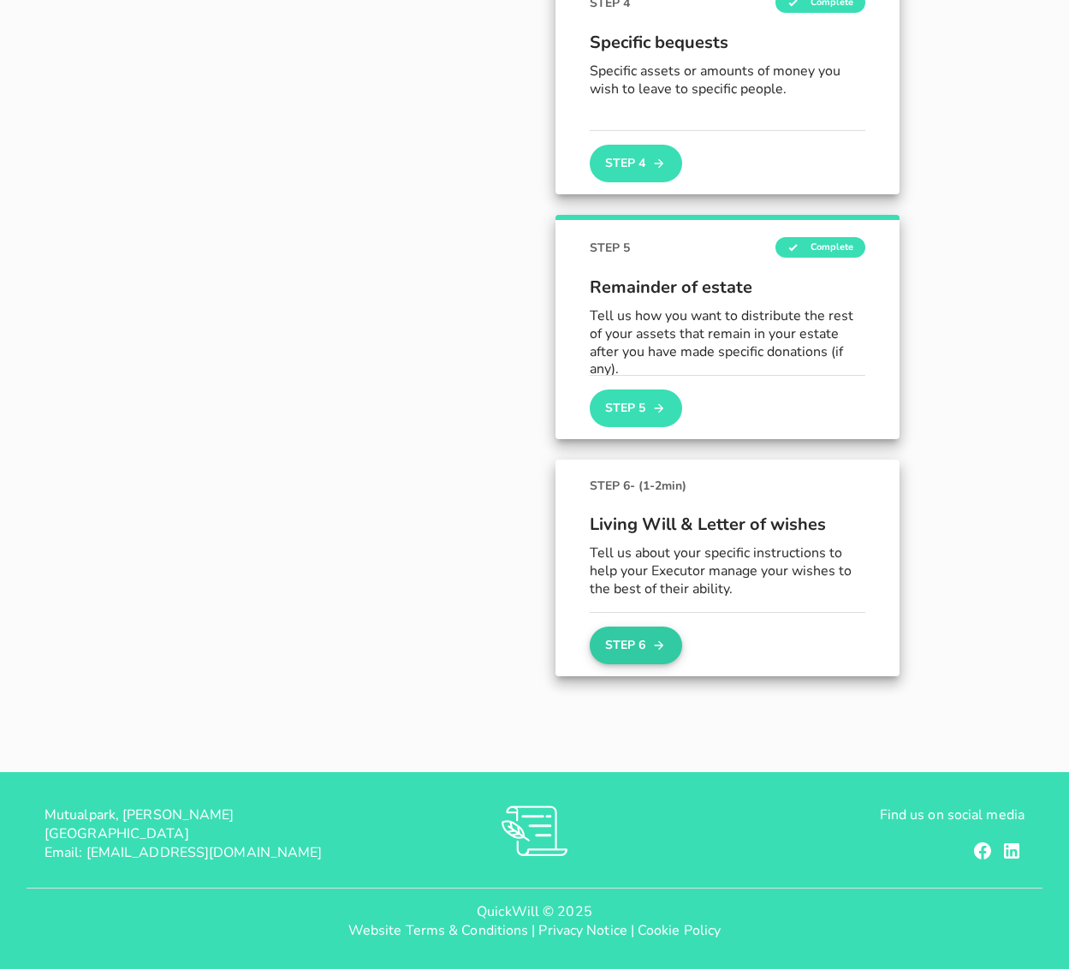
click at [652, 639] on icon "button" at bounding box center [659, 645] width 14 height 21
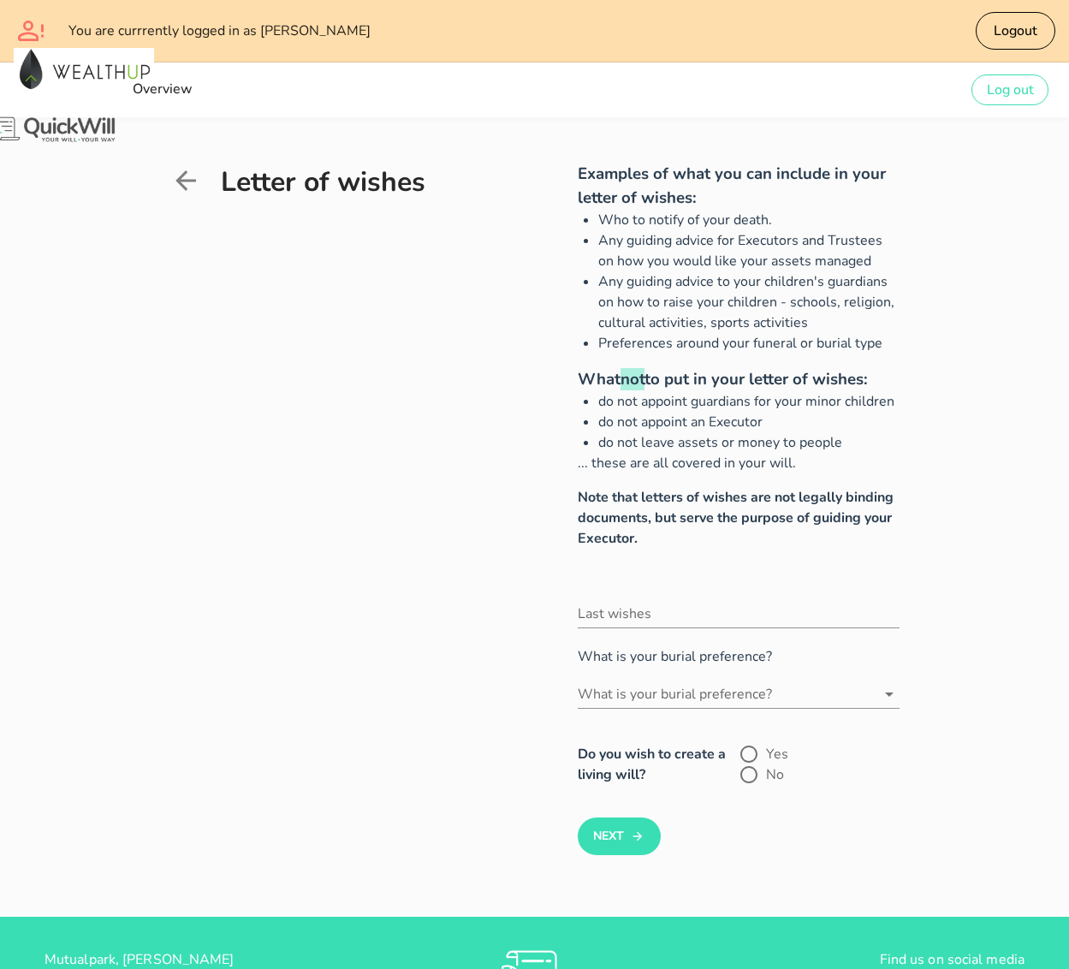
click at [170, 173] on icon at bounding box center [185, 180] width 31 height 31
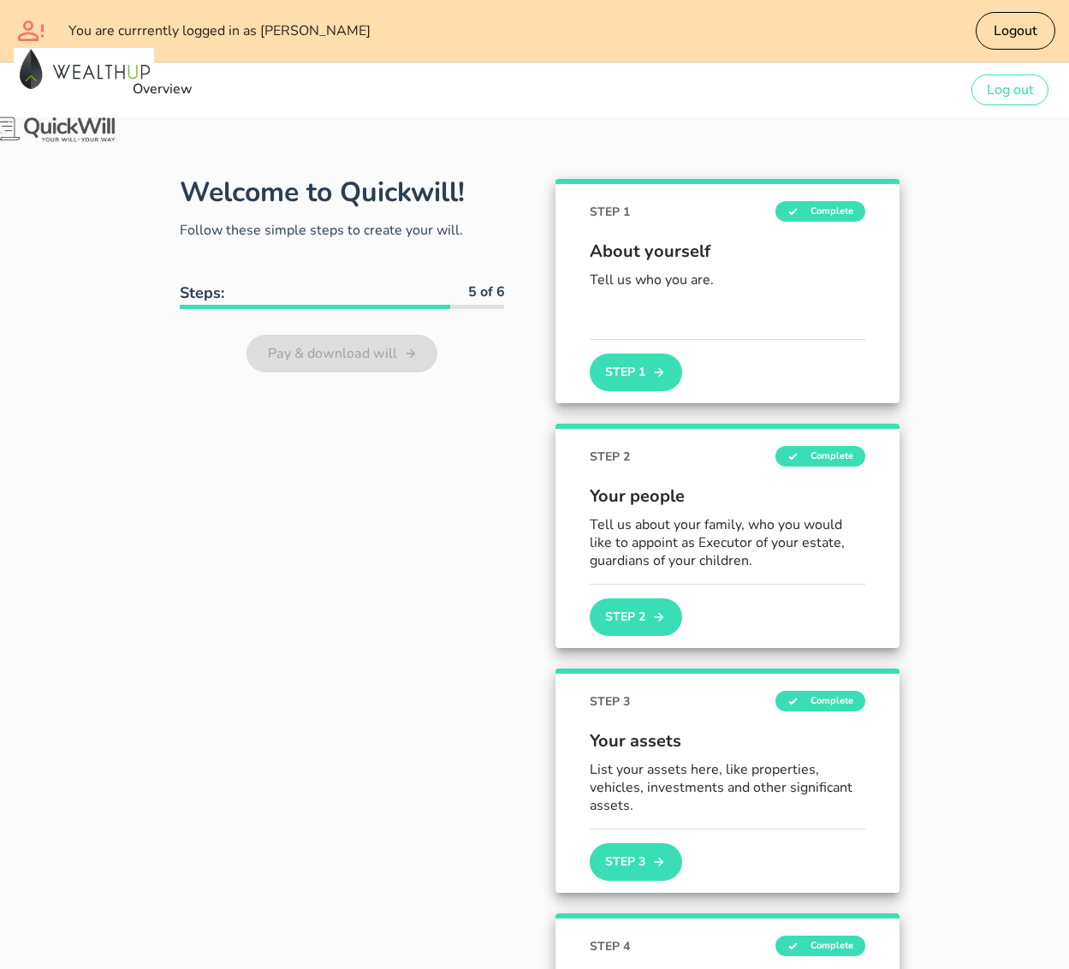
click at [227, 357] on div "Pay & download will" at bounding box center [342, 354] width 325 height 48
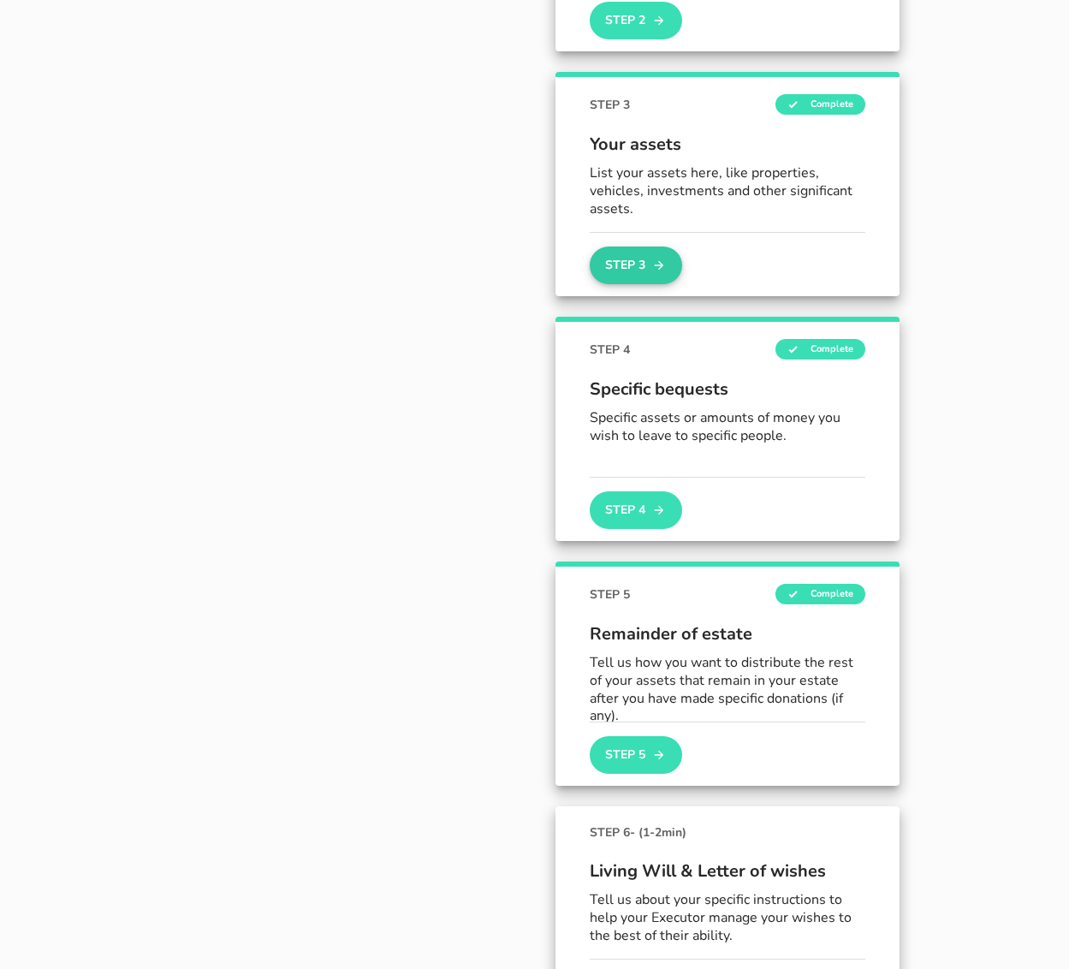
scroll to position [844, 0]
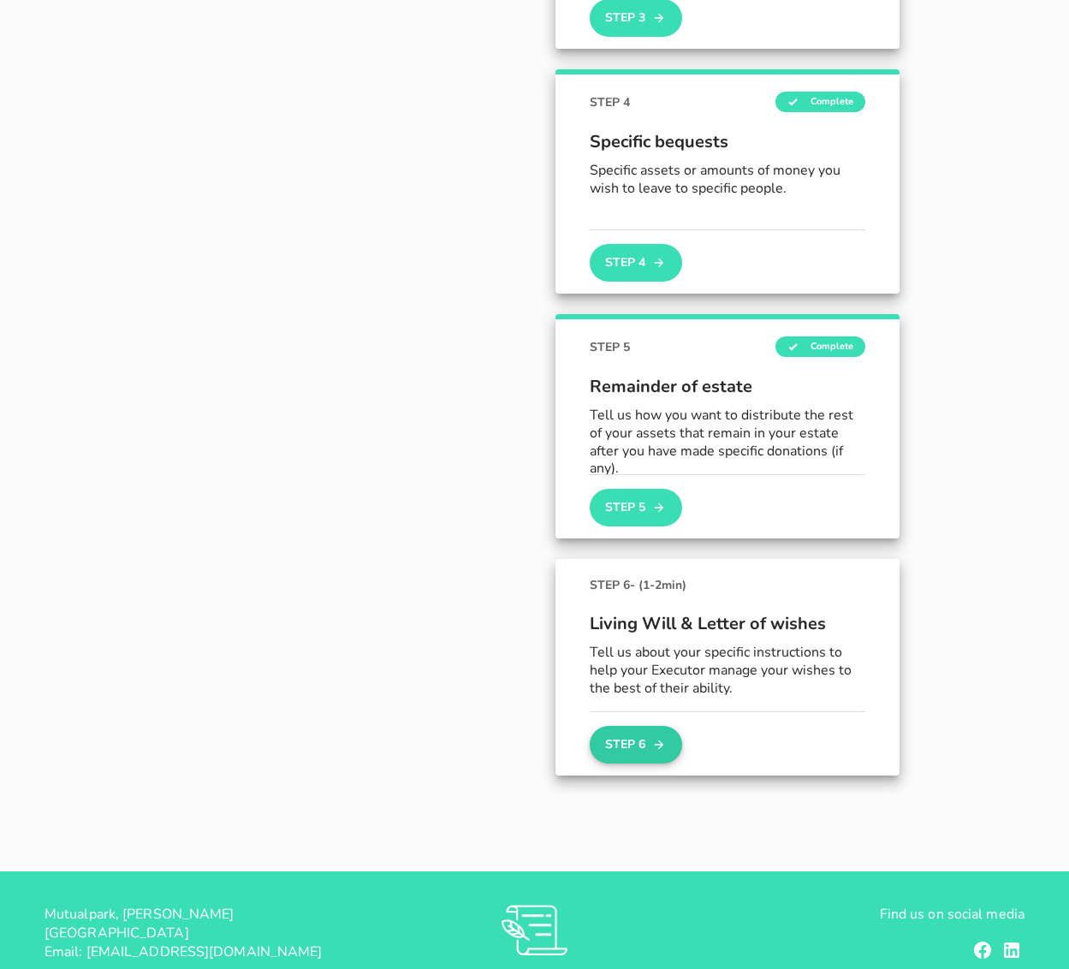
click at [606, 732] on button "Step 6" at bounding box center [636, 745] width 92 height 38
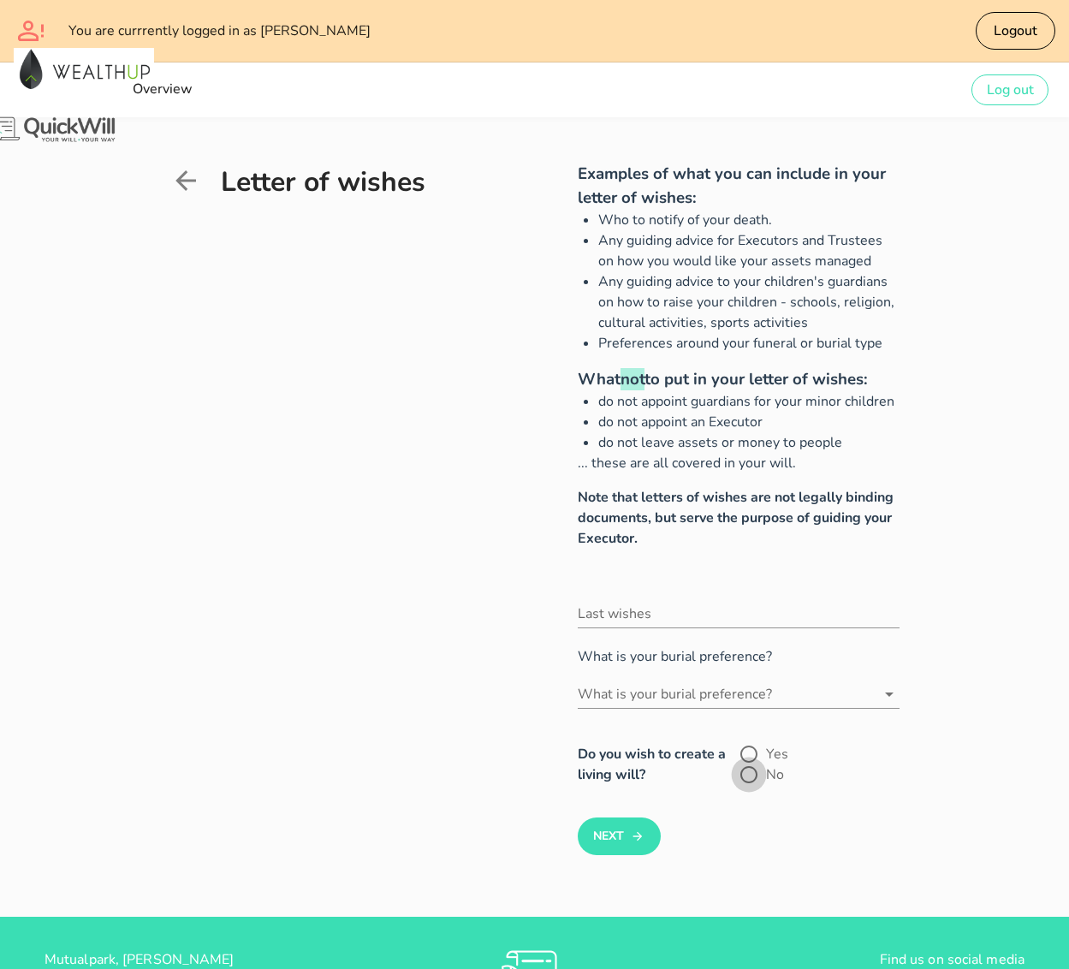
click at [764, 760] on div at bounding box center [748, 774] width 29 height 29
radio input "true"
click at [701, 681] on input "What is your burial preference?" at bounding box center [727, 694] width 298 height 27
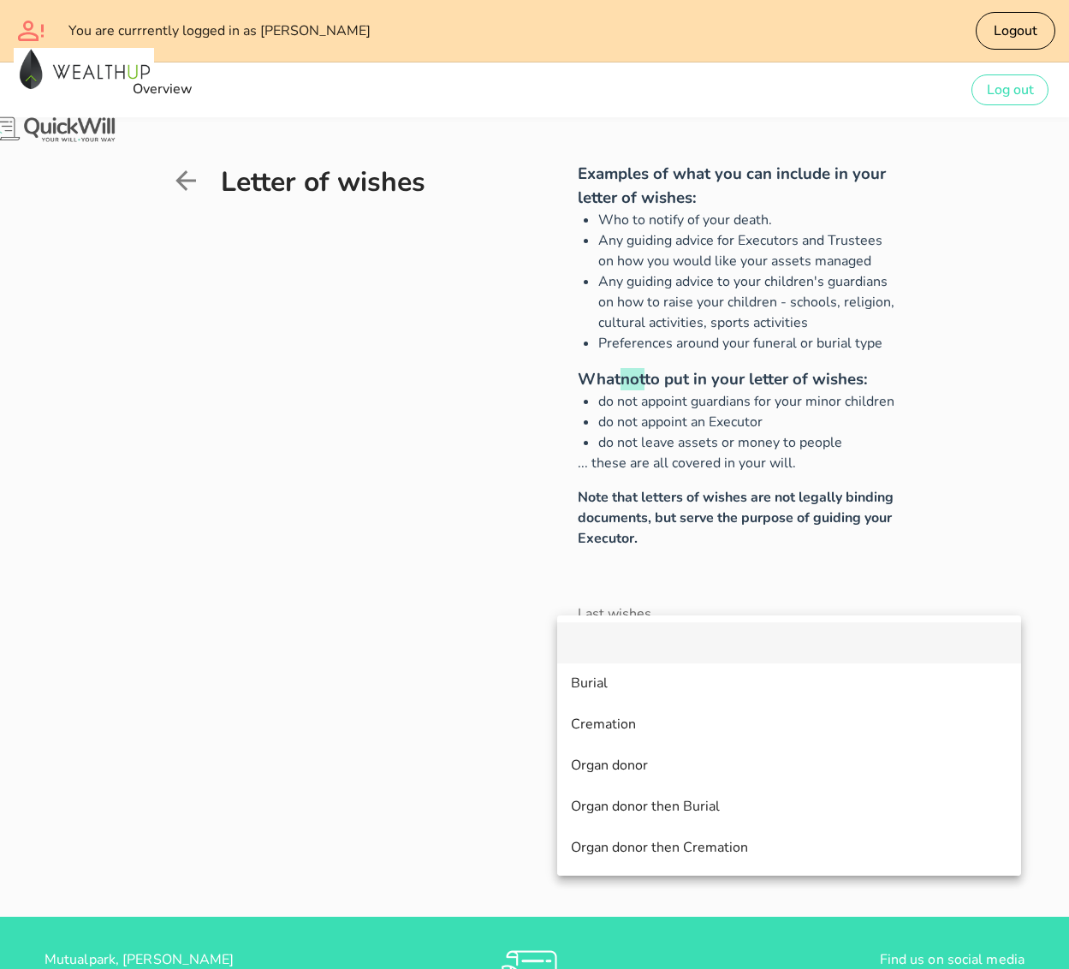
click at [687, 645] on div at bounding box center [789, 643] width 437 height 21
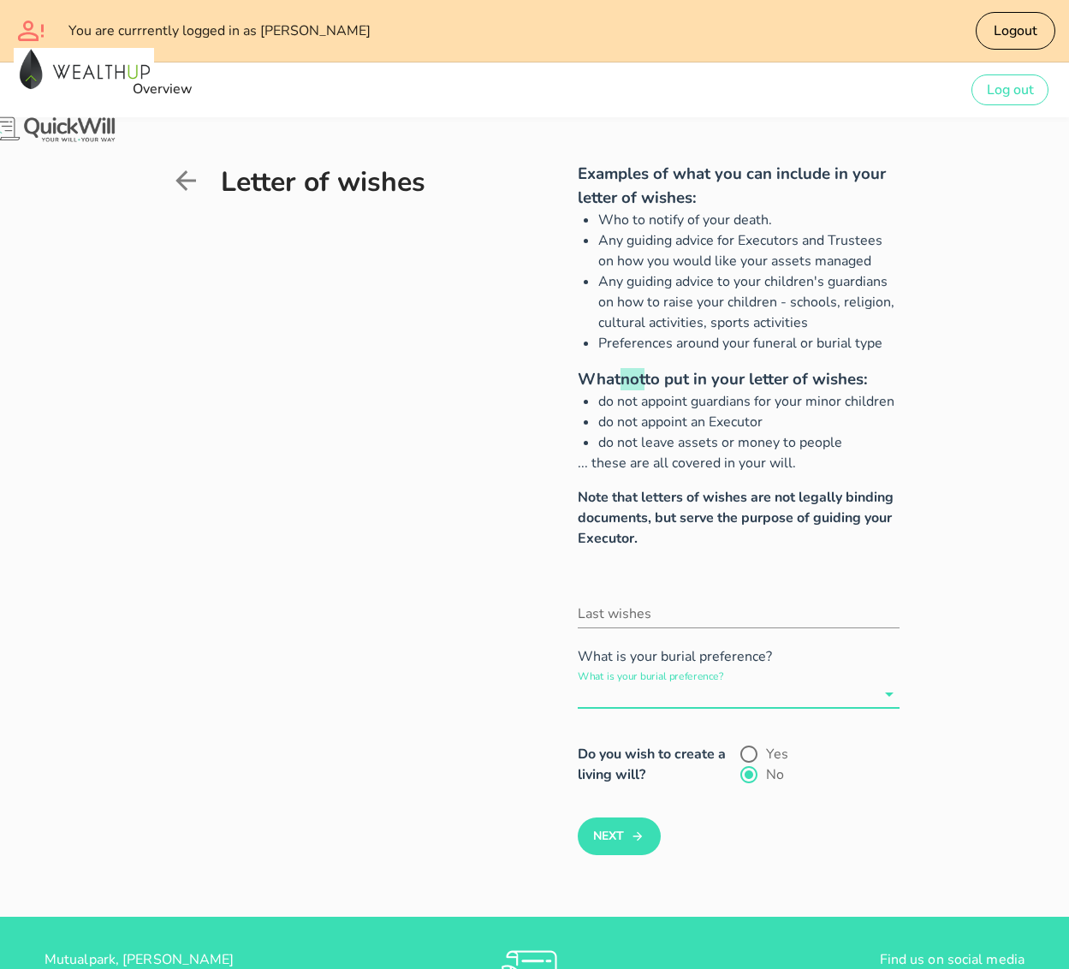
click at [719, 681] on input "What is your burial preference?" at bounding box center [727, 694] width 298 height 27
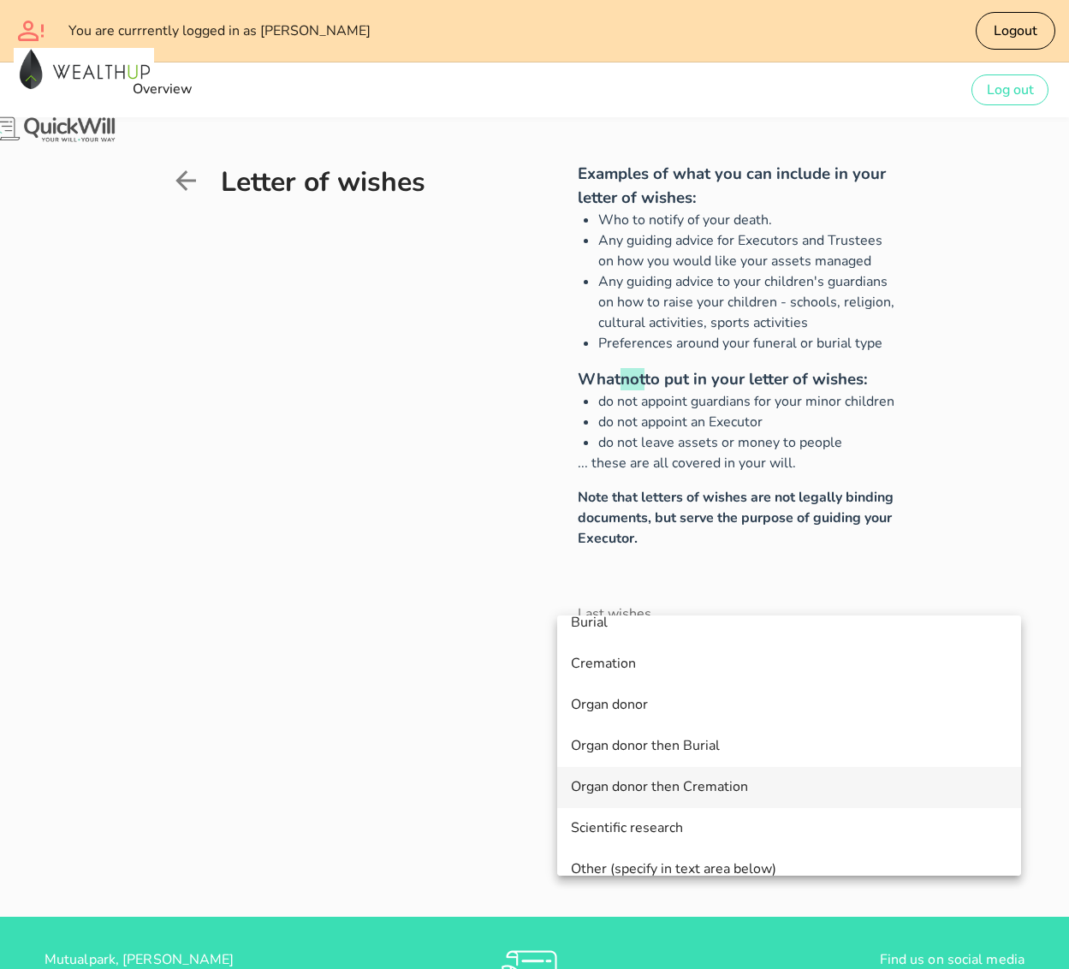
scroll to position [50, 0]
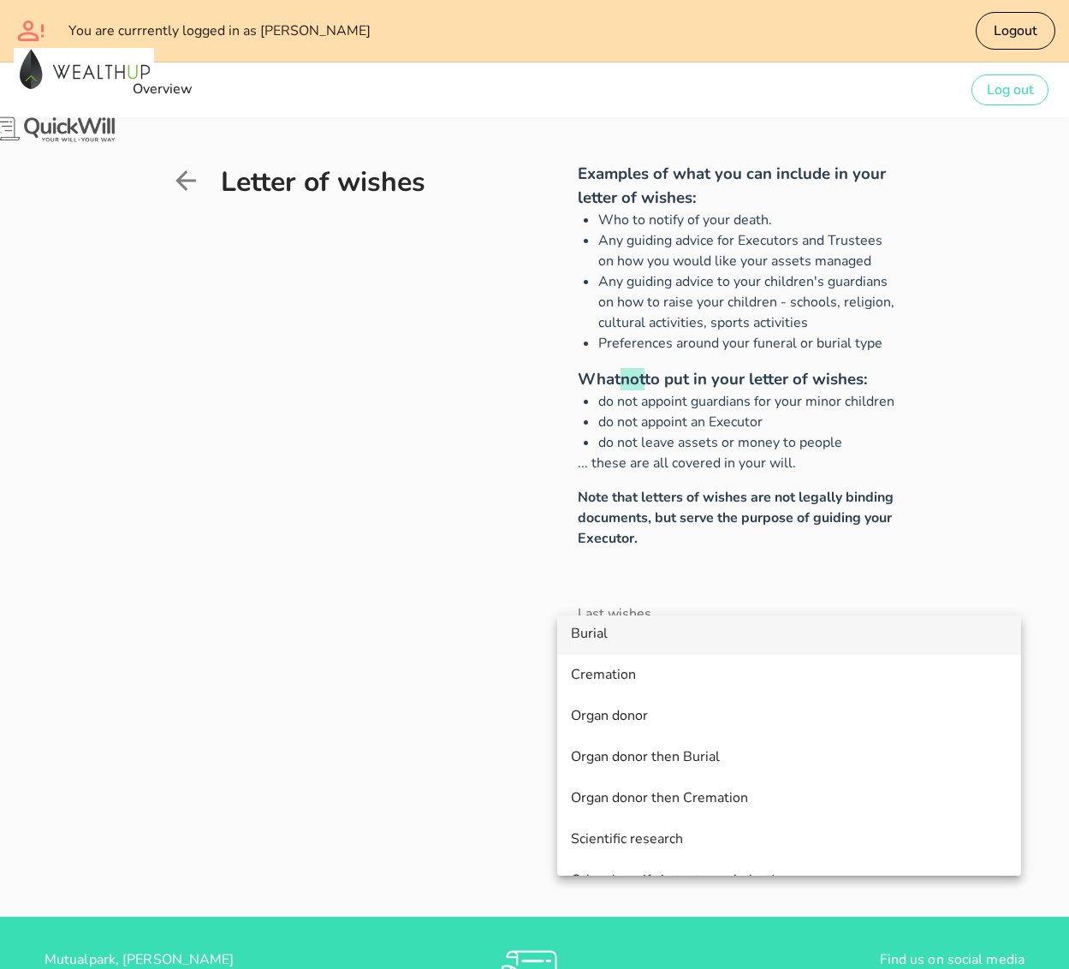
click at [602, 633] on div "Burial" at bounding box center [789, 634] width 437 height 16
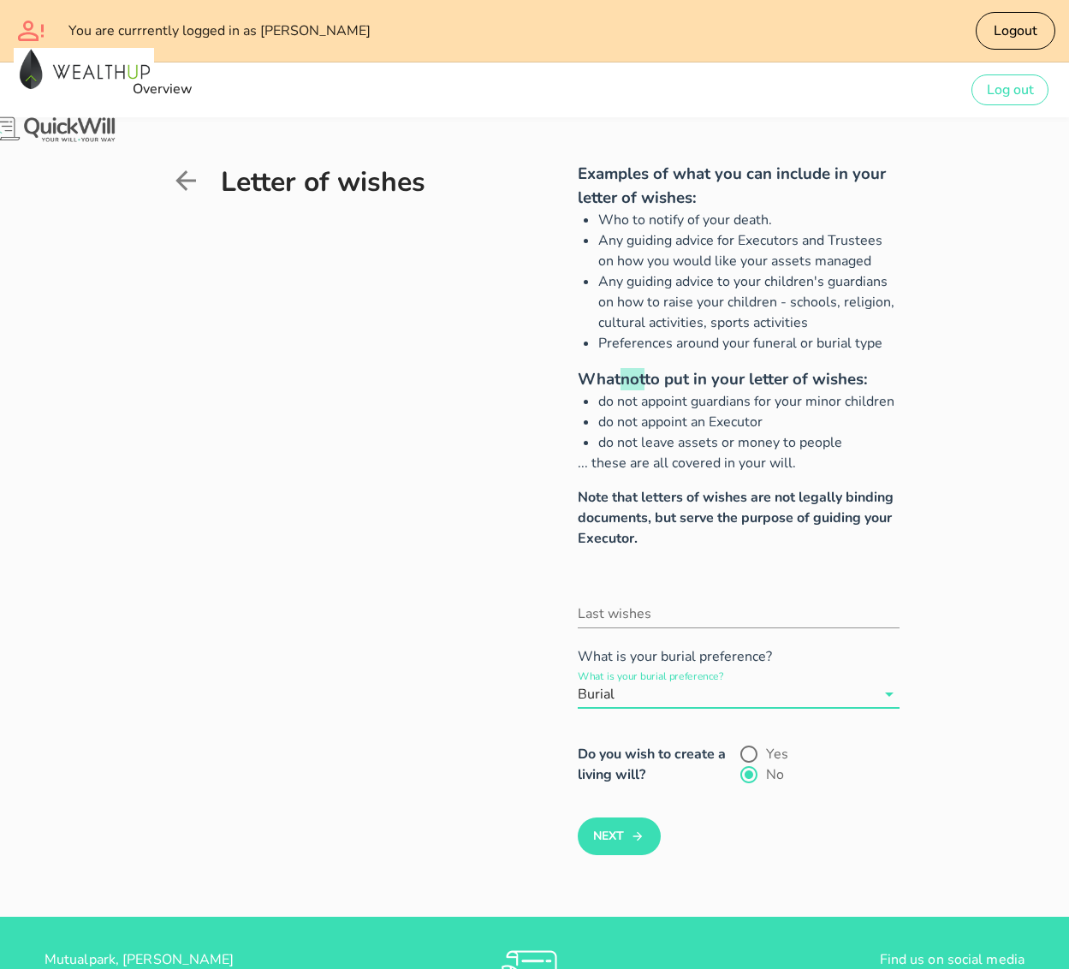
scroll to position [0, 0]
click at [648, 600] on input "Last wishes" at bounding box center [739, 613] width 322 height 27
click at [592, 818] on button "Next" at bounding box center [619, 837] width 83 height 38
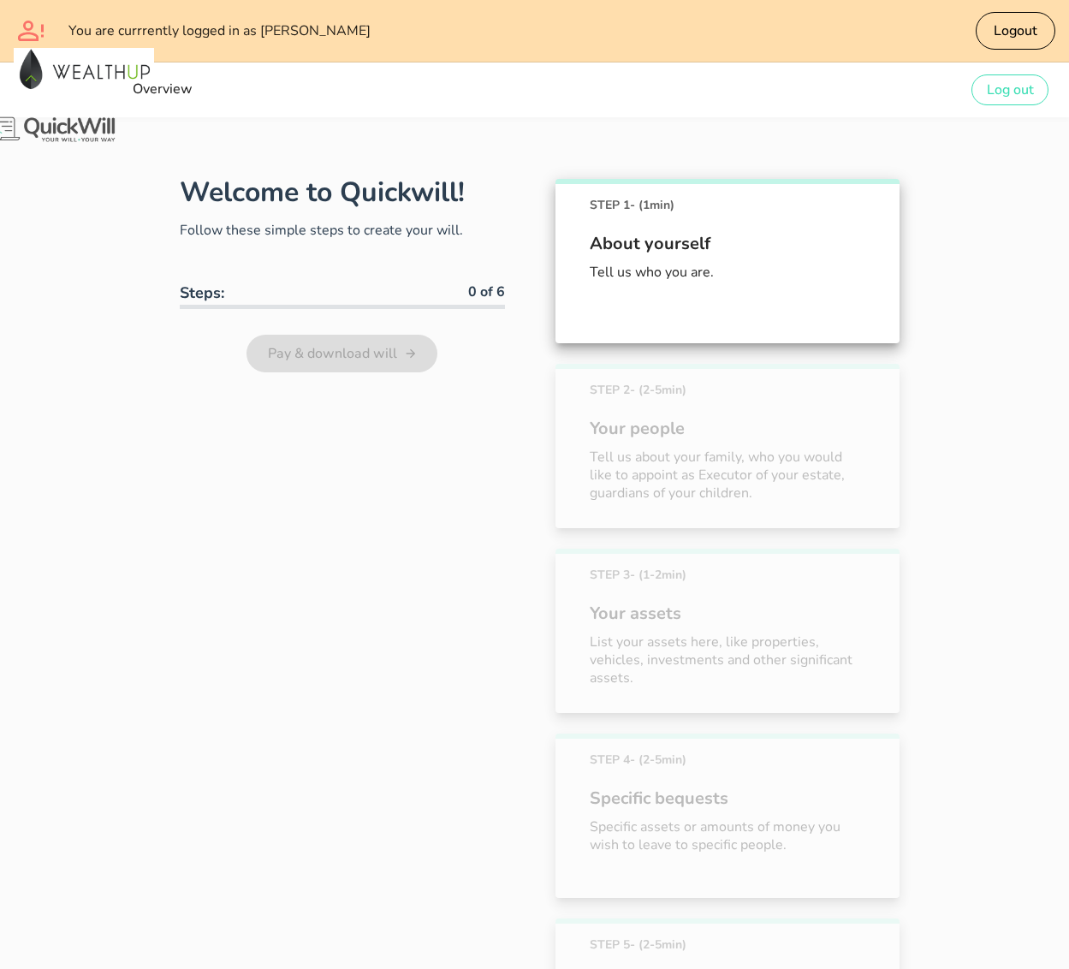
scroll to position [592, 0]
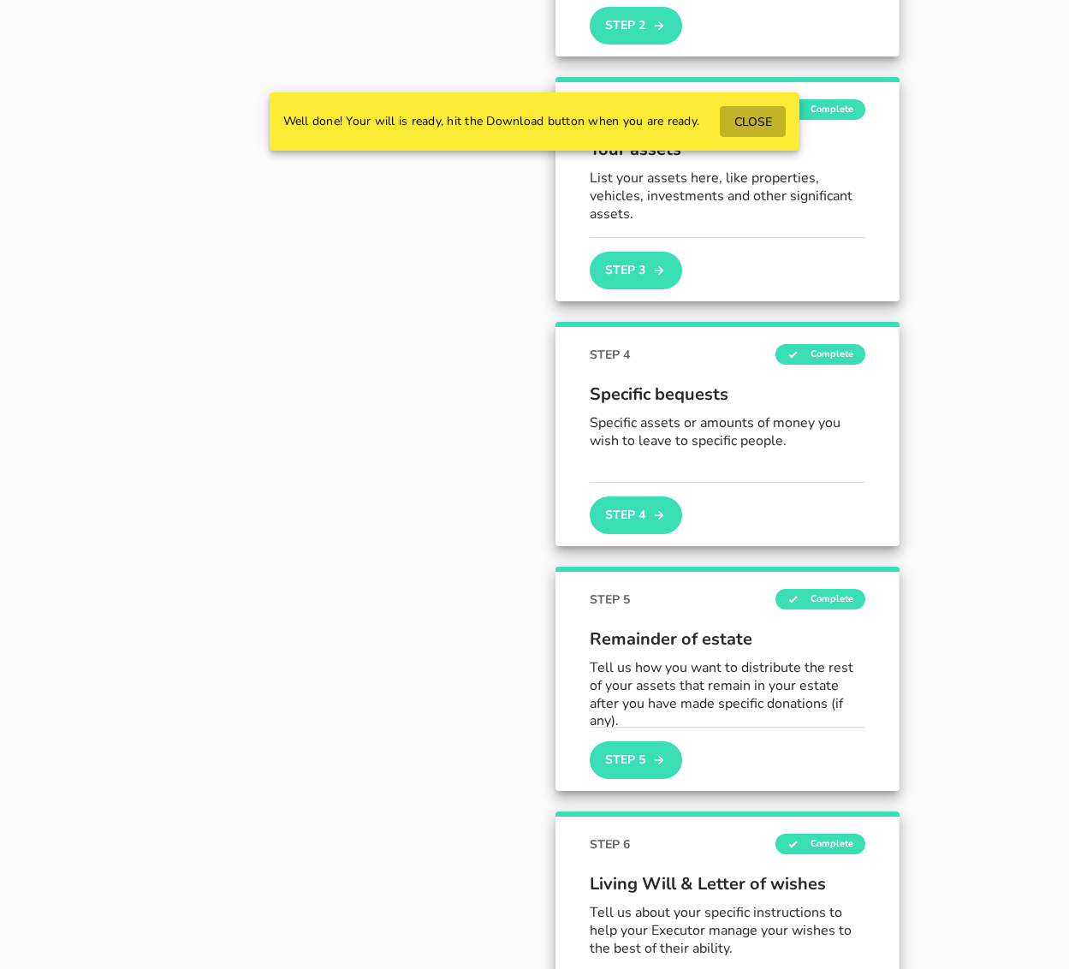
click at [759, 124] on span "CLOSE" at bounding box center [753, 122] width 39 height 16
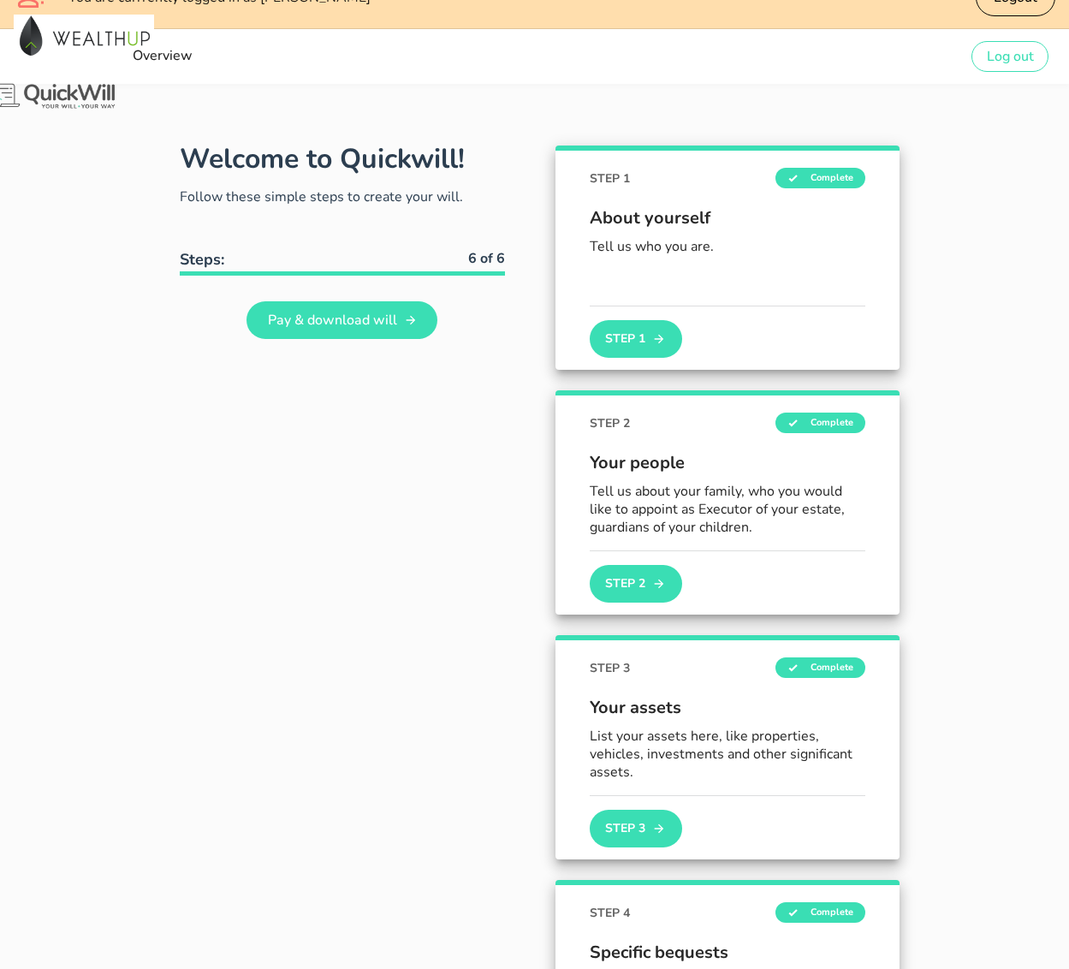
scroll to position [0, 0]
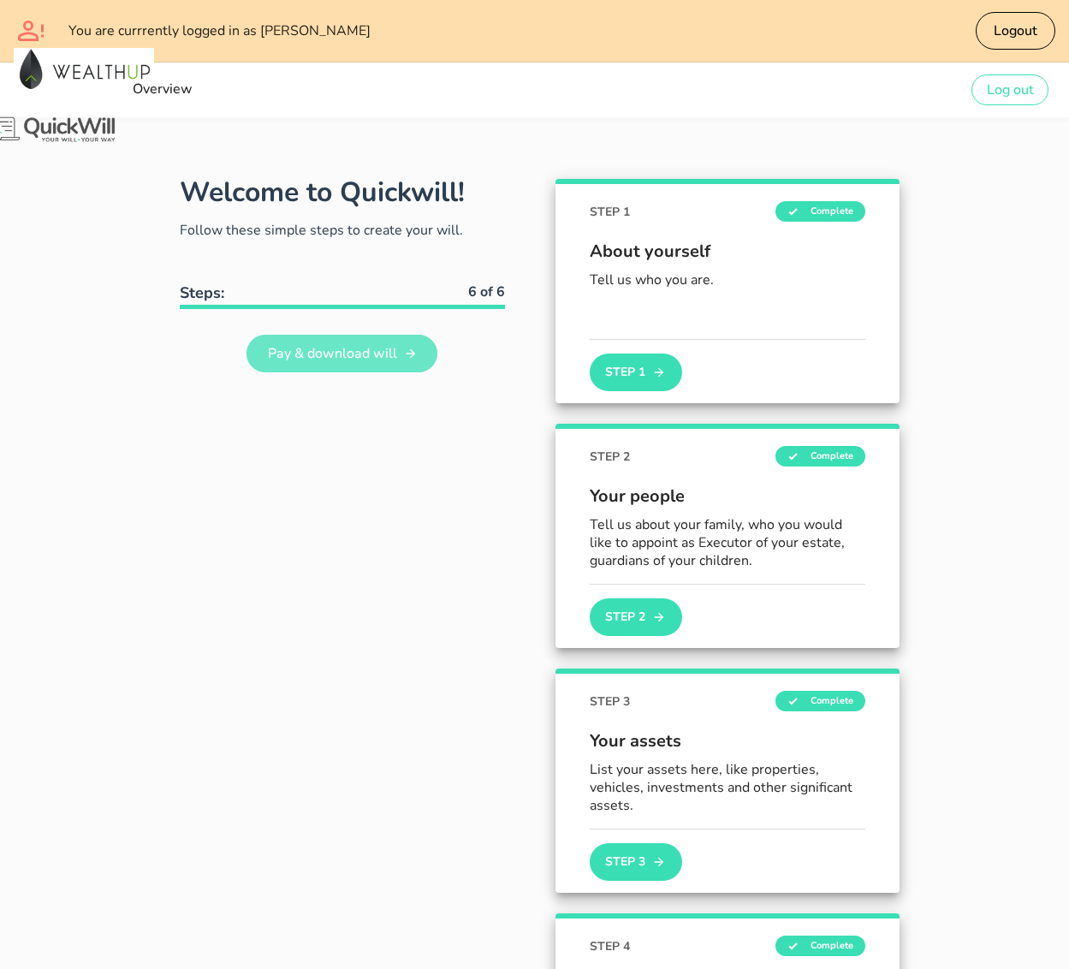
click at [266, 347] on span "Pay & download will" at bounding box center [331, 353] width 130 height 19
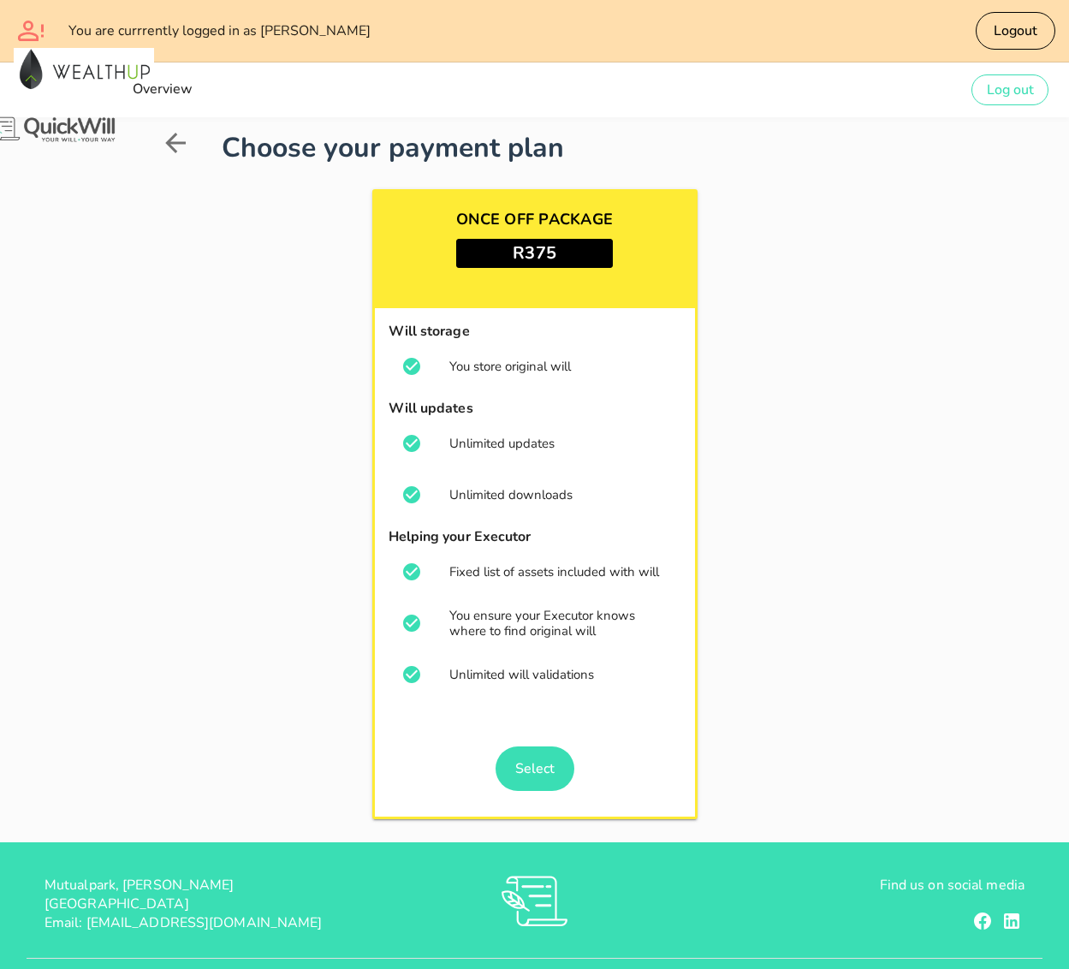
click at [518, 222] on h3 "ONCE OFF PACKAGE" at bounding box center [534, 218] width 157 height 27
click at [51, 140] on img at bounding box center [51, 130] width 133 height 32
click at [254, 155] on h1 "Choose your payment plan" at bounding box center [565, 148] width 687 height 41
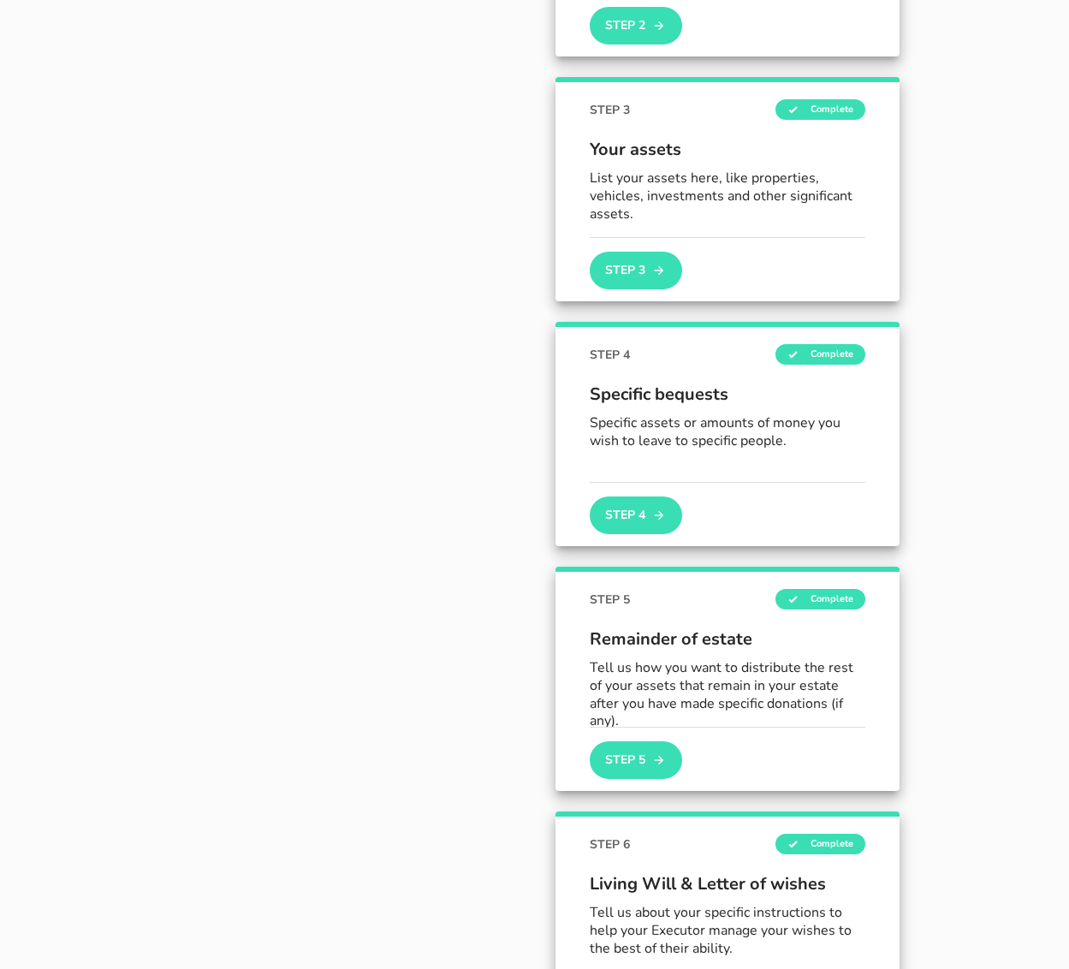
scroll to position [129, 0]
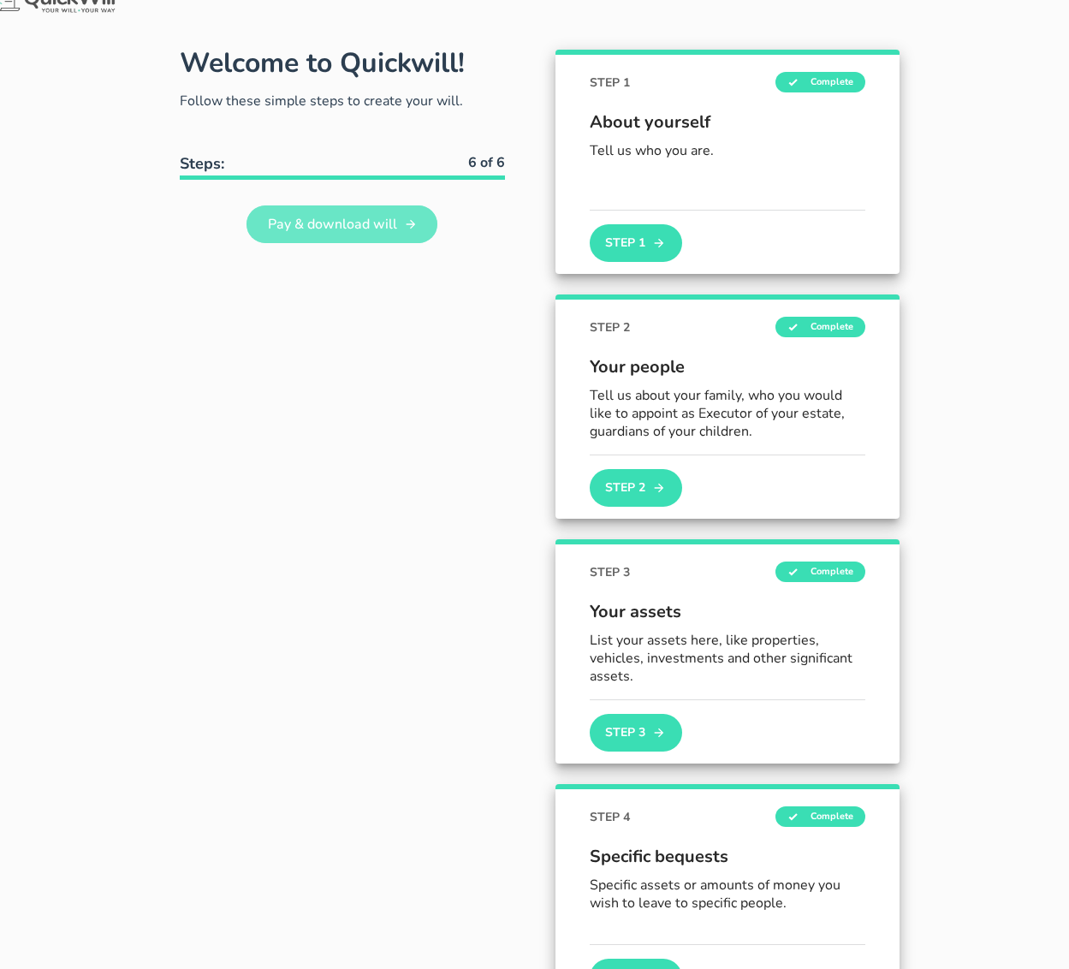
click at [266, 225] on span "Pay & download will" at bounding box center [331, 224] width 130 height 19
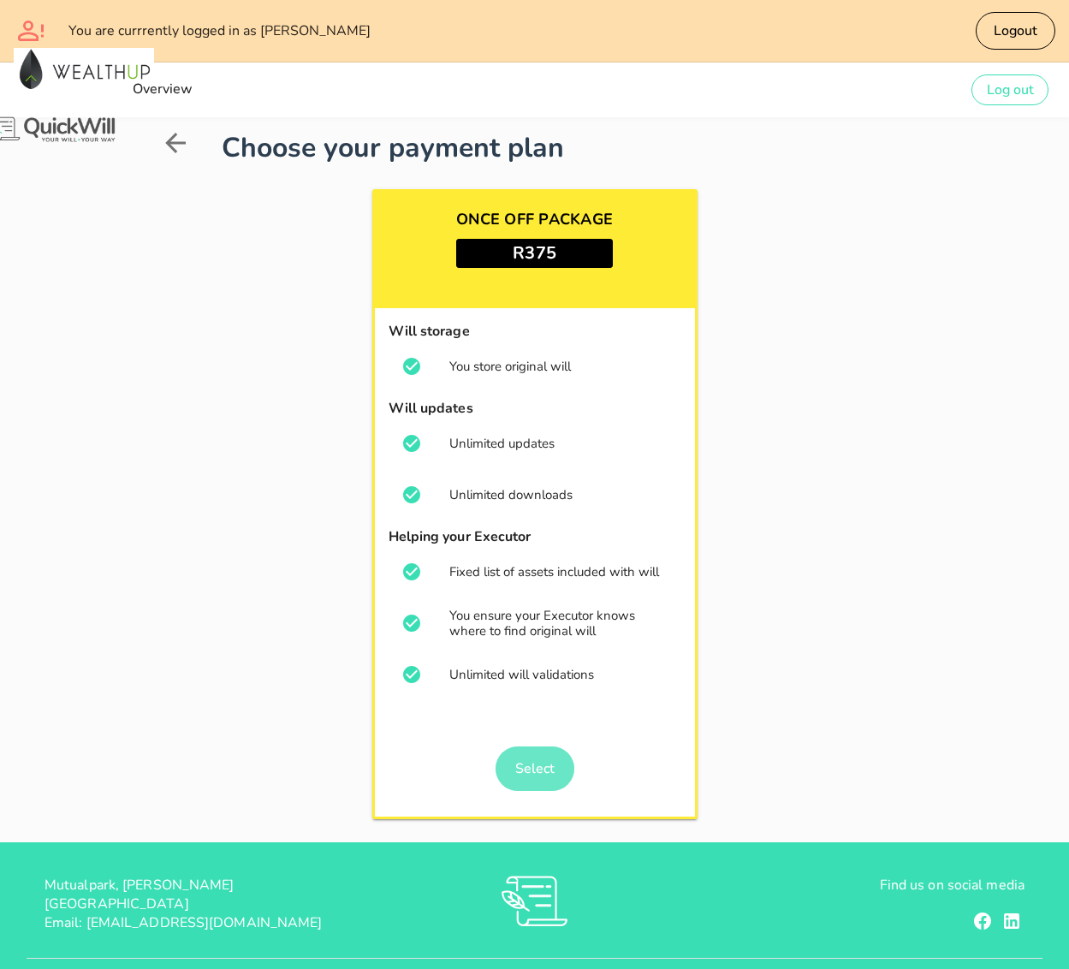
click at [538, 774] on span "Select" at bounding box center [534, 768] width 40 height 19
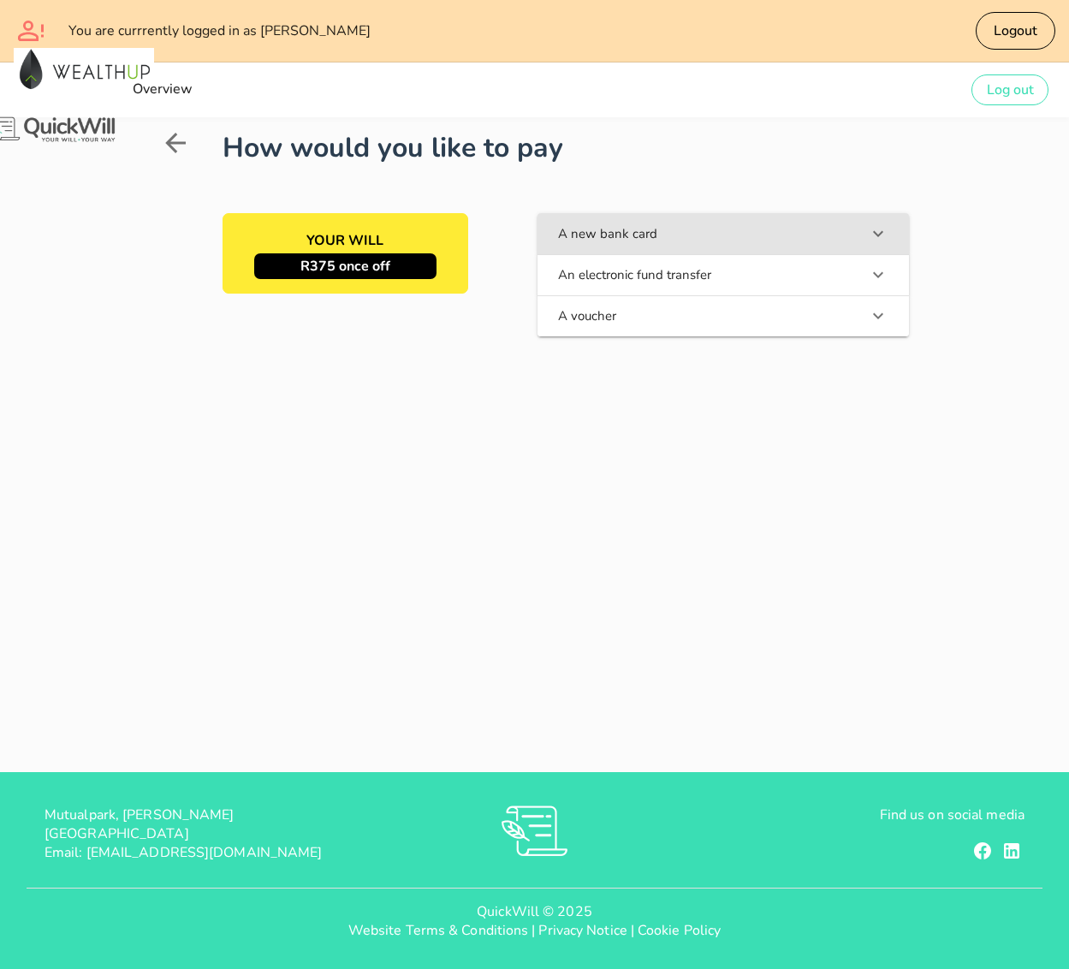
click at [626, 238] on button "A new bank card" at bounding box center [724, 233] width 372 height 41
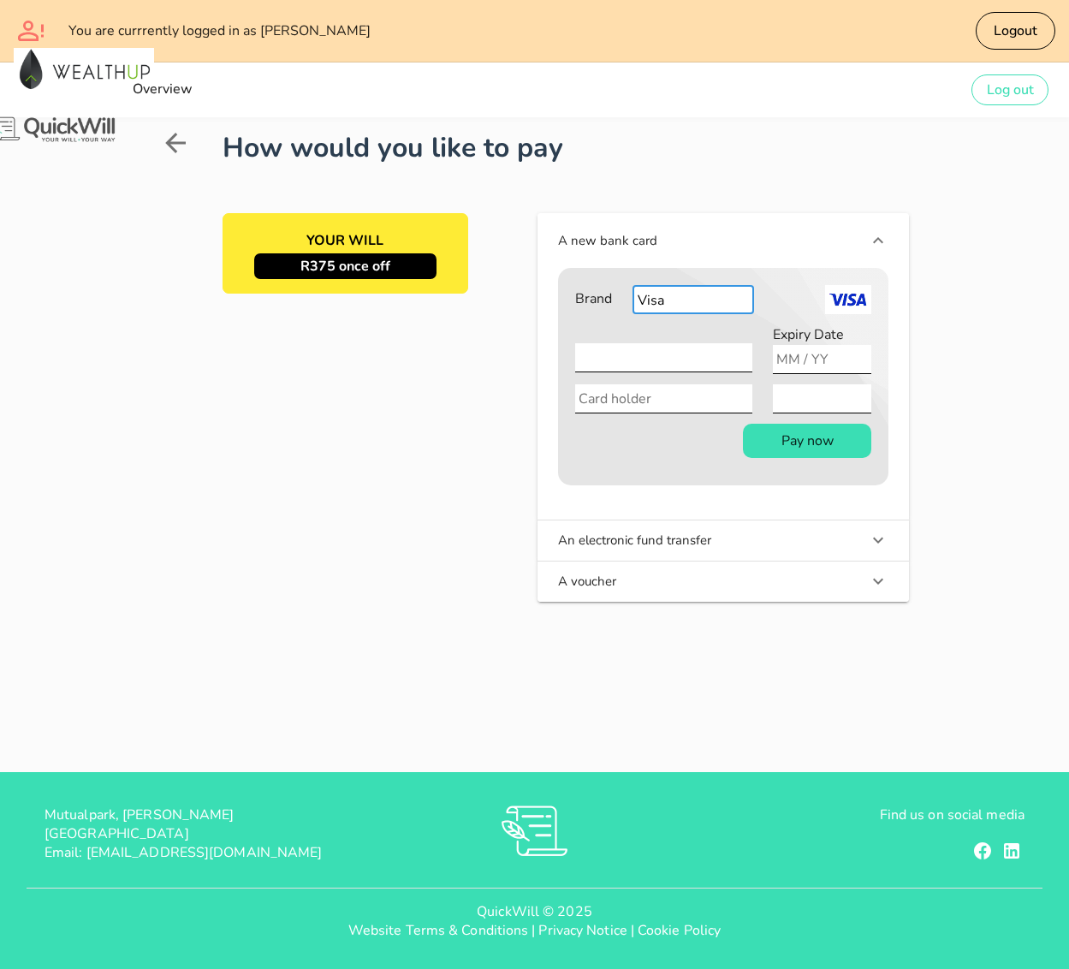
click at [701, 301] on select "Visa Mastercard American Express" at bounding box center [694, 299] width 122 height 29
click at [871, 361] on input "Expiry Date" at bounding box center [822, 359] width 98 height 29
type input "02 / 30"
type input "MR LF [PERSON_NAME]"
click at [920, 328] on div "How would you like to pay YOUR WILL R375 once off A new bank card Brand Visa Ma…" at bounding box center [535, 364] width 770 height 495
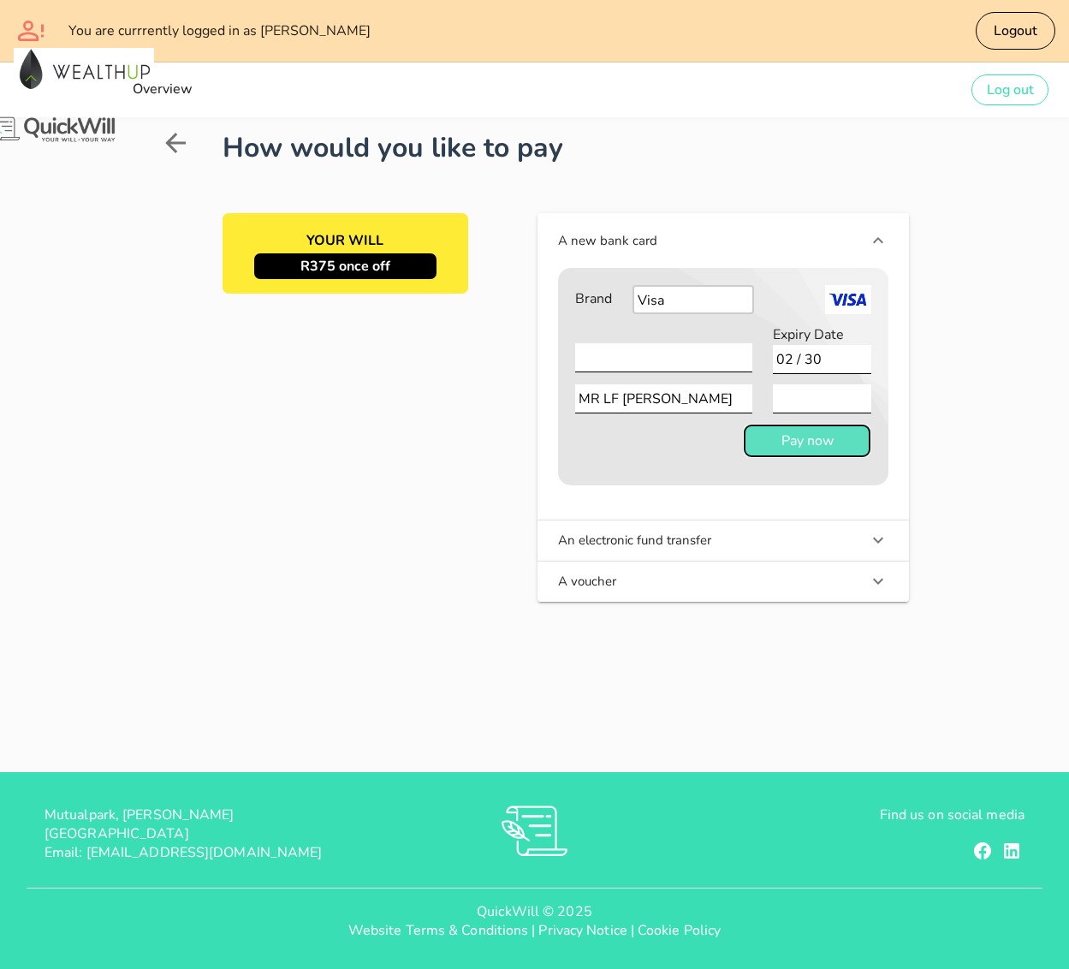
click at [871, 450] on button "Pay now" at bounding box center [807, 441] width 128 height 34
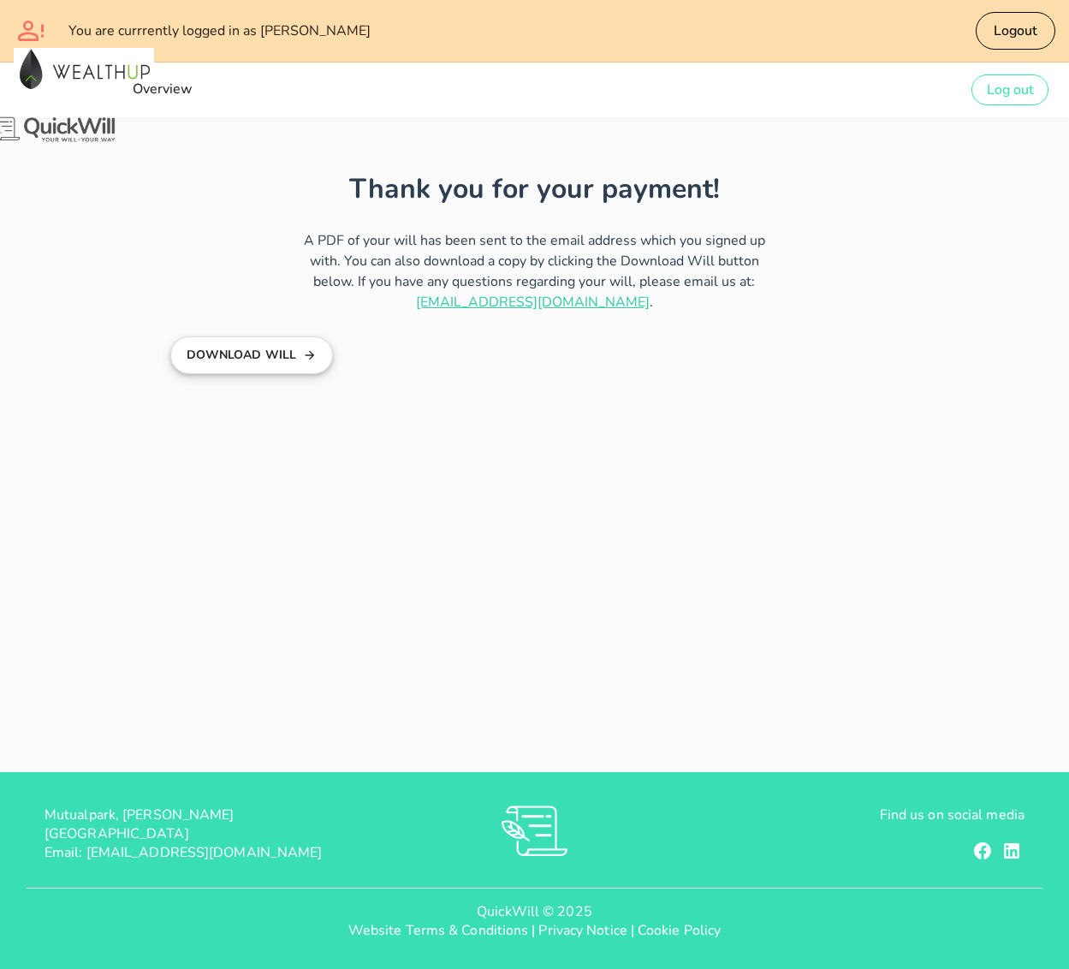
click at [170, 336] on button "Download Will" at bounding box center [252, 355] width 164 height 38
